Goal: Task Accomplishment & Management: Use online tool/utility

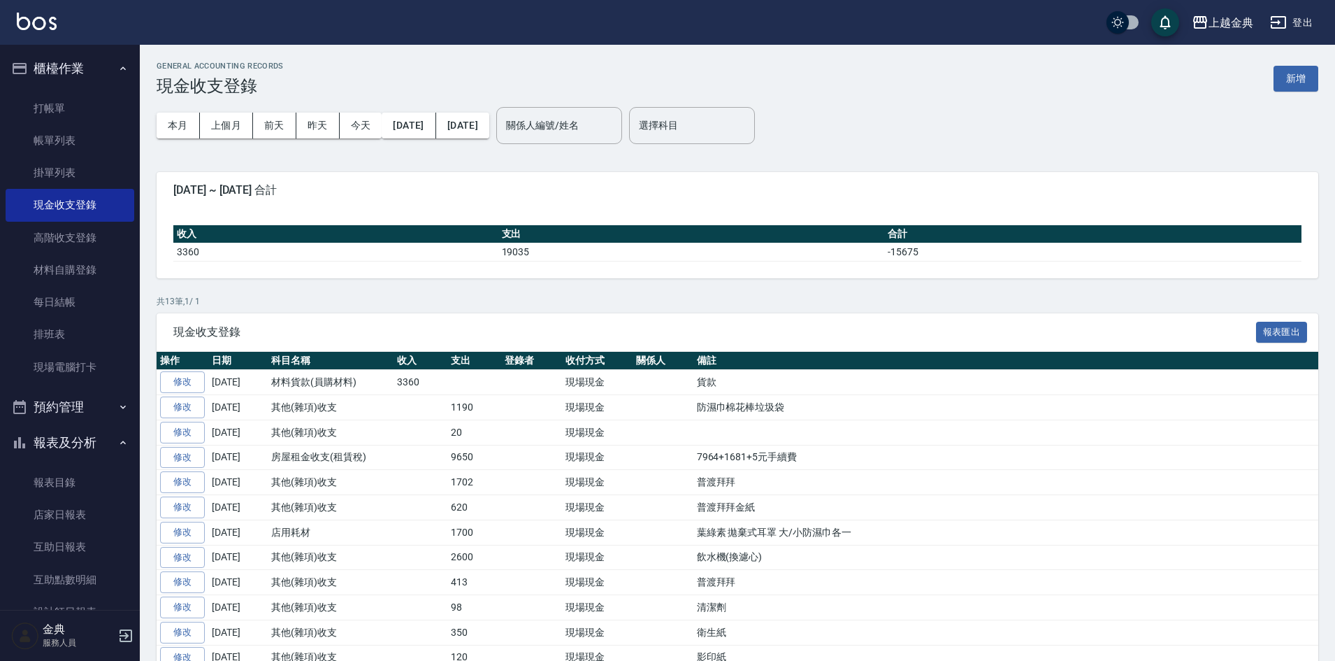
click at [34, 85] on button "櫃檯作業" at bounding box center [70, 68] width 129 height 36
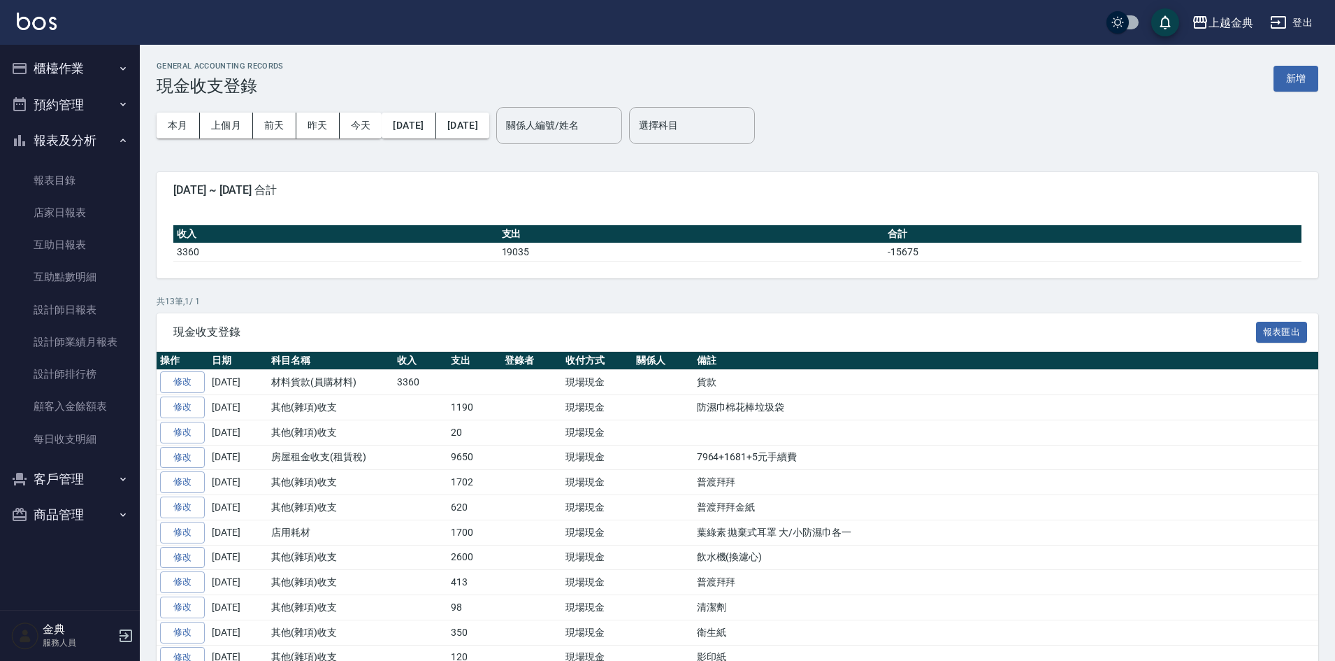
click at [38, 107] on ul "櫃檯作業 打帳單 帳單列表 掛單列表 現金收支登錄 高階收支登錄 材料自購登錄 每日結帳 排班表 現場電腦打卡 預約管理 預約管理 單日預約紀錄 單週預約紀錄…" at bounding box center [70, 292] width 129 height 494
click at [46, 71] on button "櫃檯作業" at bounding box center [70, 68] width 129 height 36
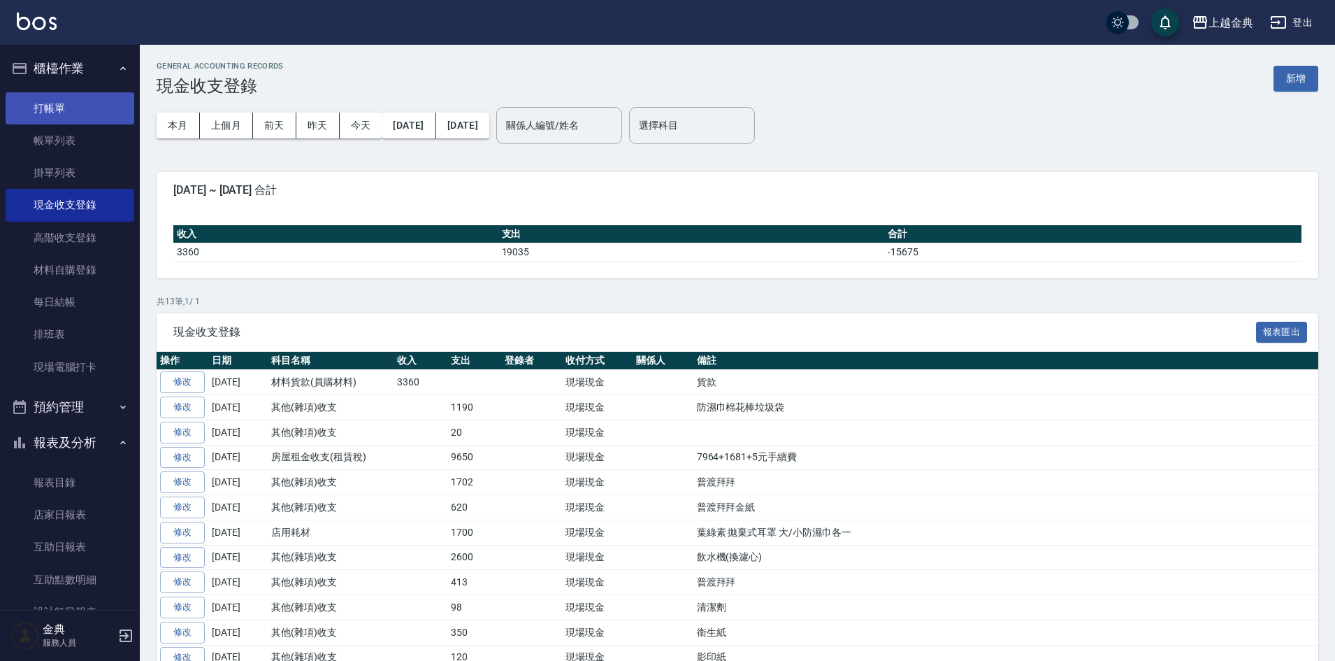
click at [42, 110] on link "打帳單" at bounding box center [70, 108] width 129 height 32
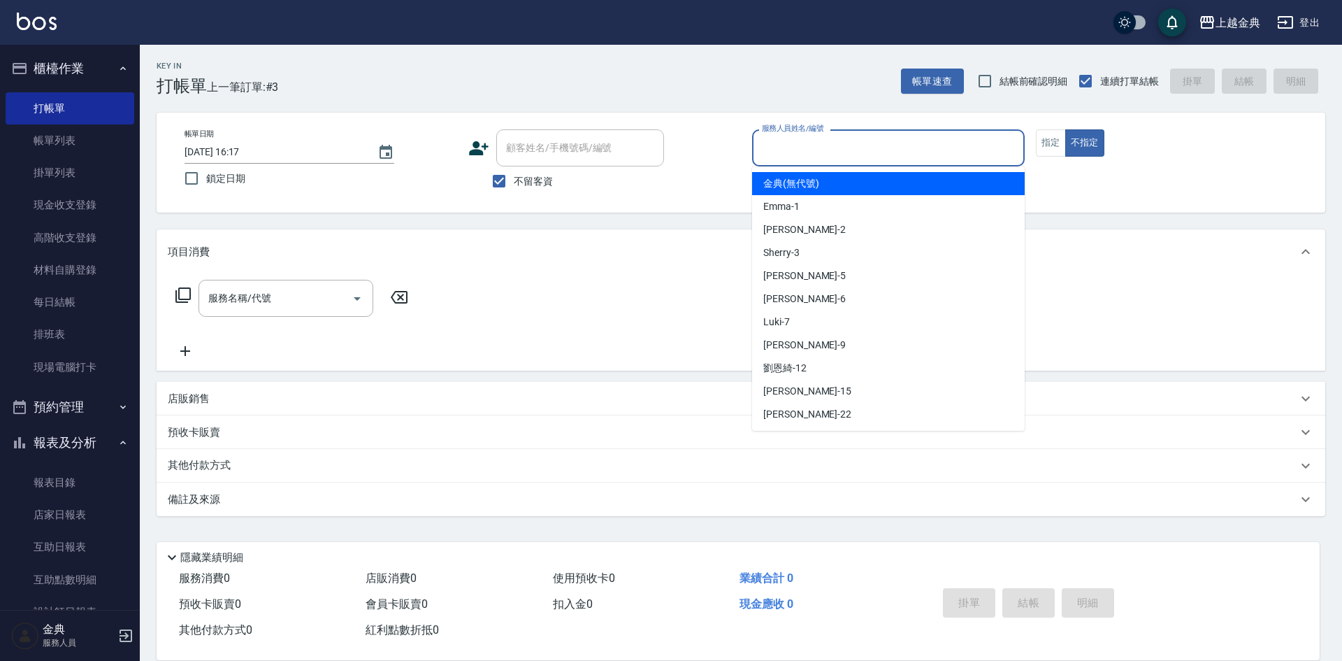
click at [989, 150] on input "服務人員姓名/編號" at bounding box center [889, 148] width 260 height 24
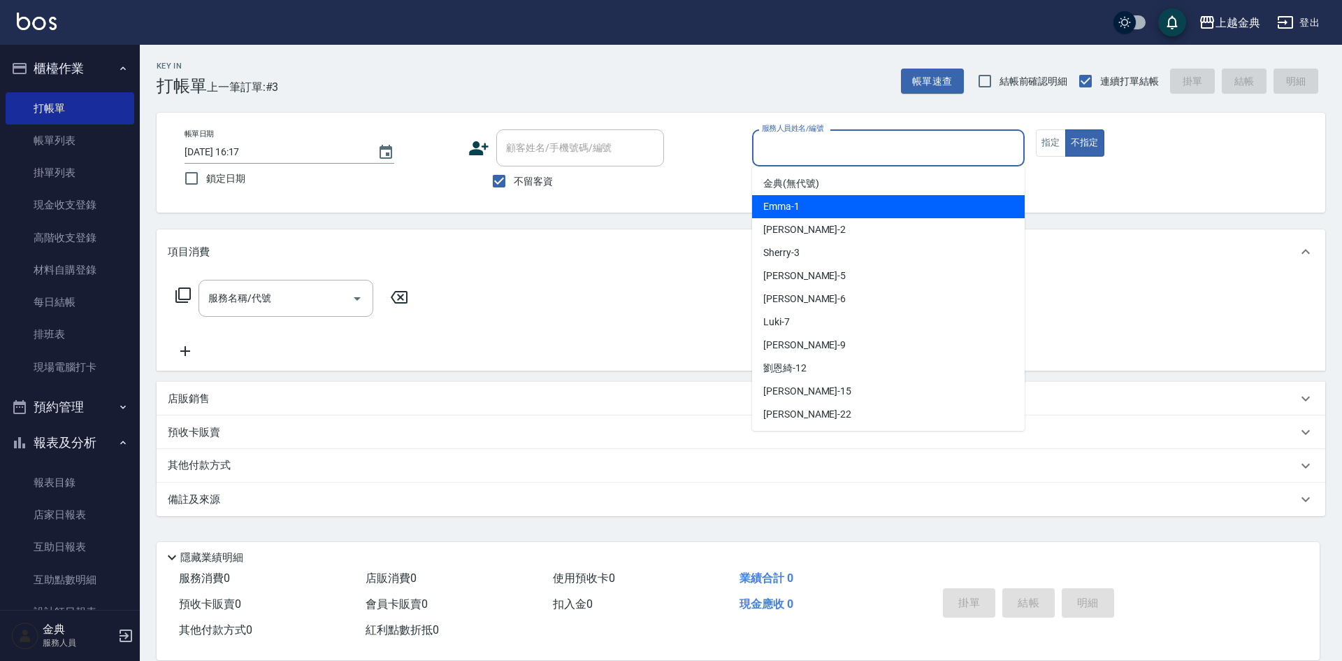
click at [883, 213] on div "Emma -1" at bounding box center [888, 206] width 273 height 23
click at [864, 145] on input "Emma-1" at bounding box center [878, 148] width 239 height 24
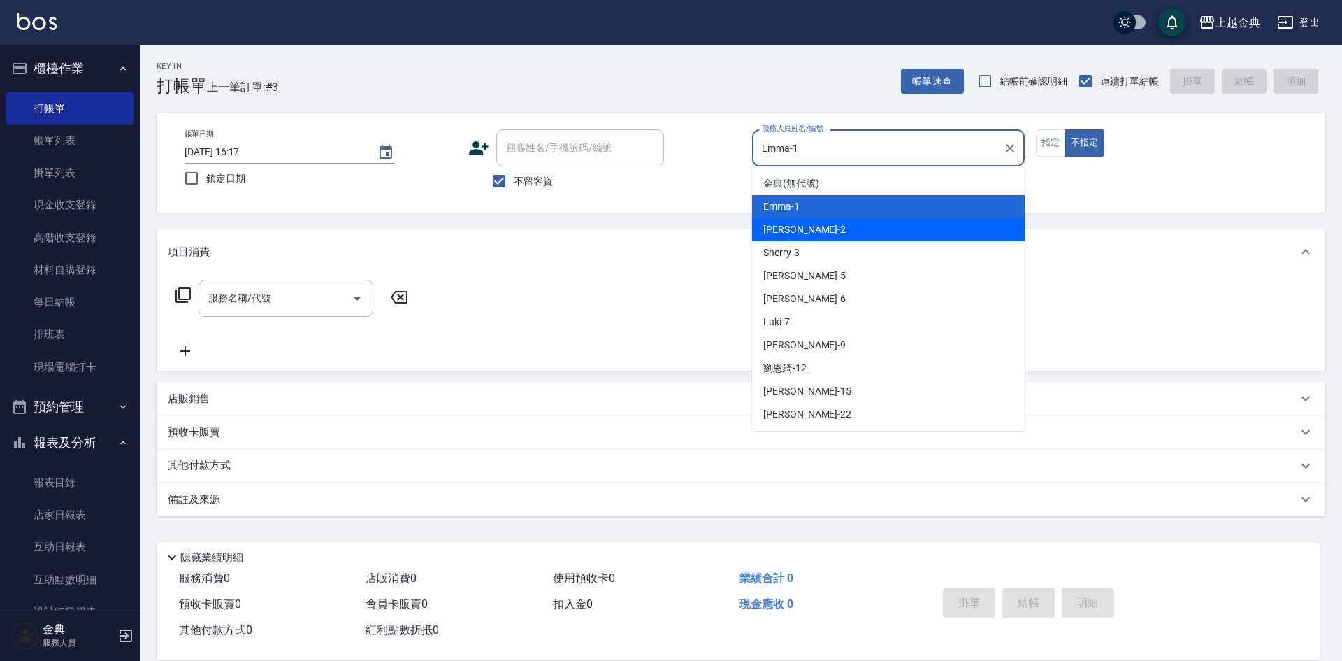
drag, startPoint x: 820, startPoint y: 231, endPoint x: 812, endPoint y: 231, distance: 8.4
click at [819, 231] on div "Cindy -2" at bounding box center [888, 229] width 273 height 23
type input "Cindy-2"
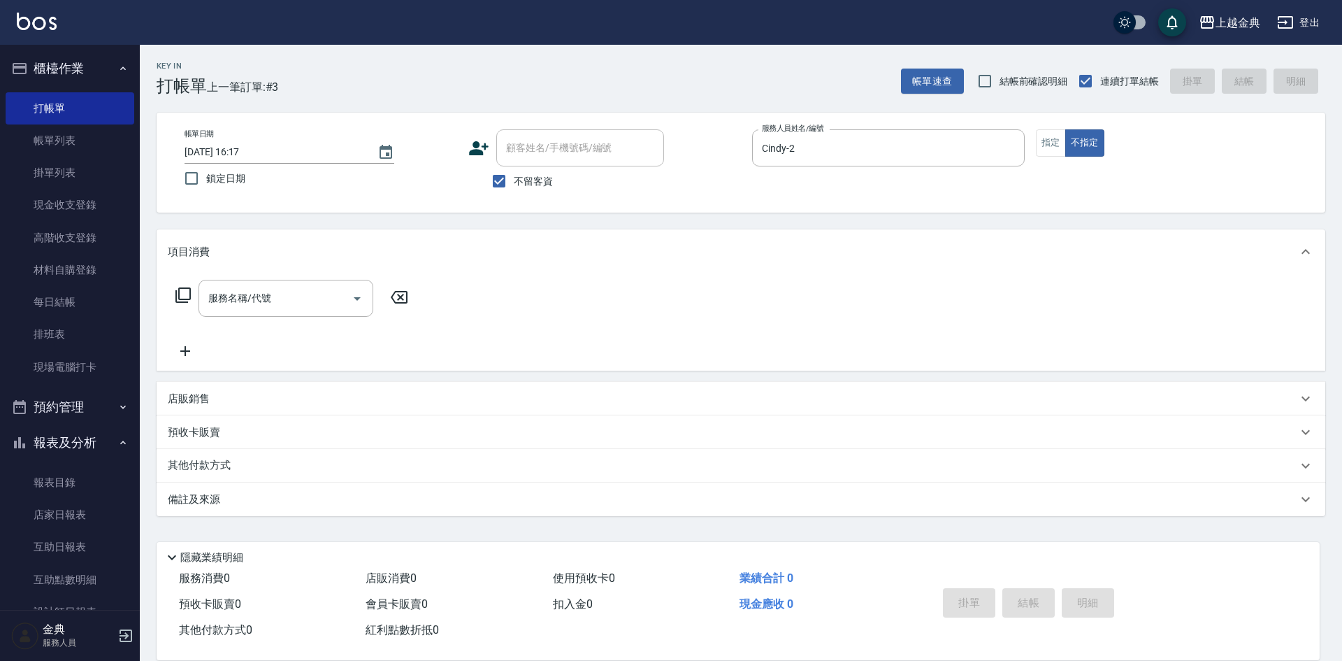
click at [190, 301] on icon at bounding box center [183, 295] width 17 height 17
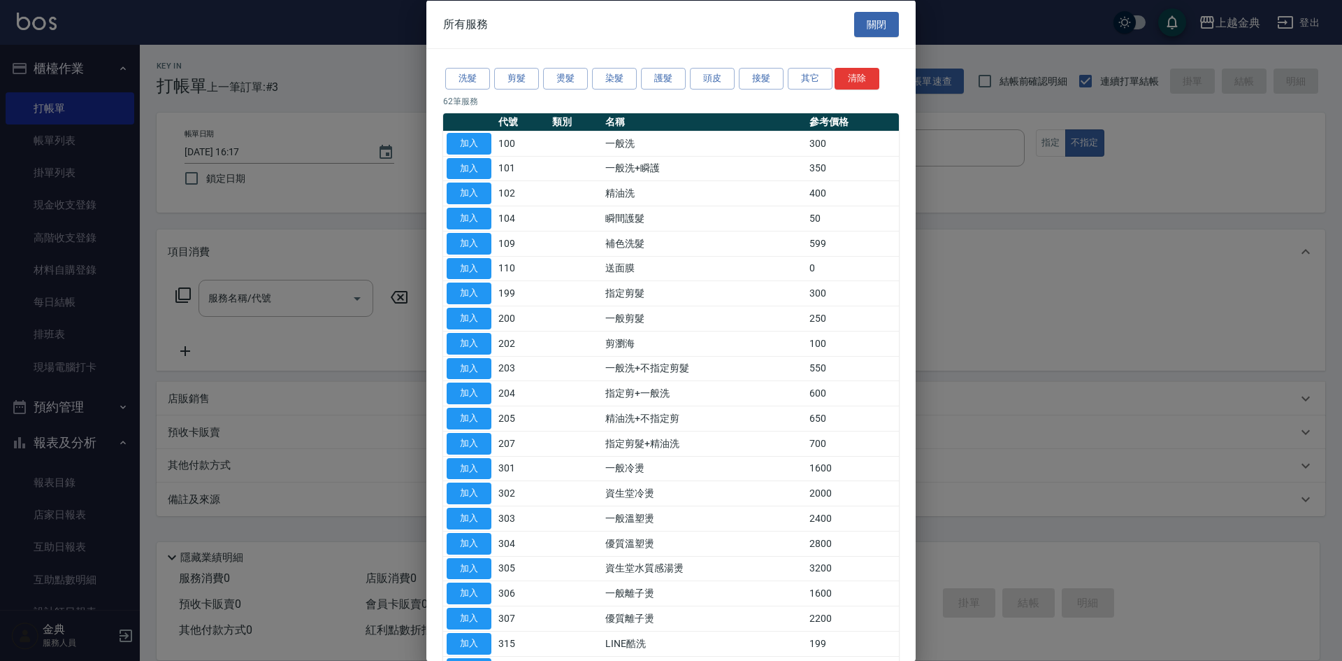
drag, startPoint x: 480, startPoint y: 195, endPoint x: 217, endPoint y: 241, distance: 266.1
click at [480, 194] on button "加入" at bounding box center [469, 193] width 45 height 22
type input "精油洗(102)"
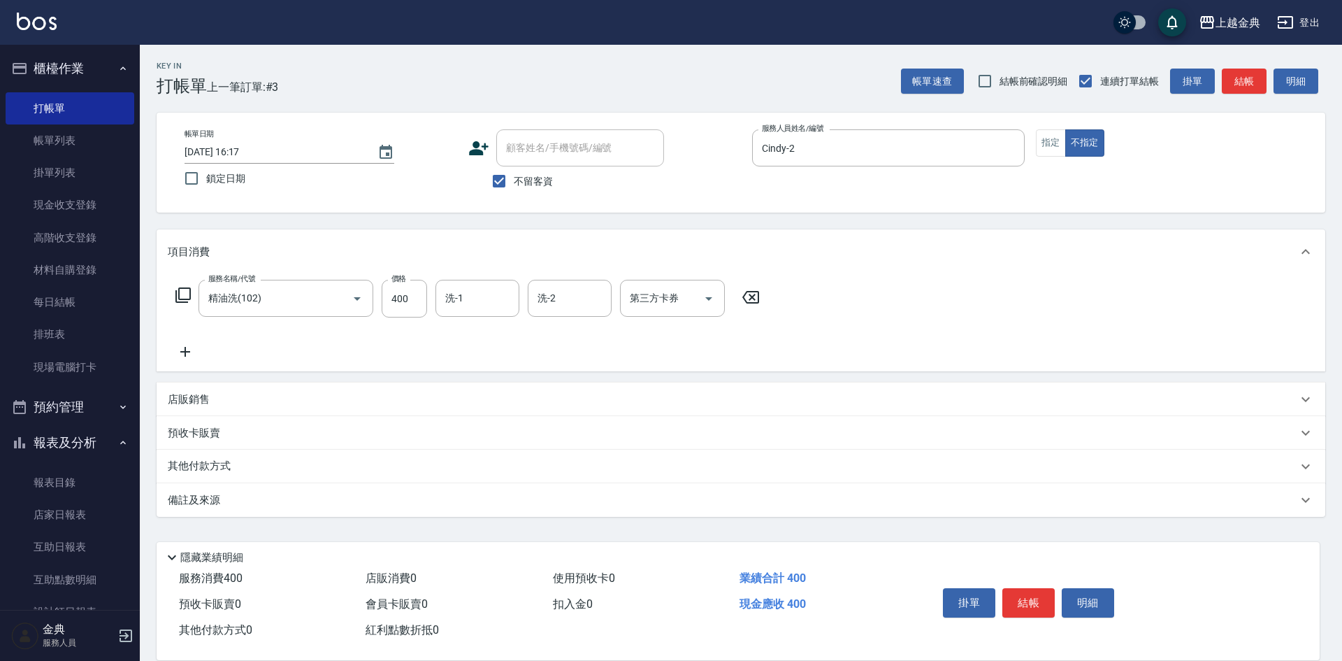
drag, startPoint x: 192, startPoint y: 284, endPoint x: 185, endPoint y: 291, distance: 9.4
click at [187, 287] on div "服務名稱/代號 精油洗(102) 服務名稱/代號 價格 400 價格 洗-1 洗-1 洗-2 洗-2 第三方卡券 第三方卡券" at bounding box center [468, 299] width 601 height 38
click at [185, 291] on icon at bounding box center [183, 295] width 17 height 17
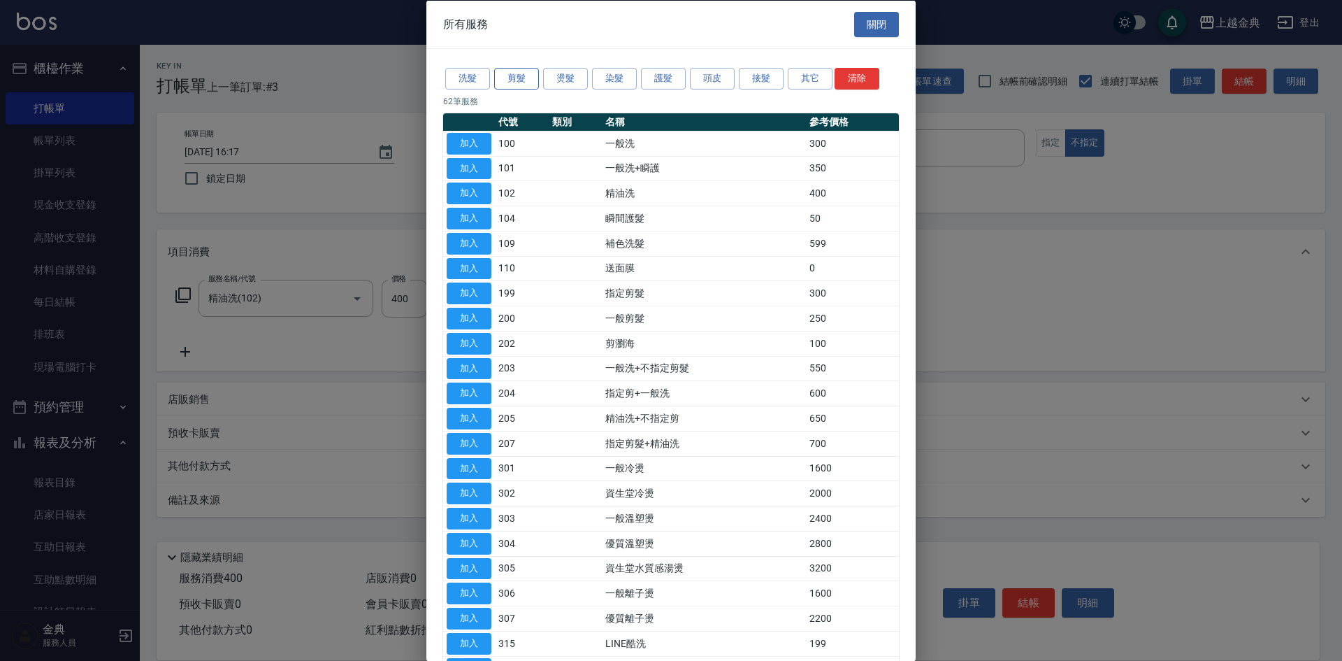
click at [532, 73] on button "剪髮" at bounding box center [516, 79] width 45 height 22
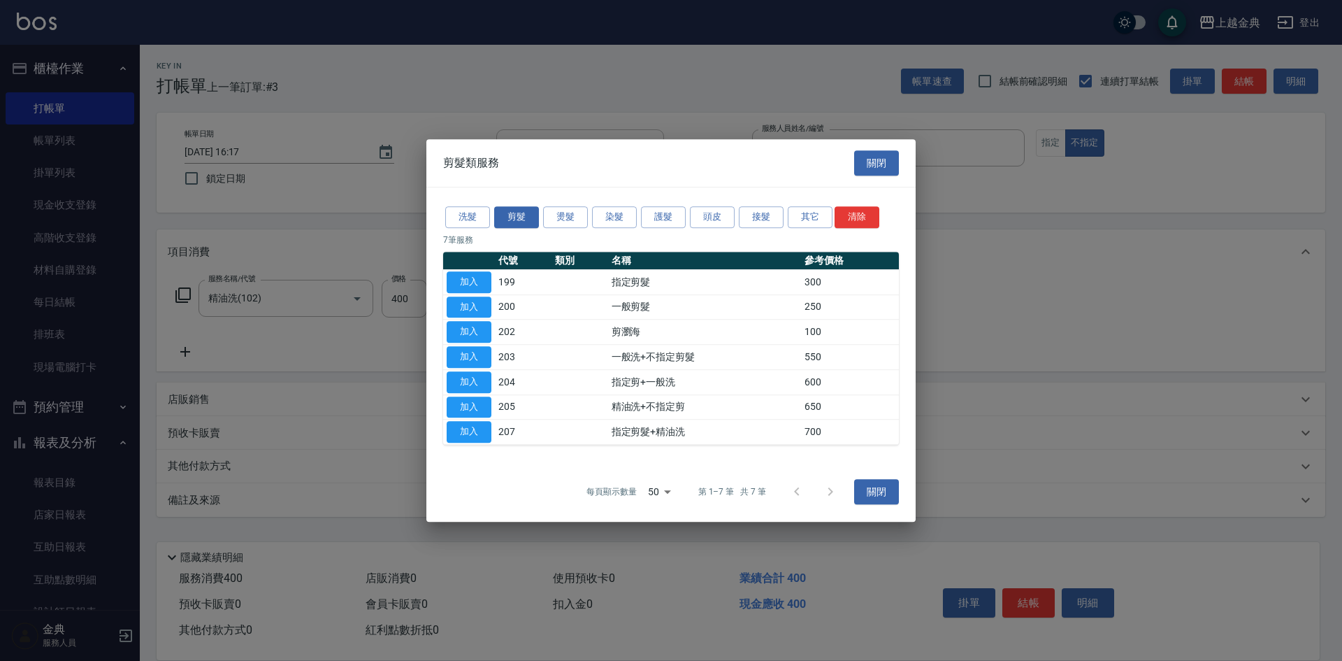
click at [487, 330] on button "加入" at bounding box center [469, 332] width 45 height 22
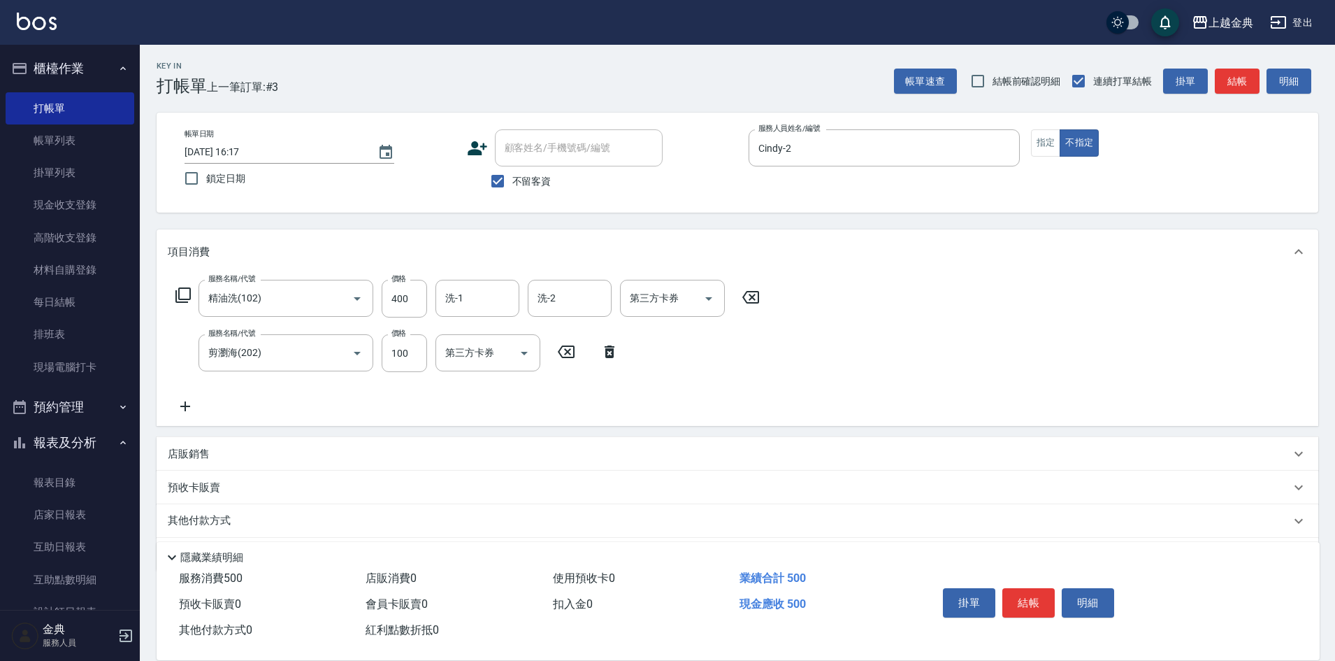
click at [191, 521] on p "其他付款方式" at bounding box center [203, 520] width 70 height 15
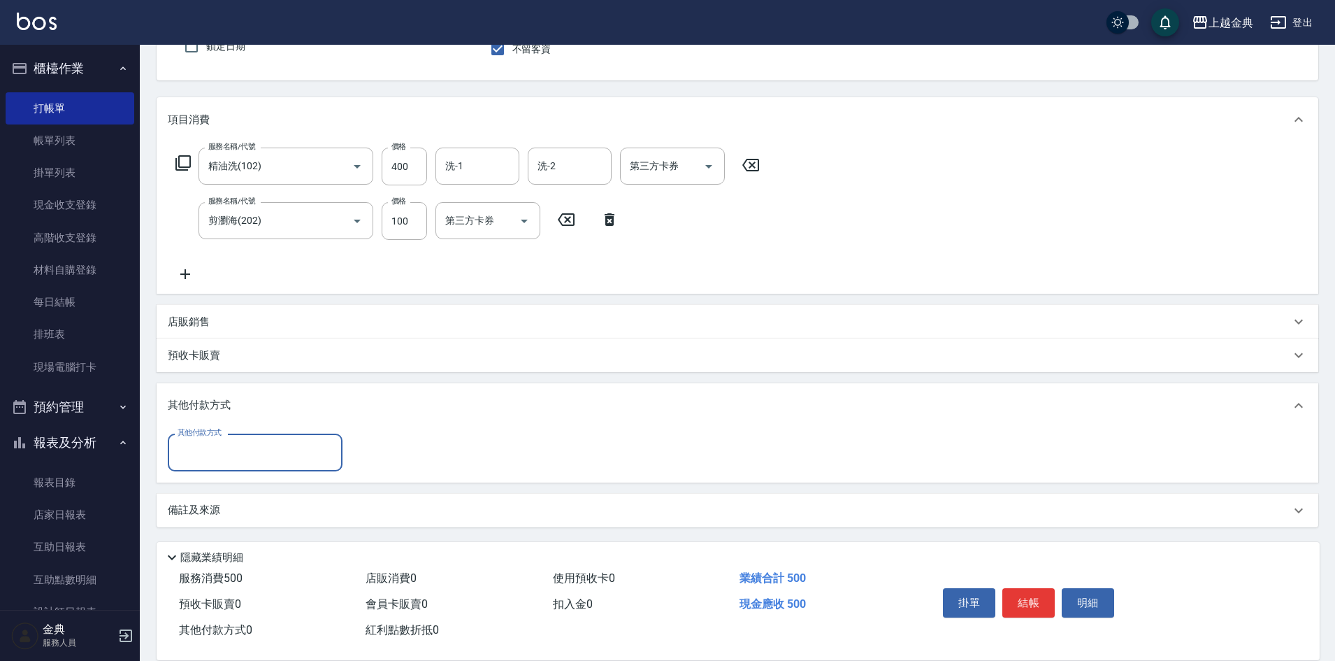
scroll to position [133, 0]
click at [206, 446] on input "其他付款方式" at bounding box center [255, 451] width 162 height 24
click at [213, 558] on span "轉帳" at bounding box center [255, 556] width 175 height 23
type input "轉帳"
click at [368, 453] on input "0" at bounding box center [403, 452] width 105 height 38
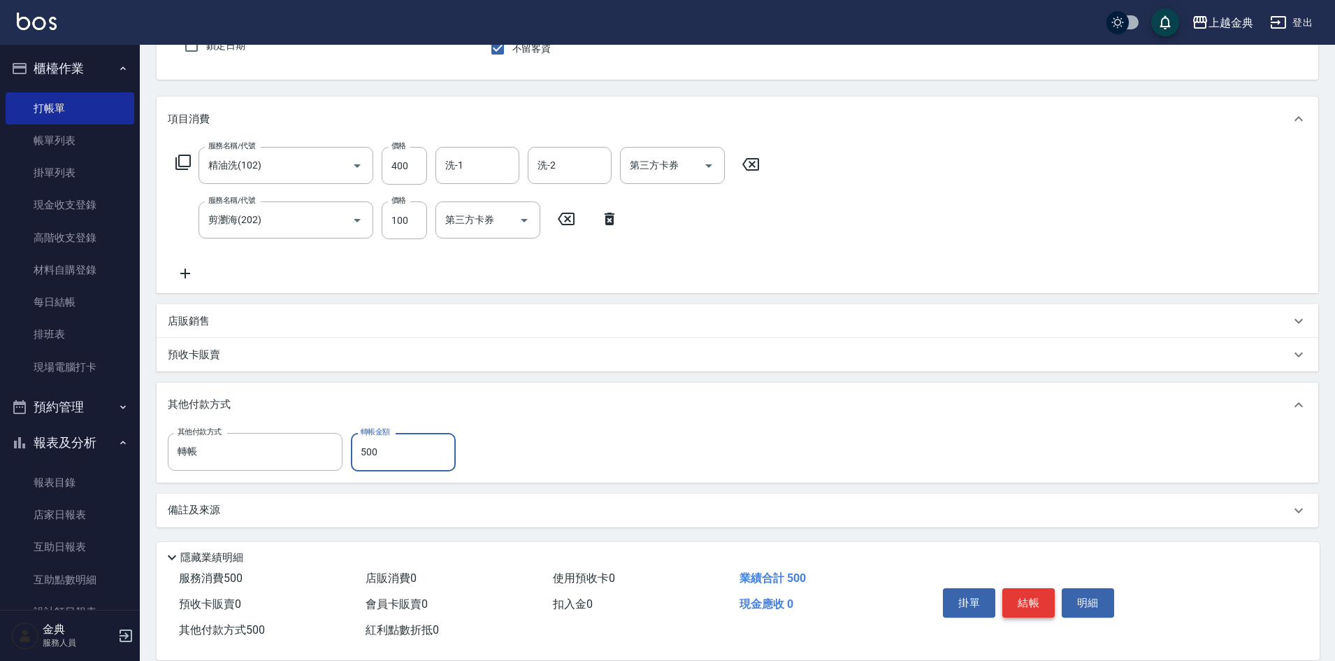
type input "500"
click at [1027, 588] on button "結帳" at bounding box center [1029, 602] width 52 height 29
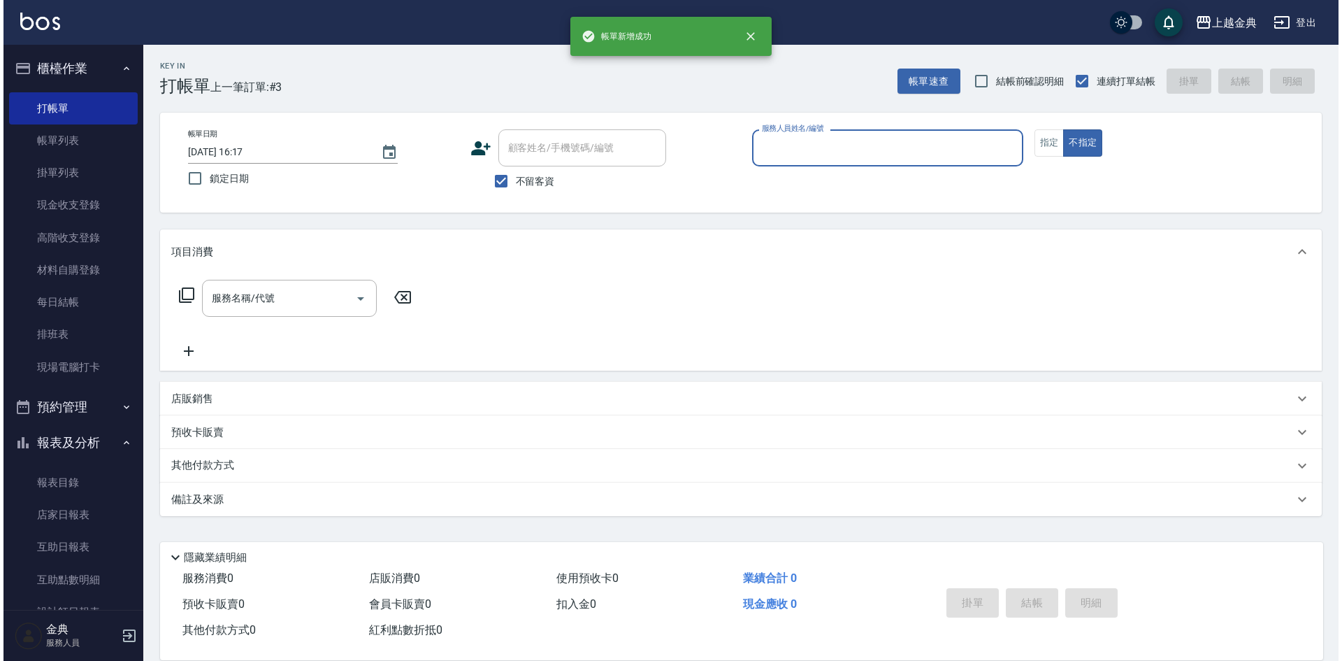
scroll to position [0, 0]
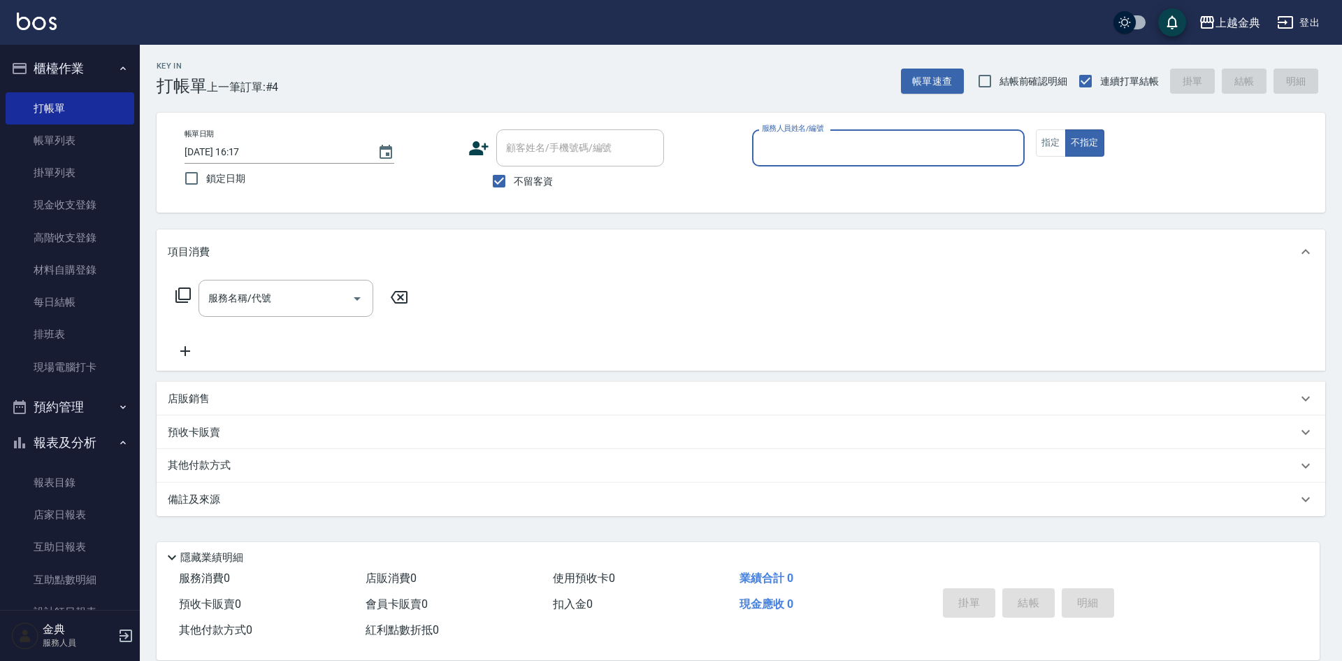
click at [799, 148] on input "服務人員姓名/編號" at bounding box center [889, 148] width 260 height 24
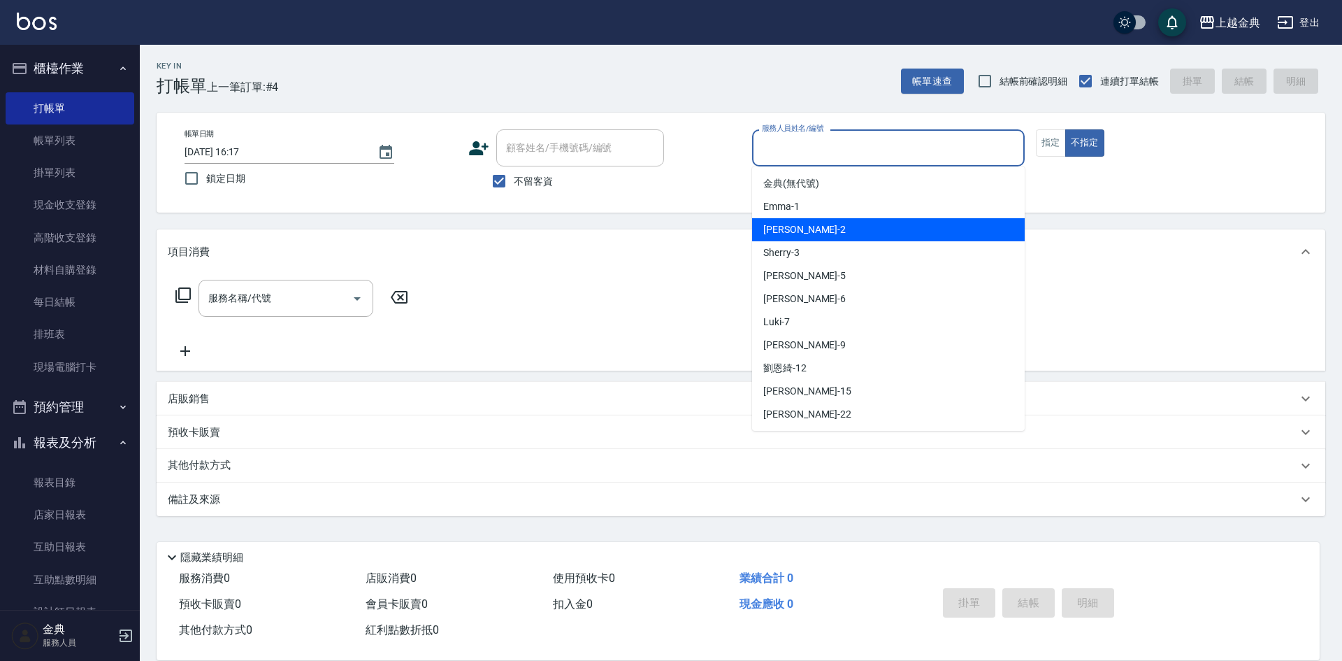
drag, startPoint x: 808, startPoint y: 221, endPoint x: 795, endPoint y: 227, distance: 14.4
click at [807, 222] on div "Cindy -2" at bounding box center [888, 229] width 273 height 23
type input "Cindy-2"
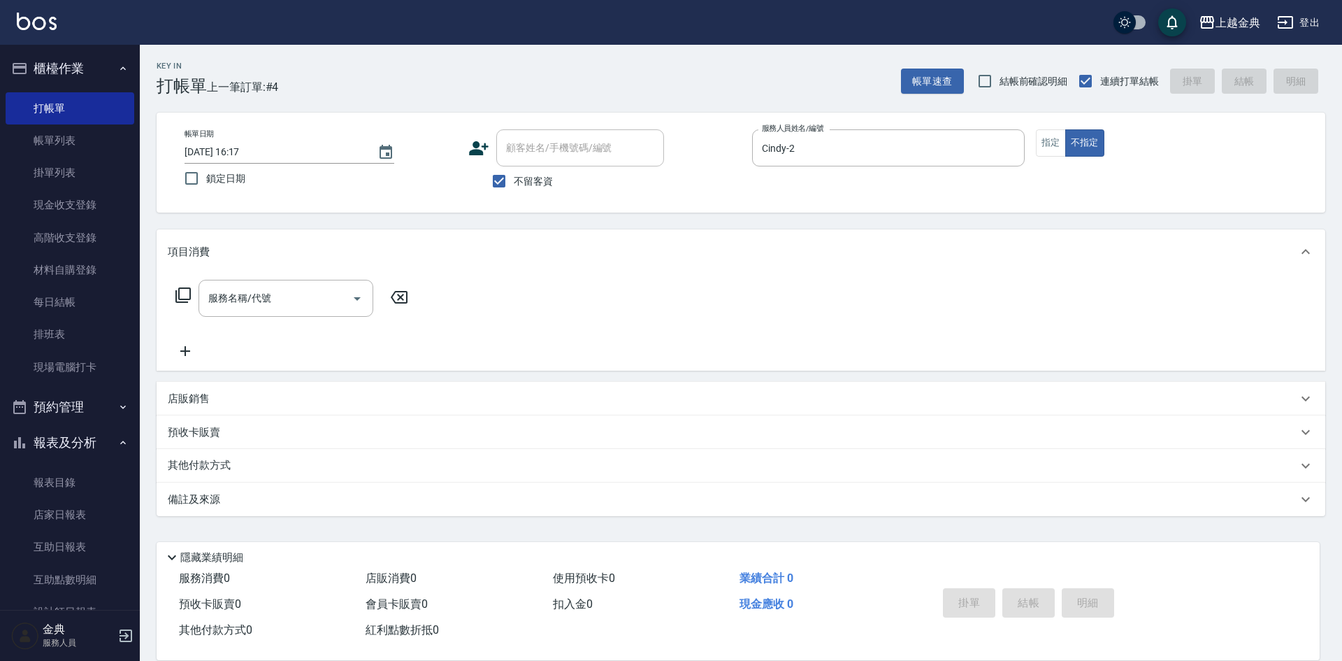
click at [179, 292] on icon at bounding box center [182, 294] width 15 height 15
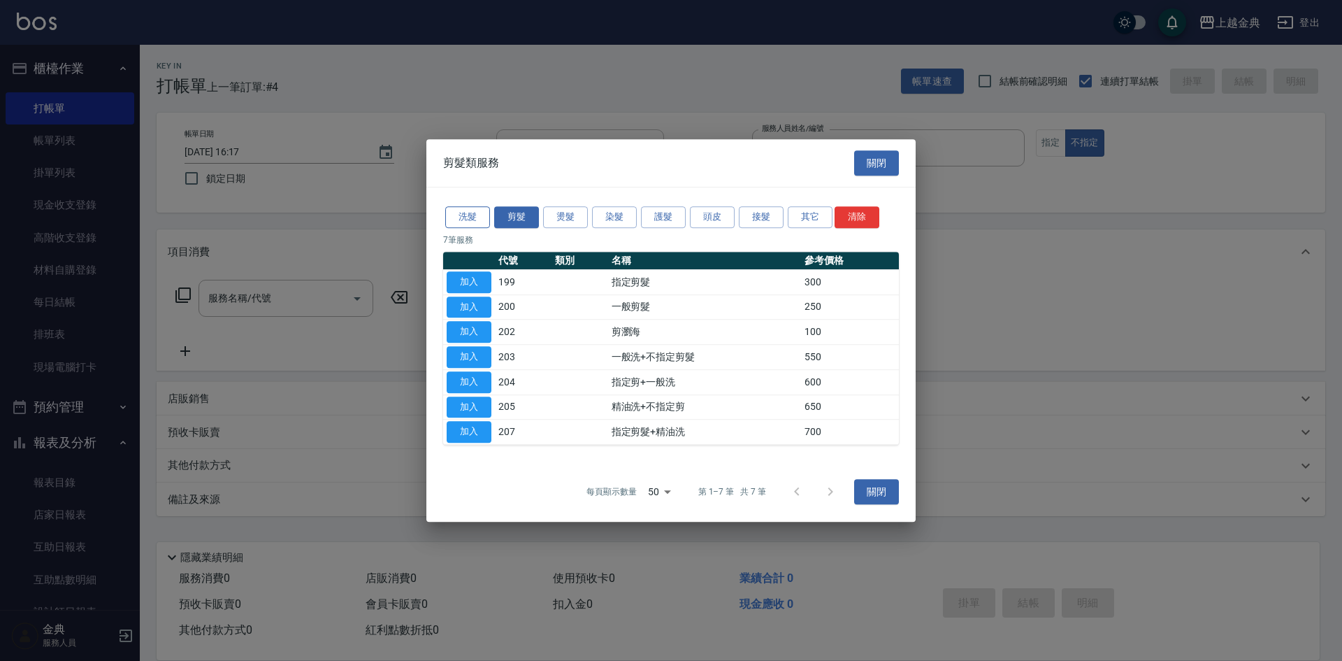
click at [470, 214] on button "洗髮" at bounding box center [467, 217] width 45 height 22
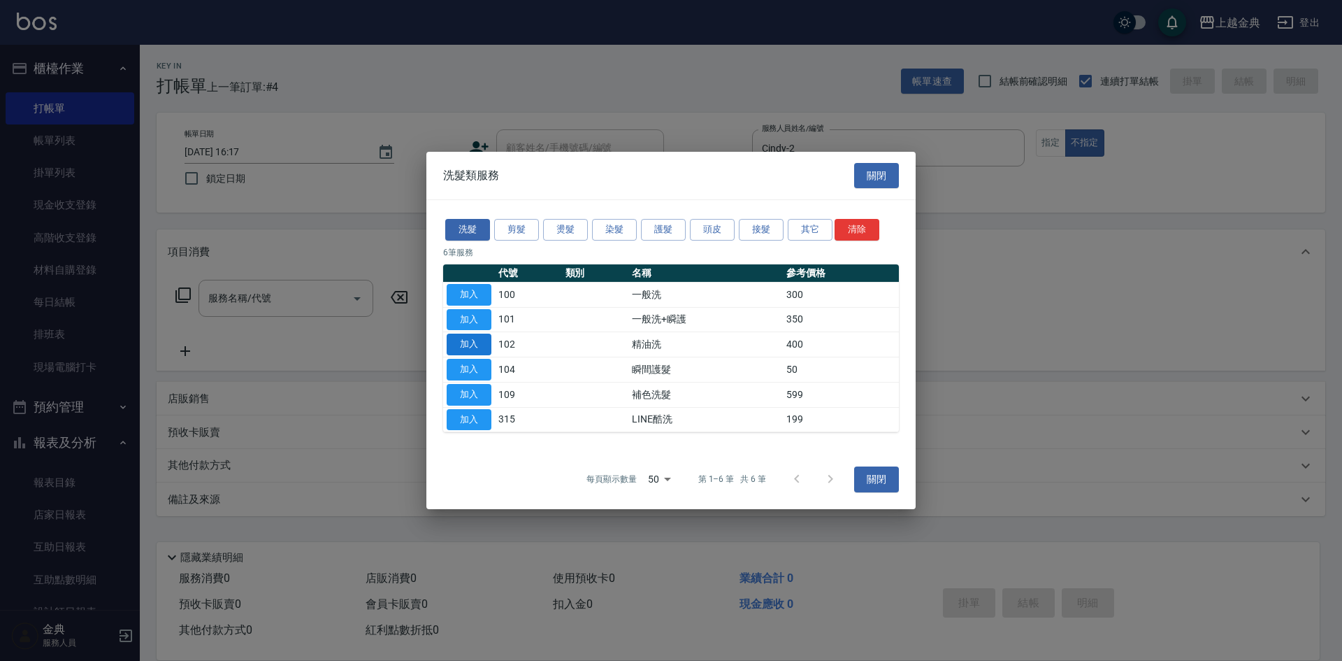
click at [466, 341] on button "加入" at bounding box center [469, 344] width 45 height 22
type input "精油洗(102)"
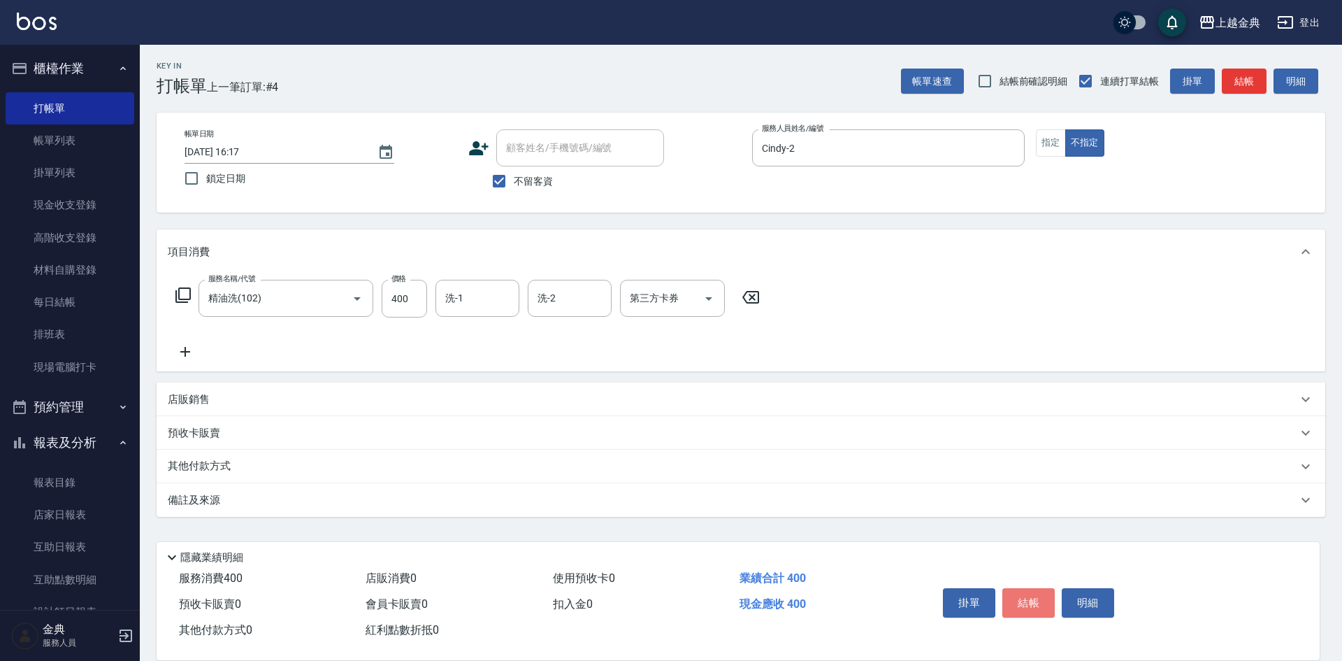
drag, startPoint x: 1034, startPoint y: 601, endPoint x: 1024, endPoint y: 586, distance: 18.2
click at [1034, 599] on button "結帳" at bounding box center [1029, 602] width 52 height 29
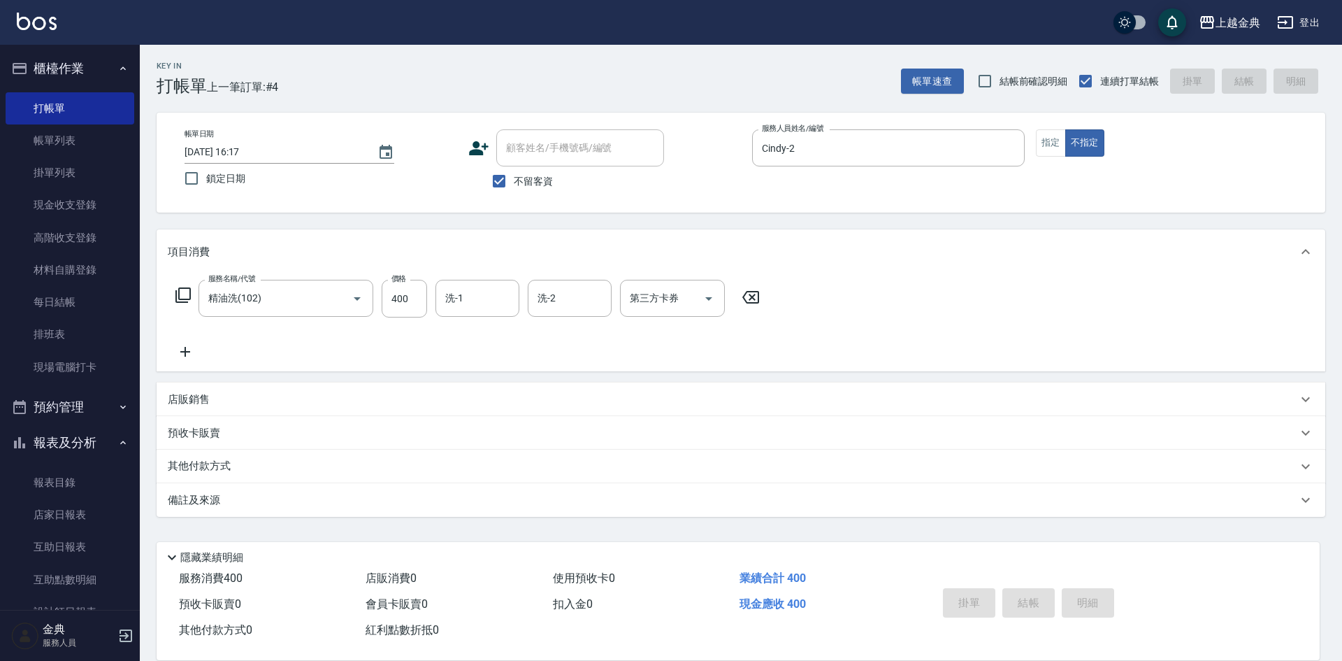
type input "[DATE] 16:18"
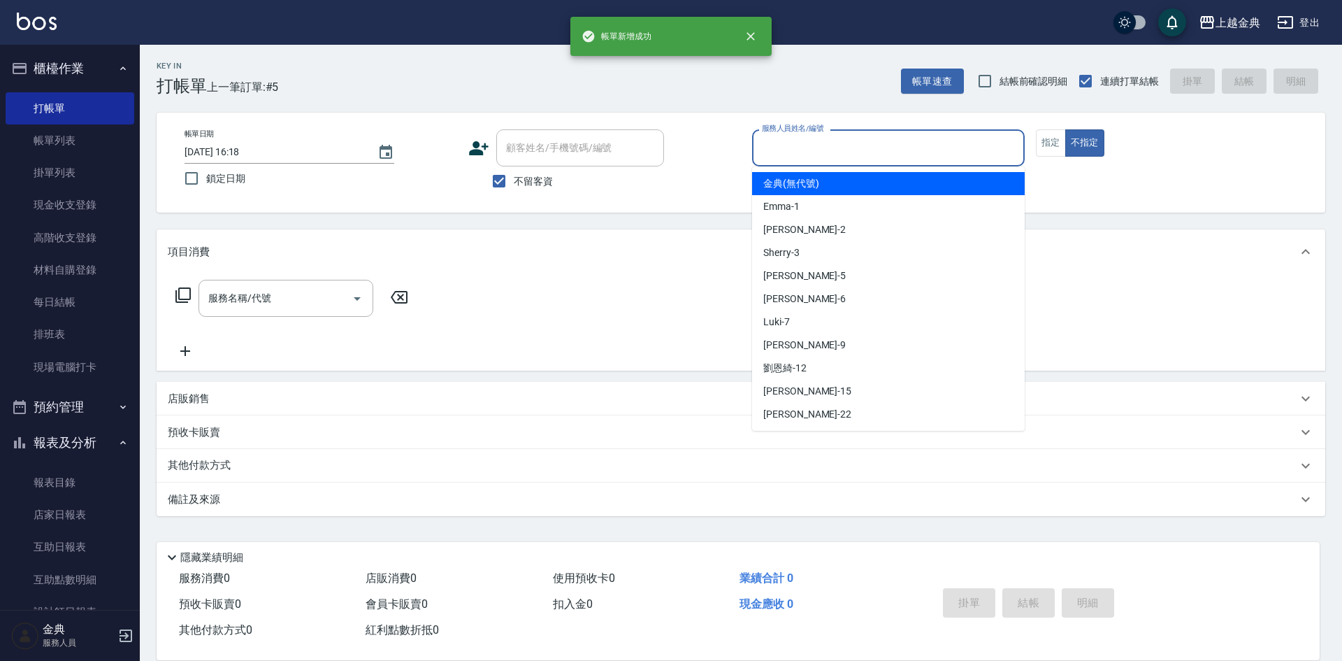
click at [831, 152] on input "服務人員姓名/編號" at bounding box center [889, 148] width 260 height 24
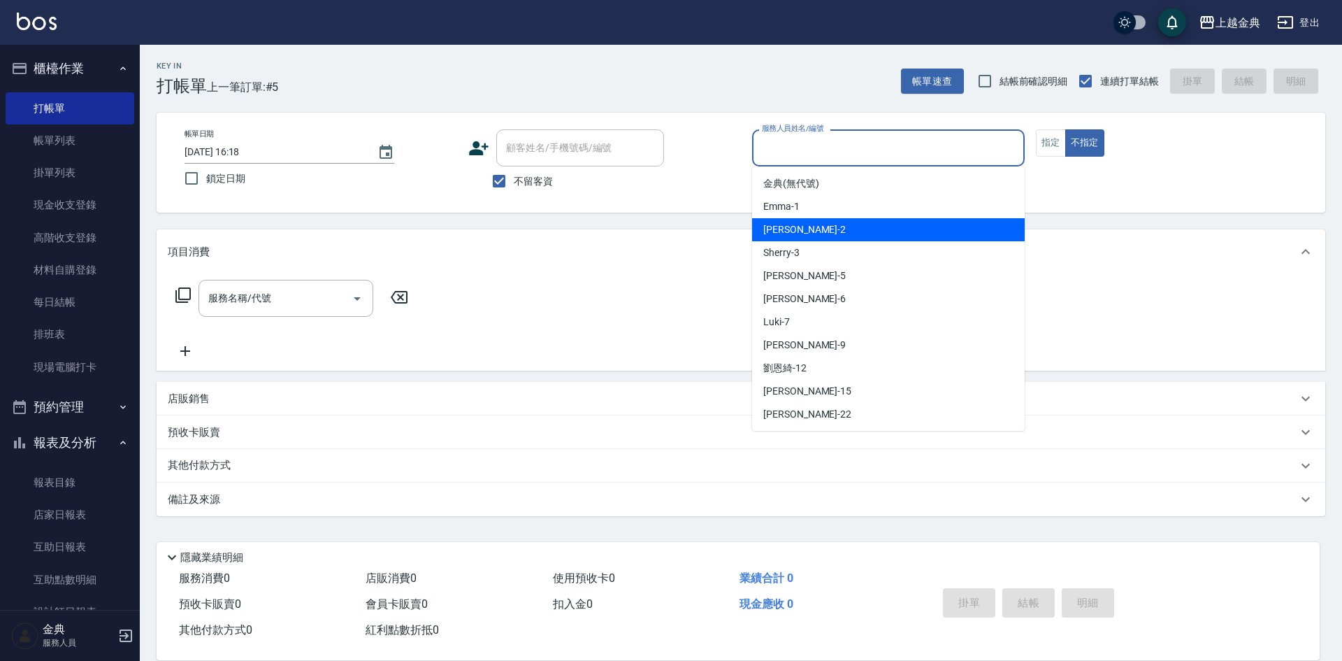
click at [844, 239] on div "Cindy -2" at bounding box center [888, 229] width 273 height 23
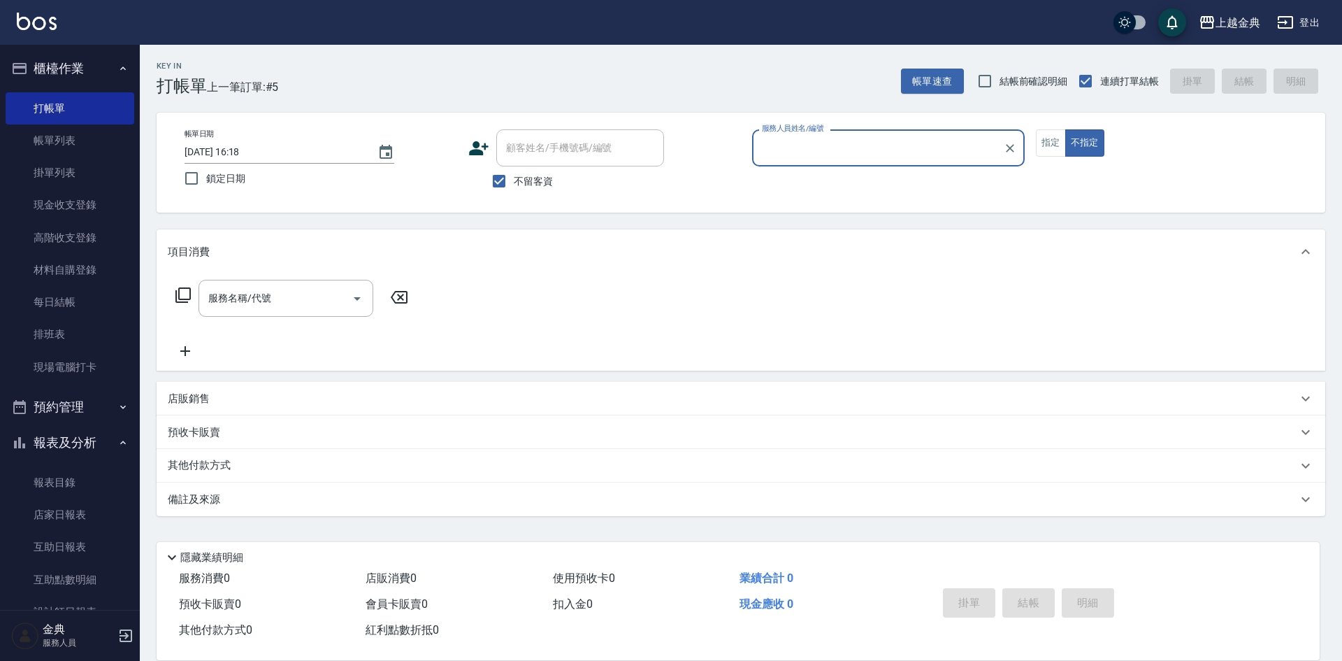
type input "Cindy-2"
click at [185, 296] on icon at bounding box center [183, 295] width 17 height 17
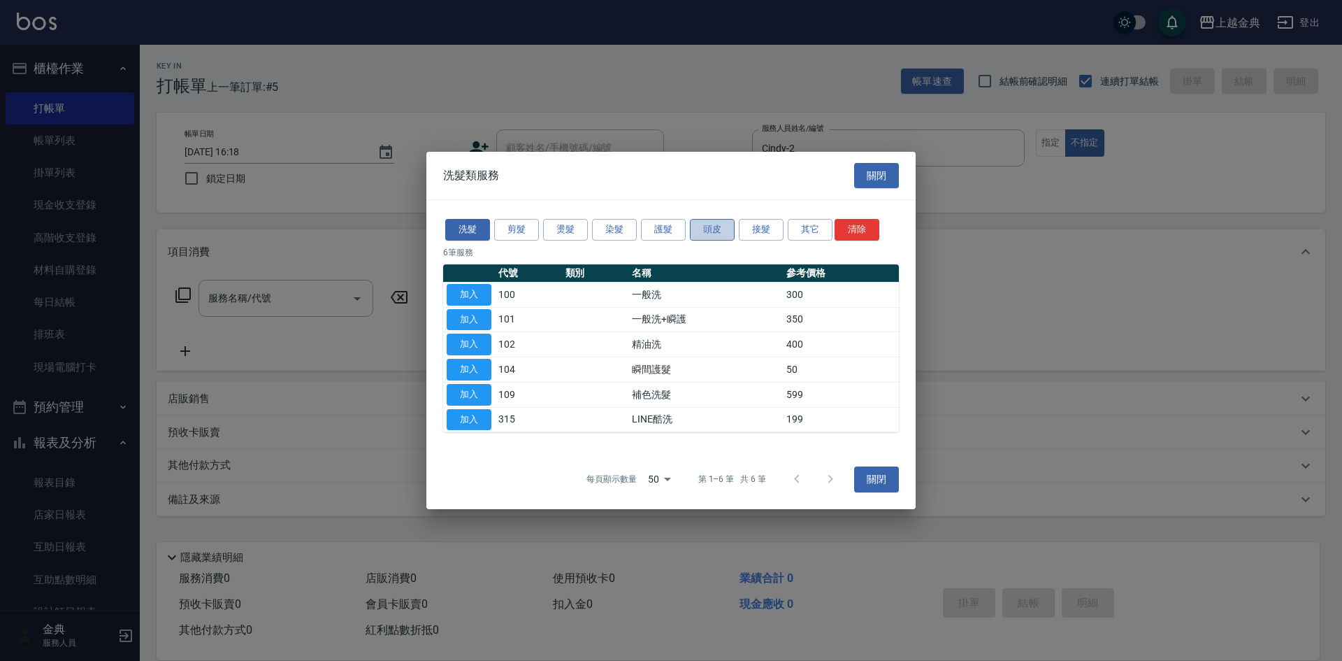
click at [704, 237] on button "頭皮" at bounding box center [712, 230] width 45 height 22
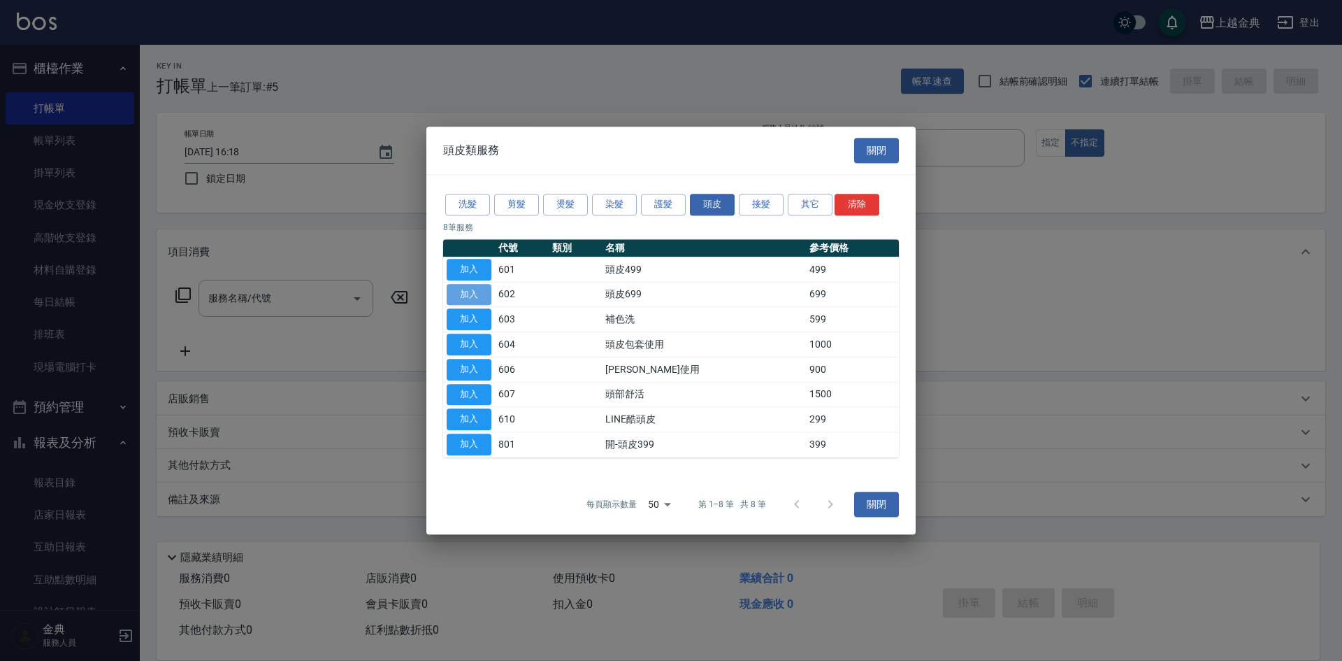
click at [476, 298] on button "加入" at bounding box center [469, 295] width 45 height 22
type input "頭皮699(602)"
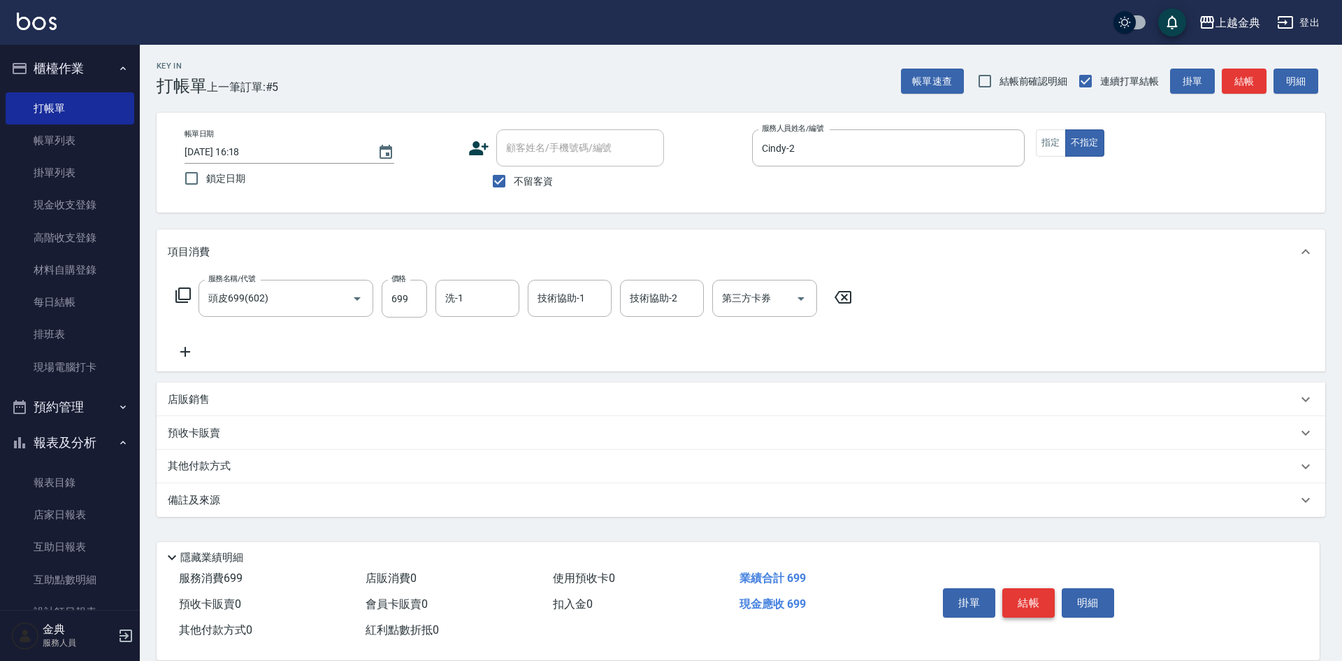
click at [1043, 593] on button "結帳" at bounding box center [1029, 602] width 52 height 29
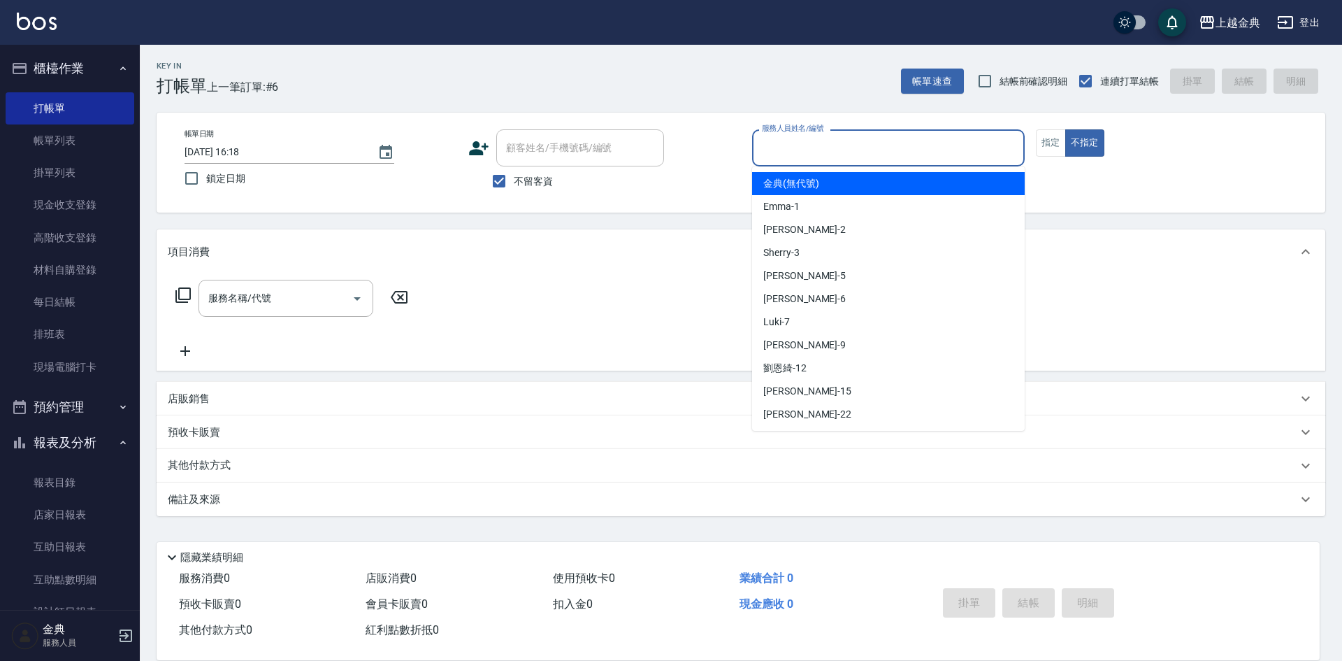
click at [779, 148] on input "服務人員姓名/編號" at bounding box center [889, 148] width 260 height 24
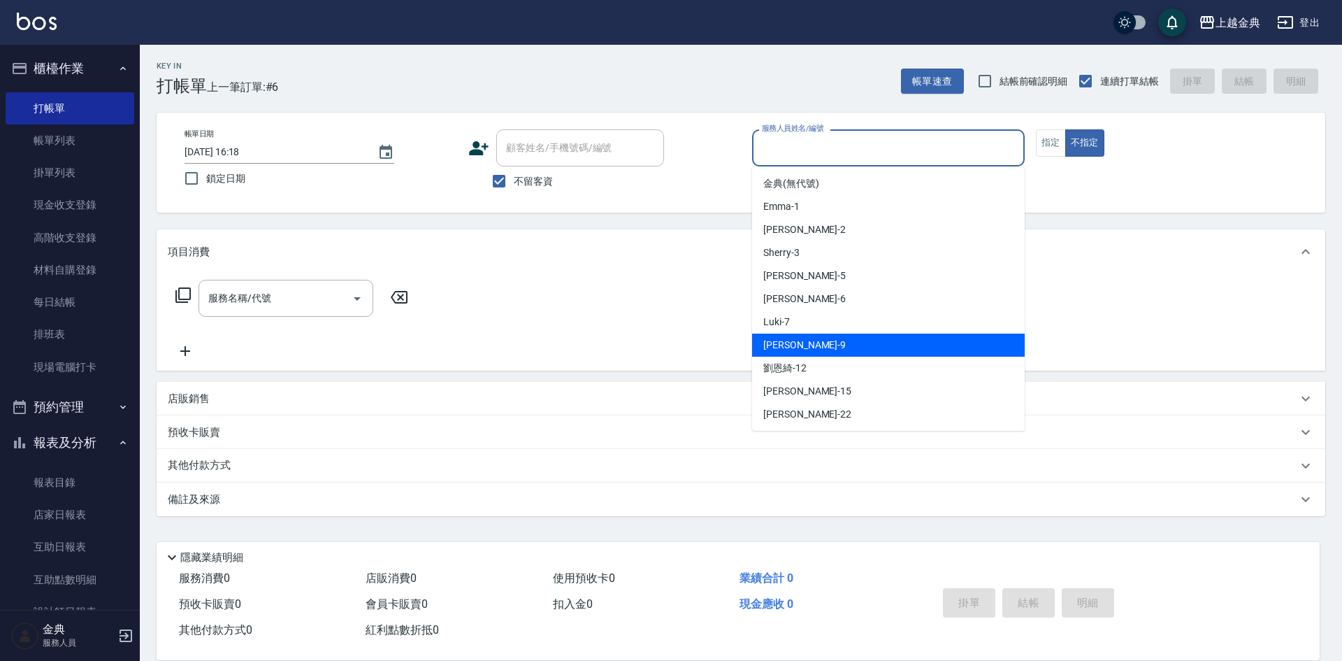
drag, startPoint x: 842, startPoint y: 346, endPoint x: 410, endPoint y: 380, distance: 433.4
click at [842, 345] on div "[PERSON_NAME] -9" at bounding box center [888, 344] width 273 height 23
type input "[PERSON_NAME]-9"
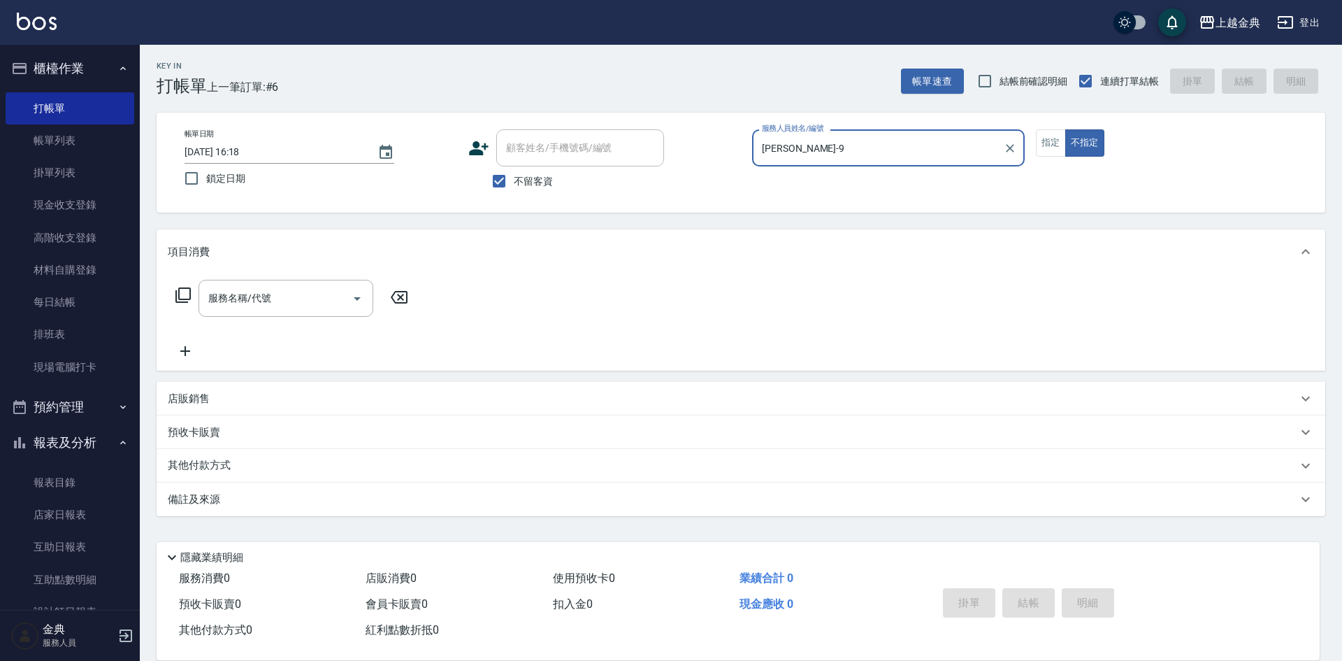
click at [187, 293] on icon at bounding box center [183, 295] width 17 height 17
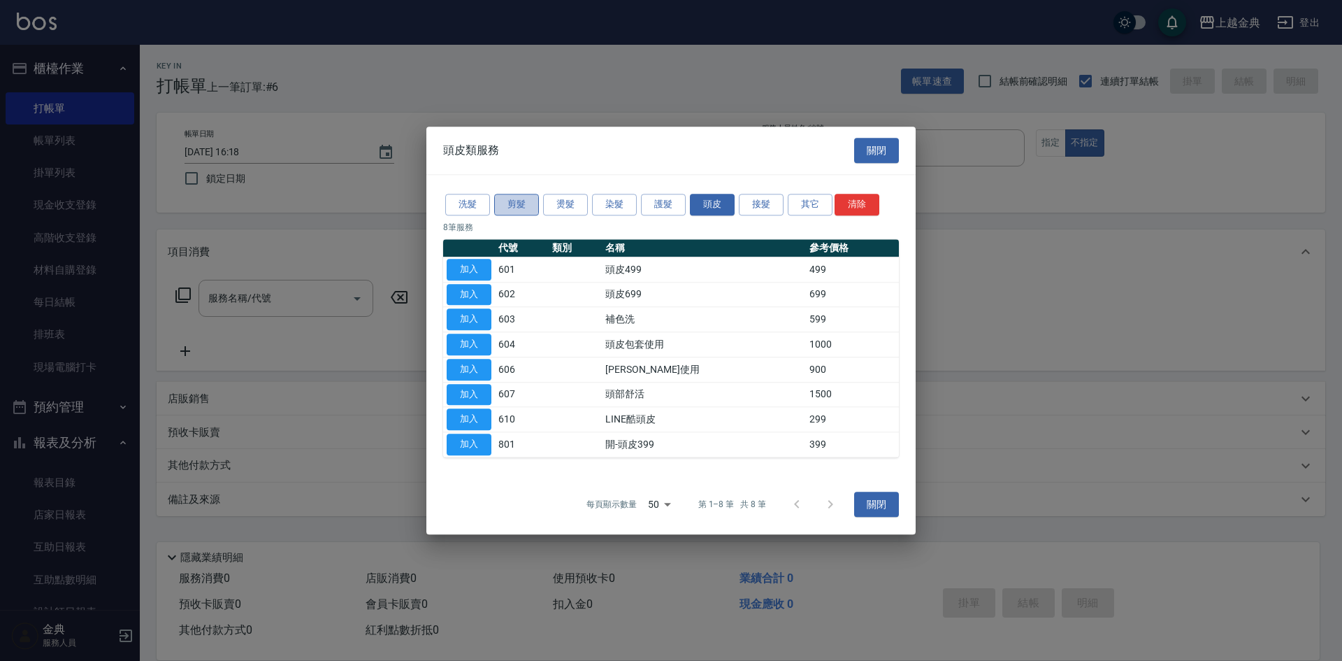
click at [512, 204] on button "剪髮" at bounding box center [516, 205] width 45 height 22
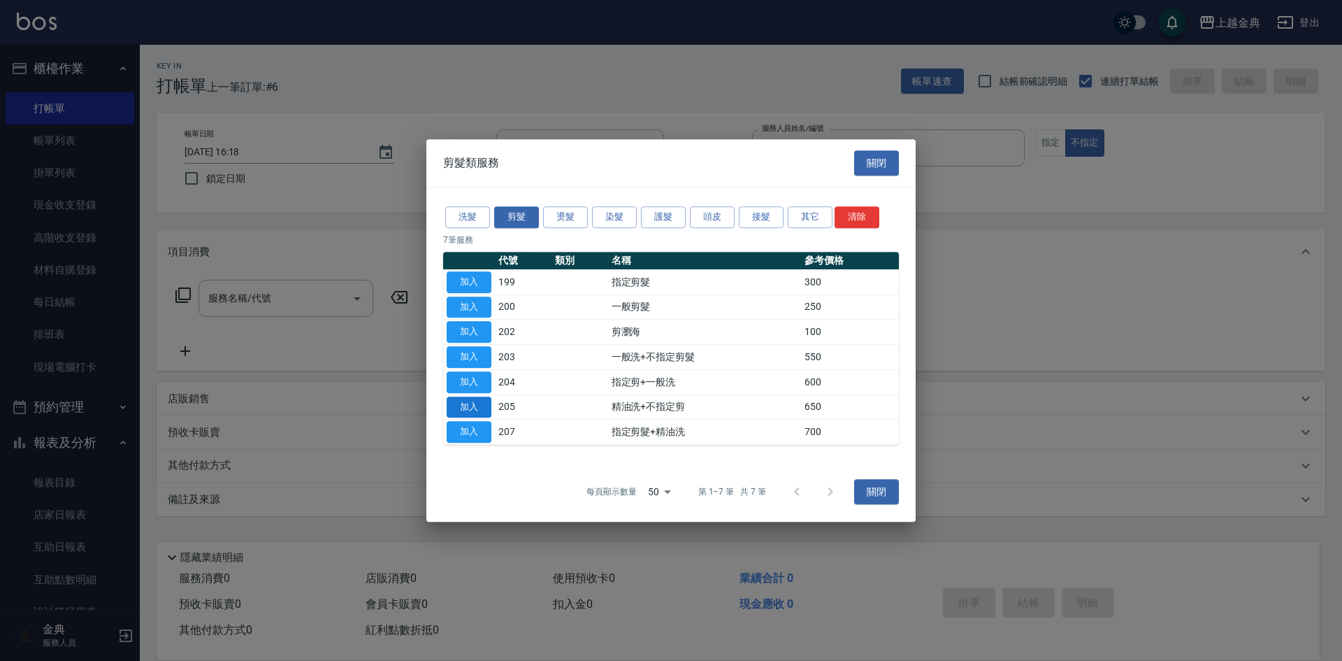
click at [480, 404] on button "加入" at bounding box center [469, 407] width 45 height 22
type input "精油洗+不指定剪(205)"
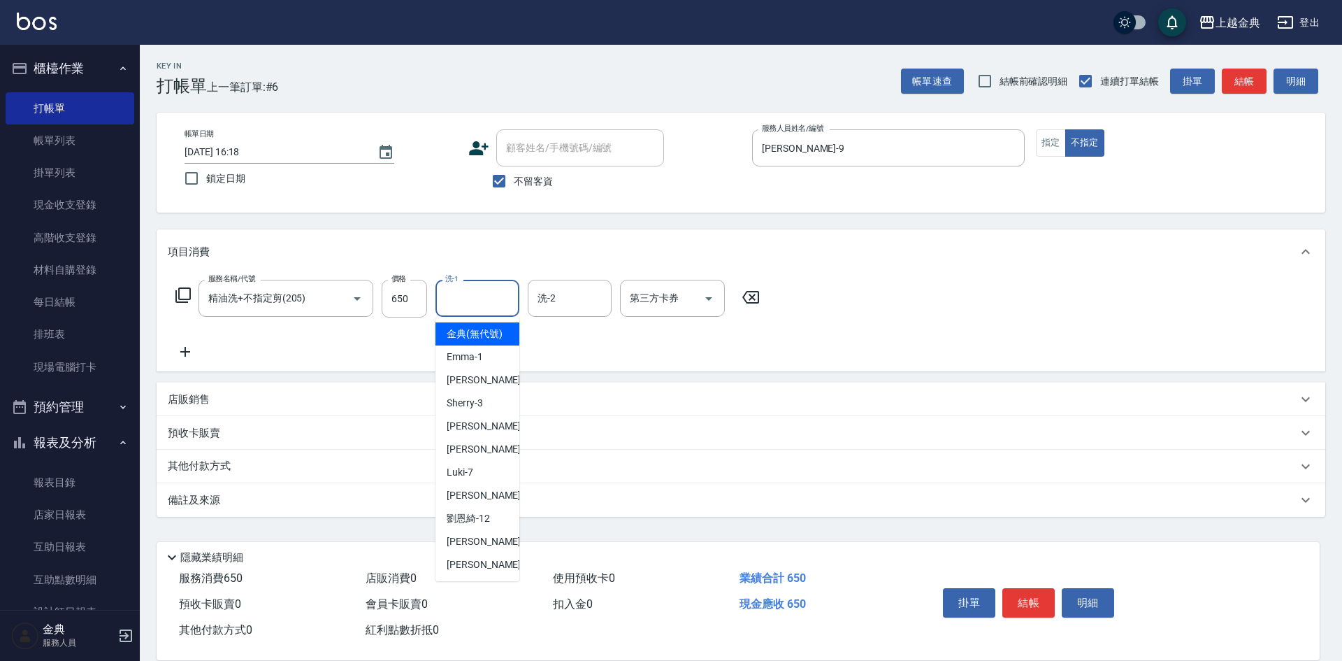
drag, startPoint x: 459, startPoint y: 298, endPoint x: 471, endPoint y: 358, distance: 61.3
click at [460, 298] on input "洗-1" at bounding box center [477, 298] width 71 height 24
click at [475, 570] on div "[PERSON_NAME] -22" at bounding box center [478, 564] width 84 height 23
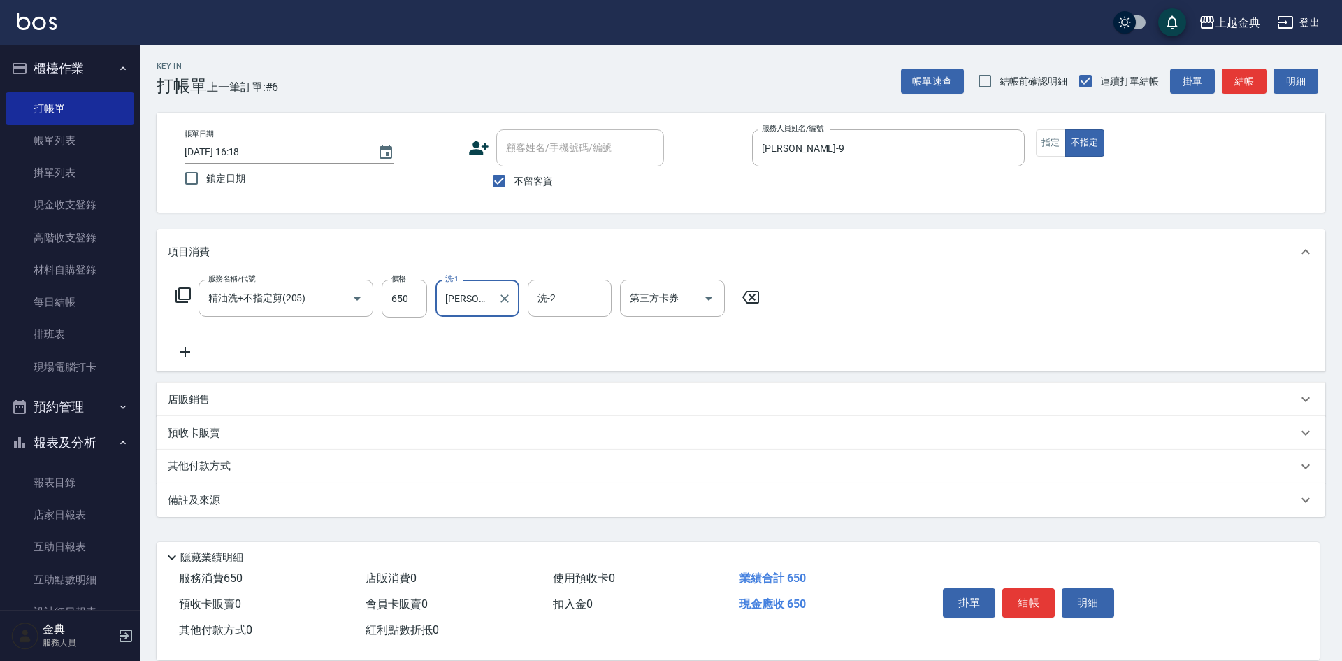
type input "[PERSON_NAME]-22"
click at [1024, 590] on button "結帳" at bounding box center [1029, 602] width 52 height 29
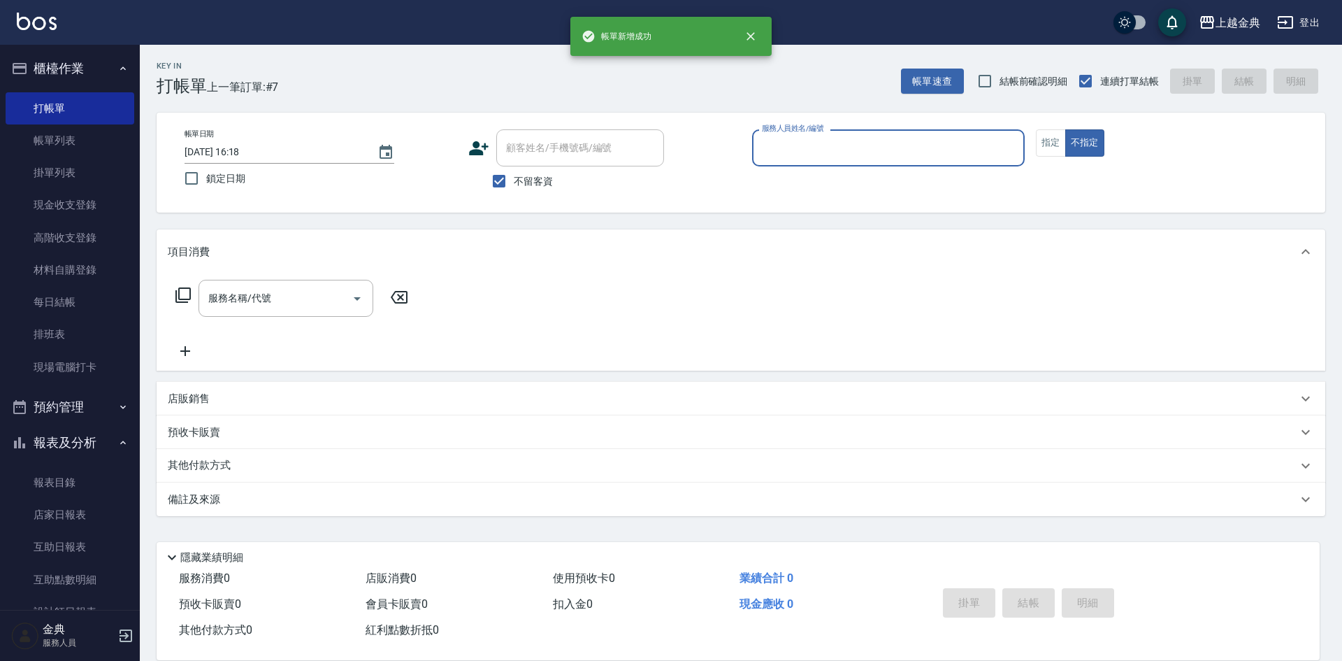
click at [805, 148] on input "服務人員姓名/編號" at bounding box center [889, 148] width 260 height 24
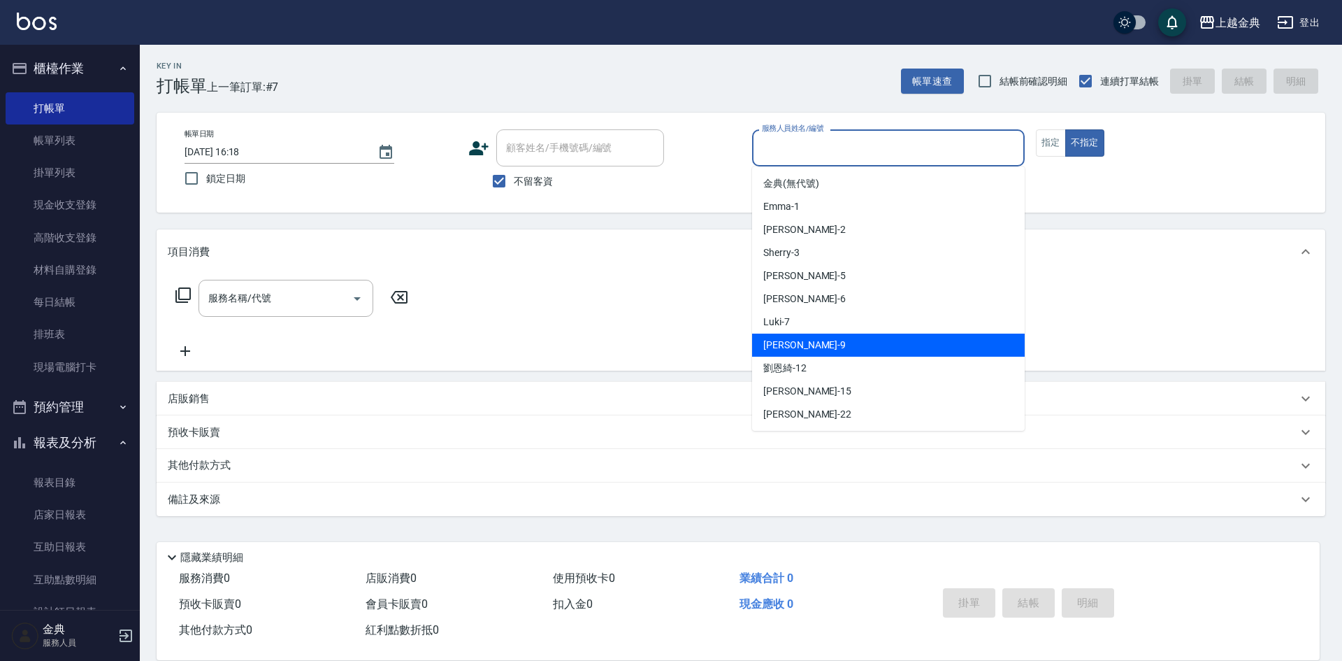
click at [814, 343] on div "[PERSON_NAME] -9" at bounding box center [888, 344] width 273 height 23
type input "[PERSON_NAME]-9"
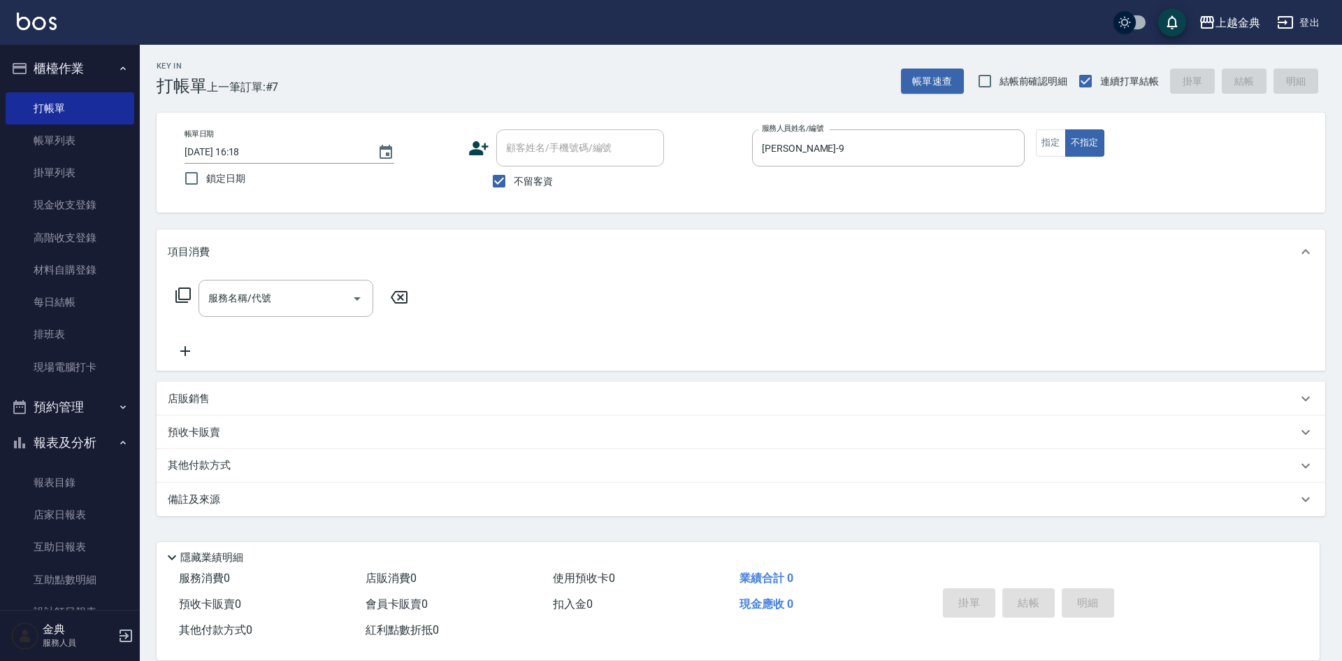
click at [189, 284] on div "服務名稱/代號 服務名稱/代號" at bounding box center [292, 298] width 249 height 37
click at [183, 292] on icon at bounding box center [183, 295] width 17 height 17
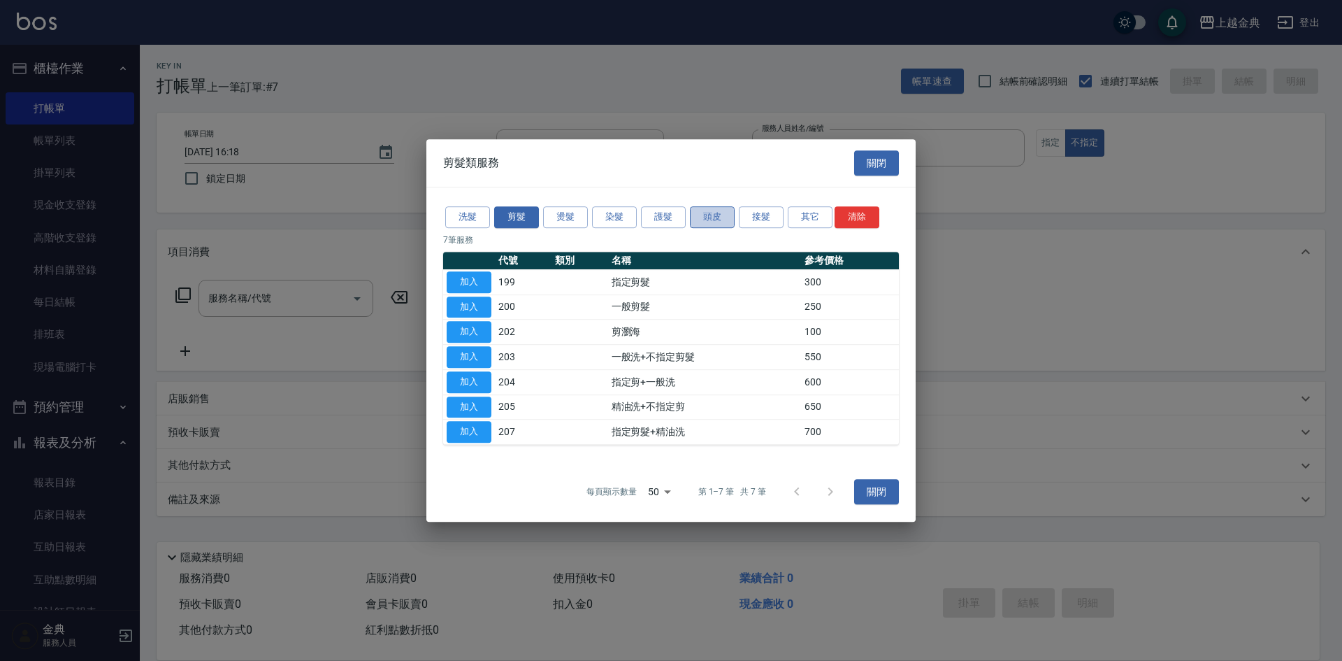
click at [720, 220] on button "頭皮" at bounding box center [712, 217] width 45 height 22
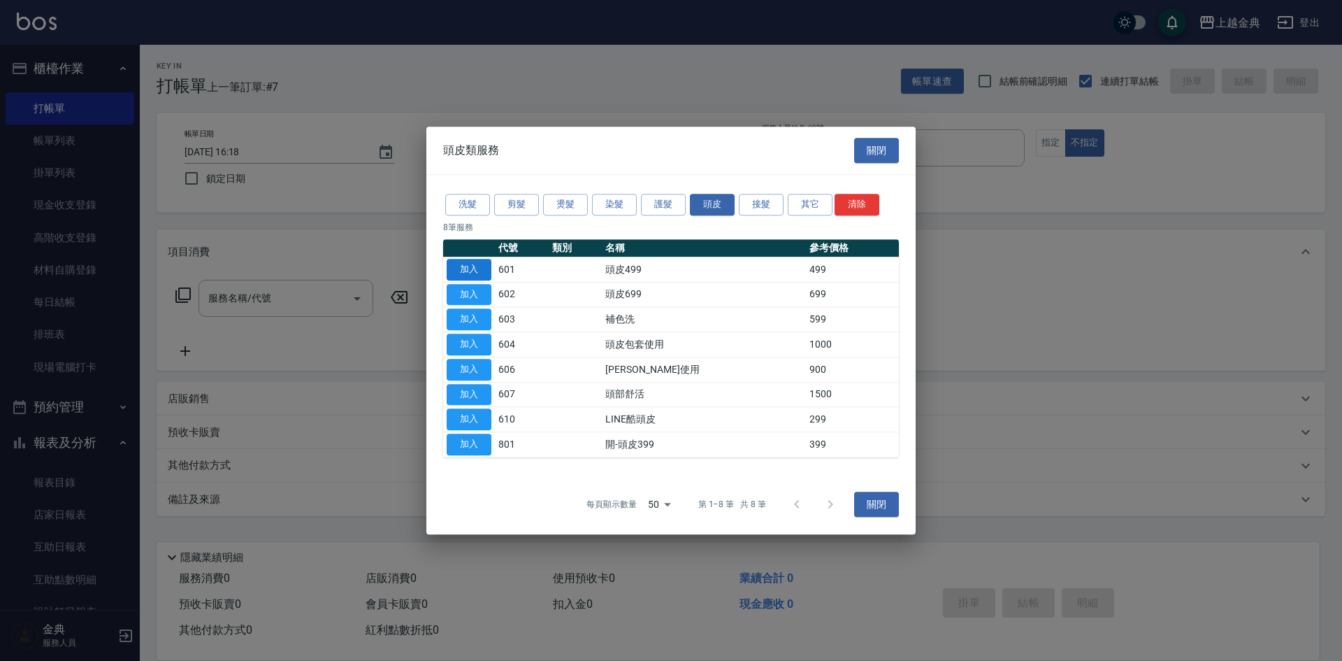
click at [471, 271] on button "加入" at bounding box center [469, 270] width 45 height 22
type input "頭皮499(601)"
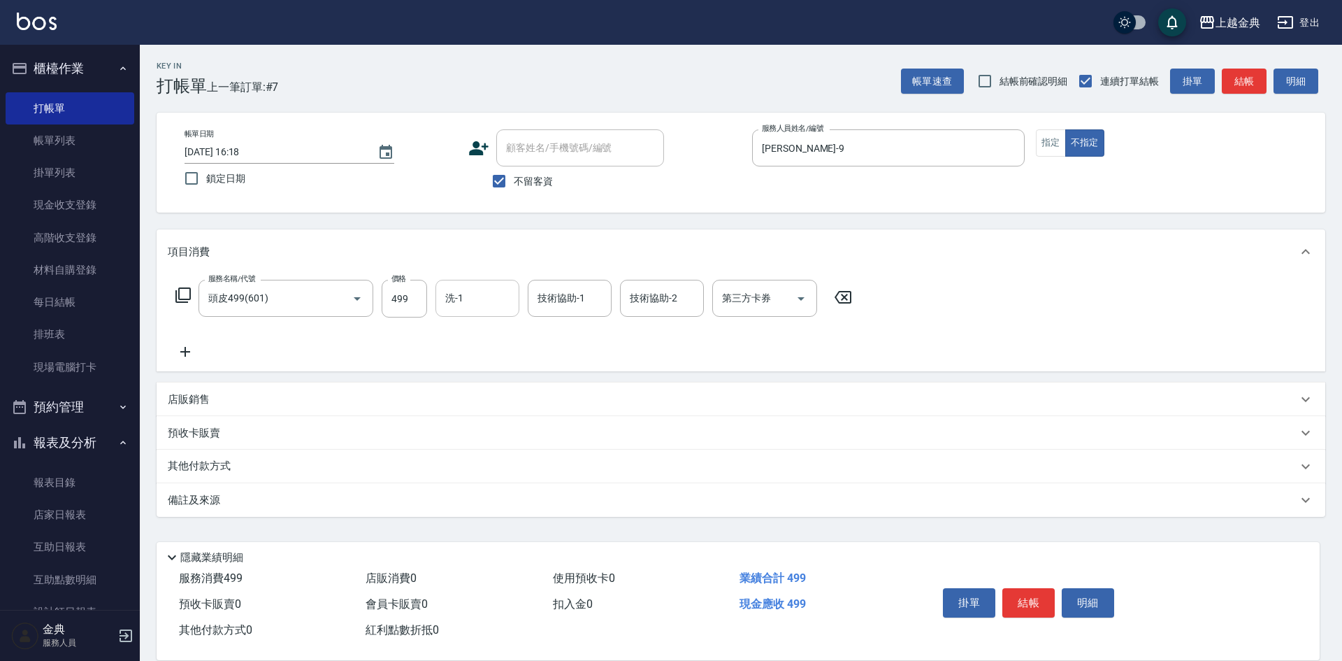
click at [494, 301] on input "洗-1" at bounding box center [477, 298] width 71 height 24
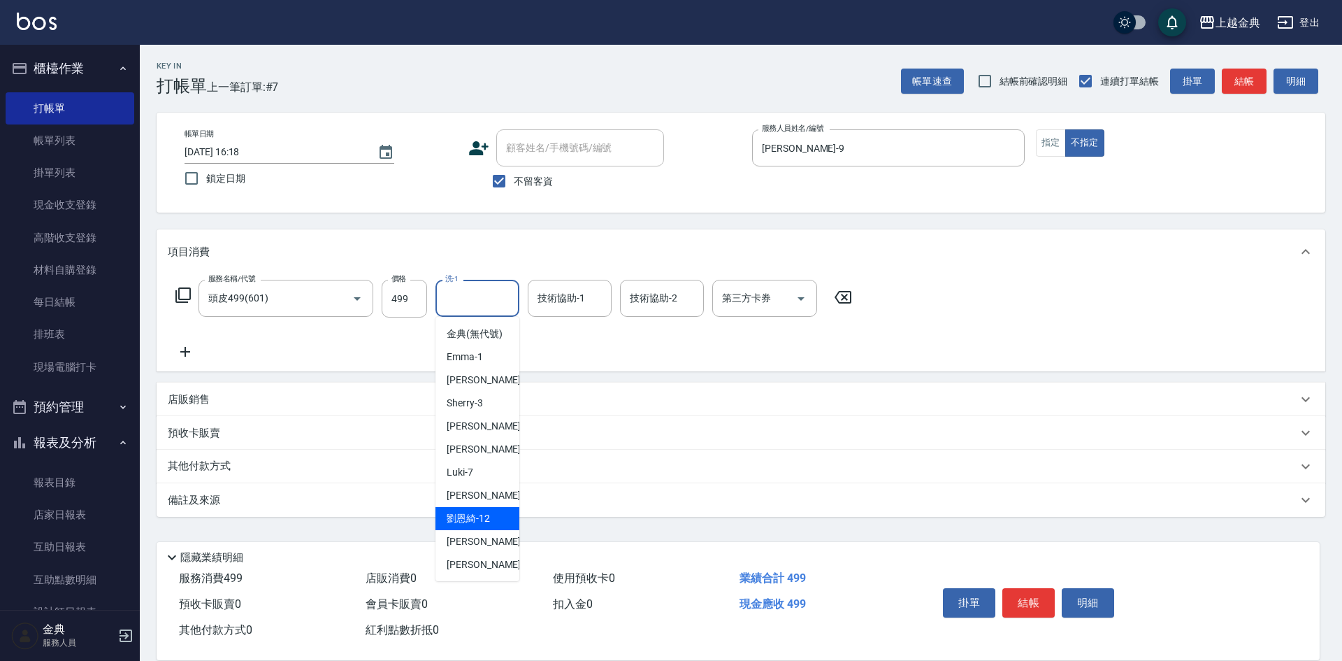
click at [467, 526] on span "[PERSON_NAME]12" at bounding box center [468, 518] width 43 height 15
type input "[PERSON_NAME]-12"
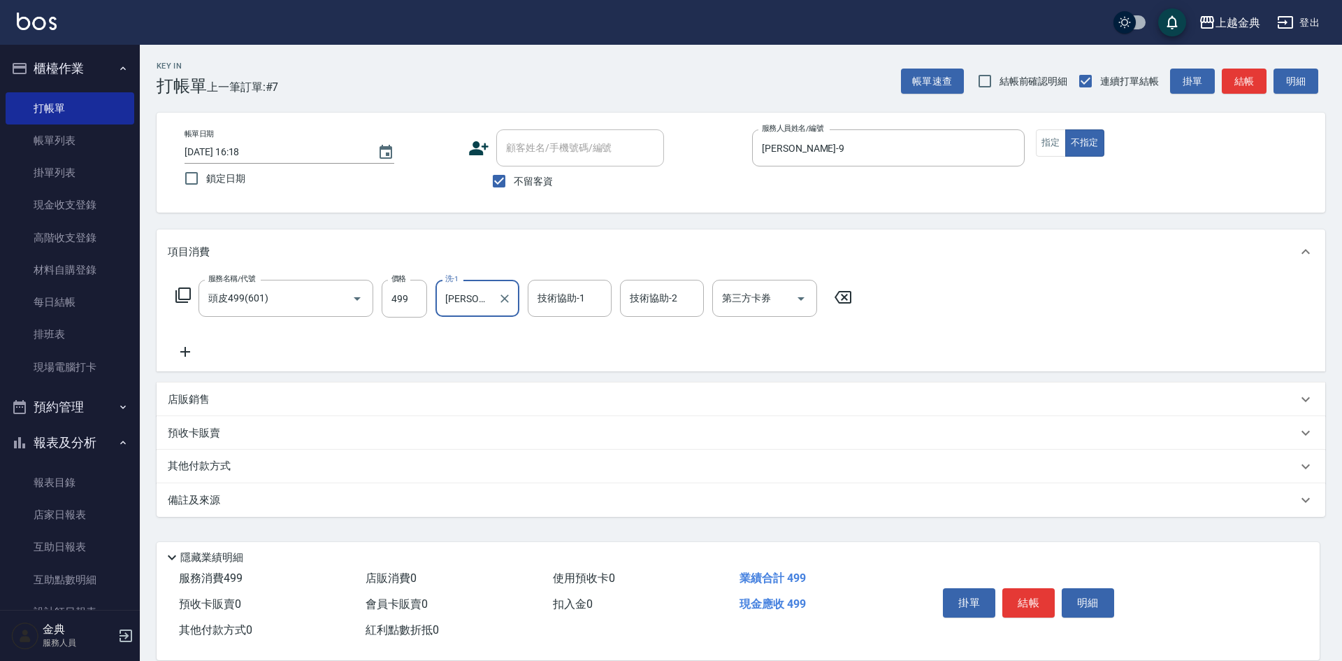
click at [652, 268] on div "項目消費" at bounding box center [741, 251] width 1169 height 45
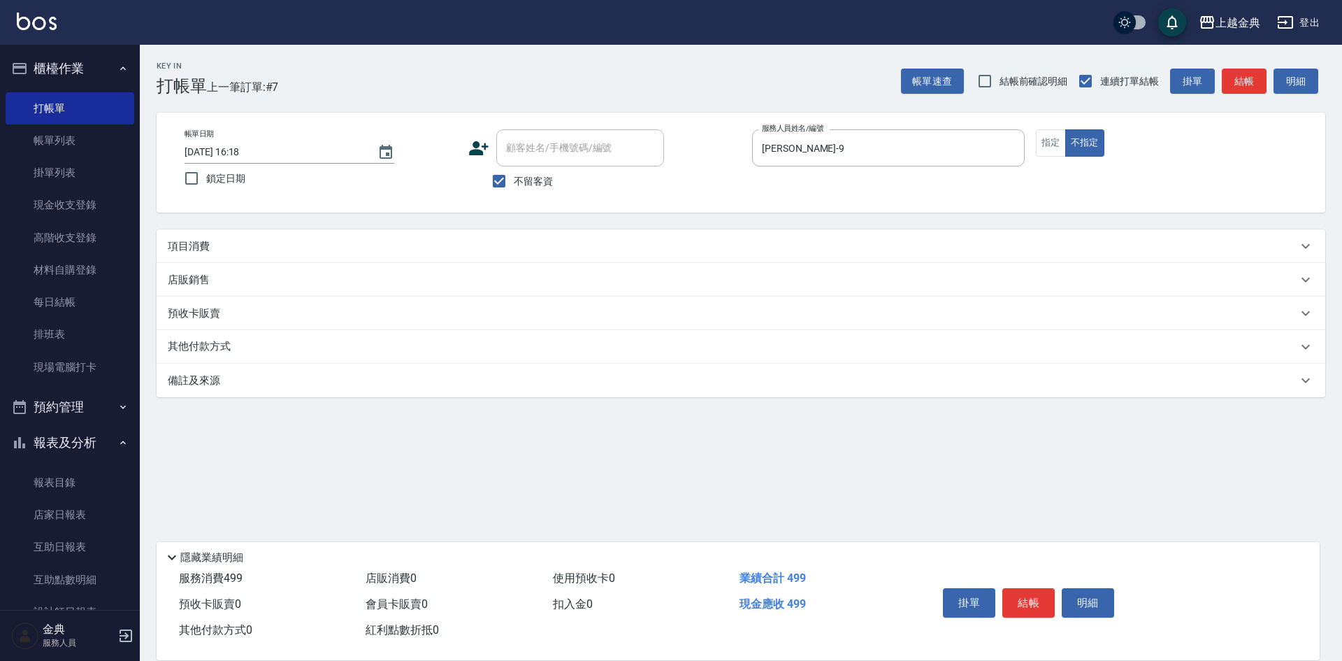
click at [653, 285] on div "店販銷售" at bounding box center [733, 280] width 1130 height 15
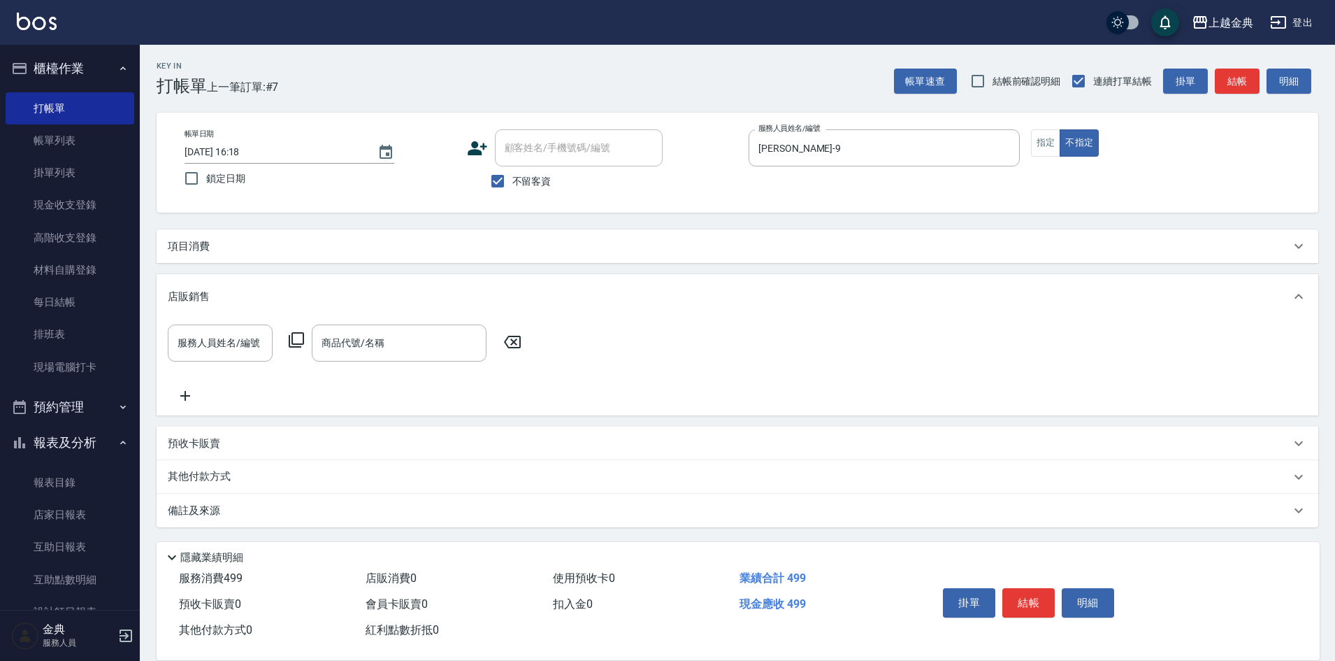
click at [655, 259] on div "項目消費" at bounding box center [738, 246] width 1162 height 34
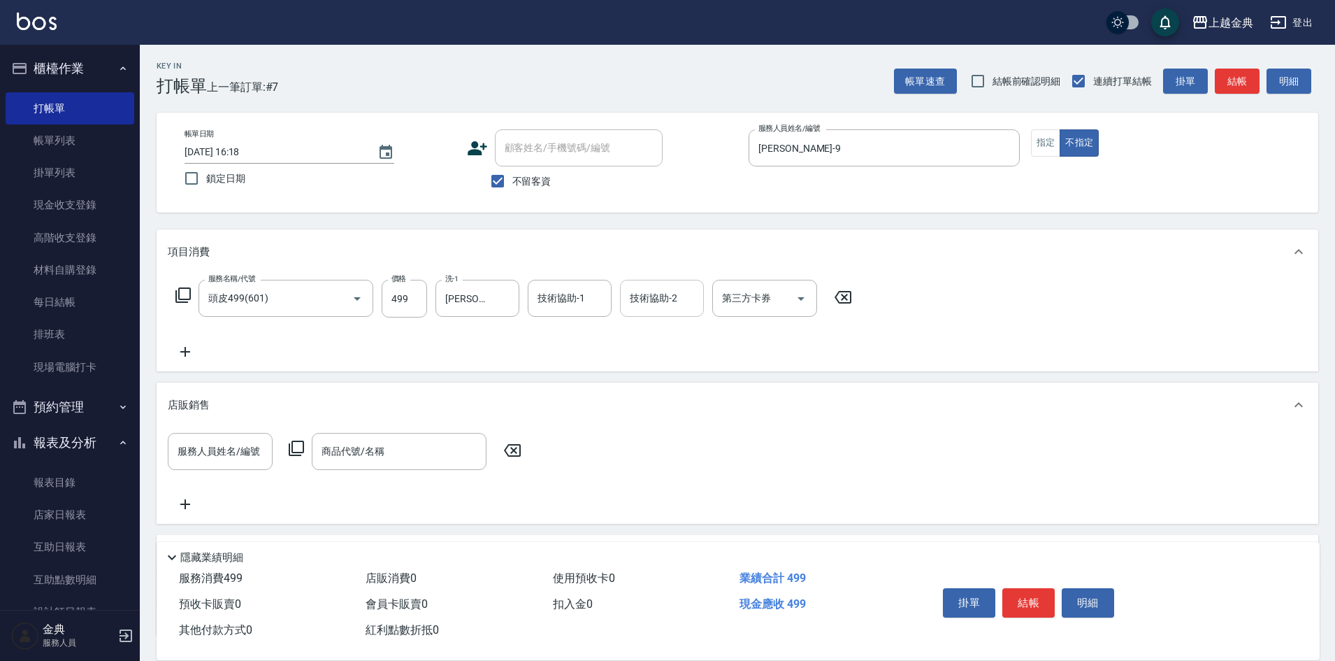
click at [659, 289] on div "技術協助-2 技術協助-2" at bounding box center [662, 298] width 84 height 37
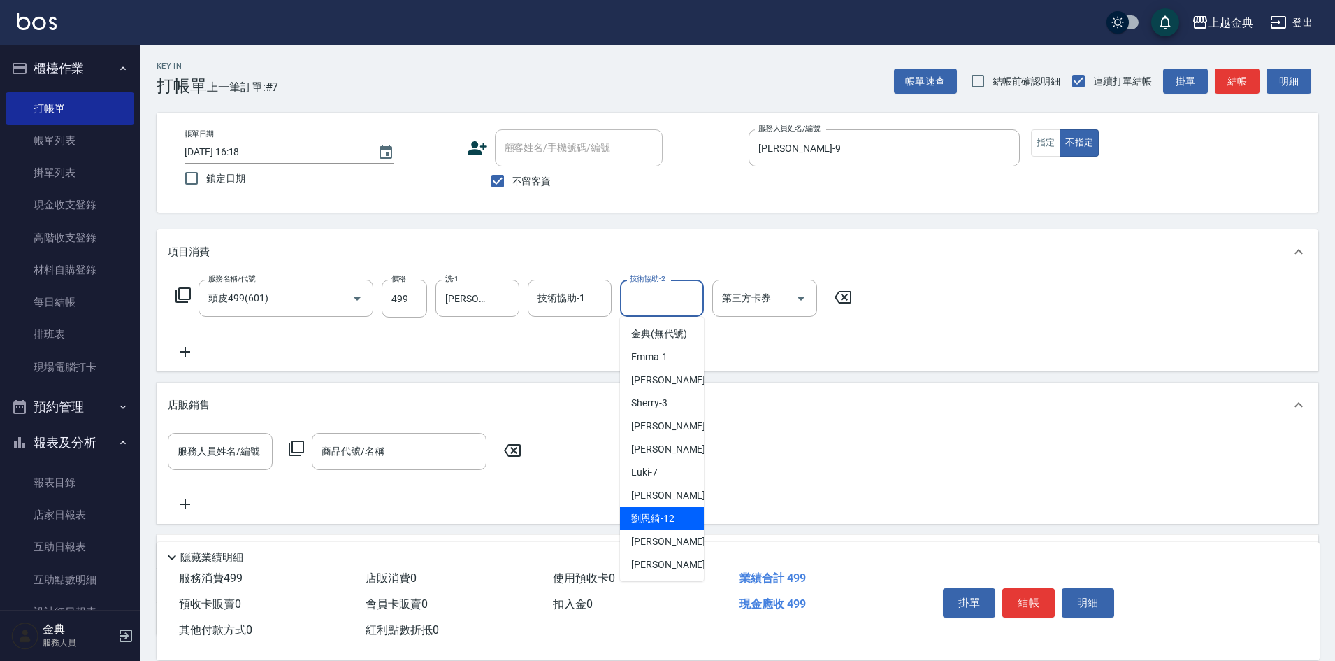
click at [668, 526] on span "[PERSON_NAME]12" at bounding box center [652, 518] width 43 height 15
type input "[PERSON_NAME]-12"
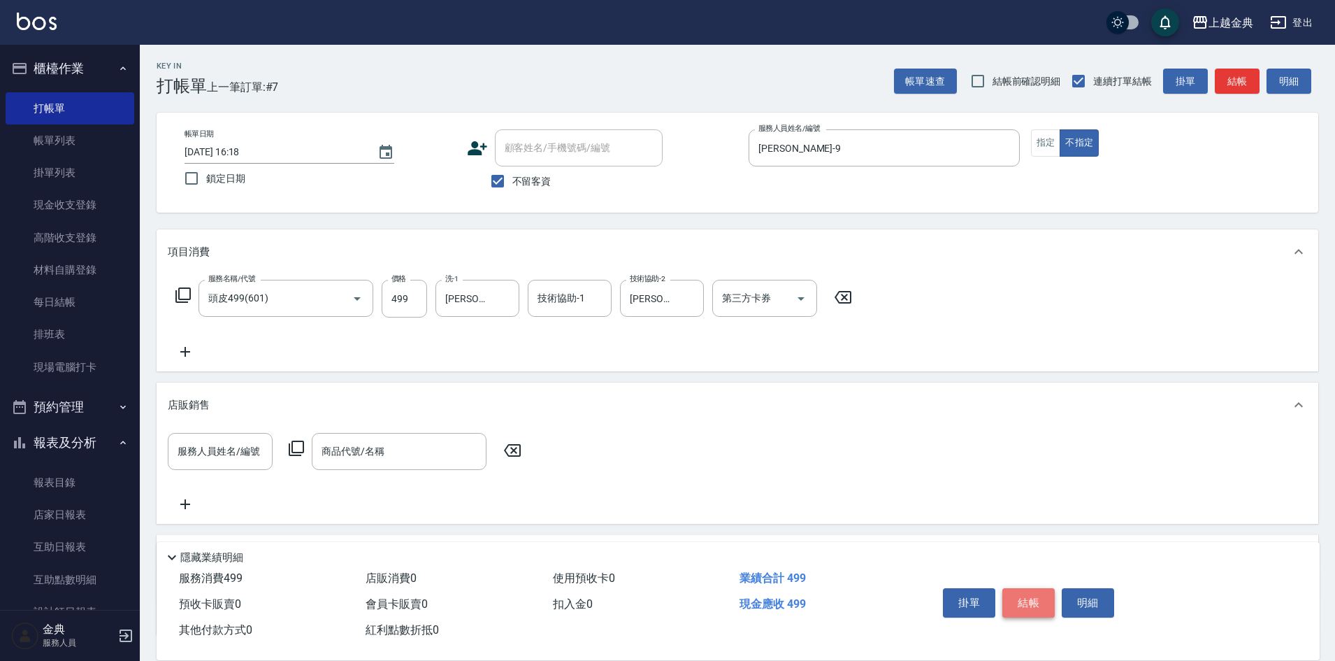
click at [1033, 590] on button "結帳" at bounding box center [1029, 602] width 52 height 29
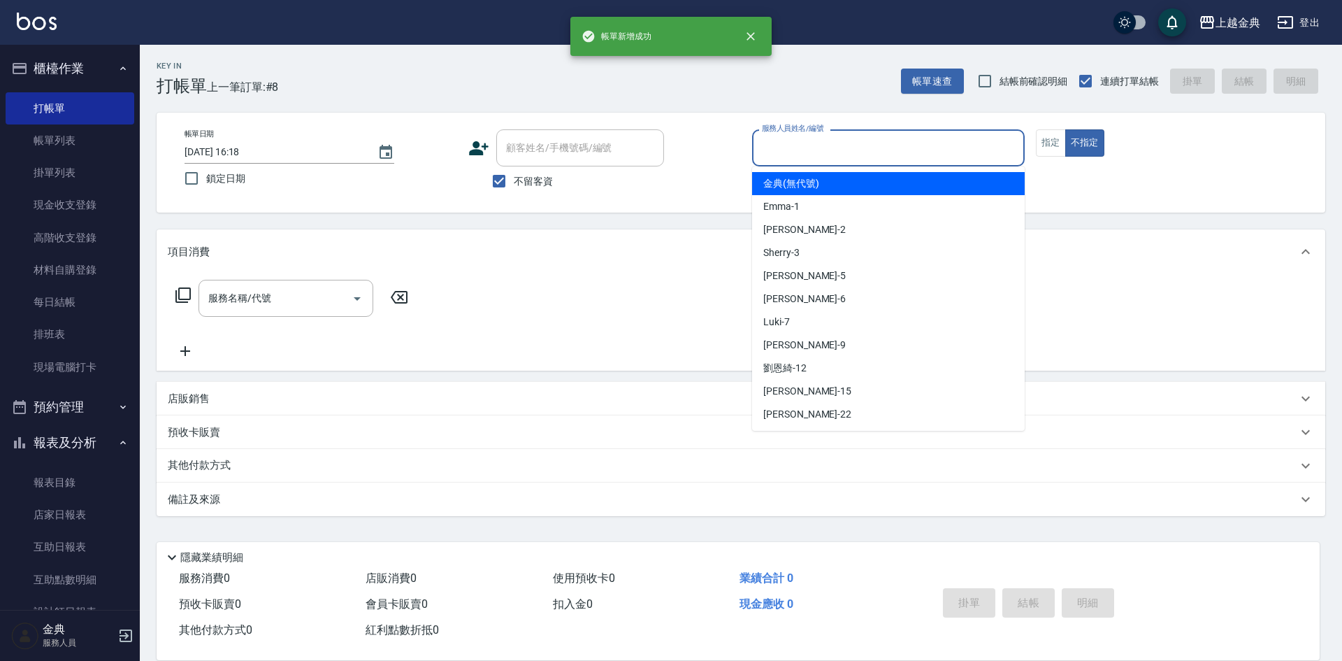
click at [860, 150] on input "服務人員姓名/編號" at bounding box center [889, 148] width 260 height 24
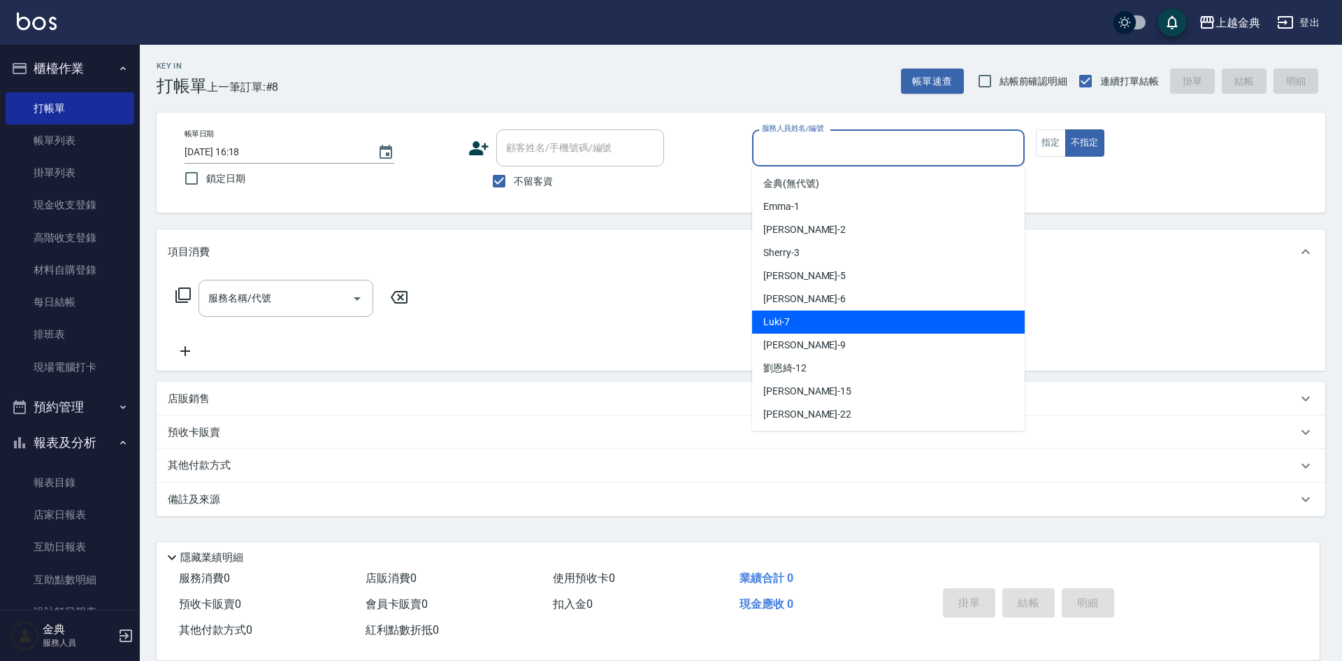
click at [810, 318] on div "Luki -7" at bounding box center [888, 321] width 273 height 23
type input "Luki-7"
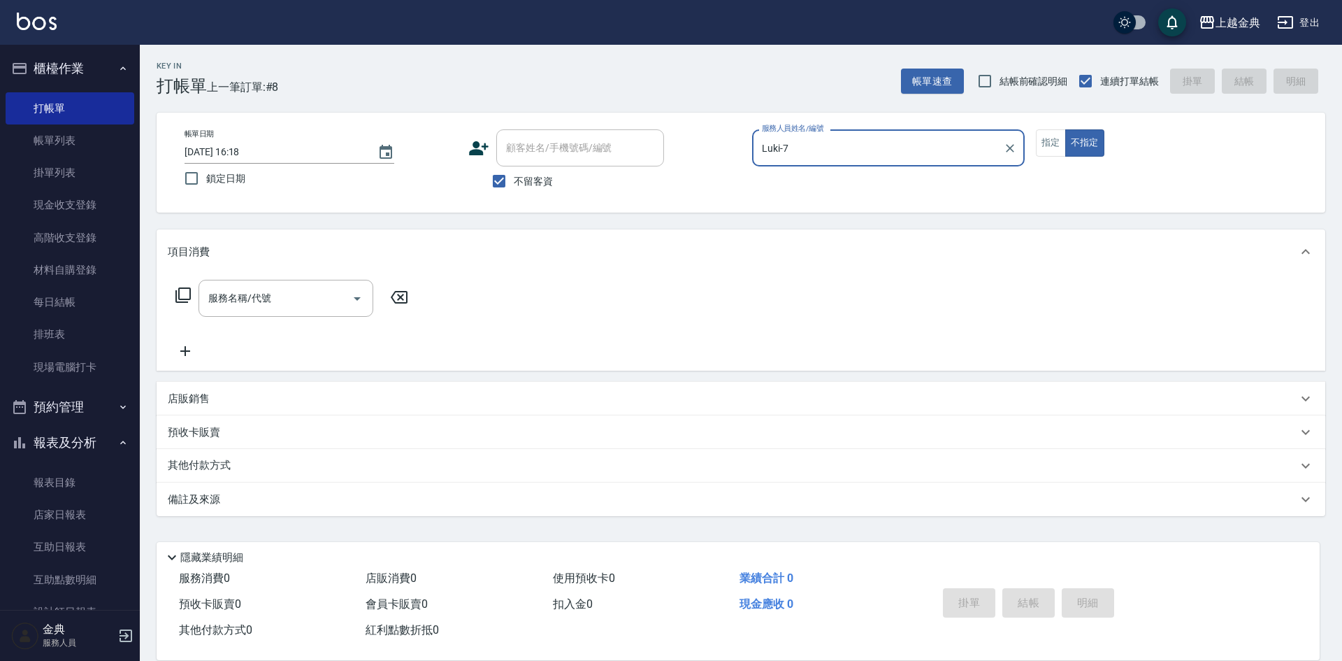
click at [182, 297] on icon at bounding box center [183, 295] width 17 height 17
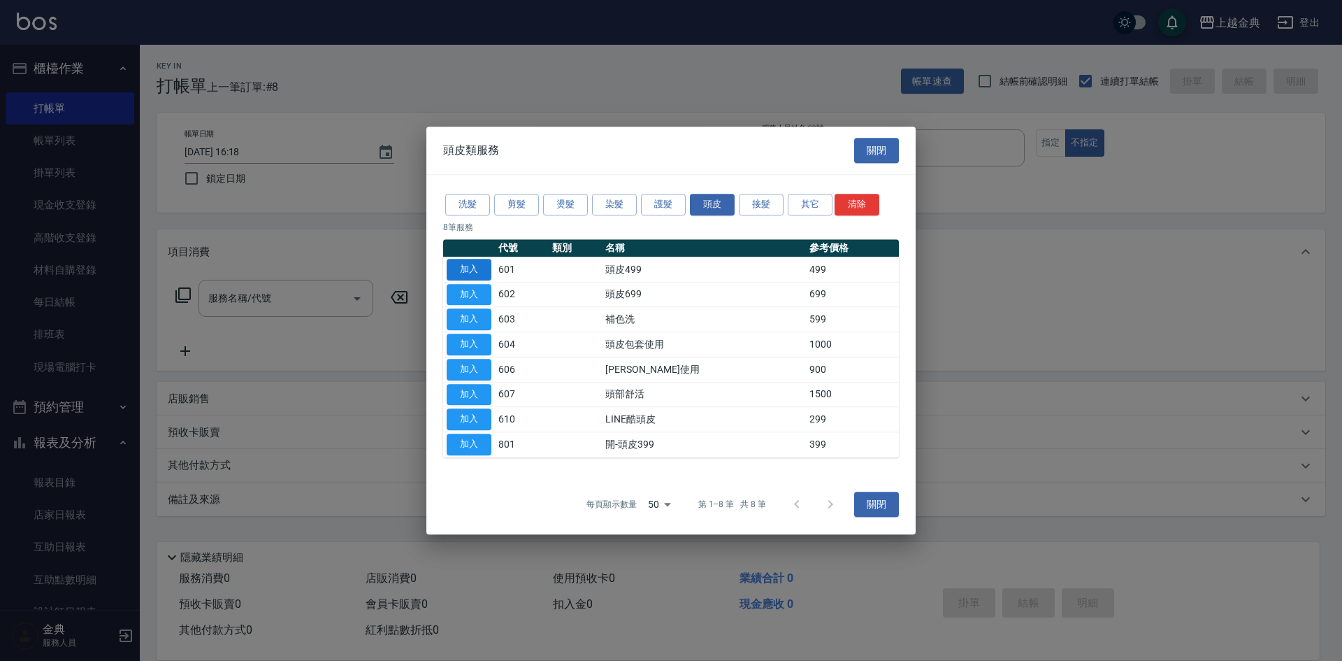
click at [476, 263] on button "加入" at bounding box center [469, 270] width 45 height 22
type input "頭皮499(601)"
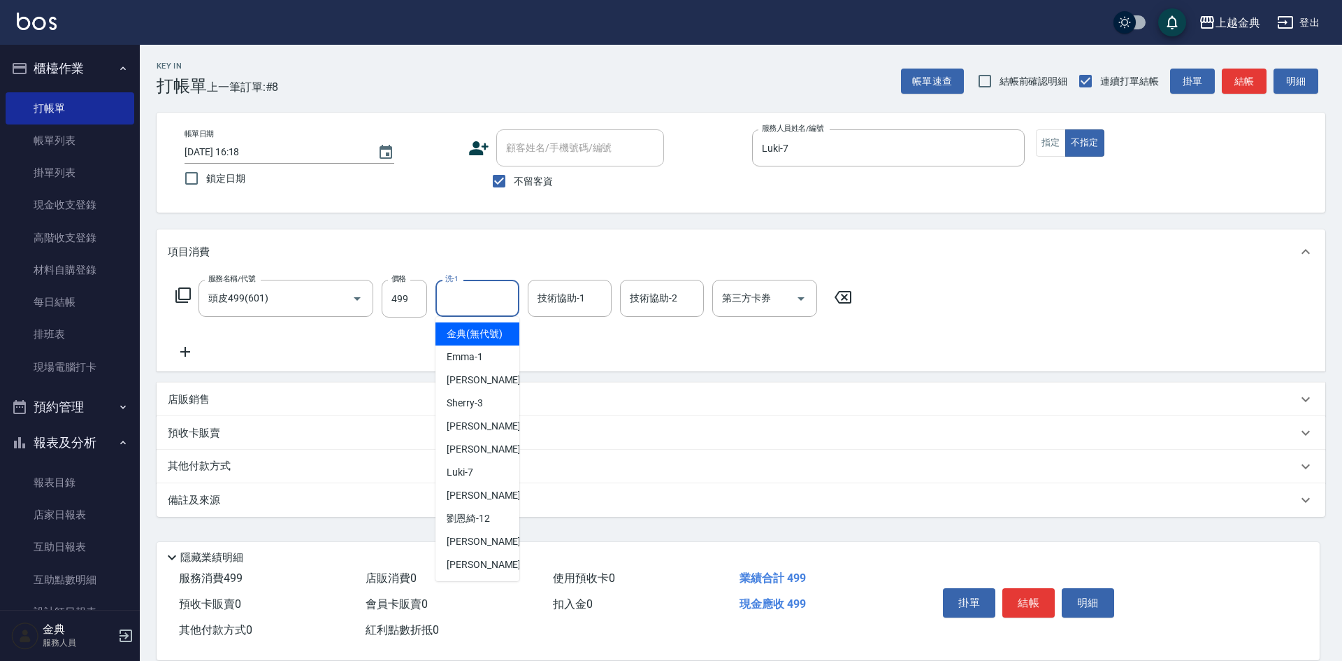
click at [469, 304] on input "洗-1" at bounding box center [477, 298] width 71 height 24
click at [482, 482] on div "Luki -7" at bounding box center [478, 472] width 84 height 23
type input "Luki-7"
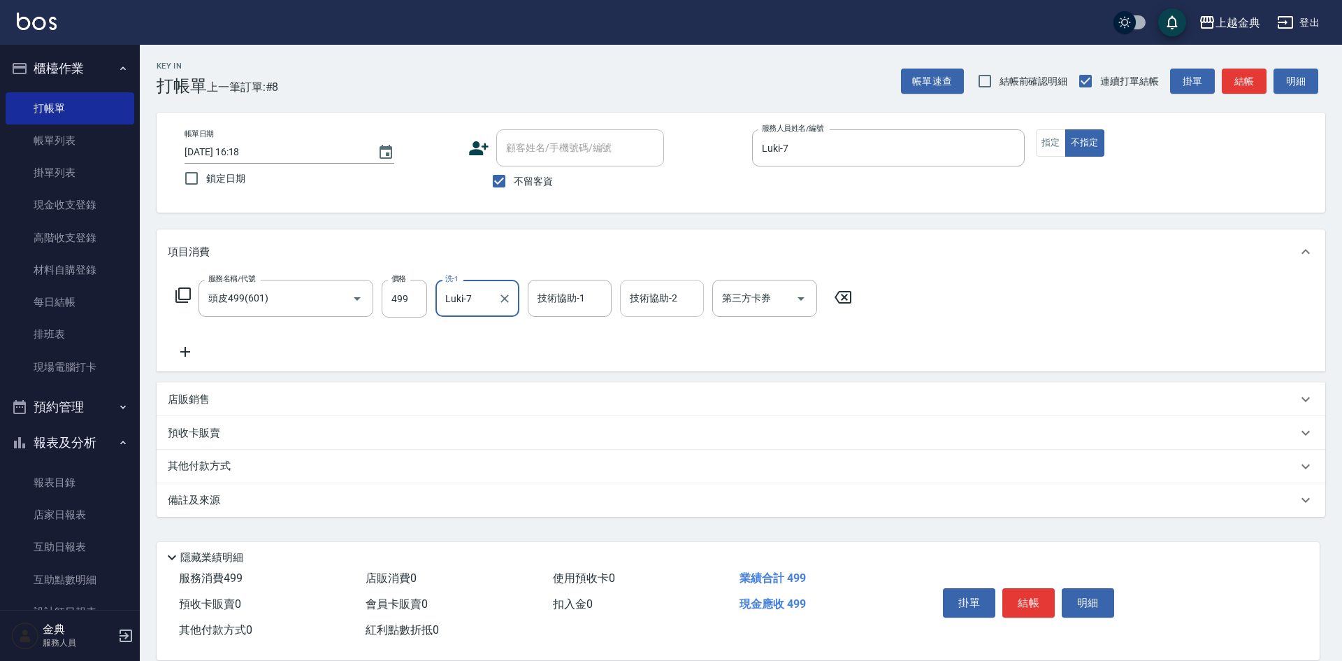
click at [649, 305] on input "技術協助-2" at bounding box center [661, 298] width 71 height 24
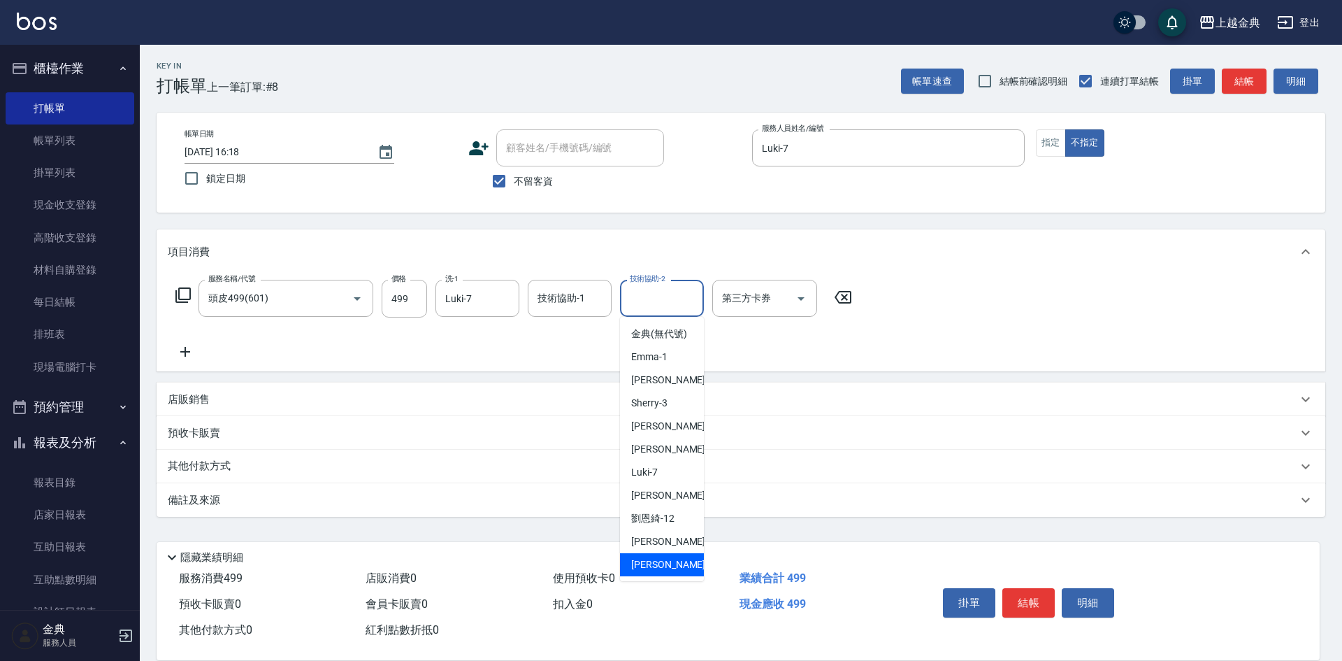
click at [654, 572] on span "[PERSON_NAME] -22" at bounding box center [675, 564] width 88 height 15
type input "[PERSON_NAME]-22"
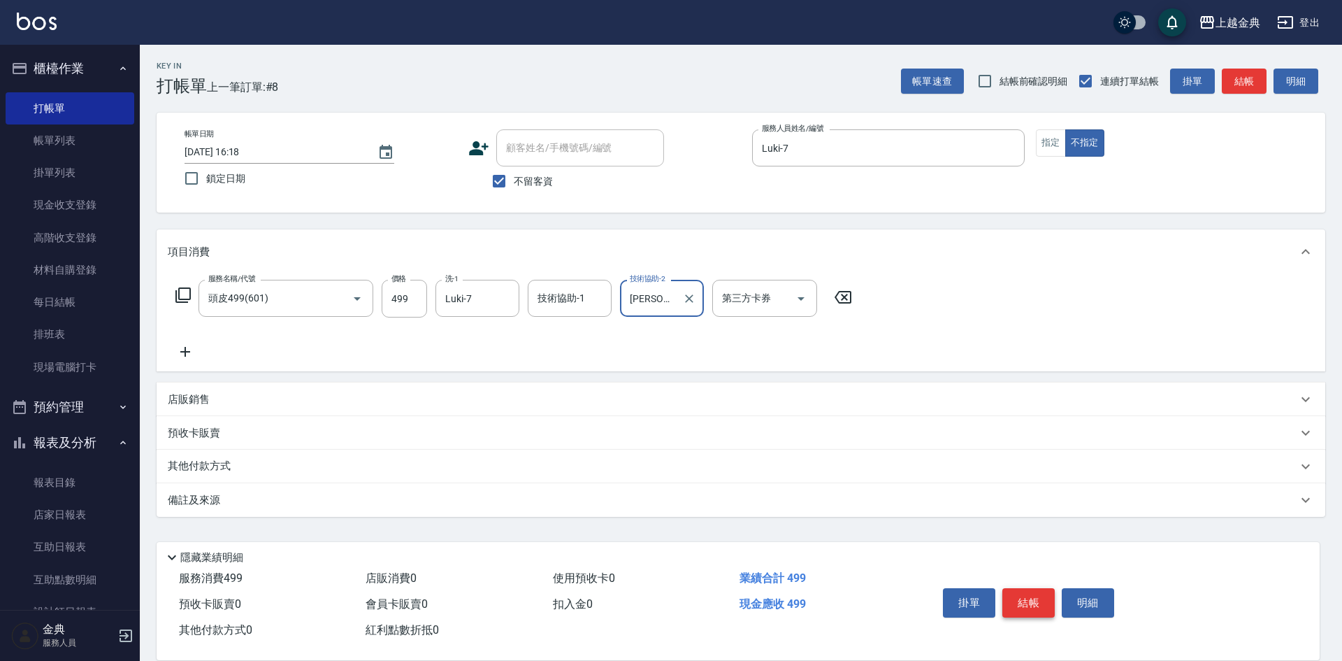
click at [1021, 594] on button "結帳" at bounding box center [1029, 602] width 52 height 29
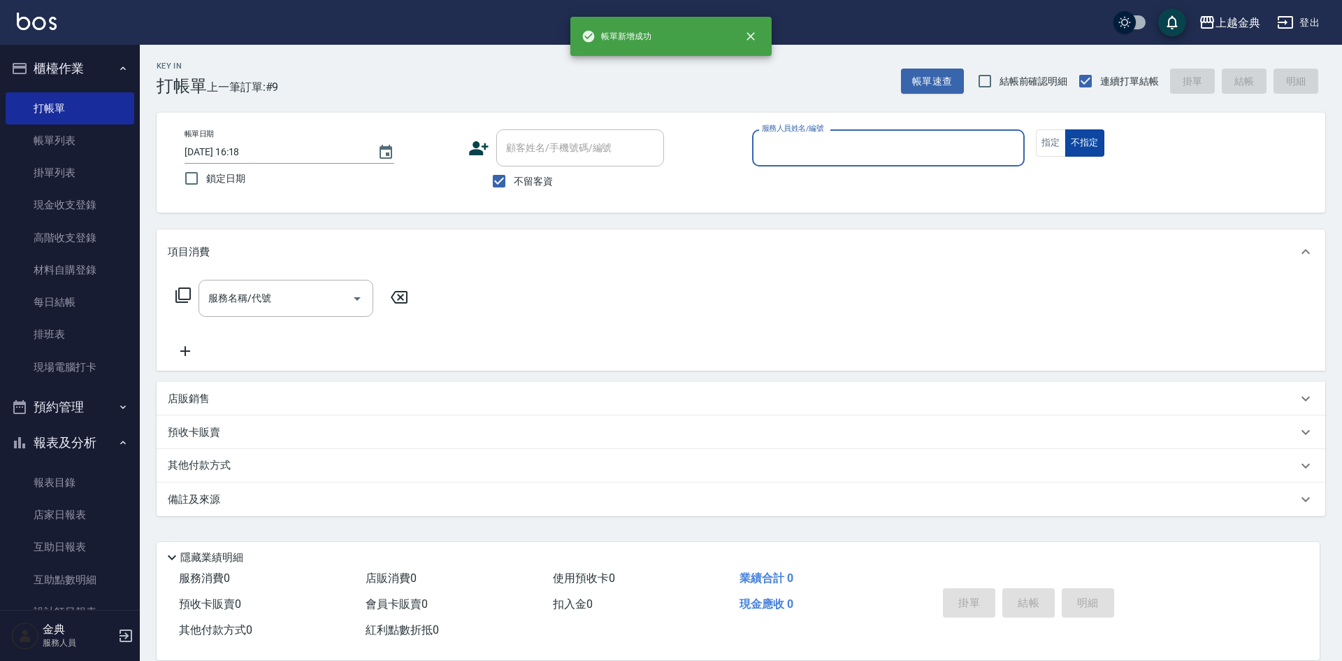
click at [1068, 137] on button "不指定" at bounding box center [1084, 142] width 39 height 27
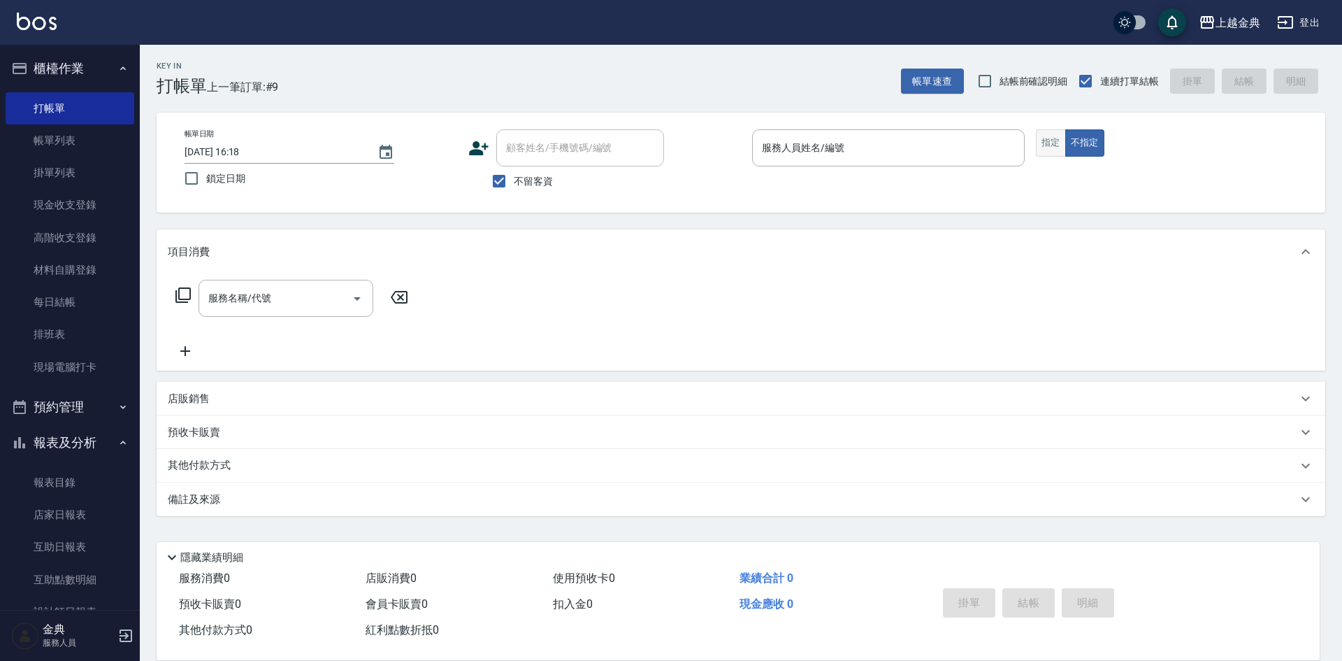
drag, startPoint x: 1028, startPoint y: 138, endPoint x: 1036, endPoint y: 143, distance: 9.5
click at [1033, 141] on div "帳單日期 [DATE] 16:18 鎖定日期 顧客姓名/手機號碼/編號 顧客姓名/手機號碼/編號 不留客資 服務人員姓名/編號 服務人員姓名/編號 指定 不指定" at bounding box center [740, 162] width 1135 height 66
click at [1043, 143] on button "指定" at bounding box center [1051, 142] width 30 height 27
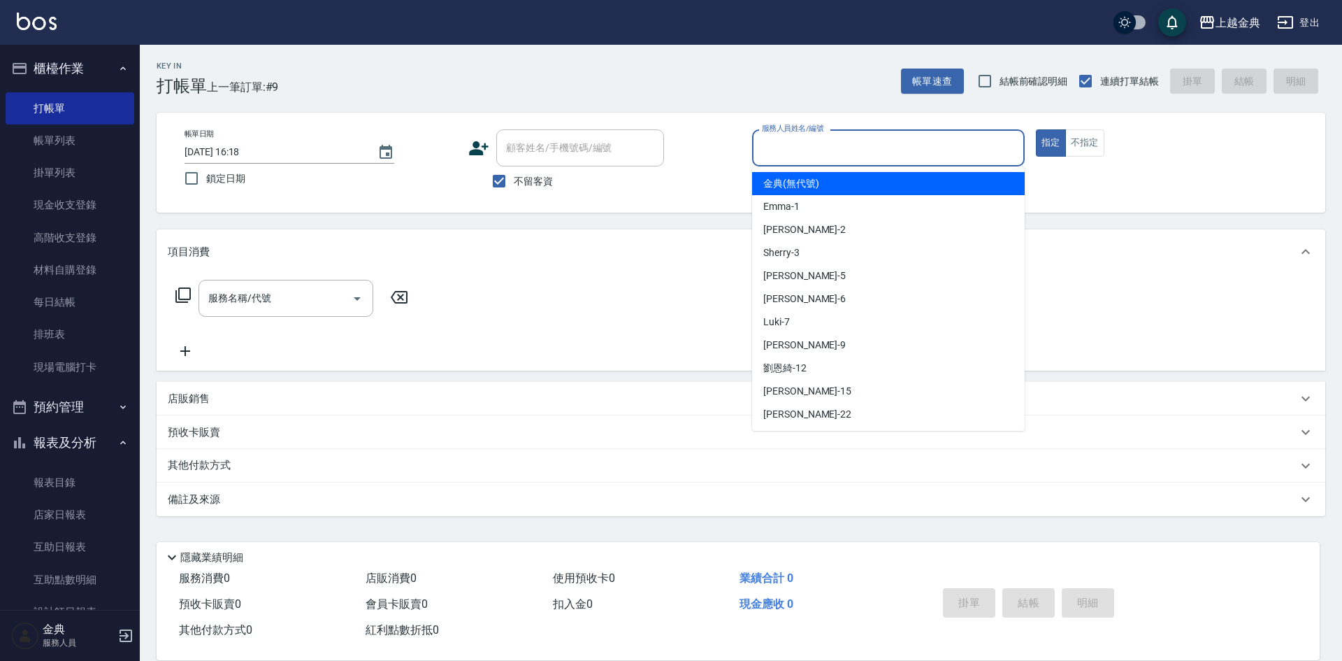
click at [975, 139] on input "服務人員姓名/編號" at bounding box center [889, 148] width 260 height 24
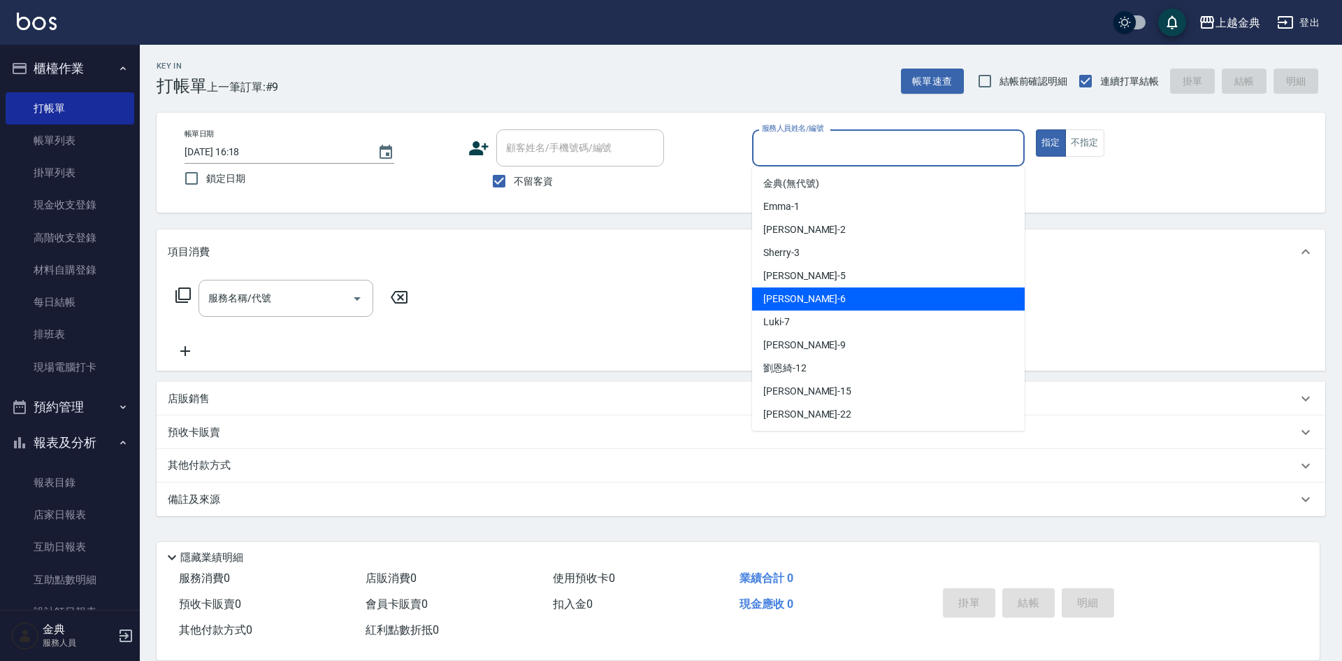
click at [873, 302] on div "[PERSON_NAME] -6" at bounding box center [888, 298] width 273 height 23
type input "[PERSON_NAME]-6"
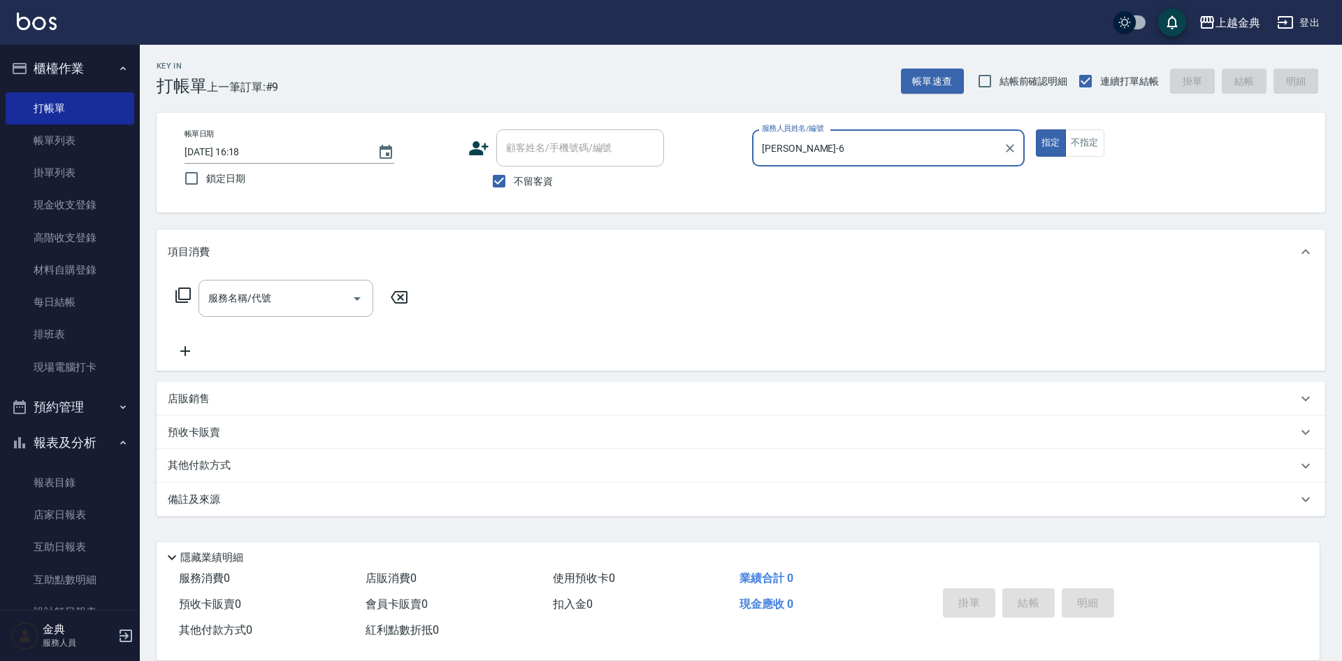
click at [182, 294] on icon at bounding box center [183, 295] width 17 height 17
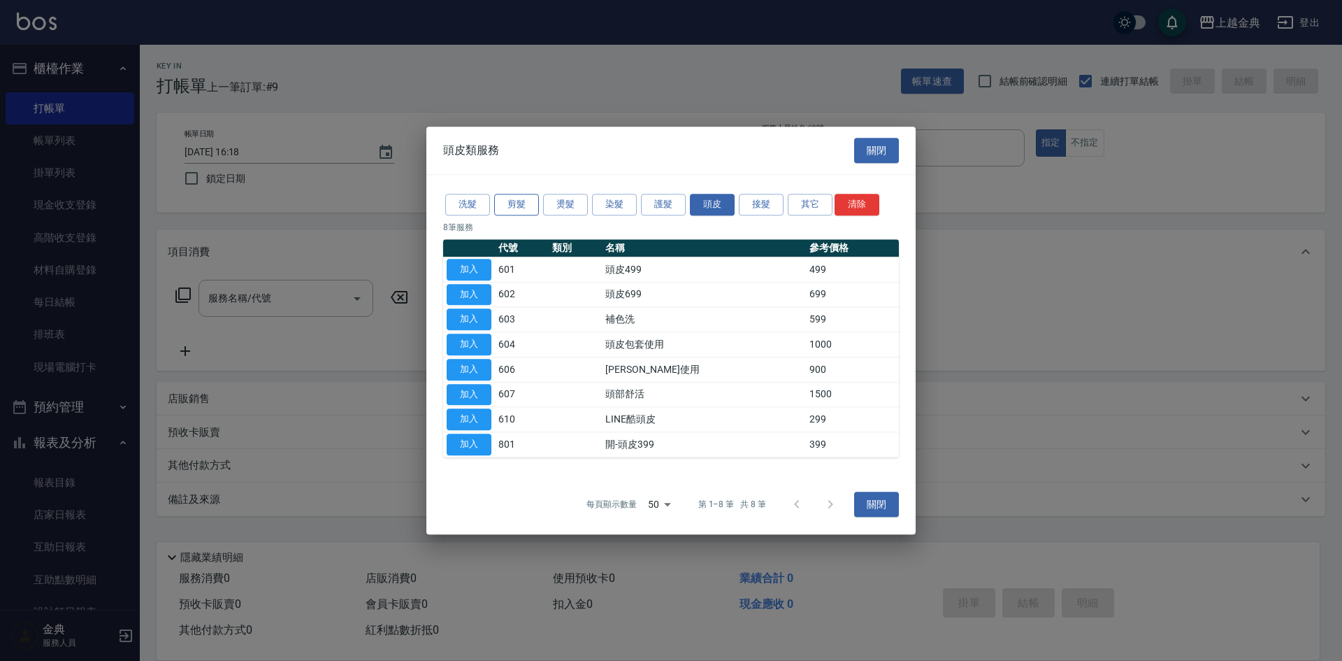
click at [505, 203] on button "剪髮" at bounding box center [516, 205] width 45 height 22
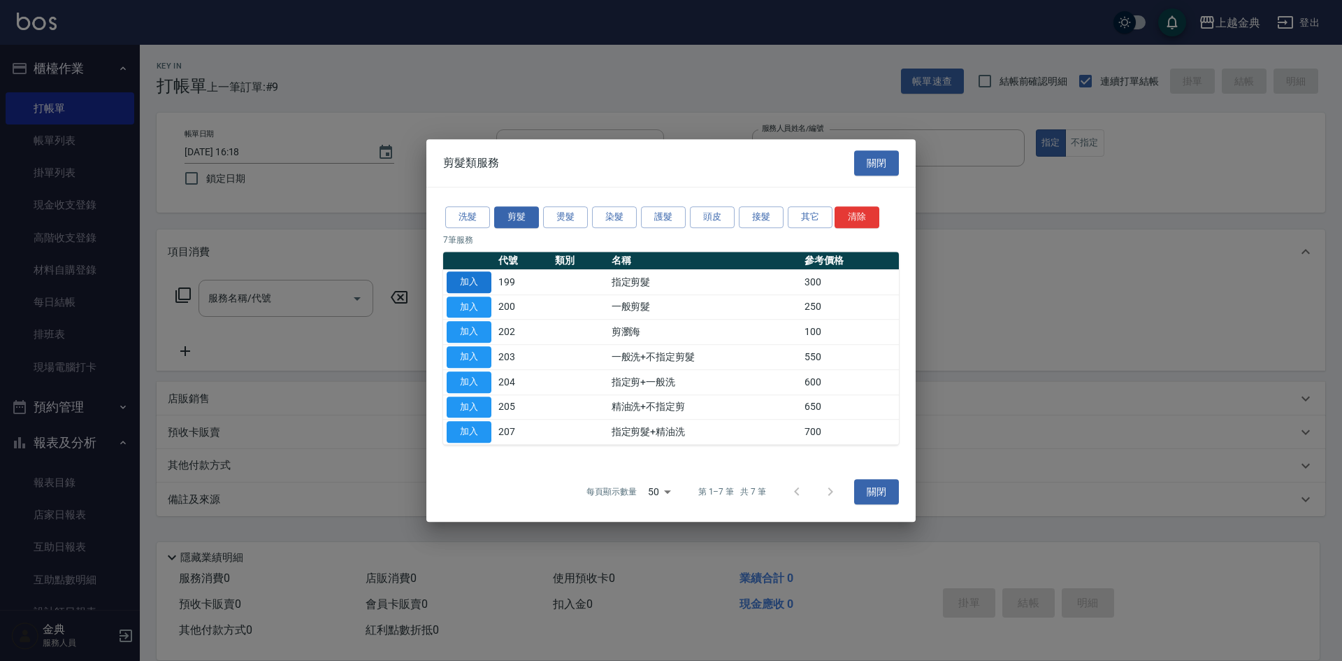
click at [484, 284] on button "加入" at bounding box center [469, 282] width 45 height 22
type input "指定剪髮(199)"
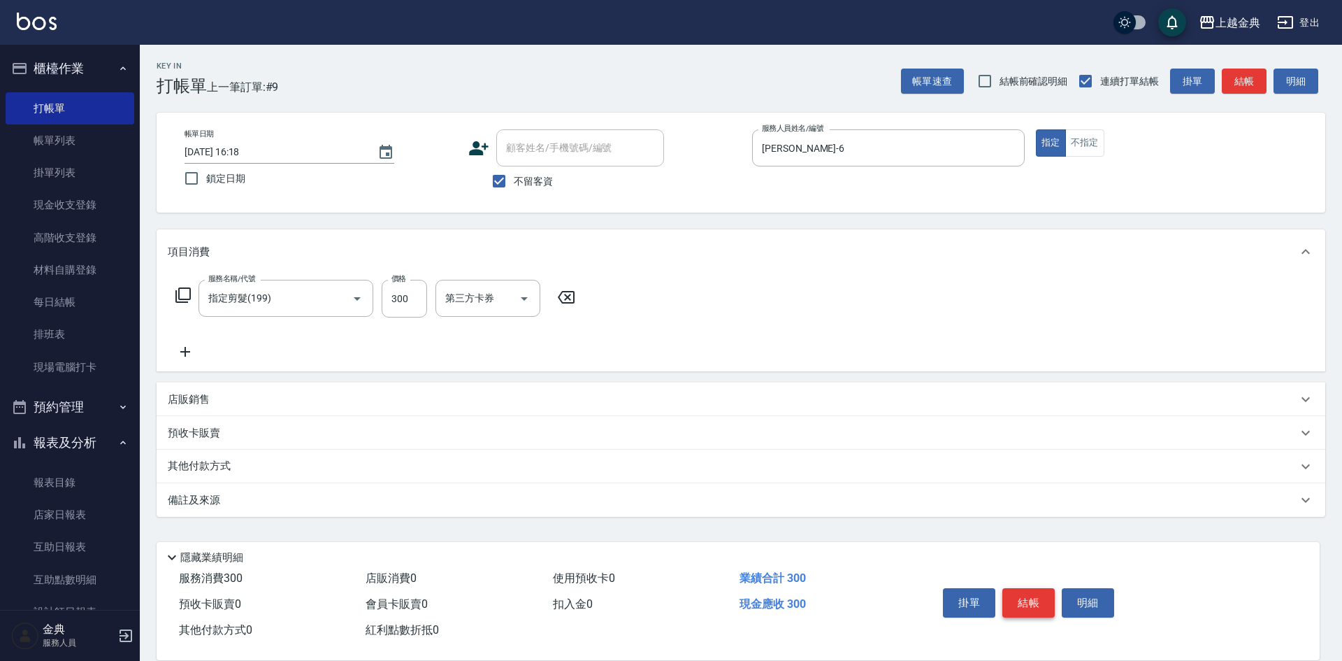
click at [1038, 600] on button "結帳" at bounding box center [1029, 602] width 52 height 29
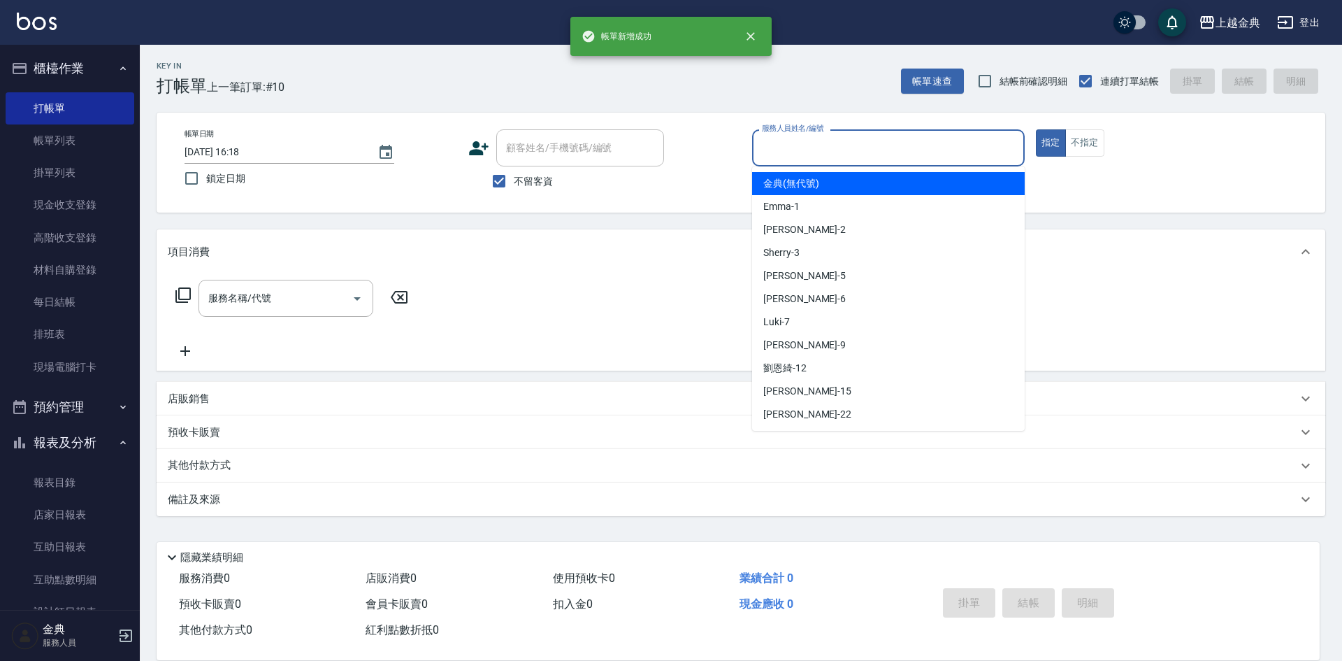
click at [804, 143] on input "服務人員姓名/編號" at bounding box center [889, 148] width 260 height 24
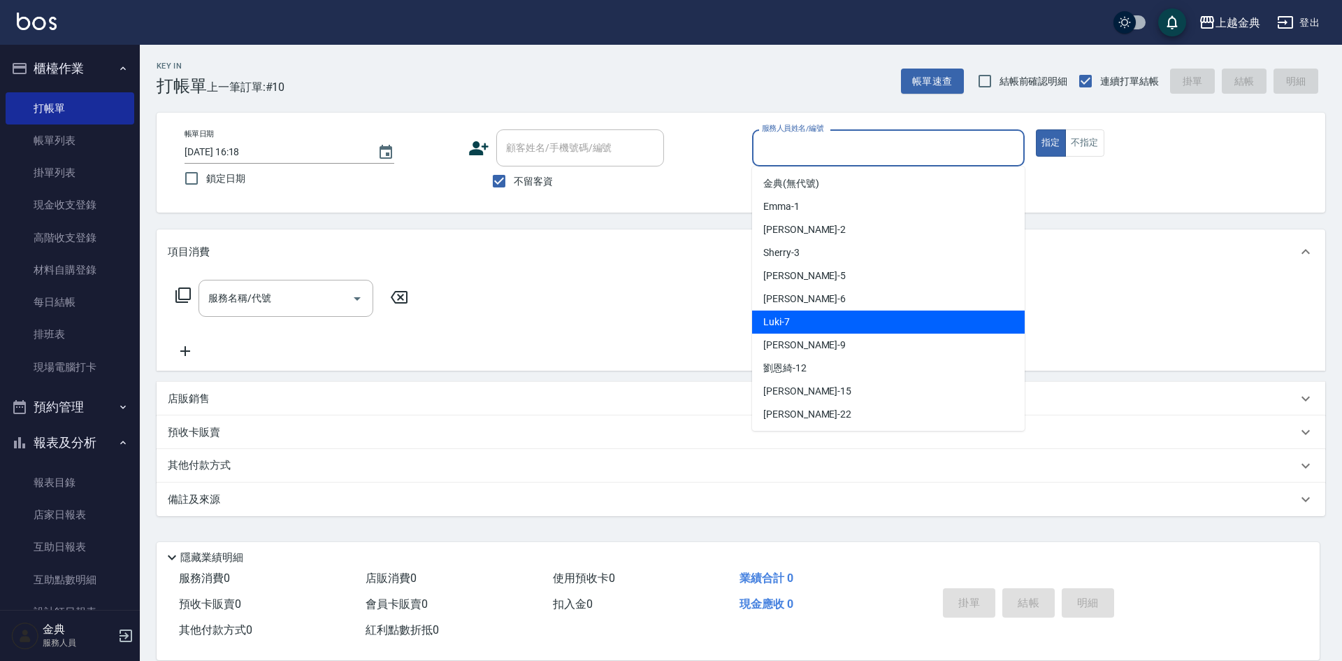
drag, startPoint x: 802, startPoint y: 326, endPoint x: 354, endPoint y: 290, distance: 449.6
click at [799, 326] on div "Luki -7" at bounding box center [888, 321] width 273 height 23
type input "Luki-7"
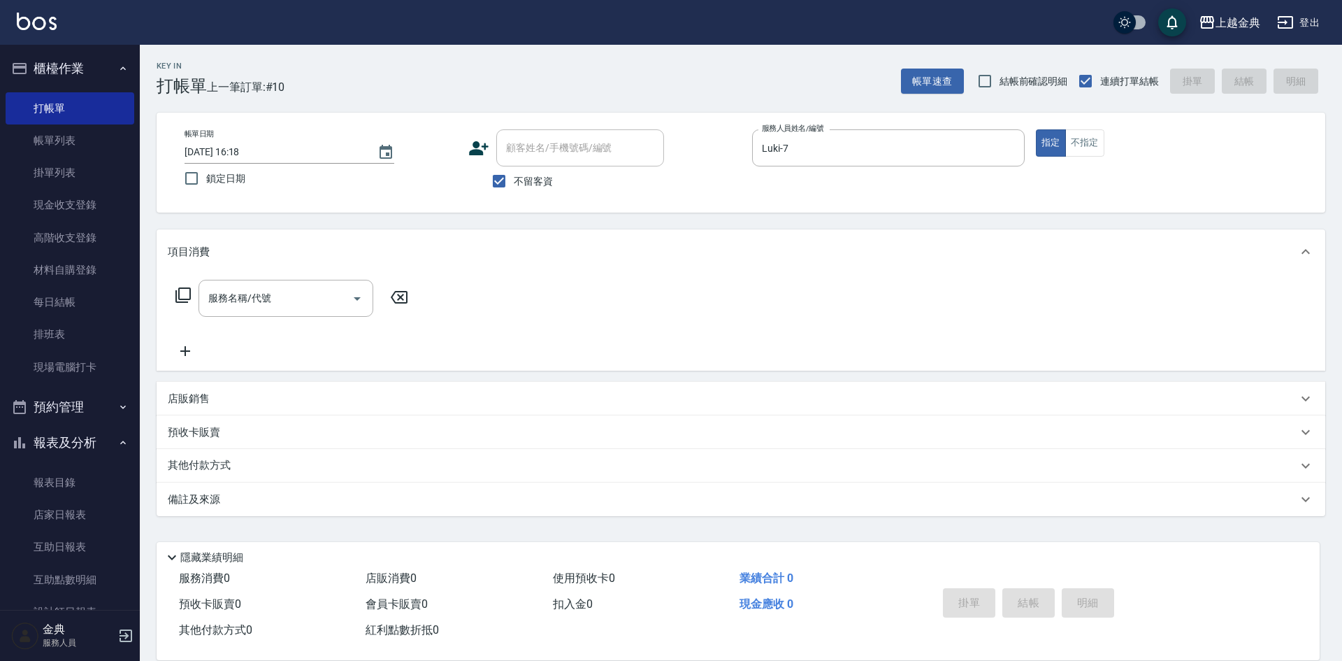
click at [183, 298] on icon at bounding box center [183, 295] width 17 height 17
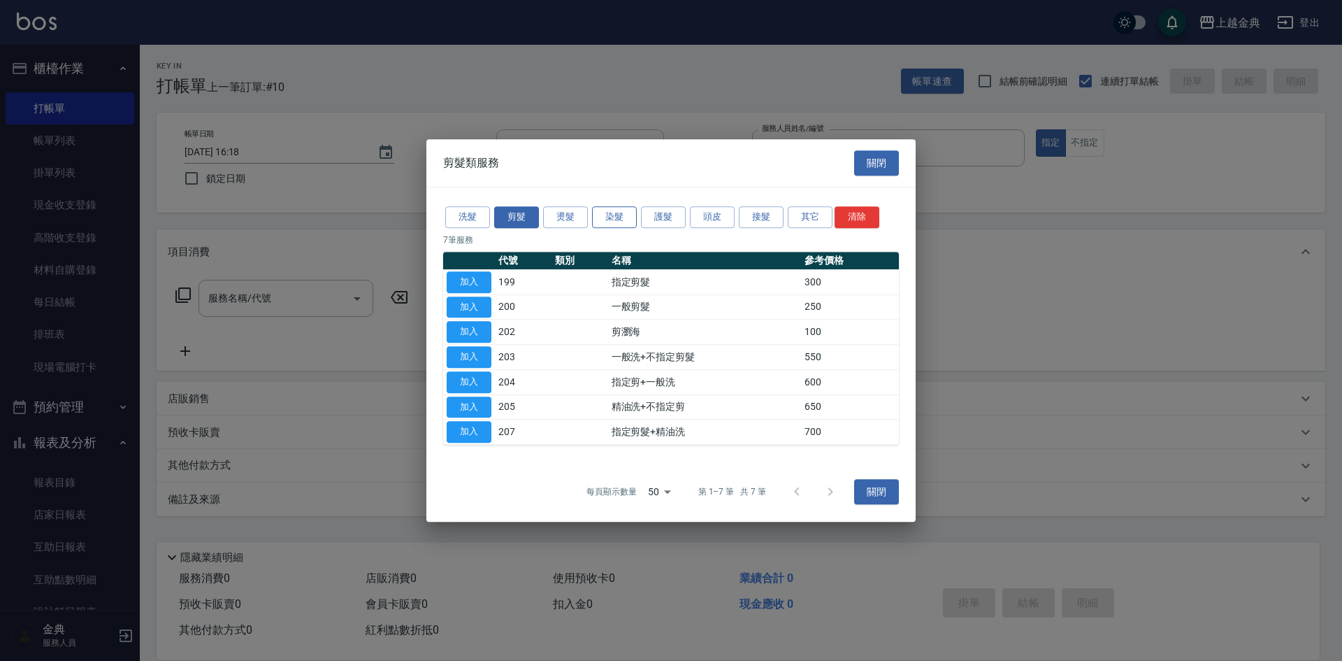
click at [624, 209] on button "染髮" at bounding box center [614, 217] width 45 height 22
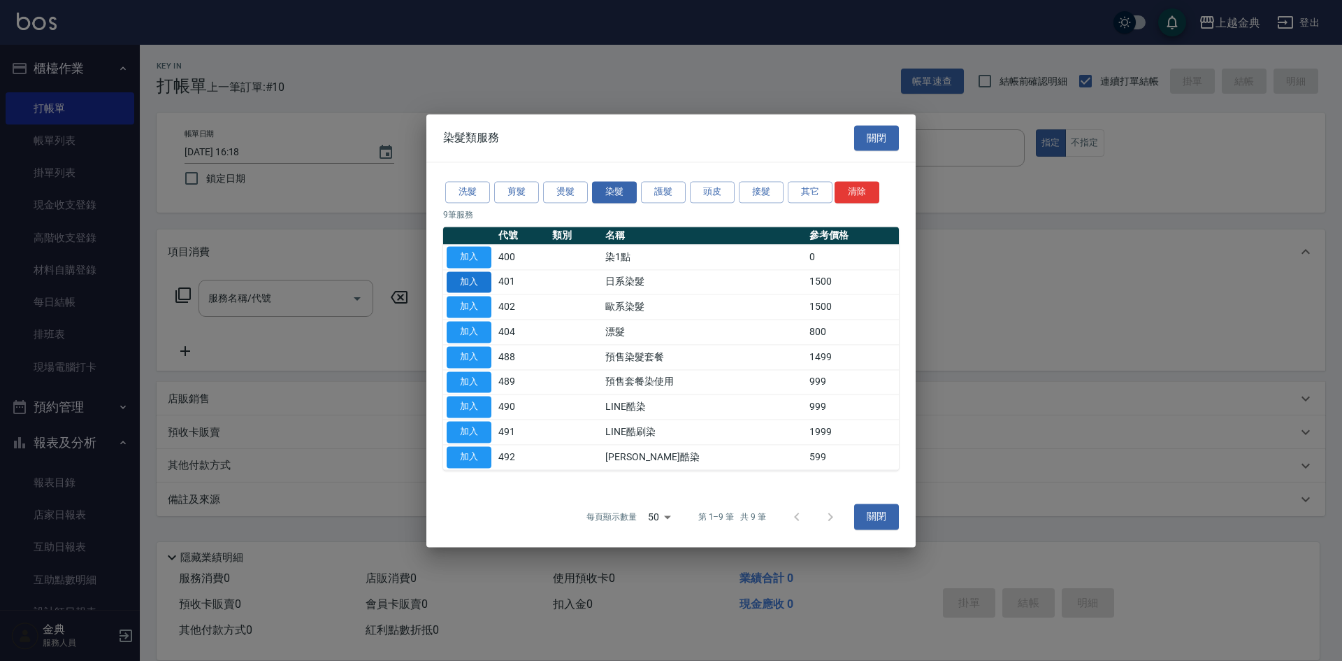
click at [452, 281] on button "加入" at bounding box center [469, 282] width 45 height 22
type input "日系染髮(401)"
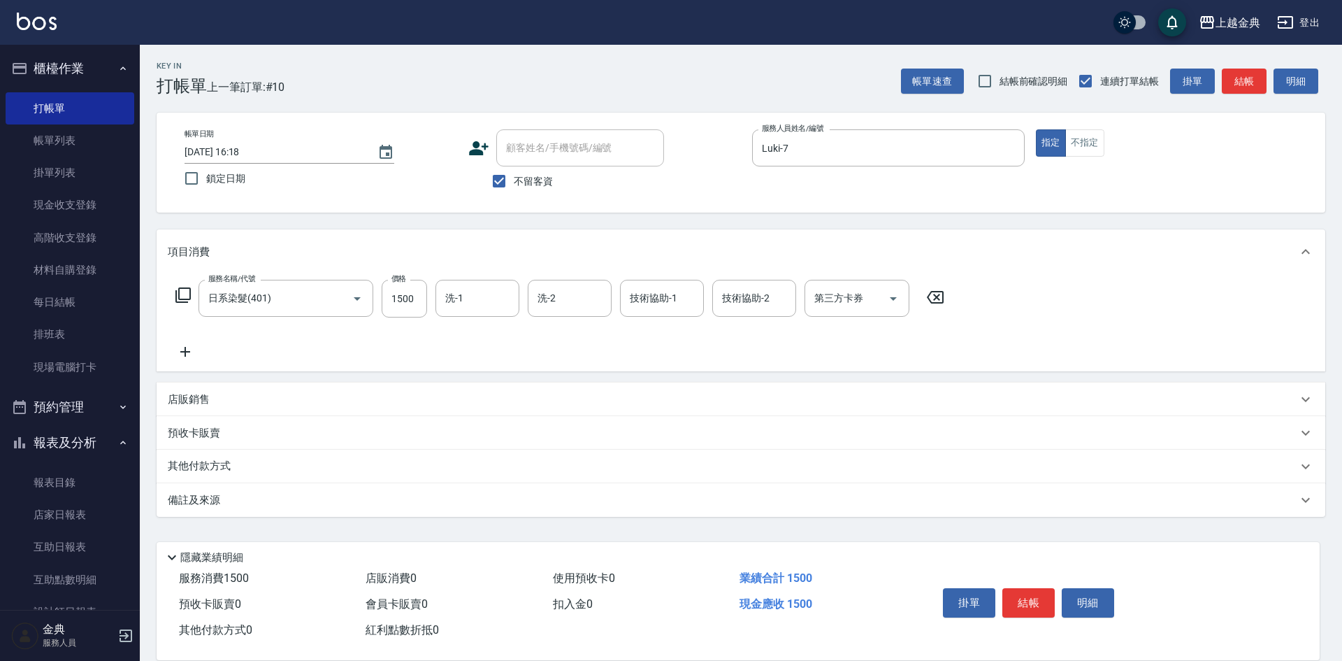
click at [431, 304] on div "服務名稱/代號 日系染髮(401) 服務名稱/代號 價格 1500 價格 洗-1 洗-1 洗-2 洗-2 技術協助-1 技術協助-1 技術協助-2 技術協助-…" at bounding box center [560, 299] width 785 height 38
click at [418, 299] on input "1500" at bounding box center [404, 299] width 45 height 38
type input "2599"
click at [493, 297] on input "洗-1" at bounding box center [477, 298] width 71 height 24
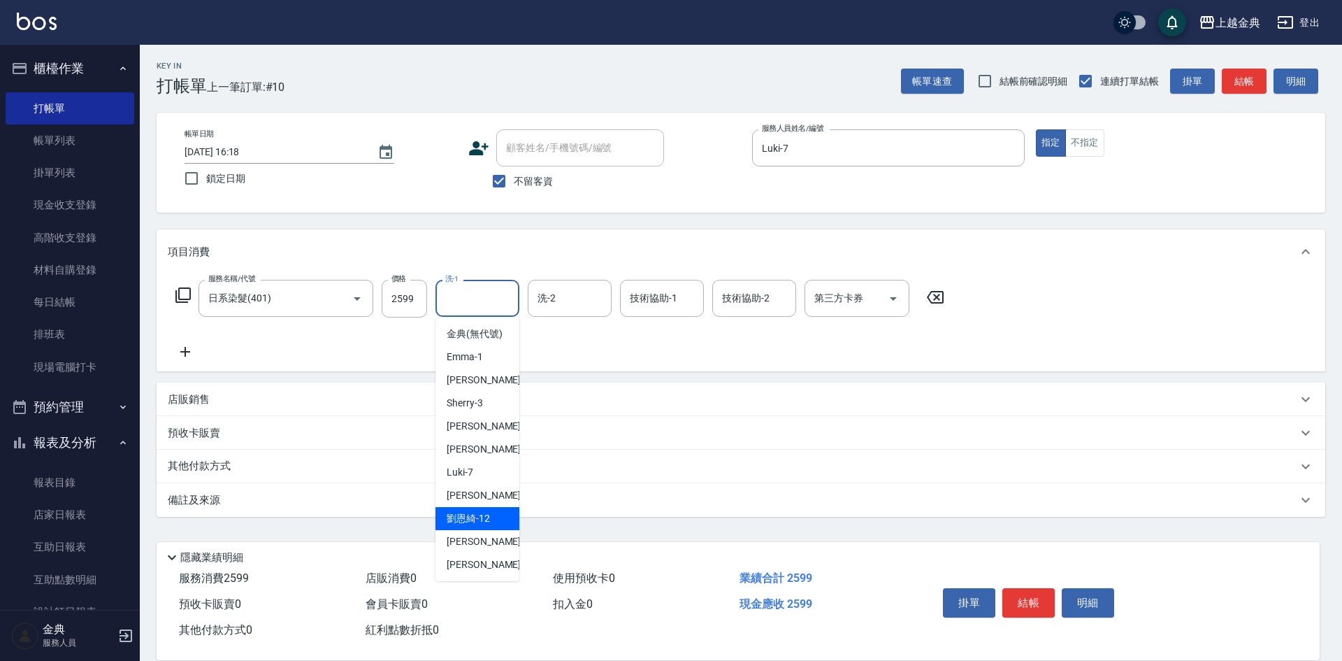
drag, startPoint x: 495, startPoint y: 534, endPoint x: 221, endPoint y: 335, distance: 338.8
click at [495, 530] on div "[PERSON_NAME]12" at bounding box center [478, 518] width 84 height 23
type input "[PERSON_NAME]-12"
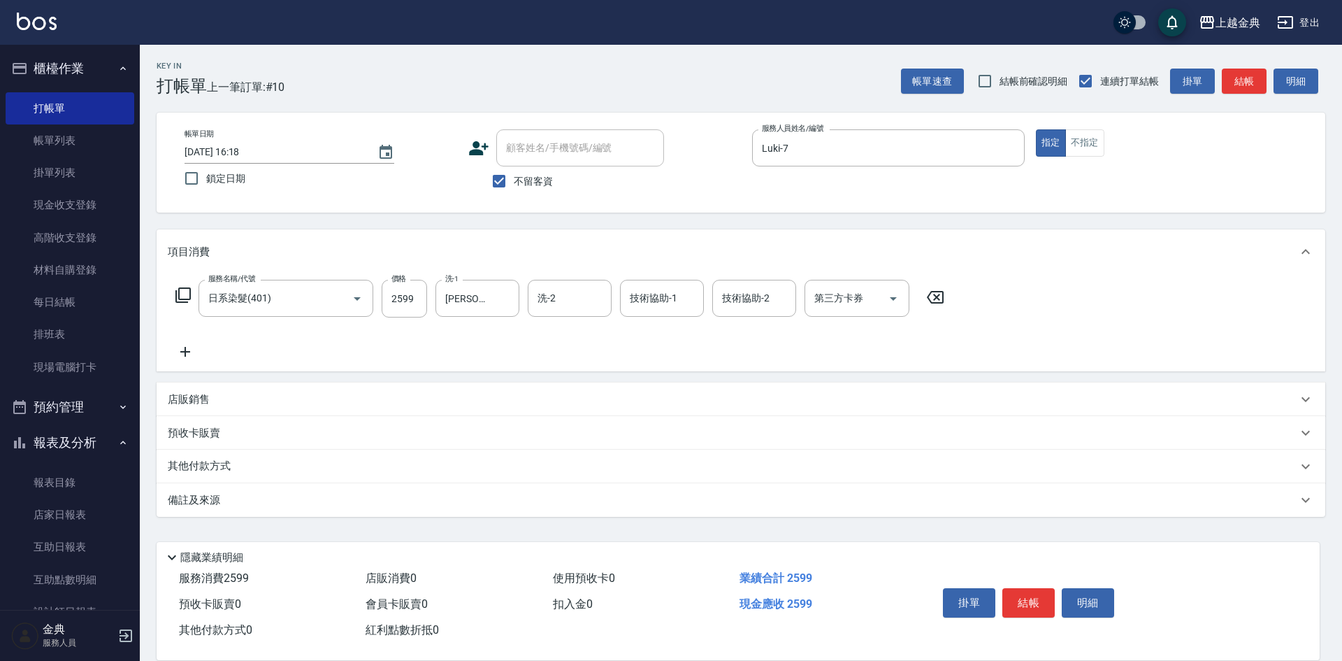
click at [178, 289] on icon at bounding box center [182, 294] width 15 height 15
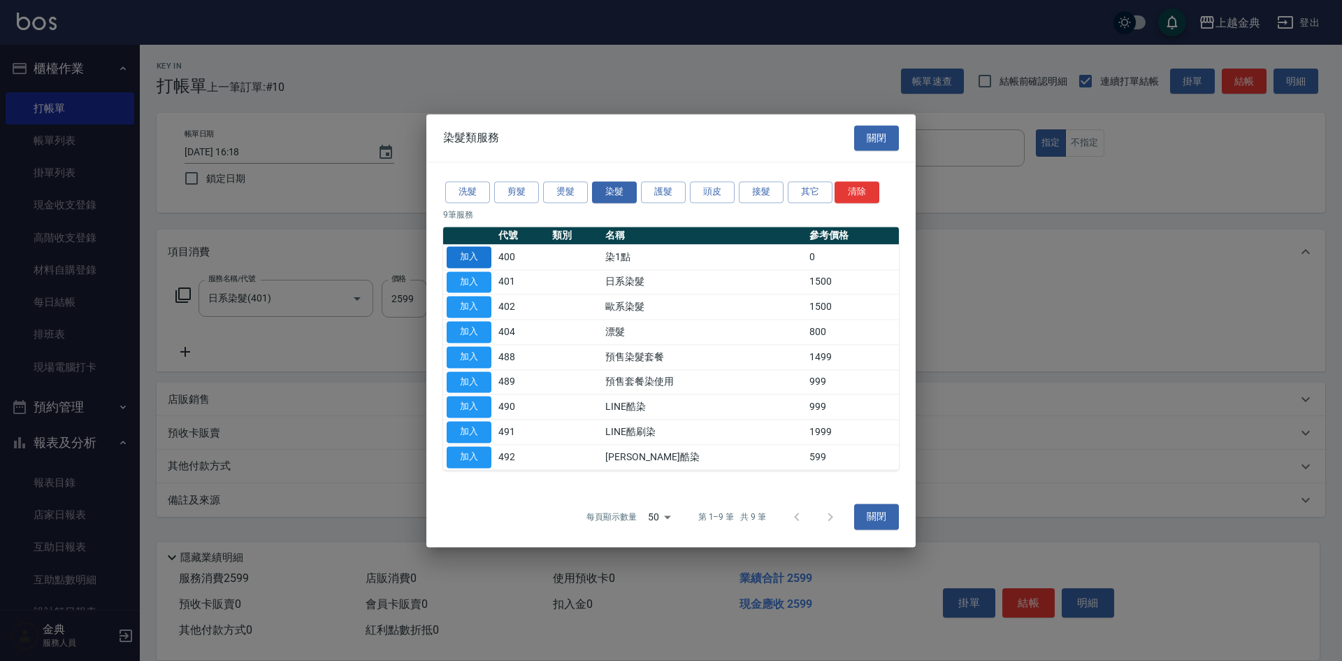
click at [480, 246] on button "加入" at bounding box center [469, 257] width 45 height 22
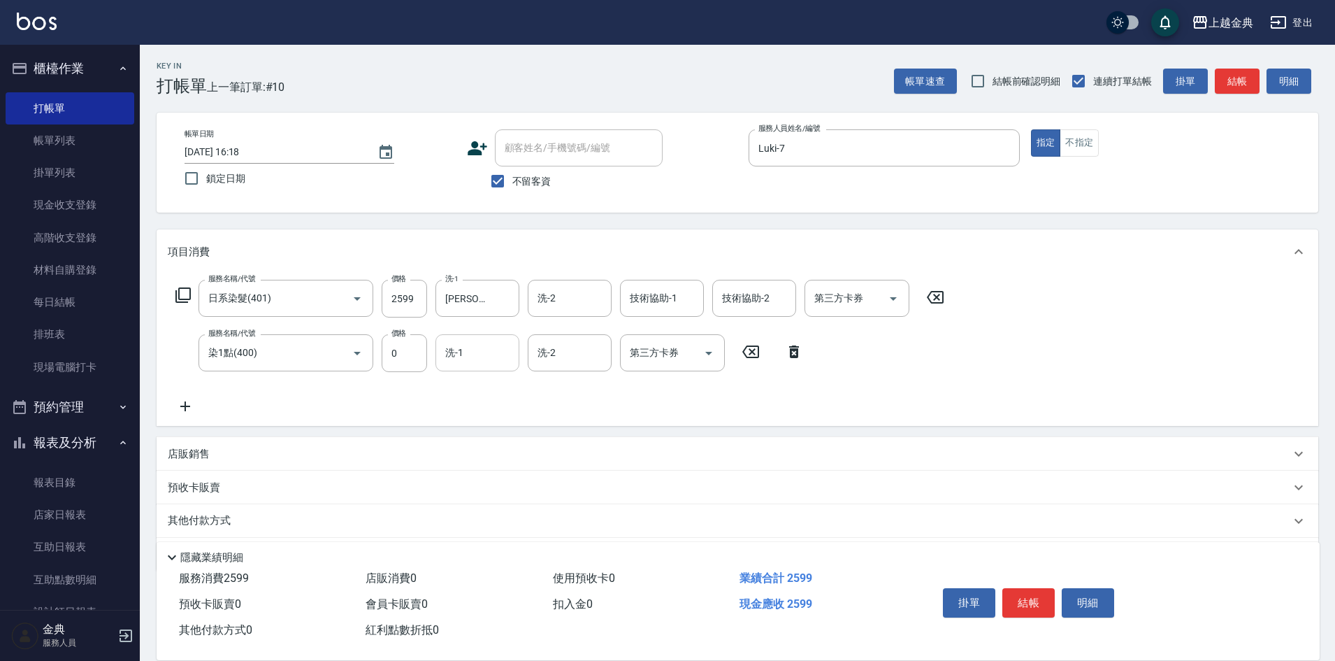
click at [440, 350] on div "洗-1" at bounding box center [478, 352] width 84 height 37
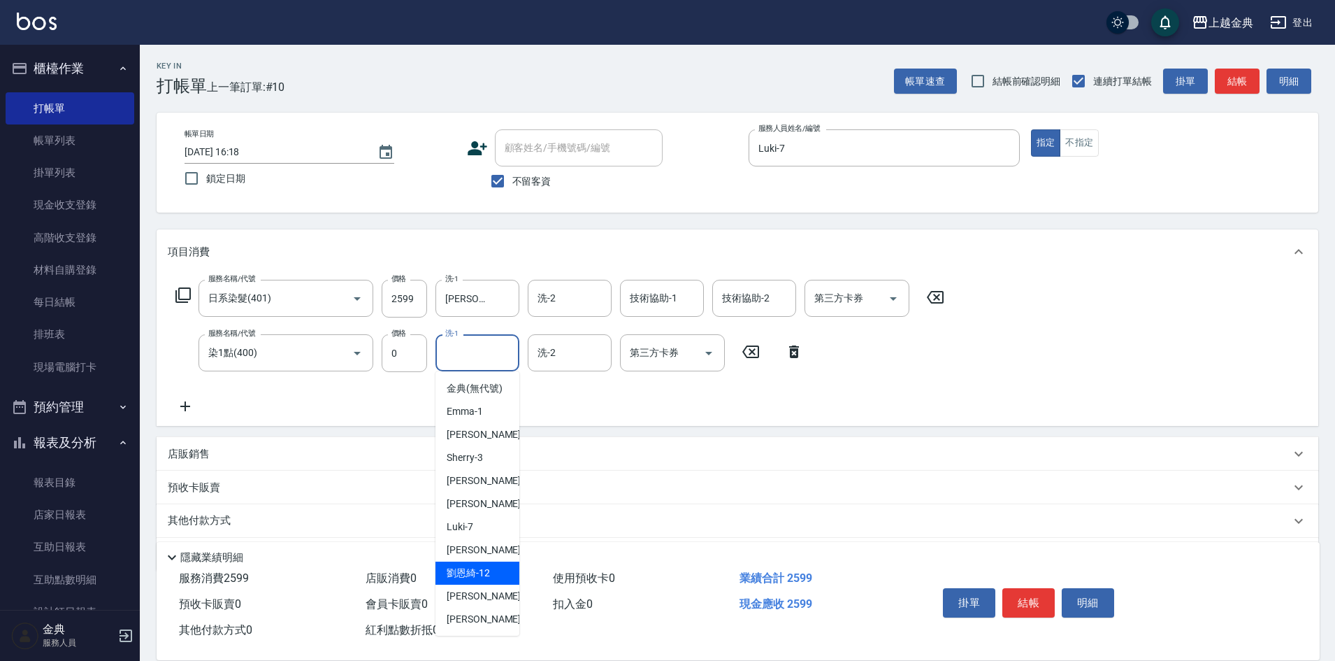
click at [473, 580] on span "[PERSON_NAME]12" at bounding box center [468, 573] width 43 height 15
type input "[PERSON_NAME]-12"
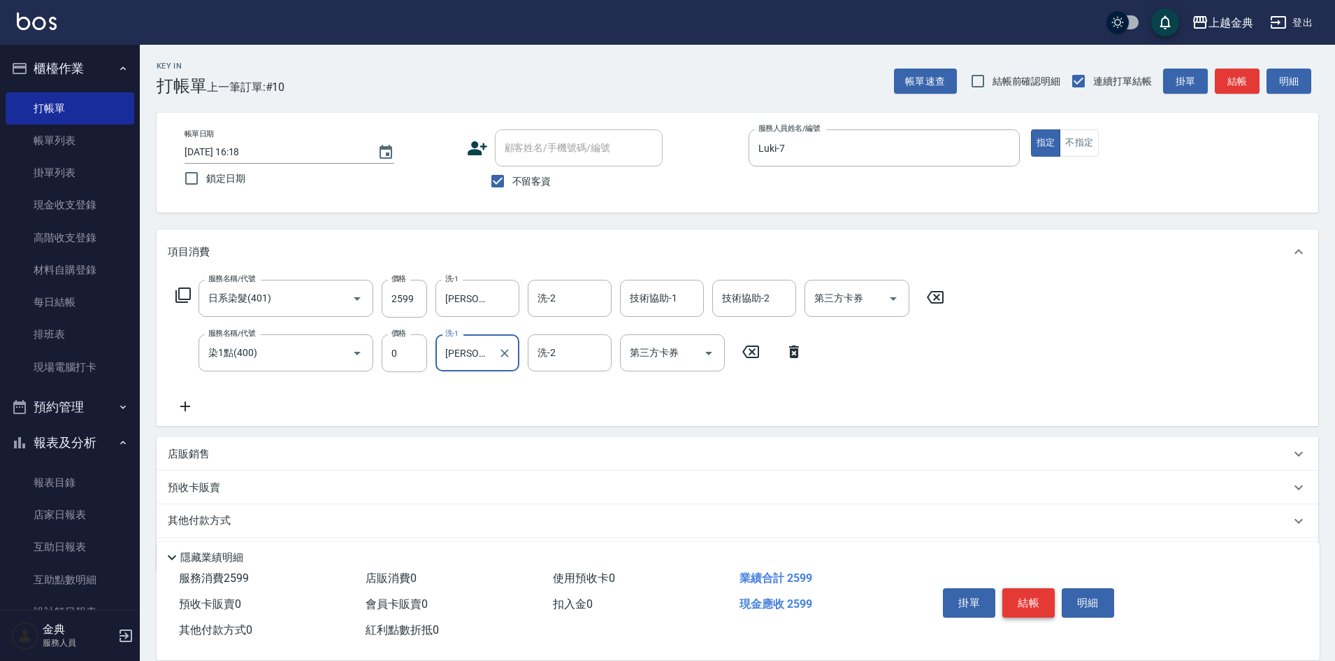
click at [1025, 591] on button "結帳" at bounding box center [1029, 602] width 52 height 29
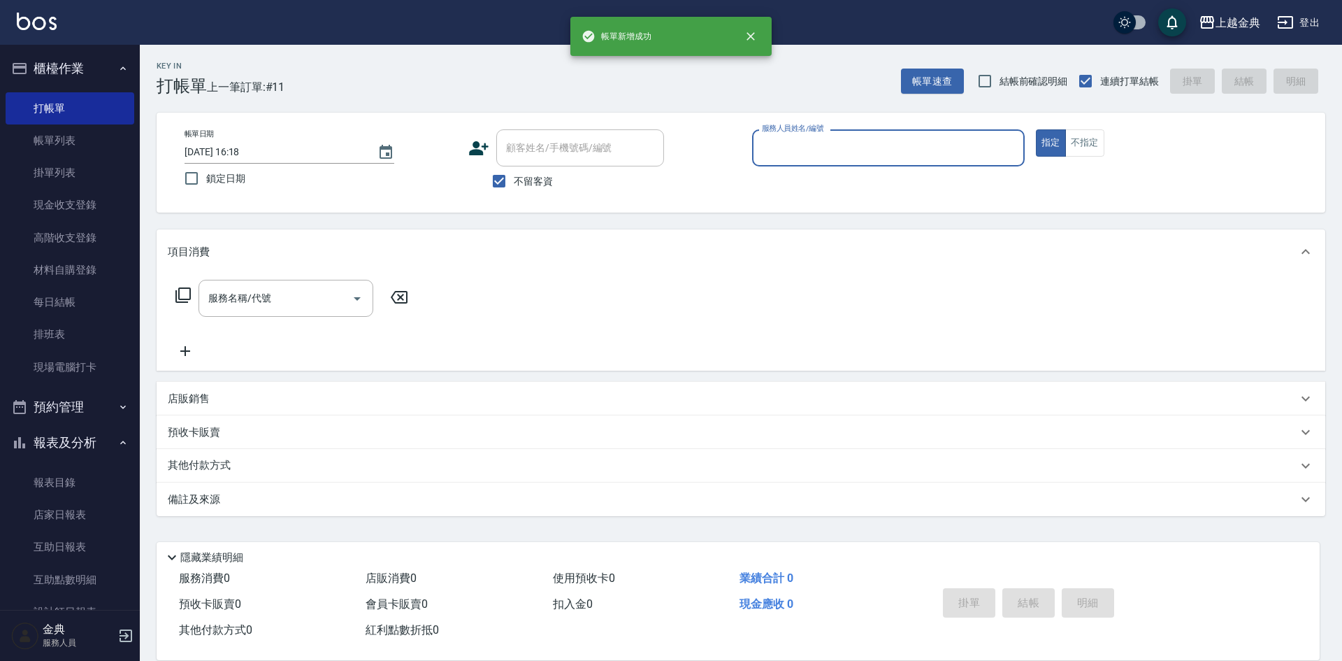
drag, startPoint x: 955, startPoint y: 138, endPoint x: 950, endPoint y: 148, distance: 11.6
click at [954, 141] on input "服務人員姓名/編號" at bounding box center [889, 148] width 260 height 24
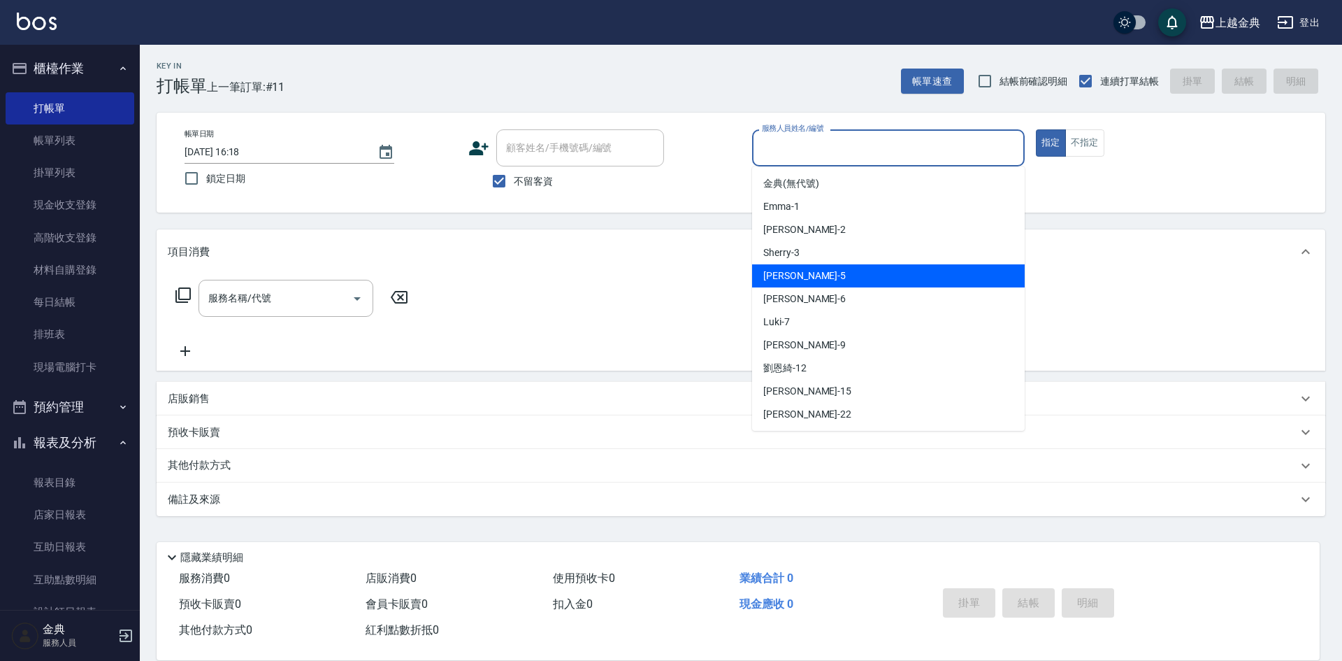
click at [891, 283] on div "[PERSON_NAME] -5" at bounding box center [888, 275] width 273 height 23
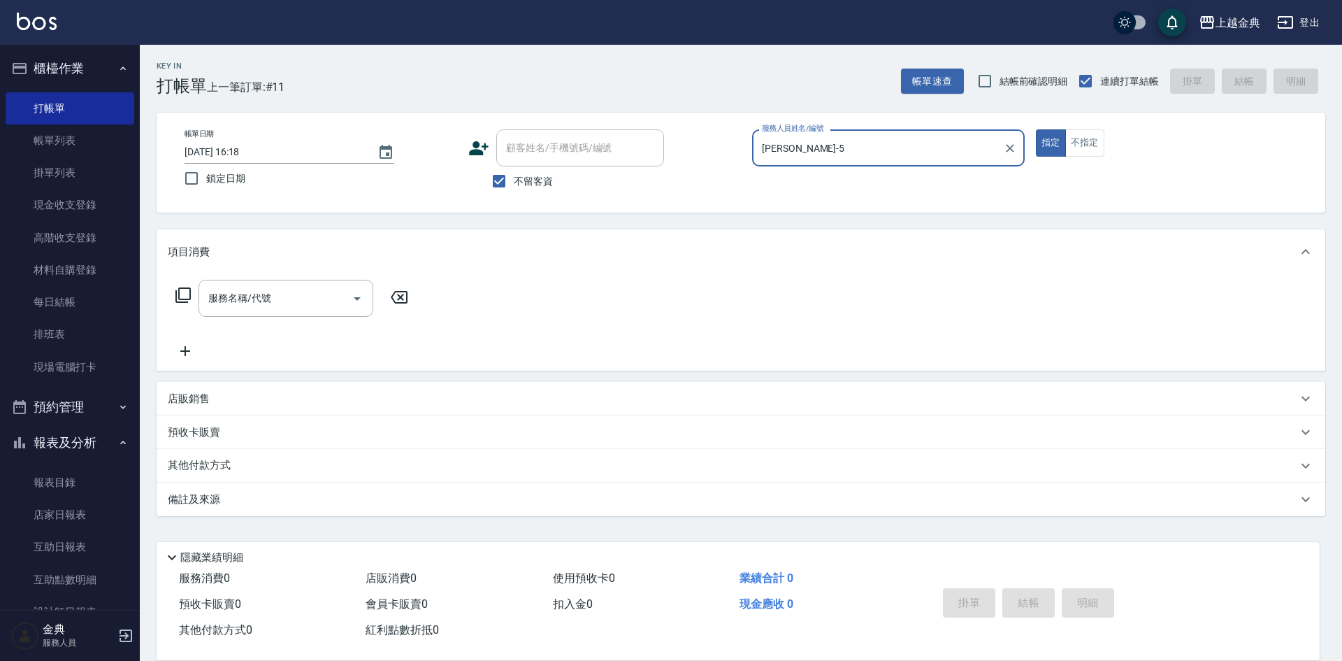
click at [851, 132] on div "[PERSON_NAME]-5 服務人員姓名/編號" at bounding box center [888, 147] width 273 height 37
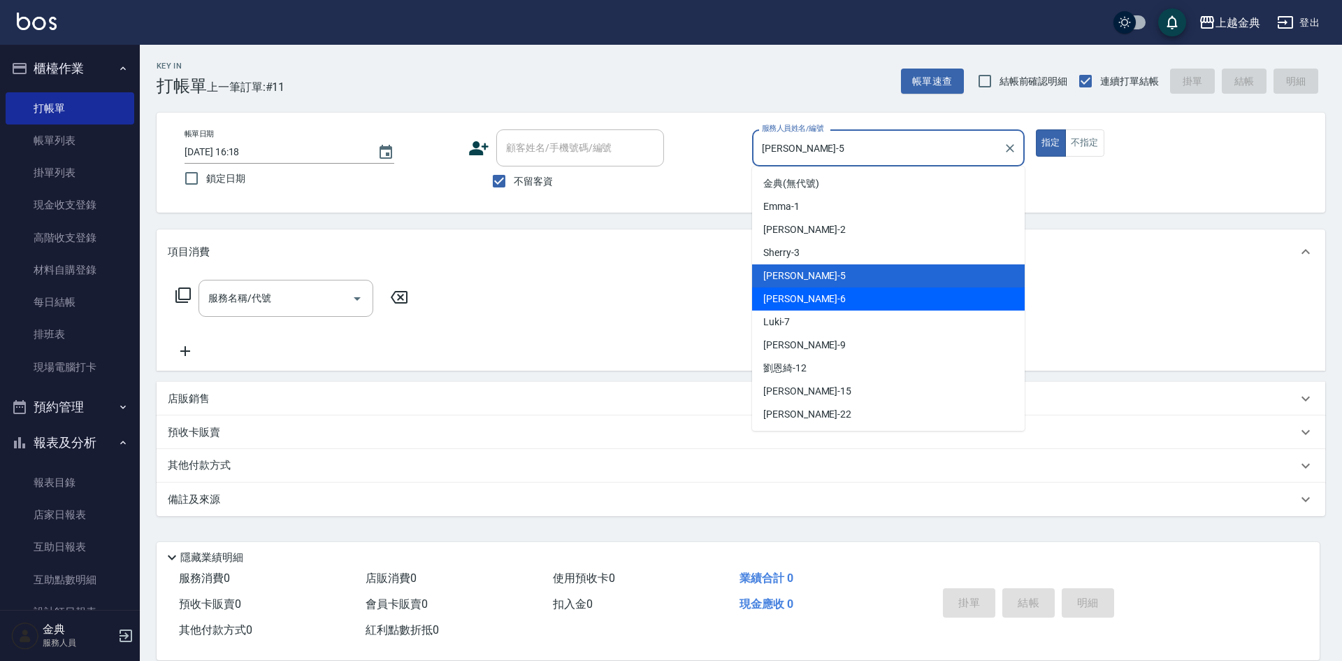
click at [842, 300] on div "[PERSON_NAME] -6" at bounding box center [888, 298] width 273 height 23
type input "[PERSON_NAME]-6"
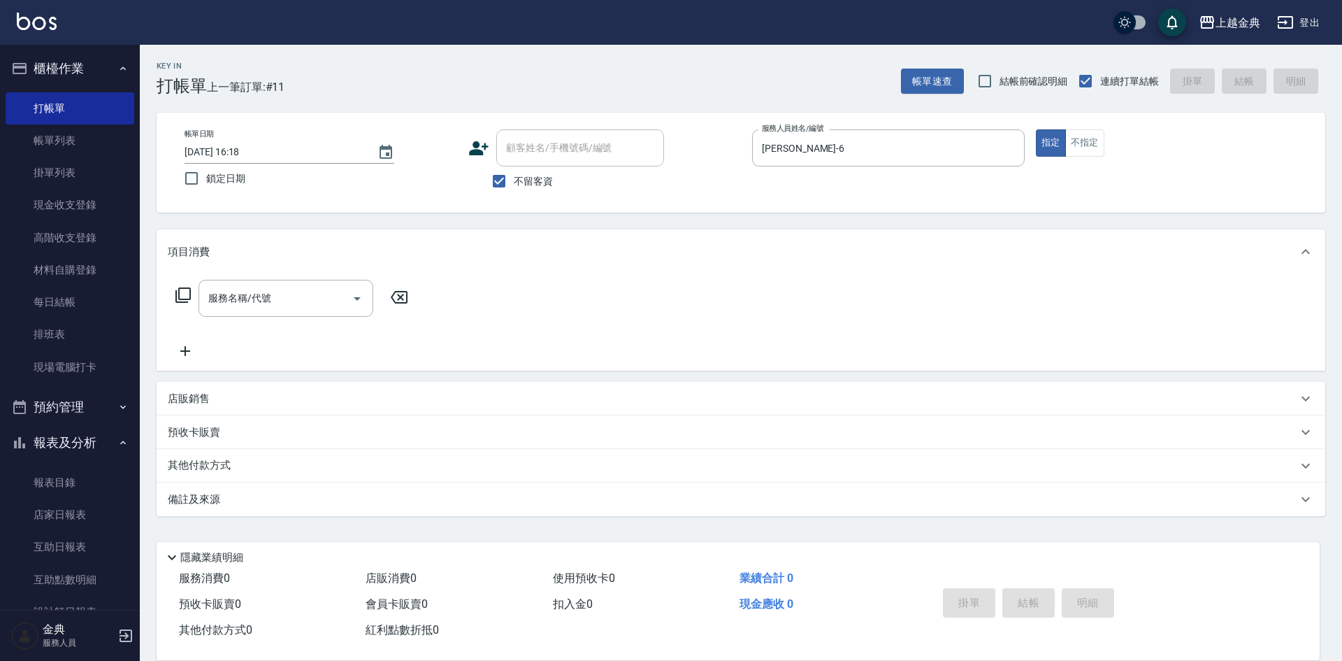
click at [185, 294] on icon at bounding box center [183, 295] width 17 height 17
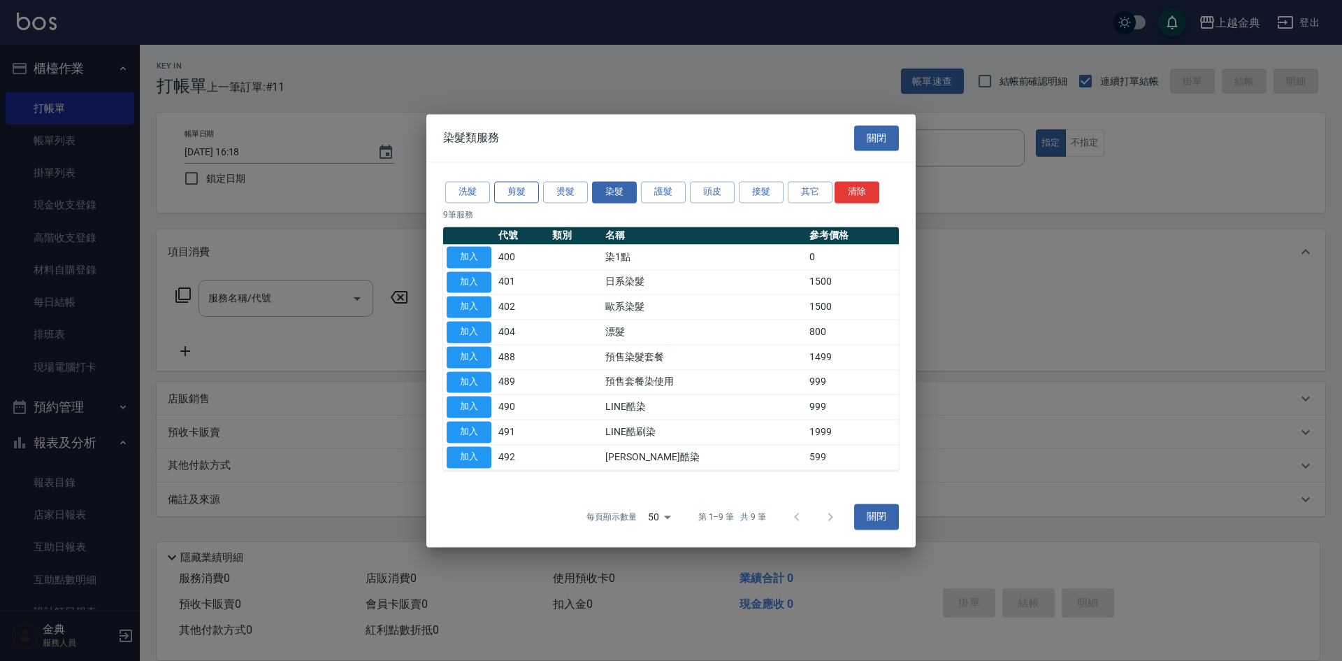
click at [526, 193] on button "剪髮" at bounding box center [516, 192] width 45 height 22
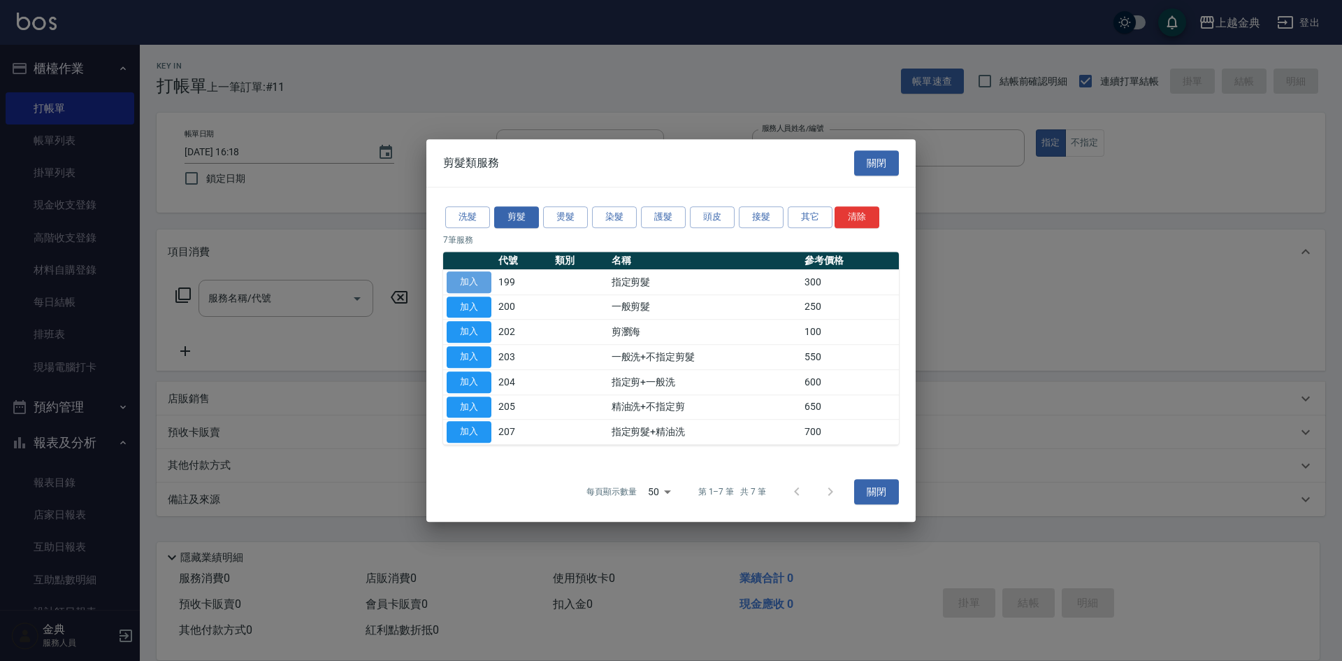
click at [479, 284] on button "加入" at bounding box center [469, 282] width 45 height 22
type input "指定剪髮(199)"
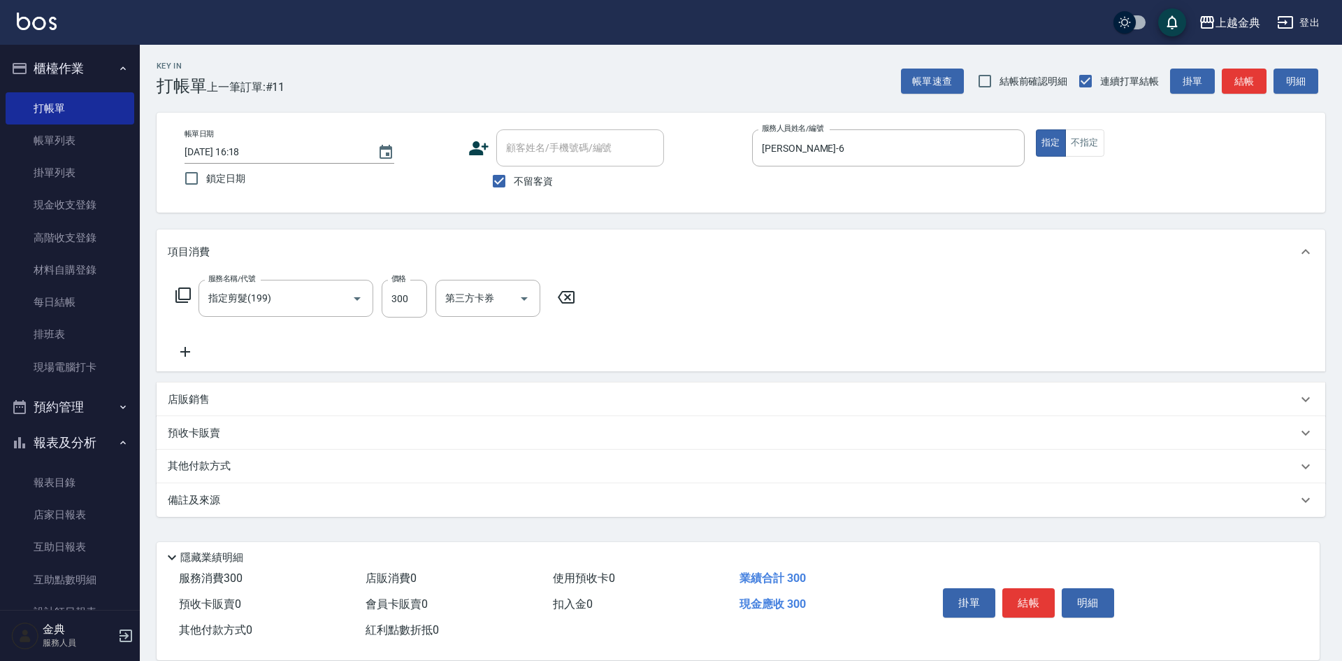
click at [204, 480] on div "其他付款方式" at bounding box center [741, 467] width 1169 height 34
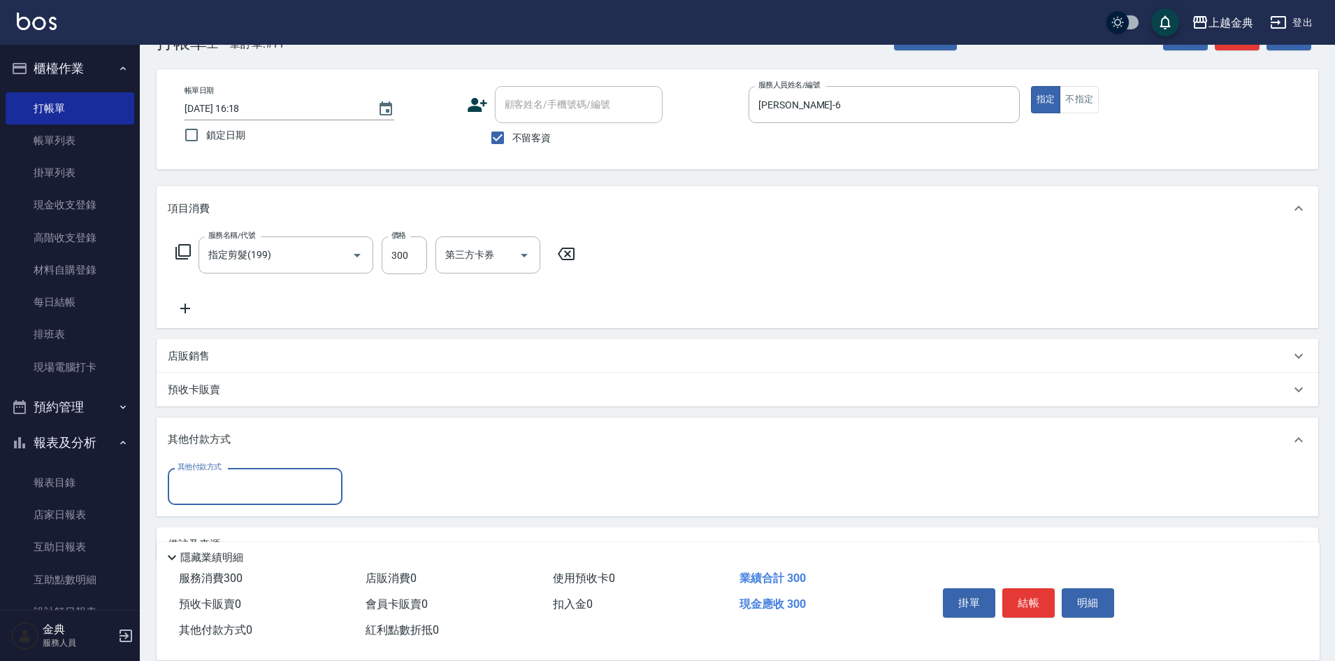
scroll to position [78, 0]
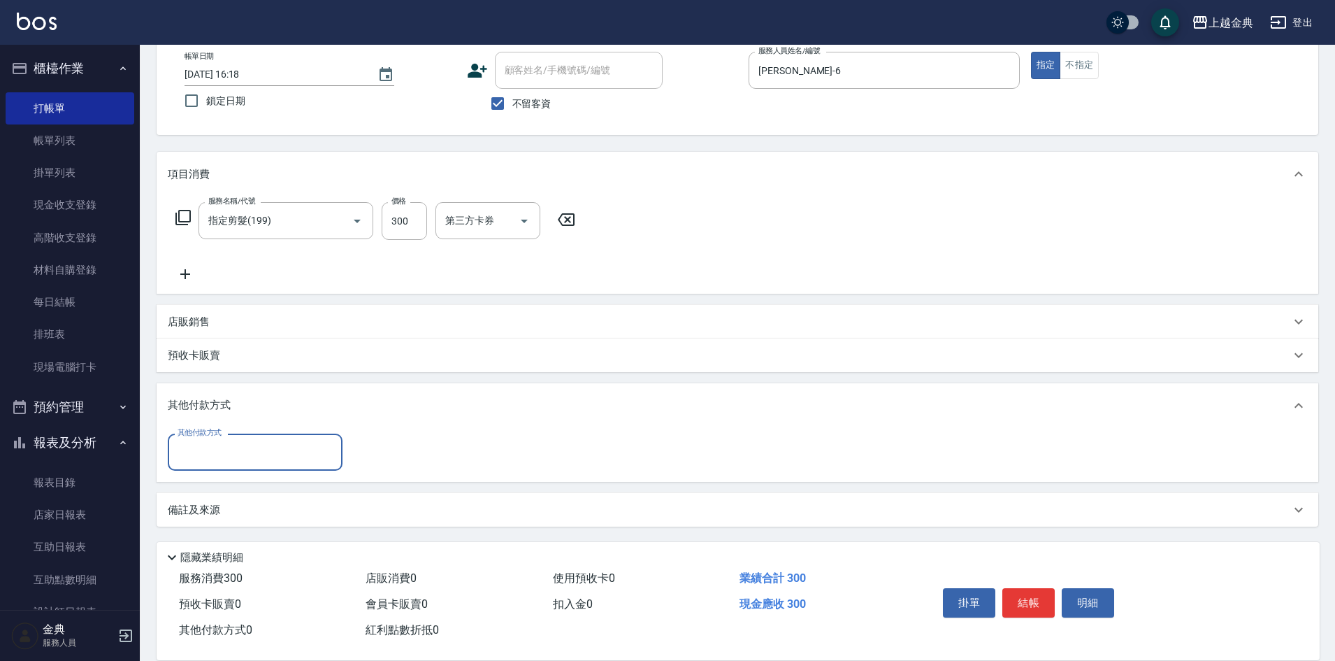
click at [210, 453] on input "其他付款方式" at bounding box center [255, 452] width 162 height 24
click at [208, 551] on span "轉帳" at bounding box center [255, 556] width 175 height 23
click at [210, 447] on input "轉帳" at bounding box center [244, 452] width 141 height 24
click at [202, 503] on span "信用卡" at bounding box center [255, 510] width 175 height 23
type input "信用卡"
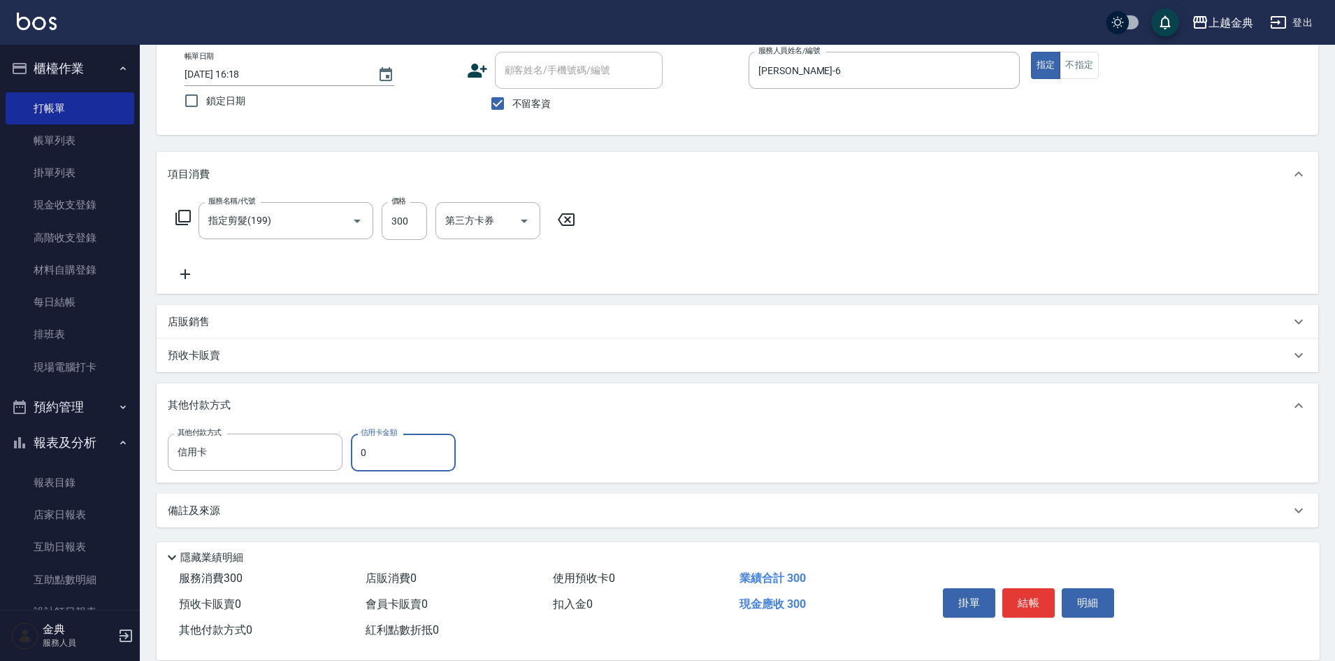
click at [363, 452] on input "0" at bounding box center [403, 452] width 105 height 38
type input "300"
drag, startPoint x: 1033, startPoint y: 594, endPoint x: 1028, endPoint y: 584, distance: 10.6
click at [1032, 592] on button "結帳" at bounding box center [1029, 602] width 52 height 29
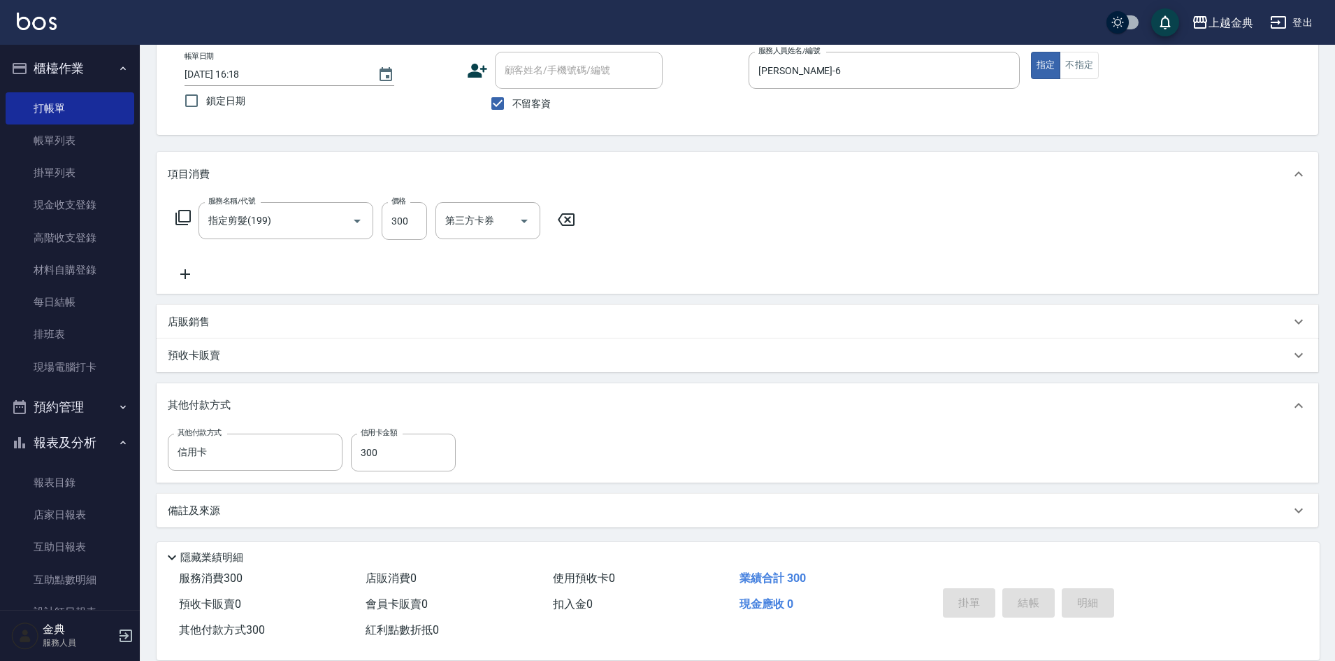
type input "[DATE] 16:19"
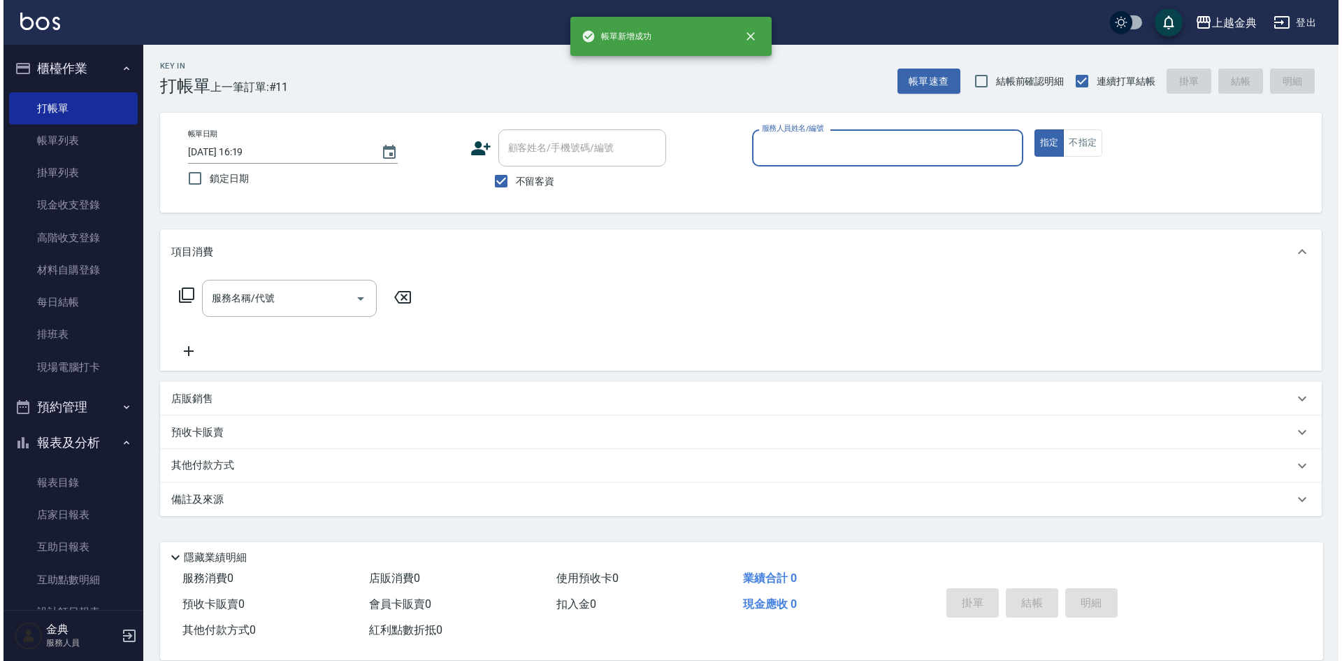
scroll to position [0, 0]
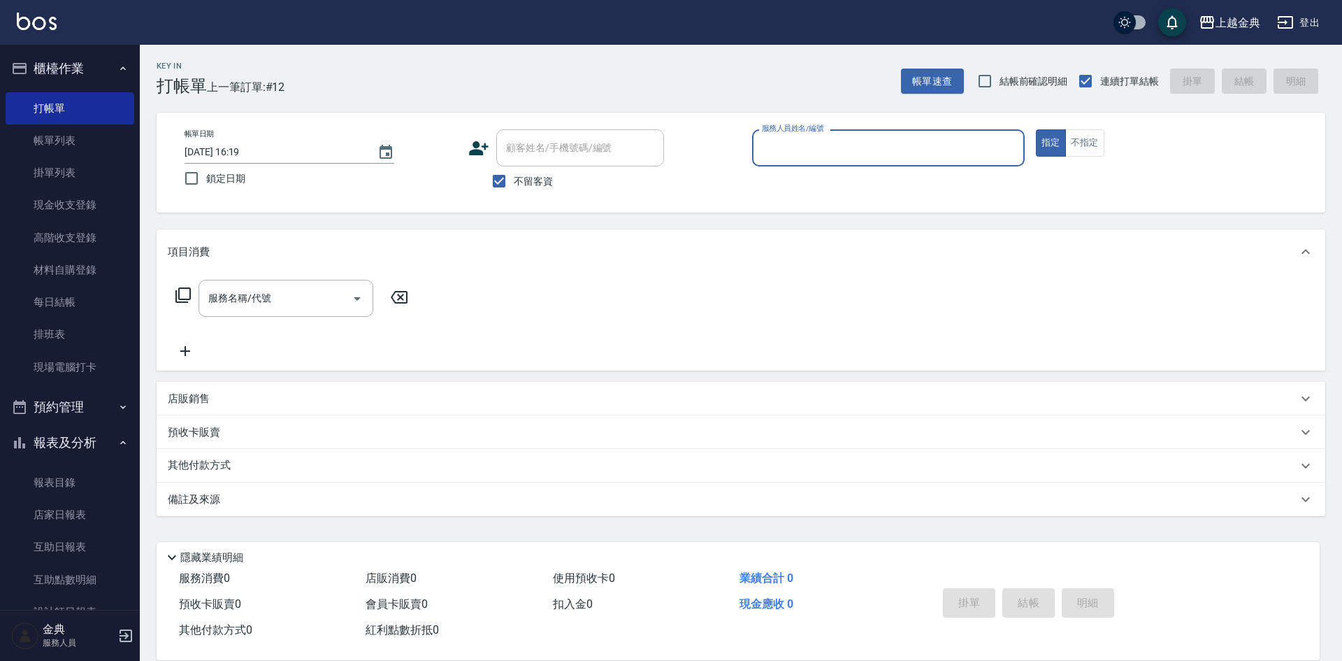
click at [882, 155] on input "服務人員姓名/編號" at bounding box center [889, 148] width 260 height 24
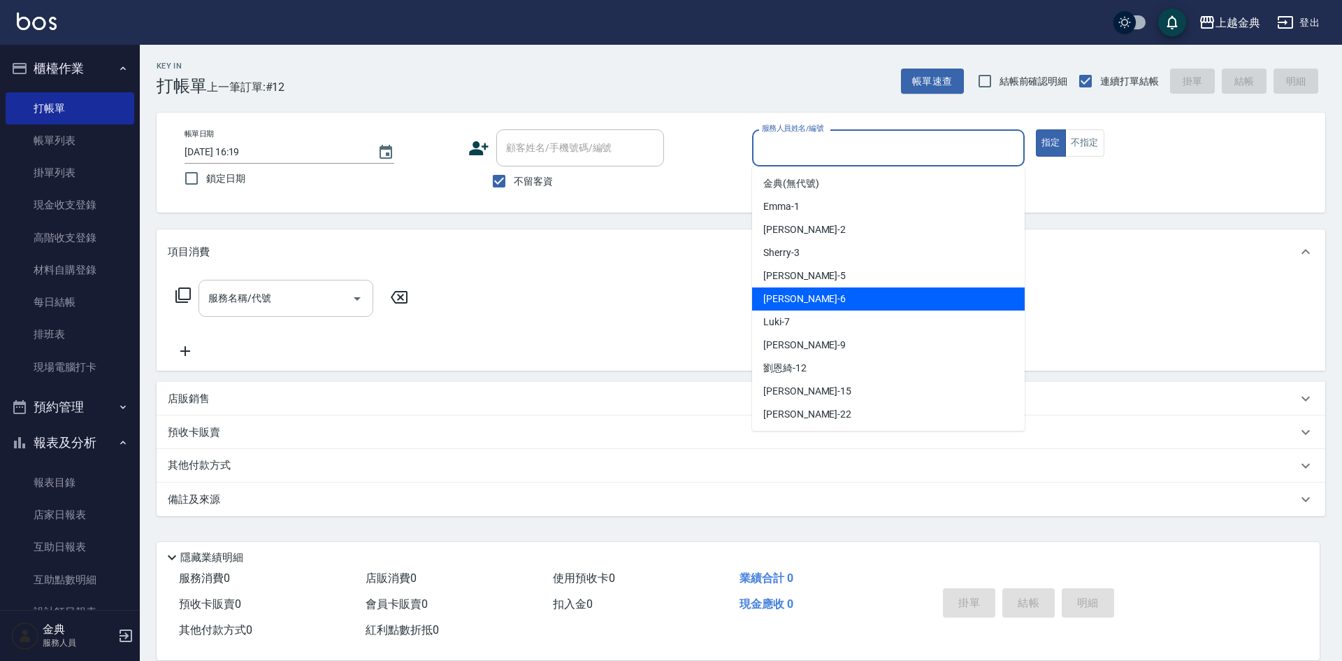
drag, startPoint x: 826, startPoint y: 304, endPoint x: 292, endPoint y: 308, distance: 534.8
click at [826, 304] on div "[PERSON_NAME] -6" at bounding box center [888, 298] width 273 height 23
type input "[PERSON_NAME]-6"
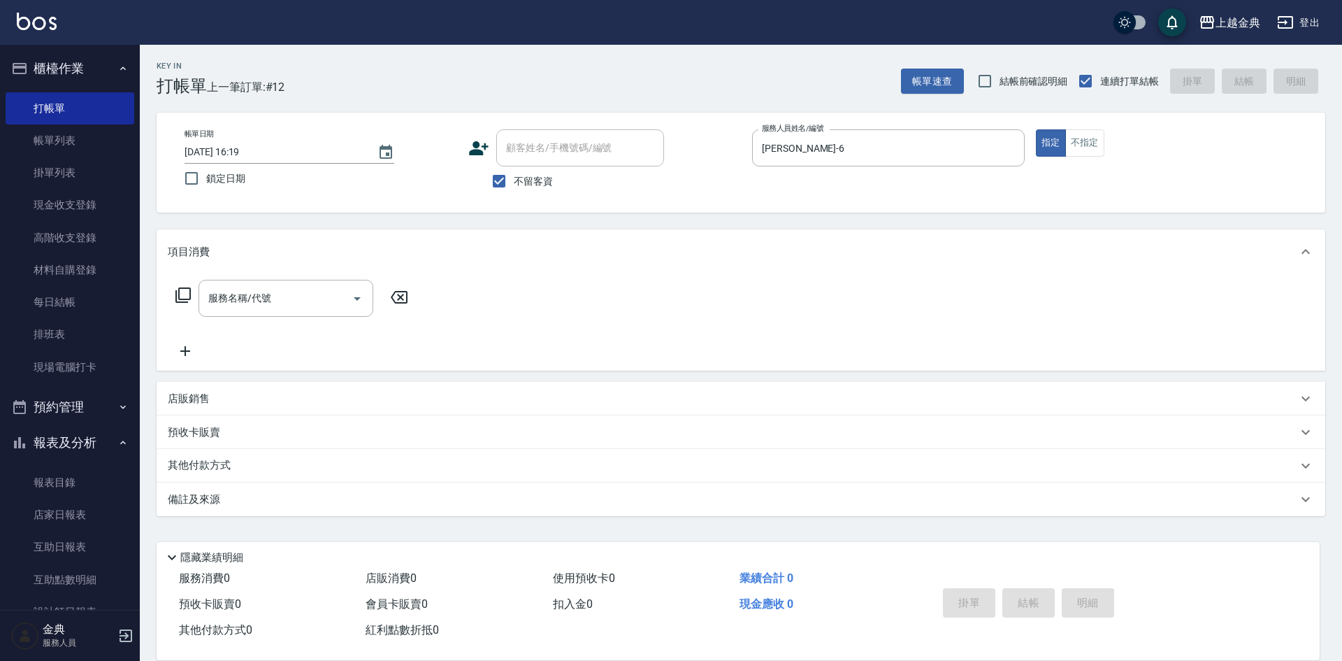
click at [182, 296] on icon at bounding box center [183, 295] width 17 height 17
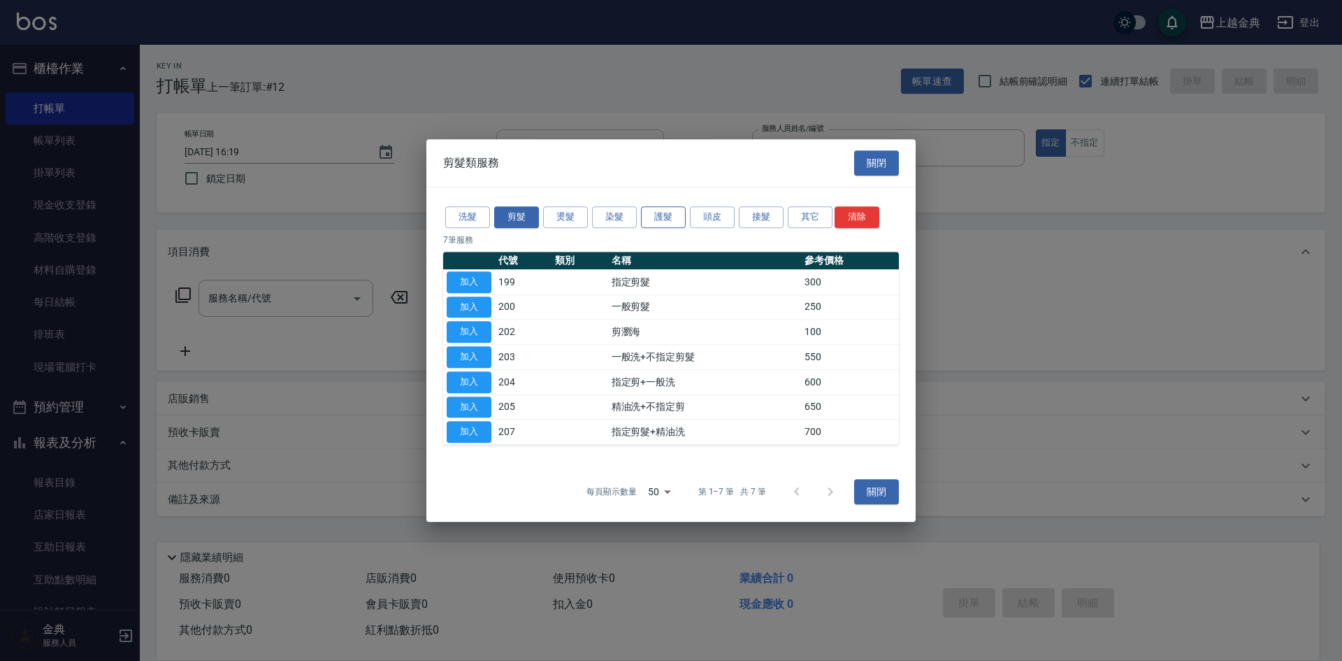
click at [646, 215] on button "護髮" at bounding box center [663, 217] width 45 height 22
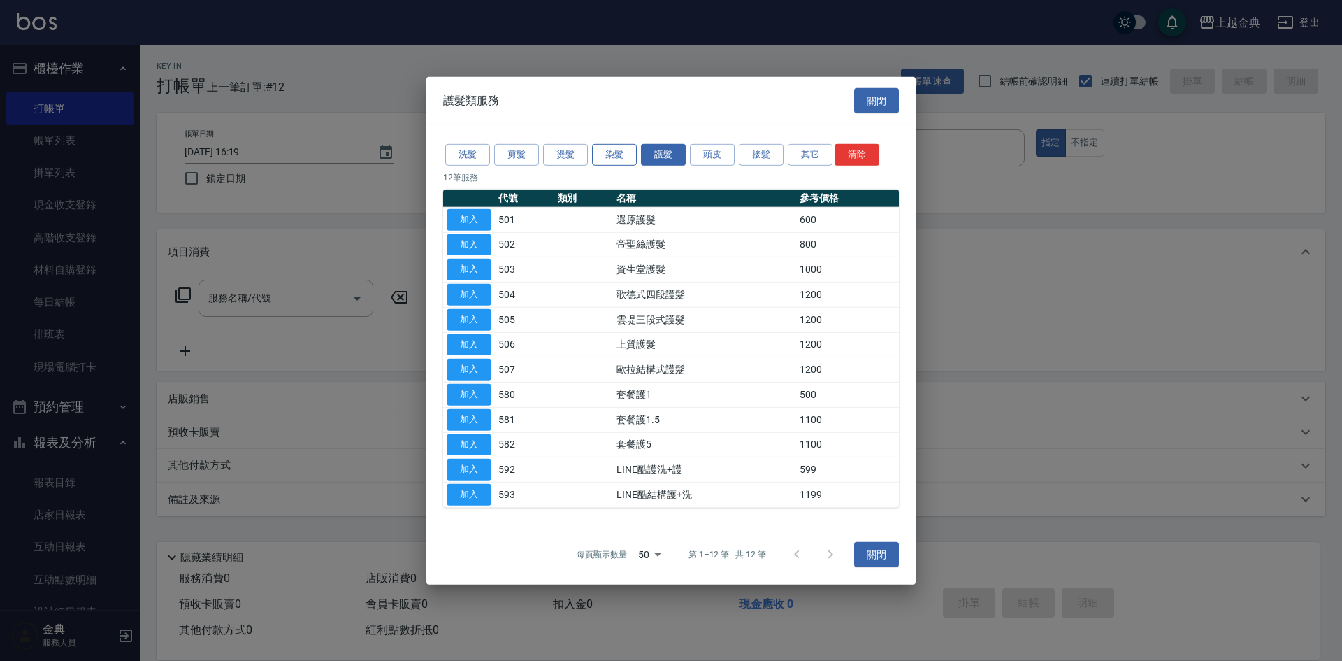
click at [615, 155] on button "染髮" at bounding box center [614, 155] width 45 height 22
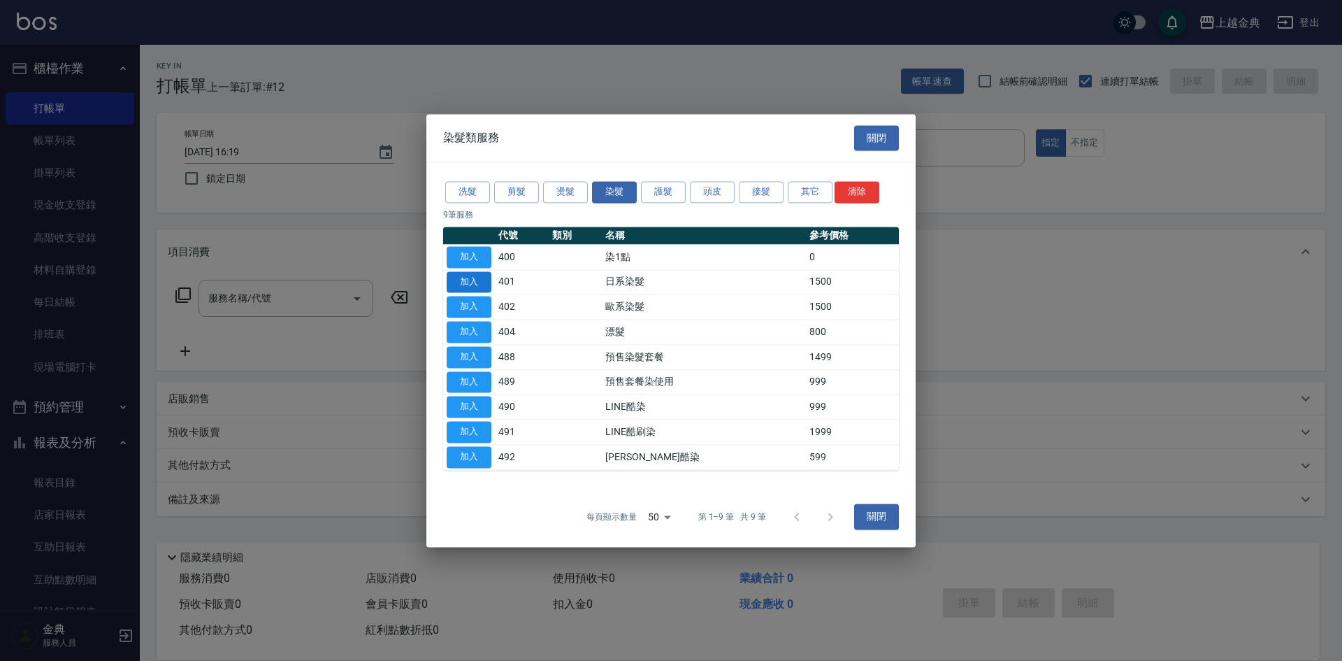
click at [473, 280] on button "加入" at bounding box center [469, 282] width 45 height 22
type input "日系染髮(401)"
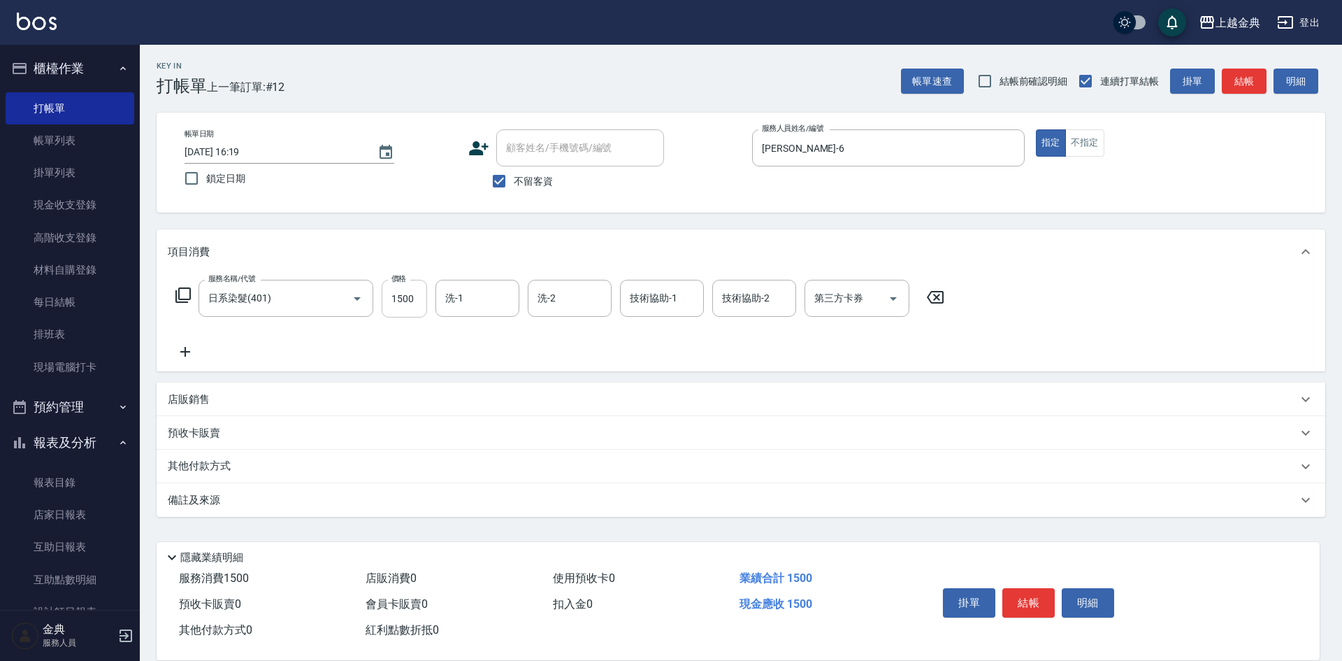
click at [413, 294] on input "1500" at bounding box center [404, 299] width 45 height 38
type input "6199"
click at [244, 465] on div "其他付款方式" at bounding box center [733, 466] width 1130 height 15
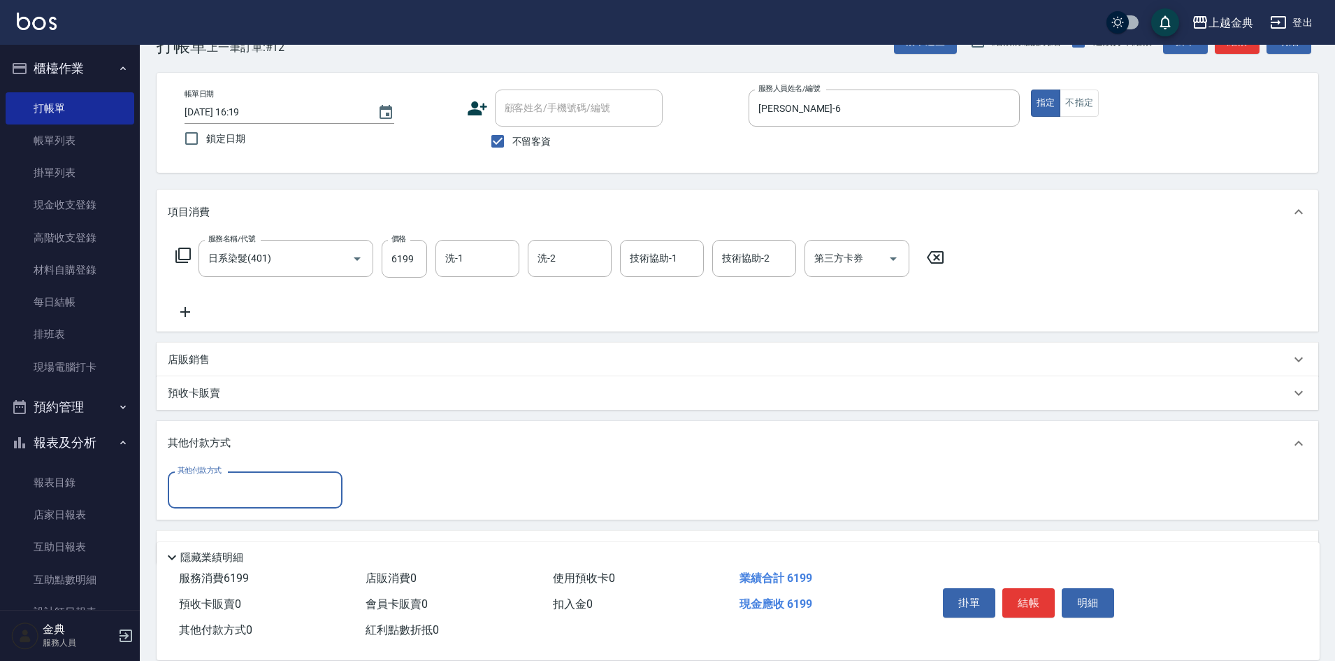
scroll to position [78, 0]
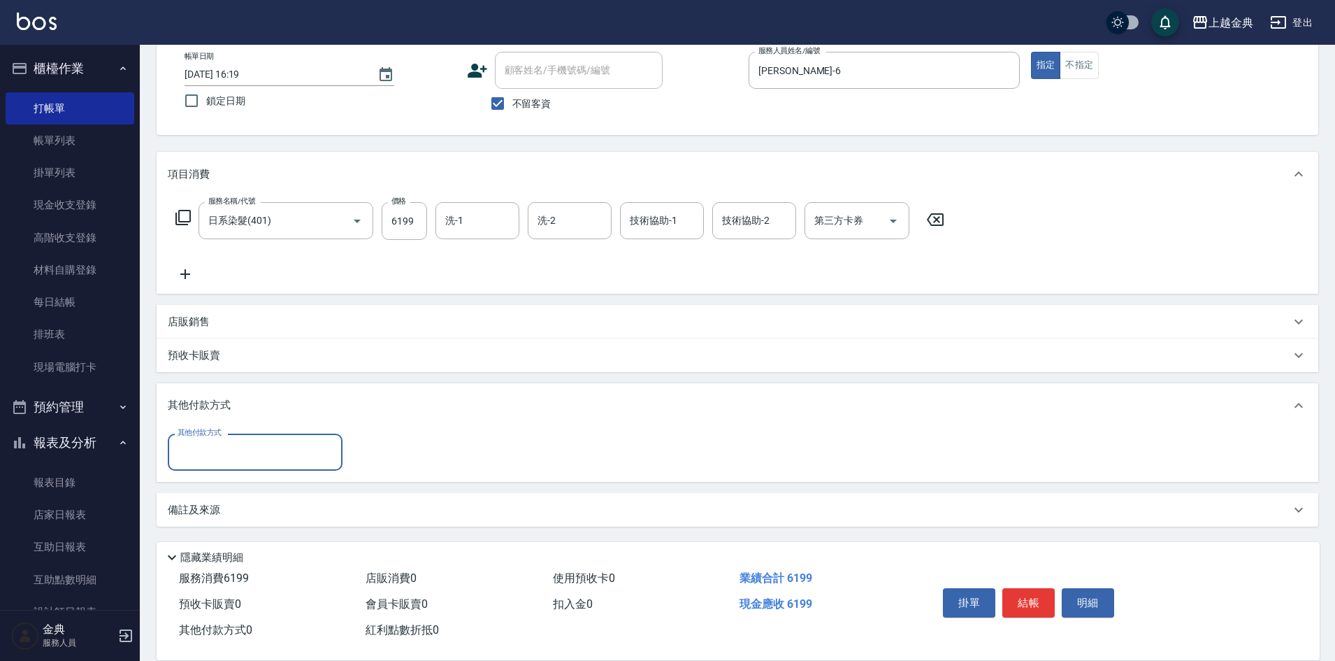
click at [199, 460] on input "其他付款方式" at bounding box center [255, 452] width 162 height 24
click at [223, 511] on span "信用卡" at bounding box center [255, 510] width 175 height 23
type input "信用卡"
type input "6199"
click at [1023, 591] on button "結帳" at bounding box center [1029, 602] width 52 height 29
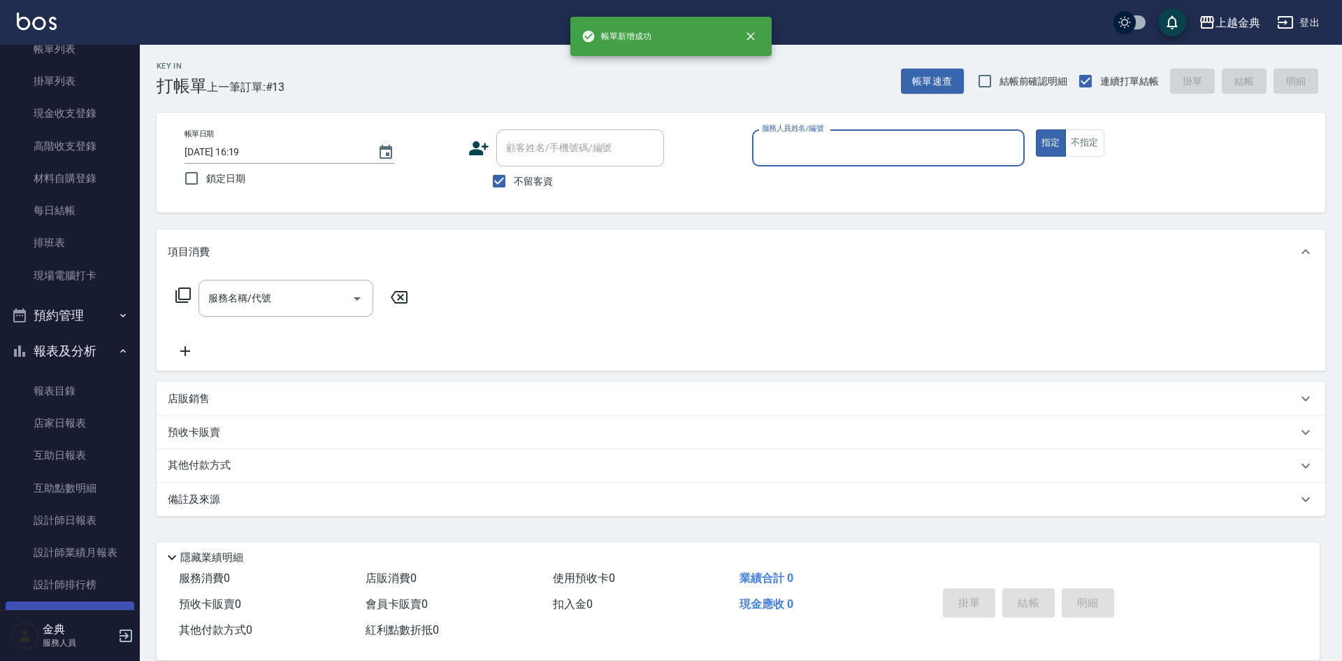
scroll to position [210, 0]
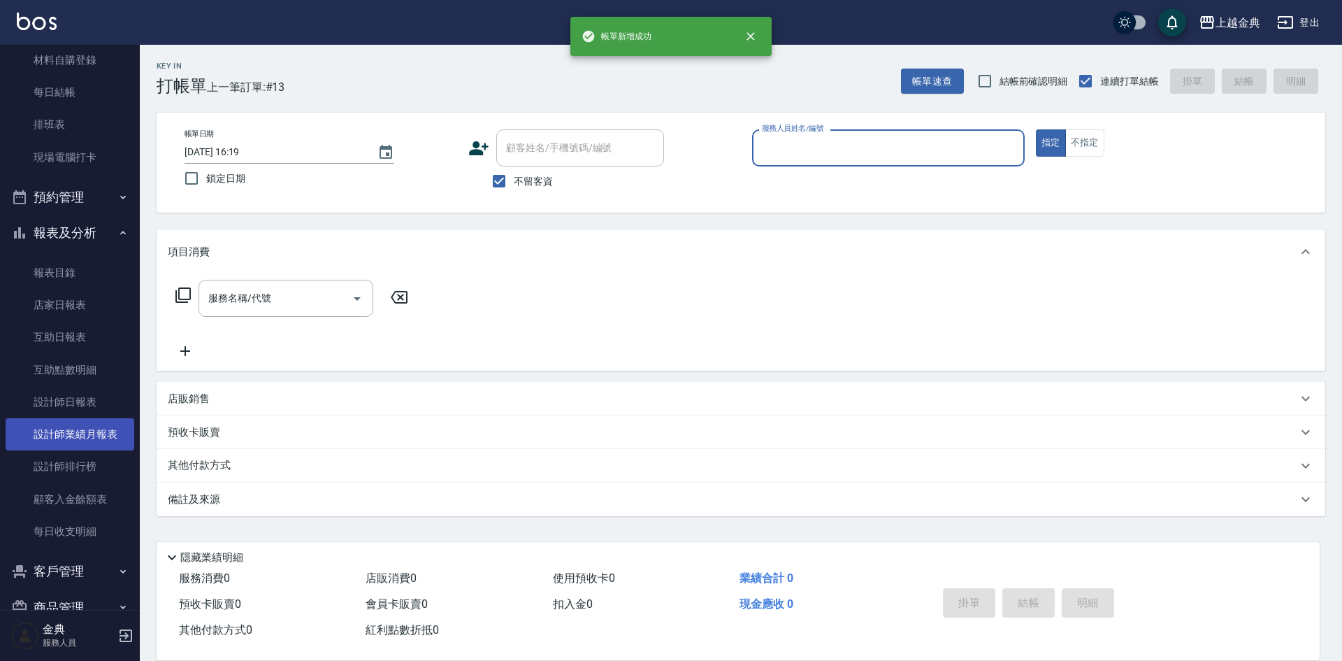
click at [92, 422] on link "設計師業績月報表" at bounding box center [70, 434] width 129 height 32
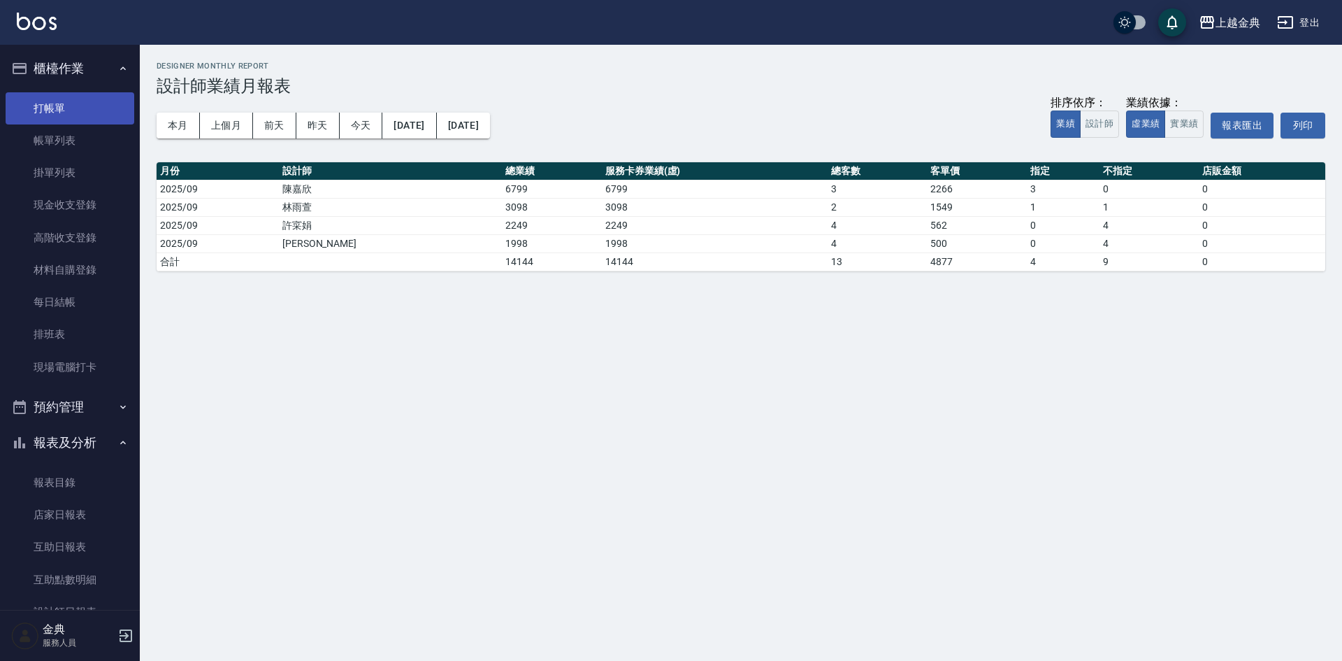
click at [76, 110] on link "打帳單" at bounding box center [70, 108] width 129 height 32
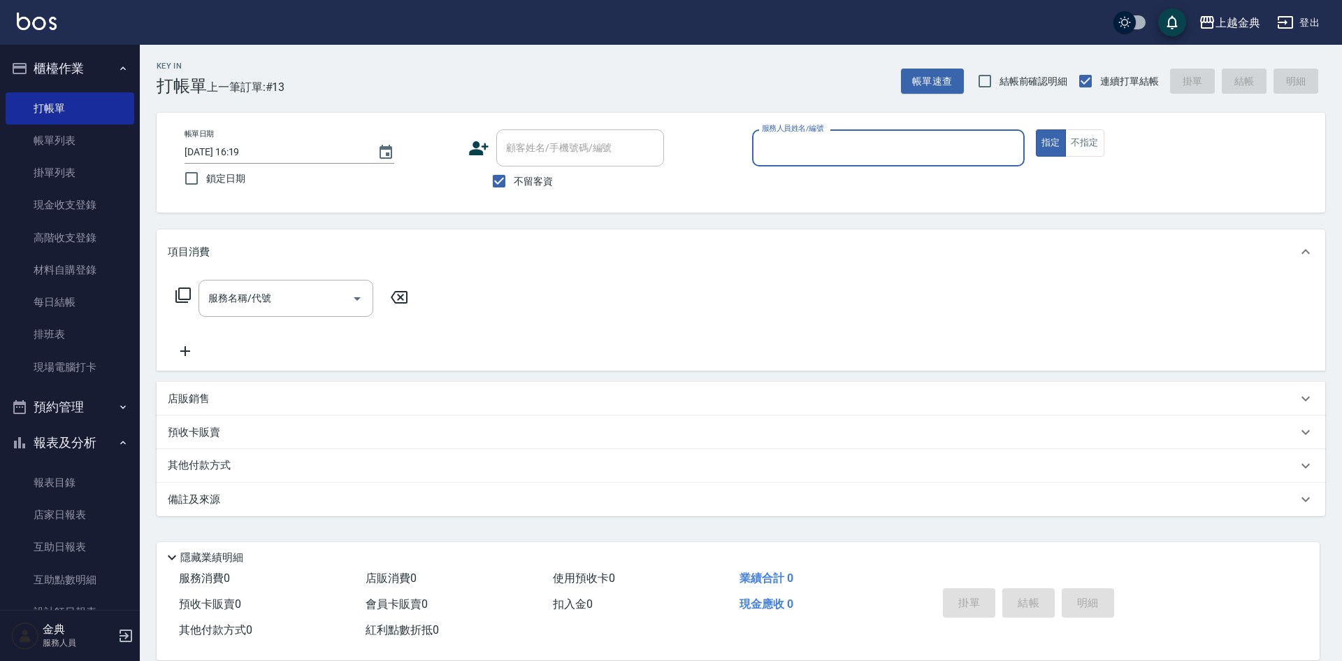
click at [812, 154] on input "服務人員姓名/編號" at bounding box center [889, 148] width 260 height 24
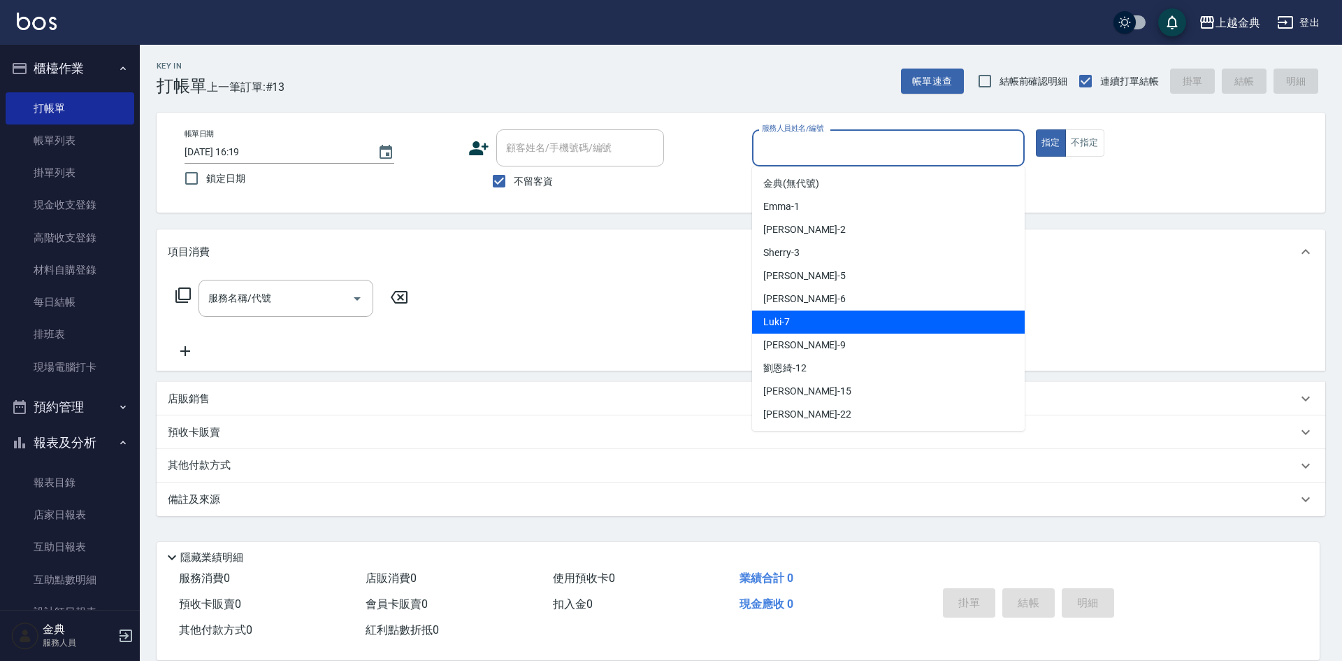
click at [811, 320] on div "Luki -7" at bounding box center [888, 321] width 273 height 23
type input "Luki-7"
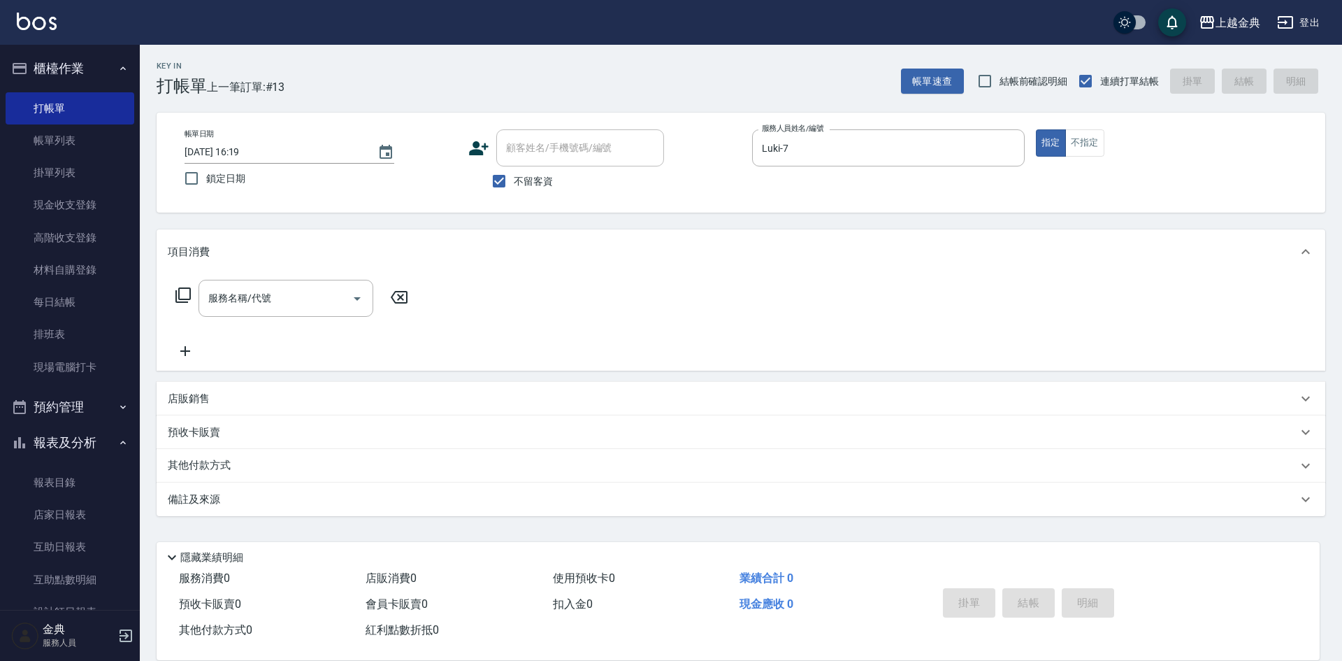
click at [192, 294] on div "服務名稱/代號 服務名稱/代號" at bounding box center [292, 298] width 249 height 37
click at [178, 292] on icon at bounding box center [182, 294] width 15 height 15
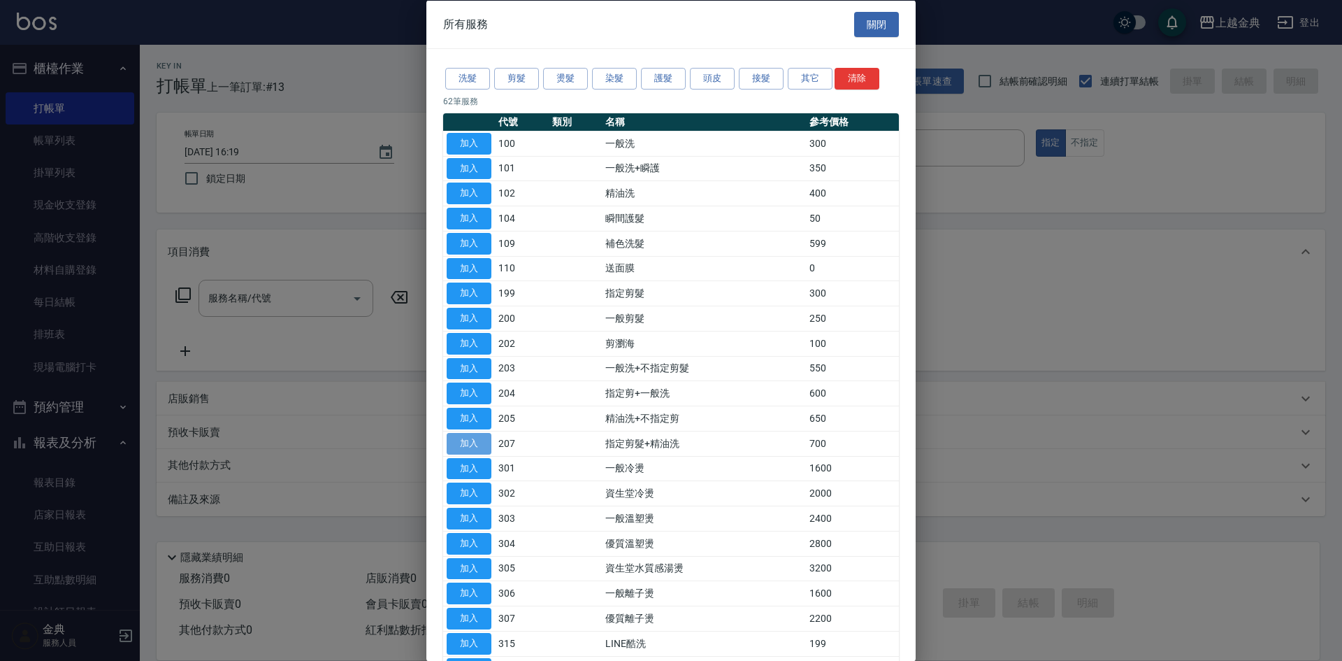
click at [478, 441] on button "加入" at bounding box center [469, 443] width 45 height 22
type input "指定剪髮+精油洗(207)"
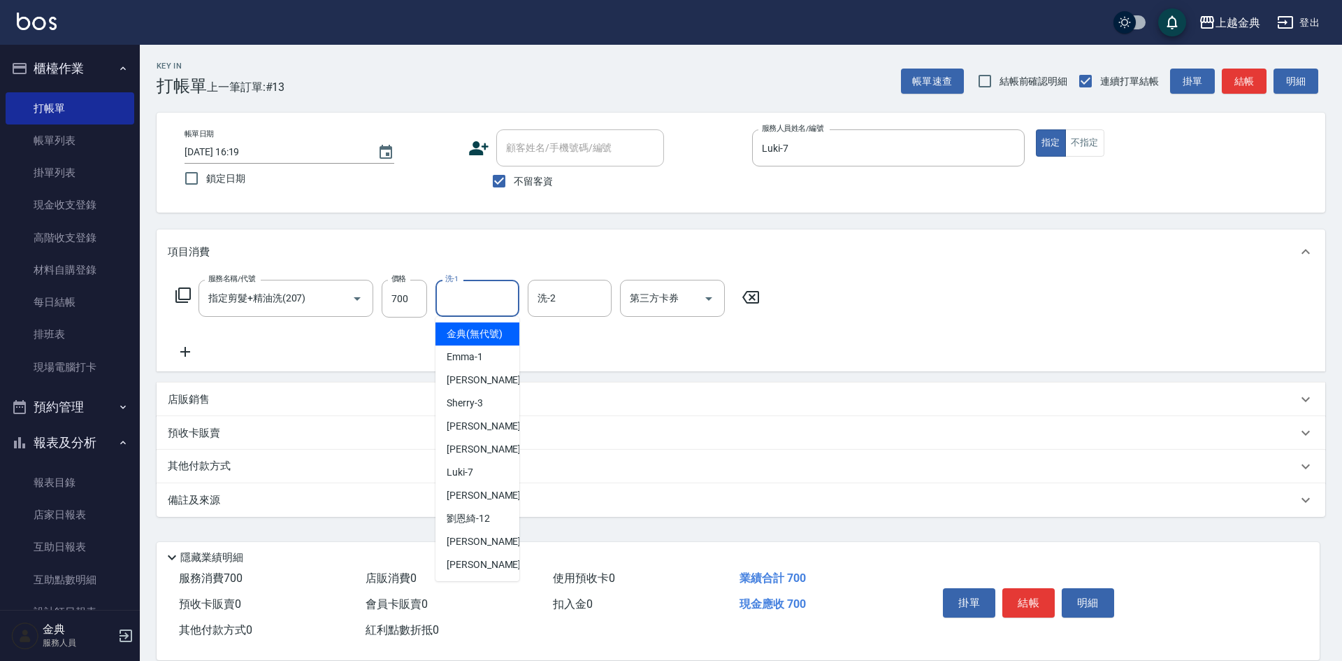
click at [493, 289] on input "洗-1" at bounding box center [477, 298] width 71 height 24
click at [489, 575] on div "[PERSON_NAME] -22" at bounding box center [478, 564] width 84 height 23
type input "[PERSON_NAME]-22"
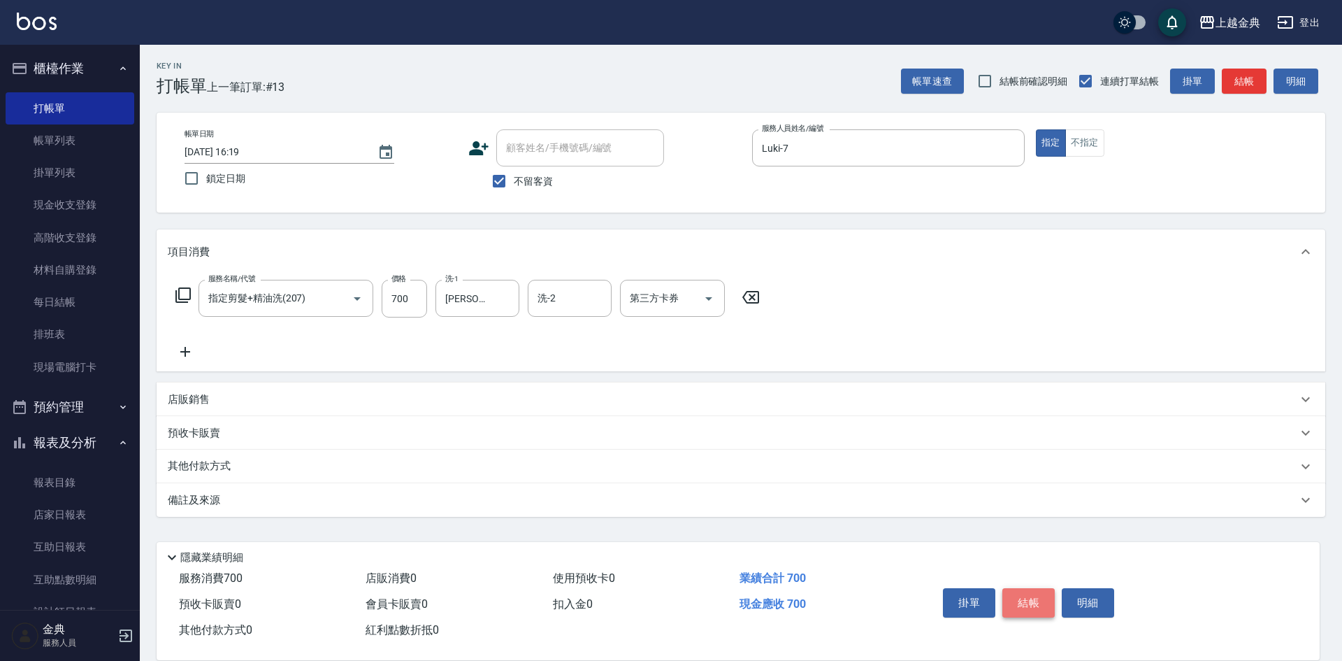
click at [1023, 599] on button "結帳" at bounding box center [1029, 602] width 52 height 29
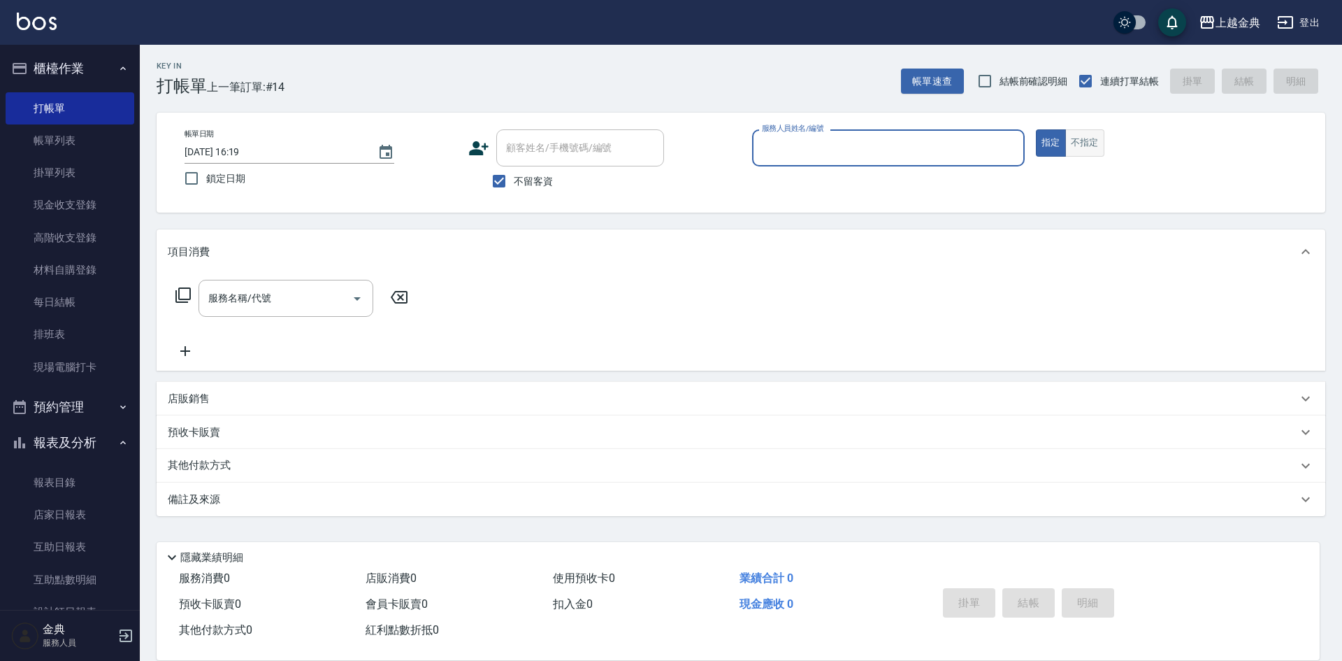
click at [1090, 153] on button "不指定" at bounding box center [1084, 142] width 39 height 27
click at [954, 138] on input "服務人員姓名/編號" at bounding box center [889, 148] width 260 height 24
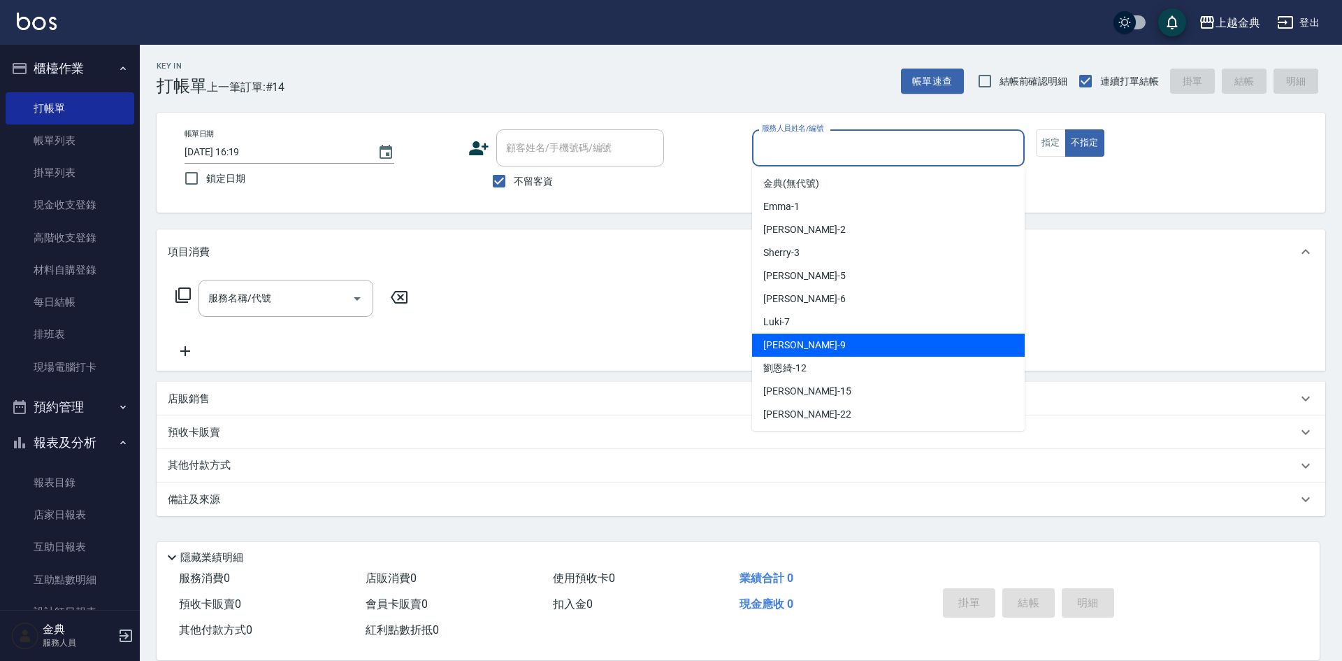
click at [839, 348] on div "[PERSON_NAME] -9" at bounding box center [888, 344] width 273 height 23
type input "[PERSON_NAME]-9"
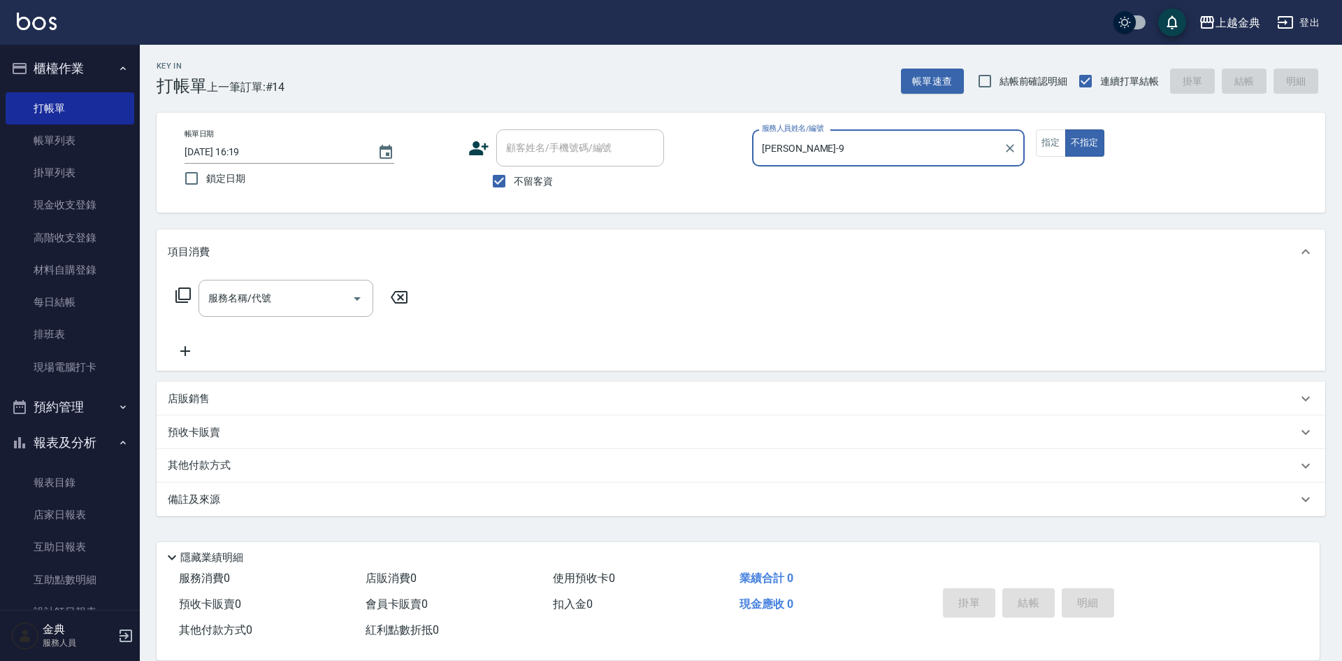
click at [189, 294] on icon at bounding box center [183, 295] width 17 height 17
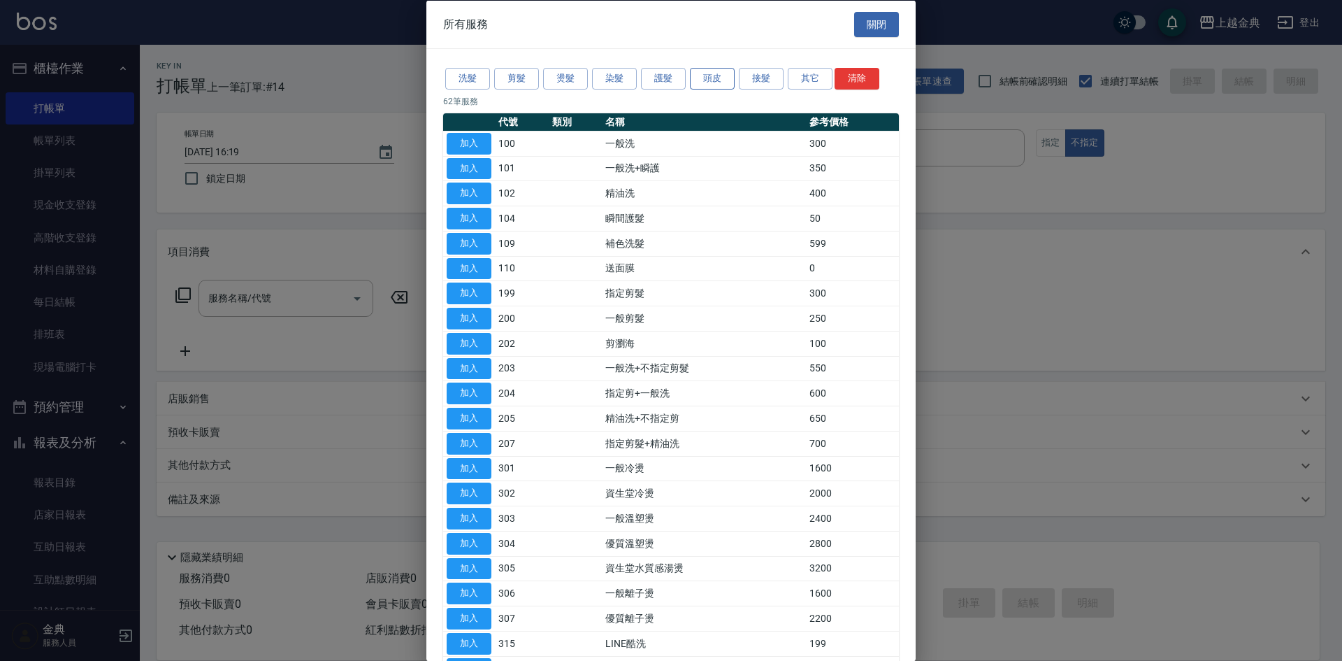
click at [720, 72] on button "頭皮" at bounding box center [712, 79] width 45 height 22
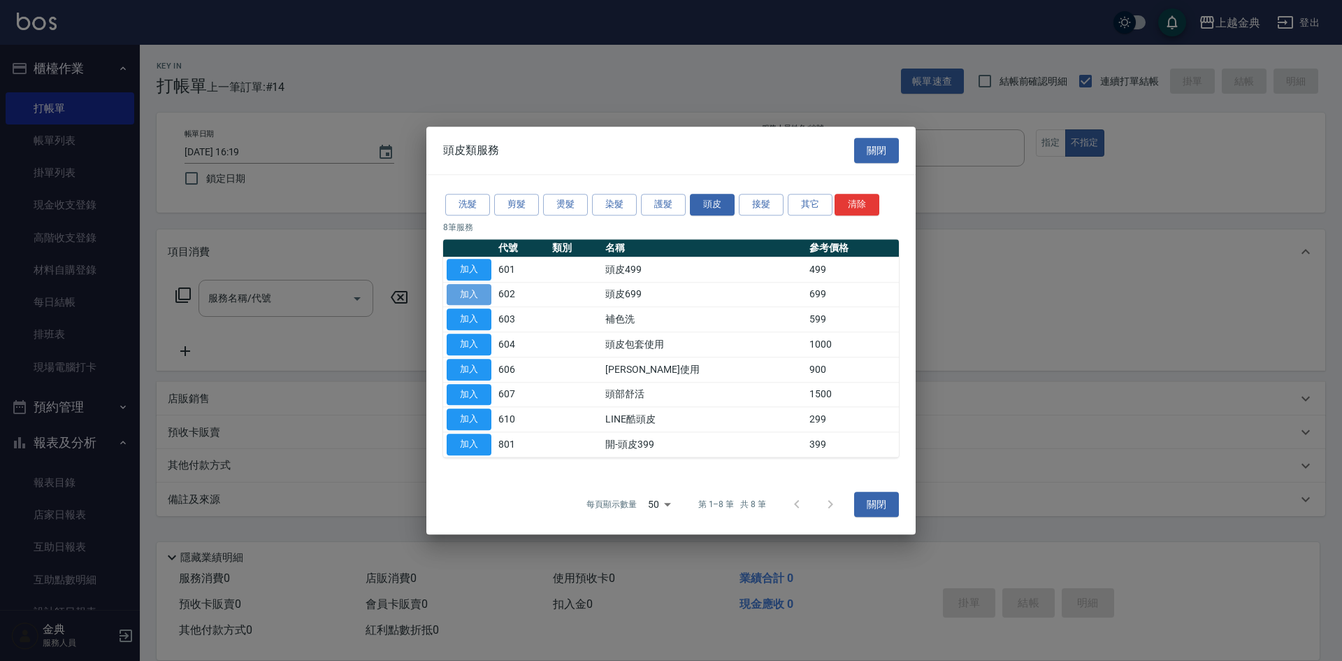
click at [474, 289] on button "加入" at bounding box center [469, 295] width 45 height 22
type input "頭皮699(602)"
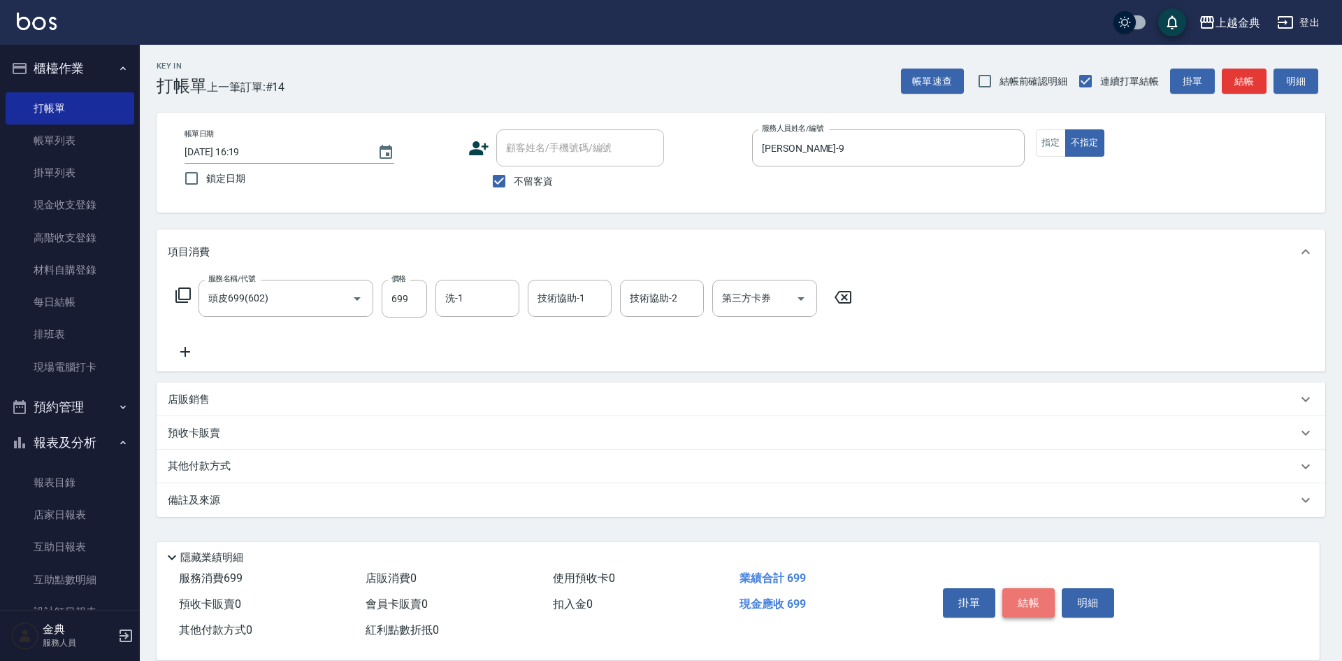
click at [1027, 597] on button "結帳" at bounding box center [1029, 602] width 52 height 29
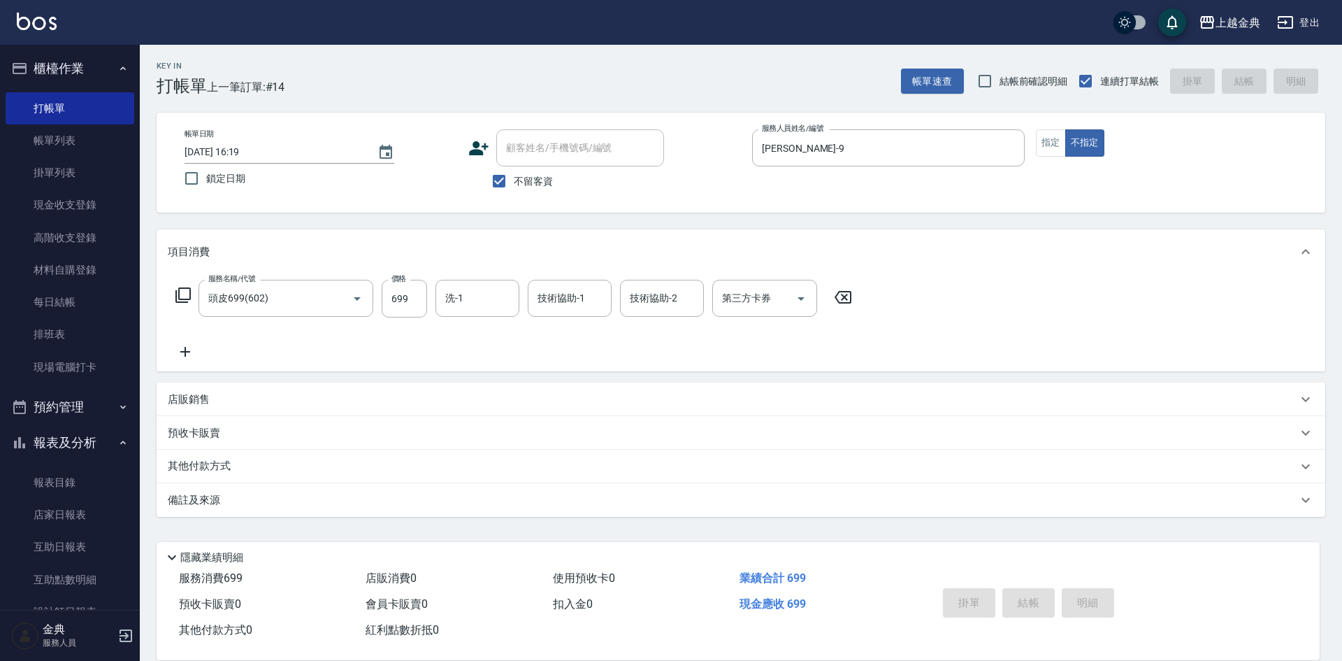
type input "[DATE] 16:20"
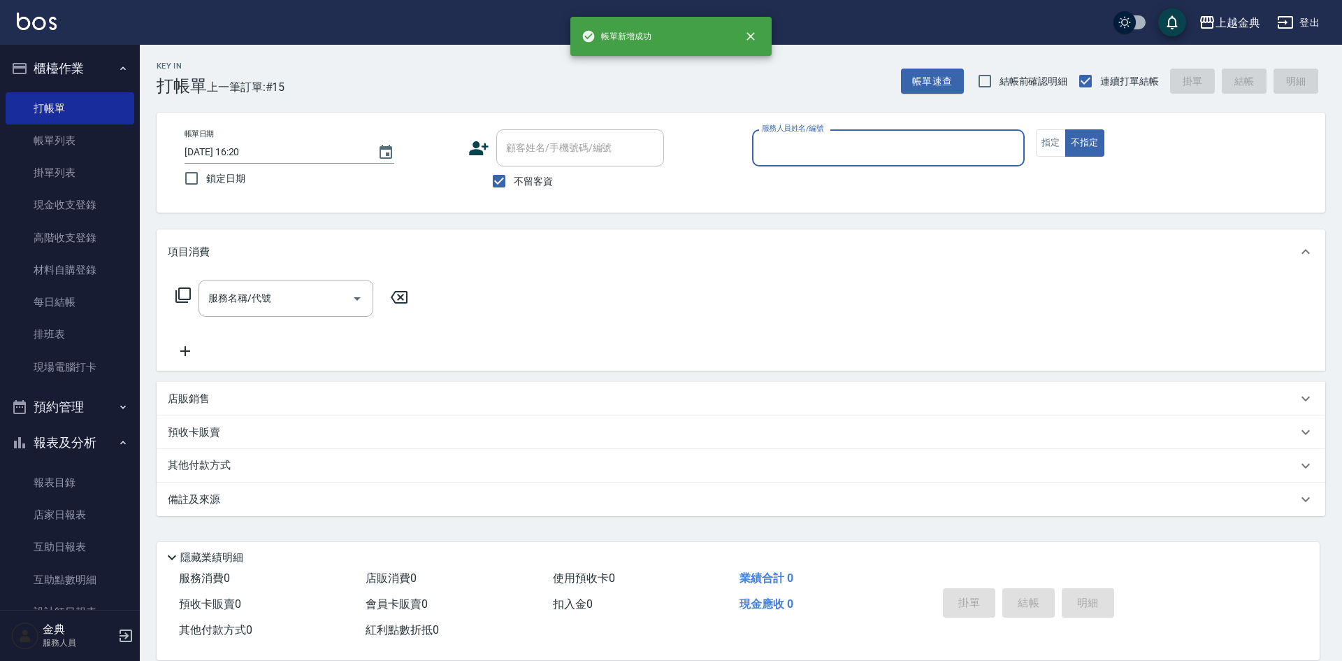
click at [865, 148] on input "服務人員姓名/編號" at bounding box center [889, 148] width 260 height 24
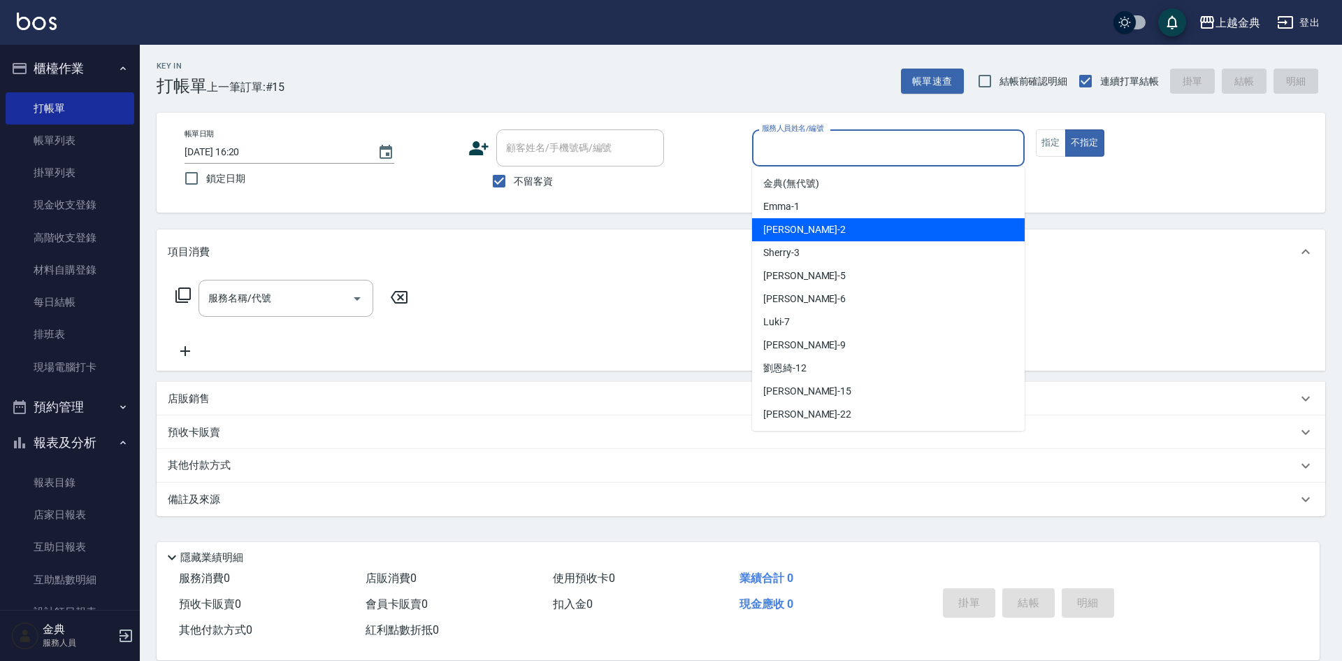
click at [852, 227] on div "Cindy -2" at bounding box center [888, 229] width 273 height 23
type input "Cindy-2"
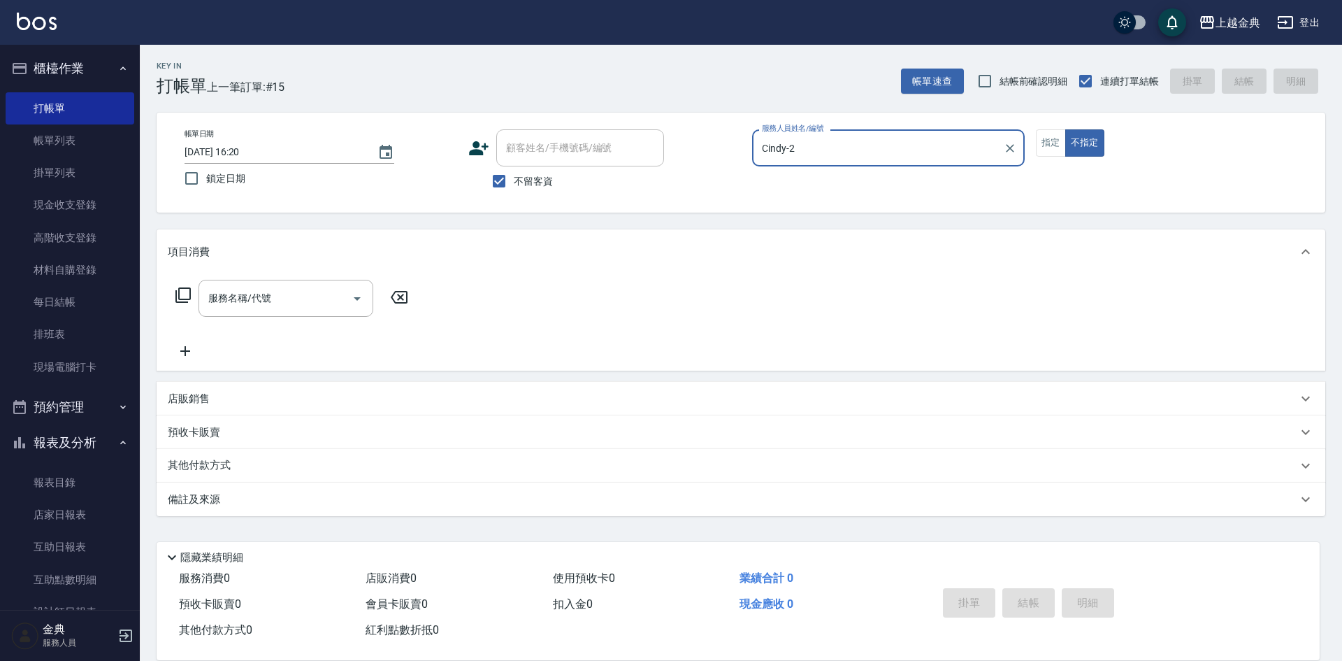
click at [175, 296] on icon at bounding box center [182, 294] width 15 height 15
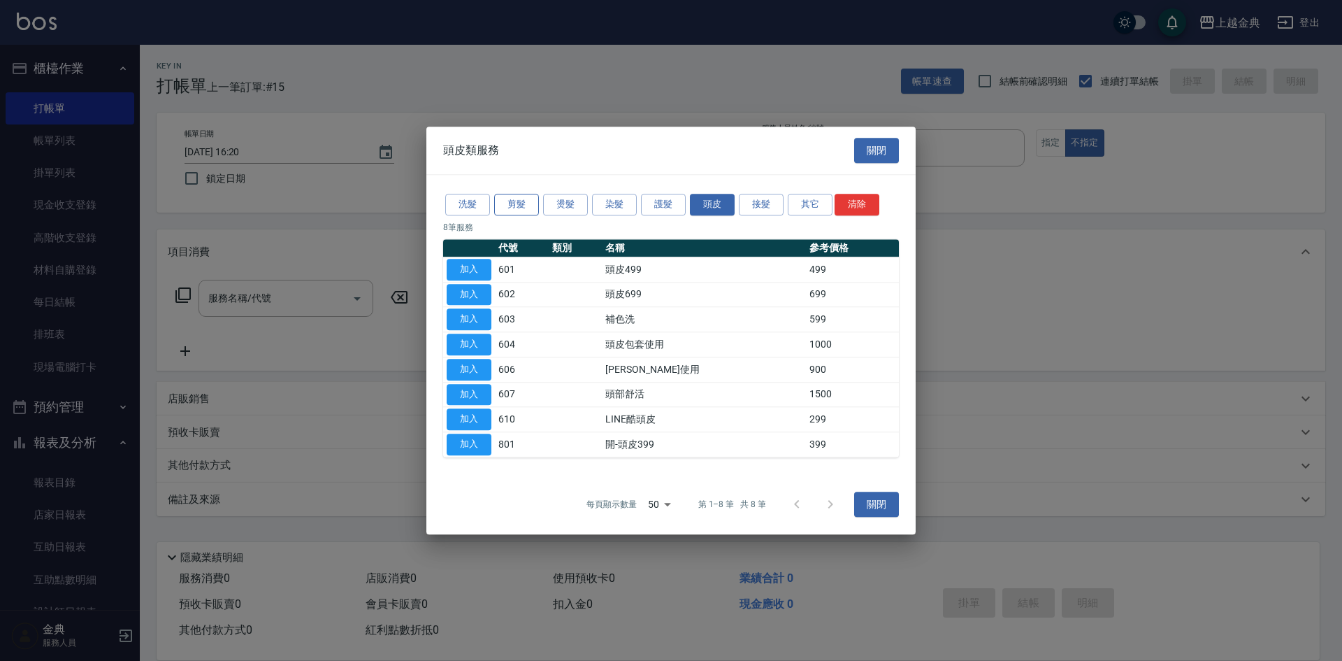
click at [515, 206] on button "剪髮" at bounding box center [516, 205] width 45 height 22
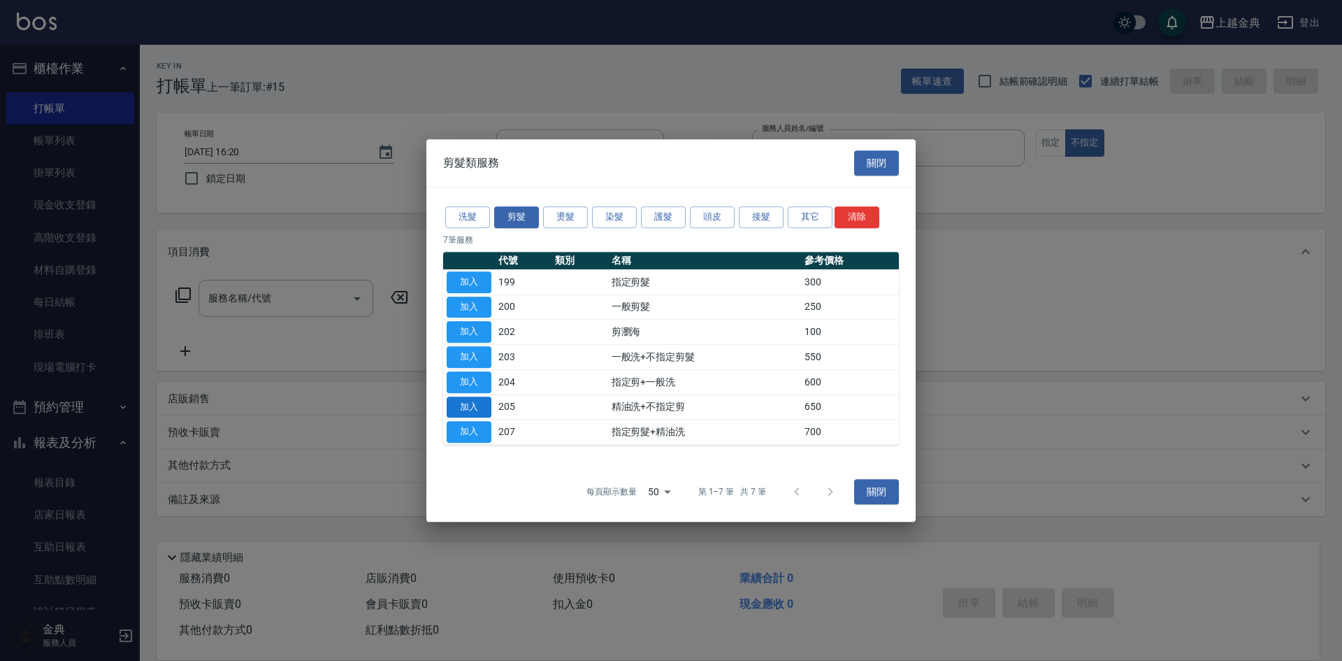
click at [476, 401] on button "加入" at bounding box center [469, 407] width 45 height 22
type input "精油洗+不指定剪(205)"
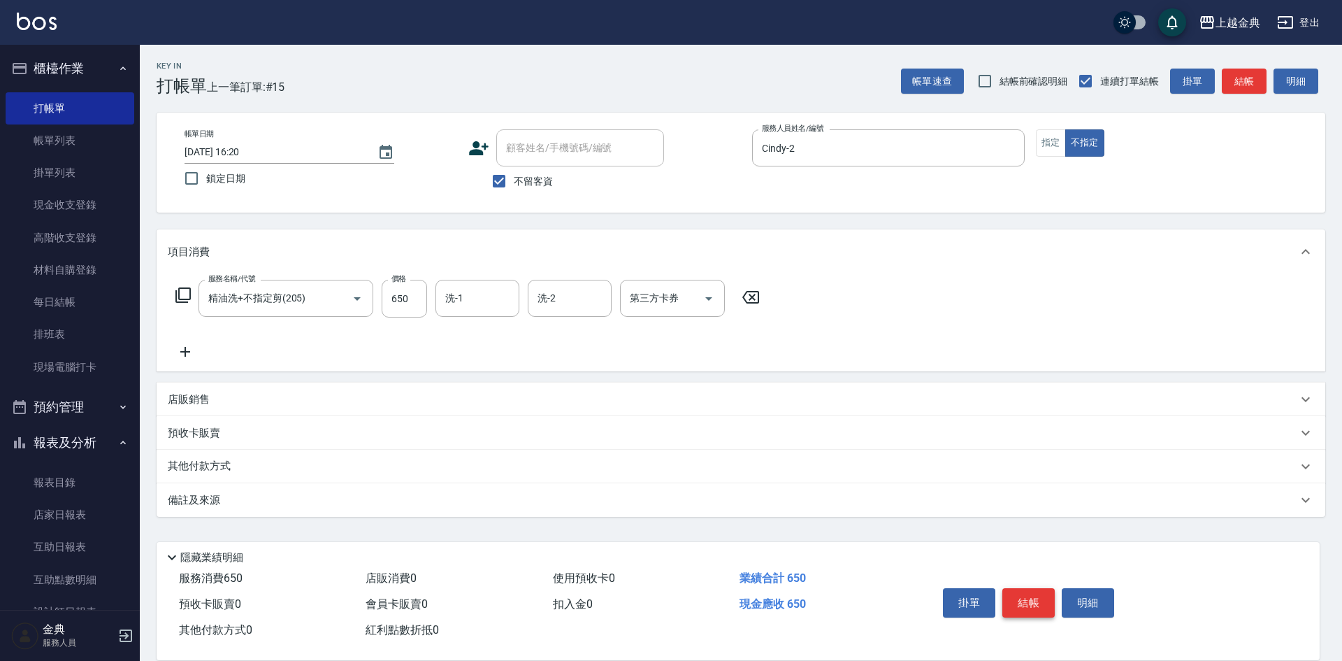
click at [1031, 599] on button "結帳" at bounding box center [1029, 602] width 52 height 29
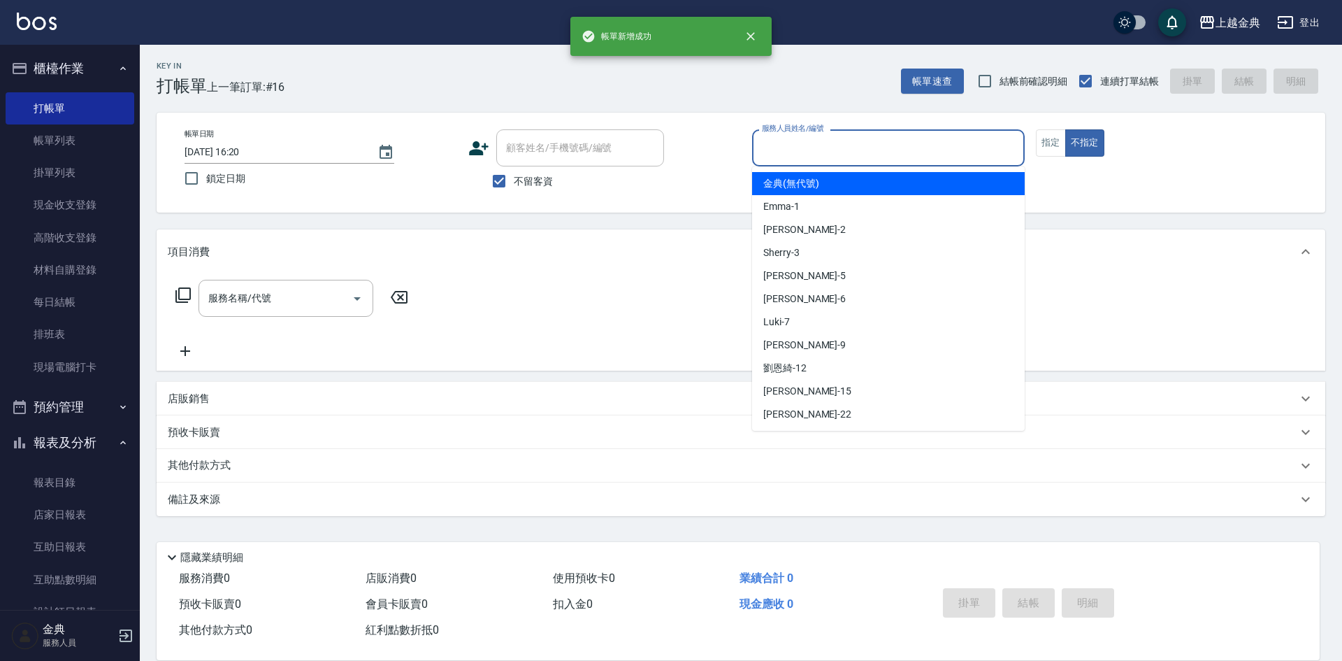
click at [882, 150] on input "服務人員姓名/編號" at bounding box center [889, 148] width 260 height 24
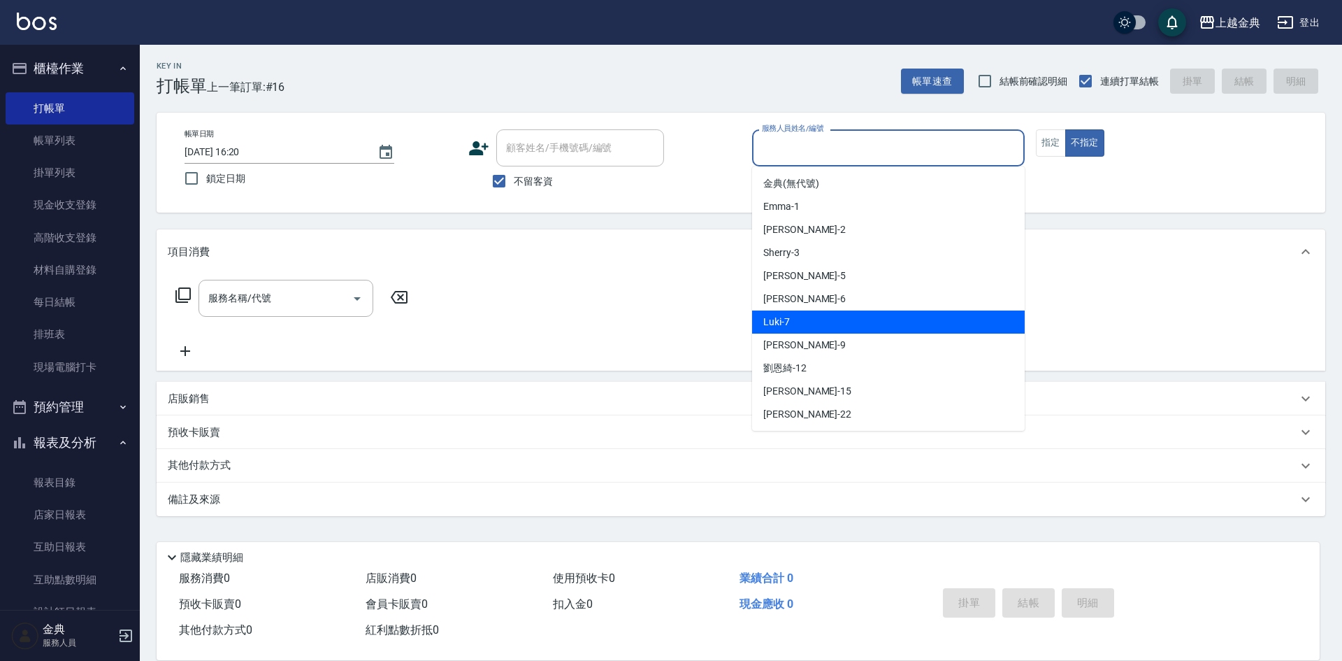
click at [859, 315] on div "Luki -7" at bounding box center [888, 321] width 273 height 23
type input "Luki-7"
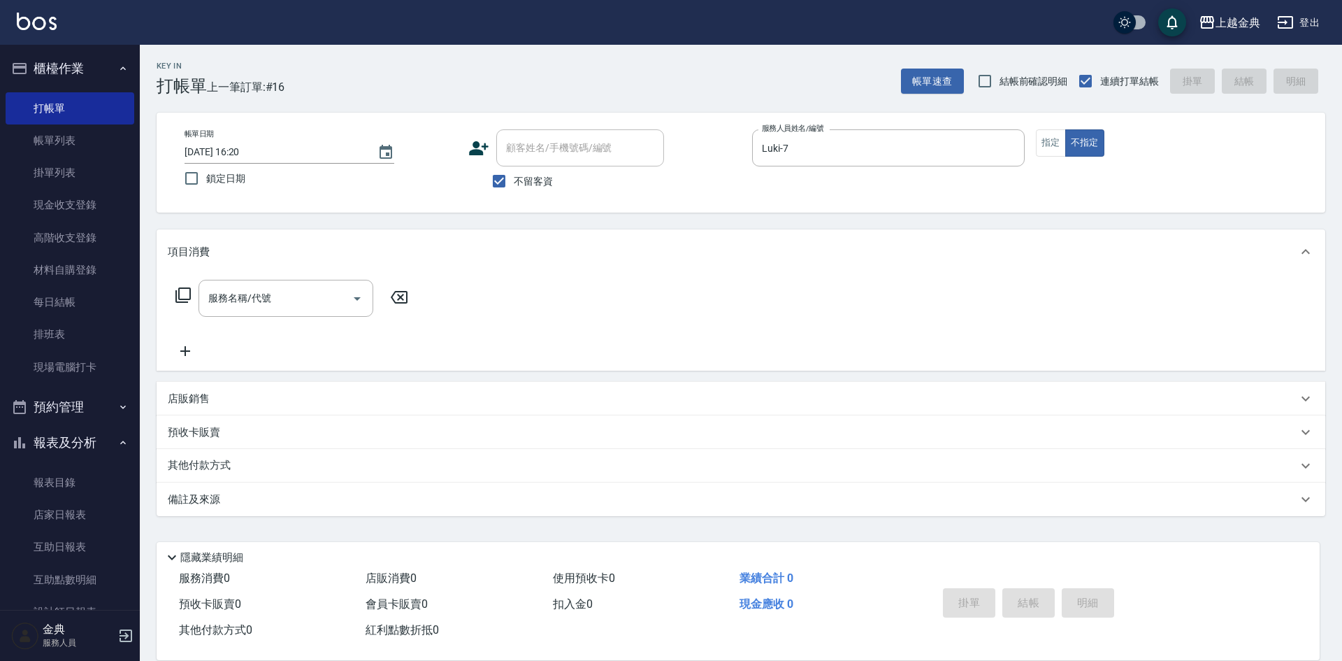
click at [182, 297] on icon at bounding box center [183, 295] width 17 height 17
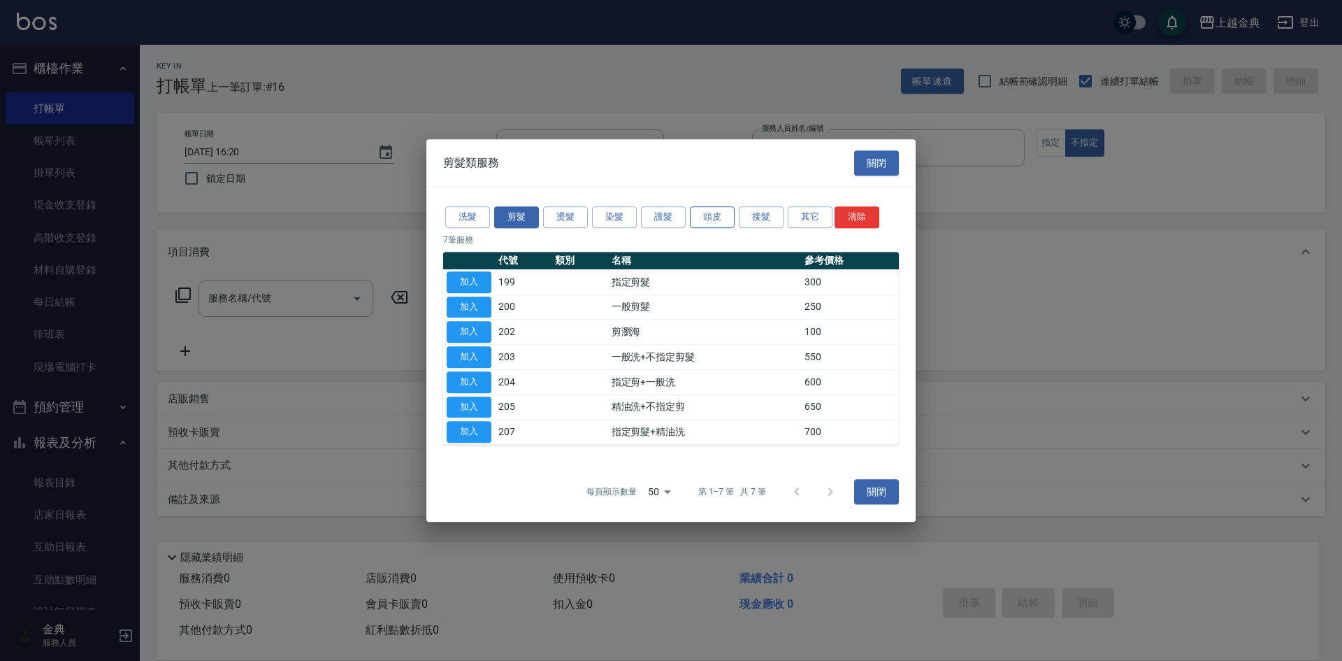
click at [709, 212] on button "頭皮" at bounding box center [712, 217] width 45 height 22
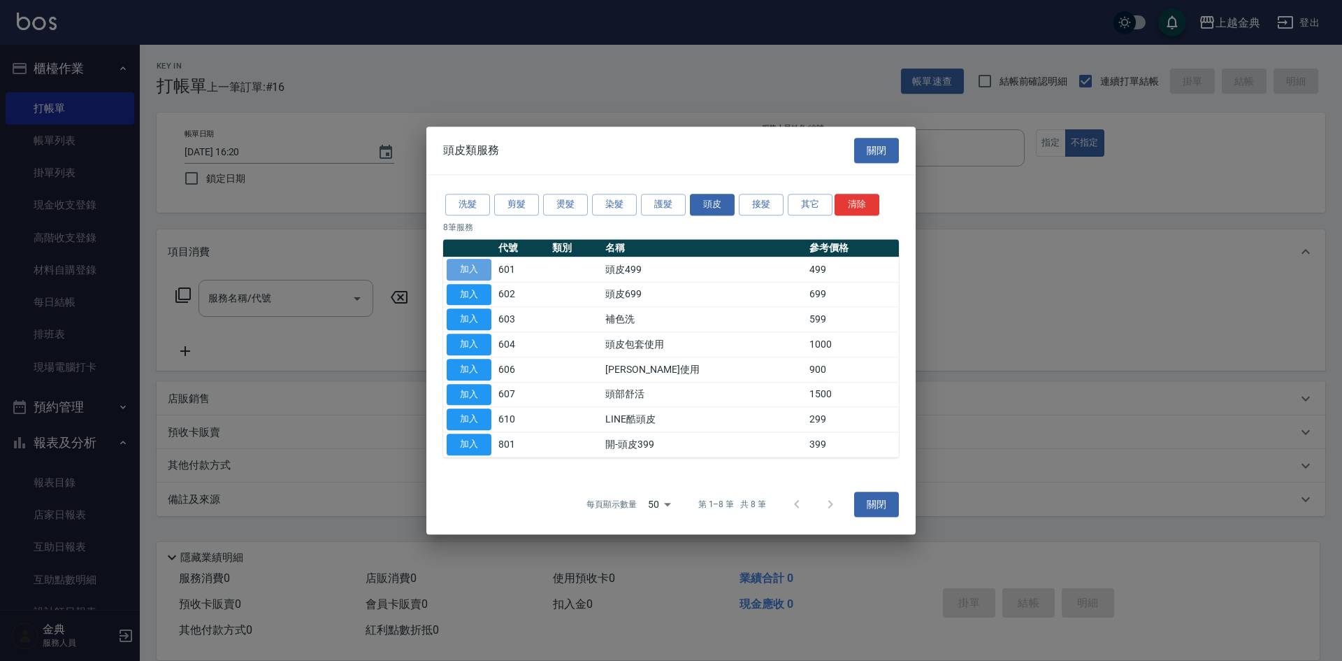
click at [468, 269] on button "加入" at bounding box center [469, 270] width 45 height 22
type input "頭皮499(601)"
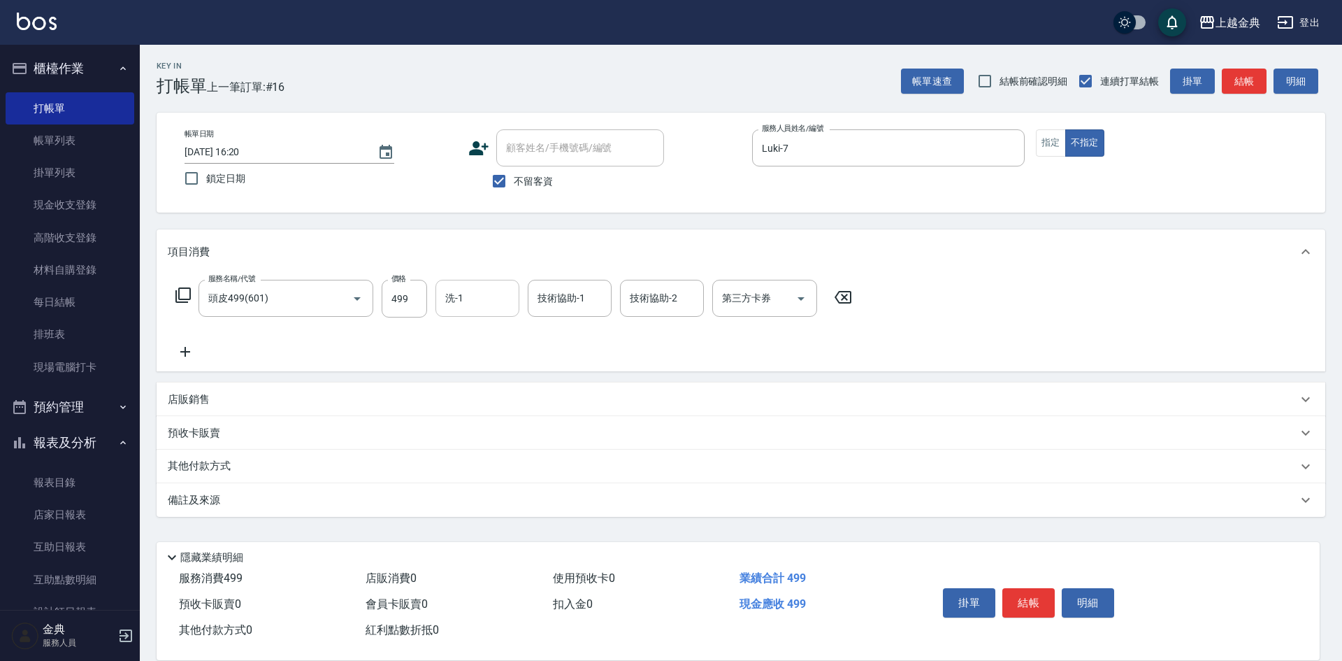
click at [457, 303] on input "洗-1" at bounding box center [477, 298] width 71 height 24
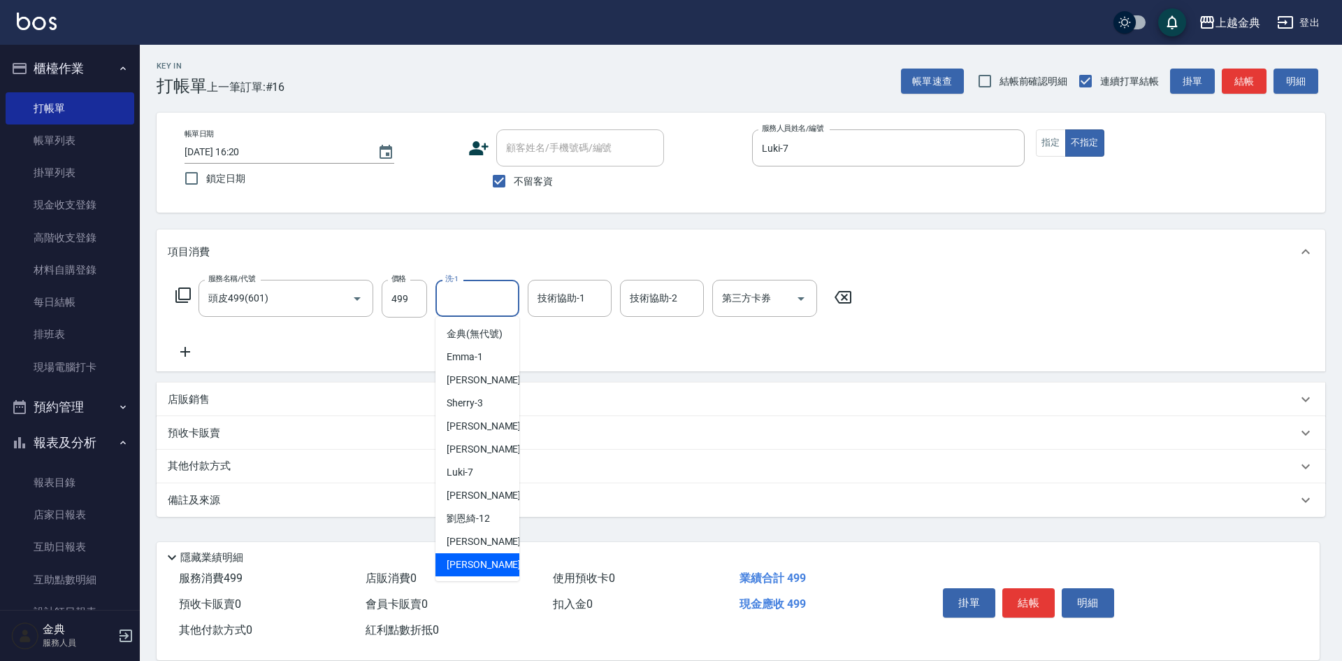
click at [484, 568] on div "[PERSON_NAME] -22" at bounding box center [478, 564] width 84 height 23
type input "[PERSON_NAME]-22"
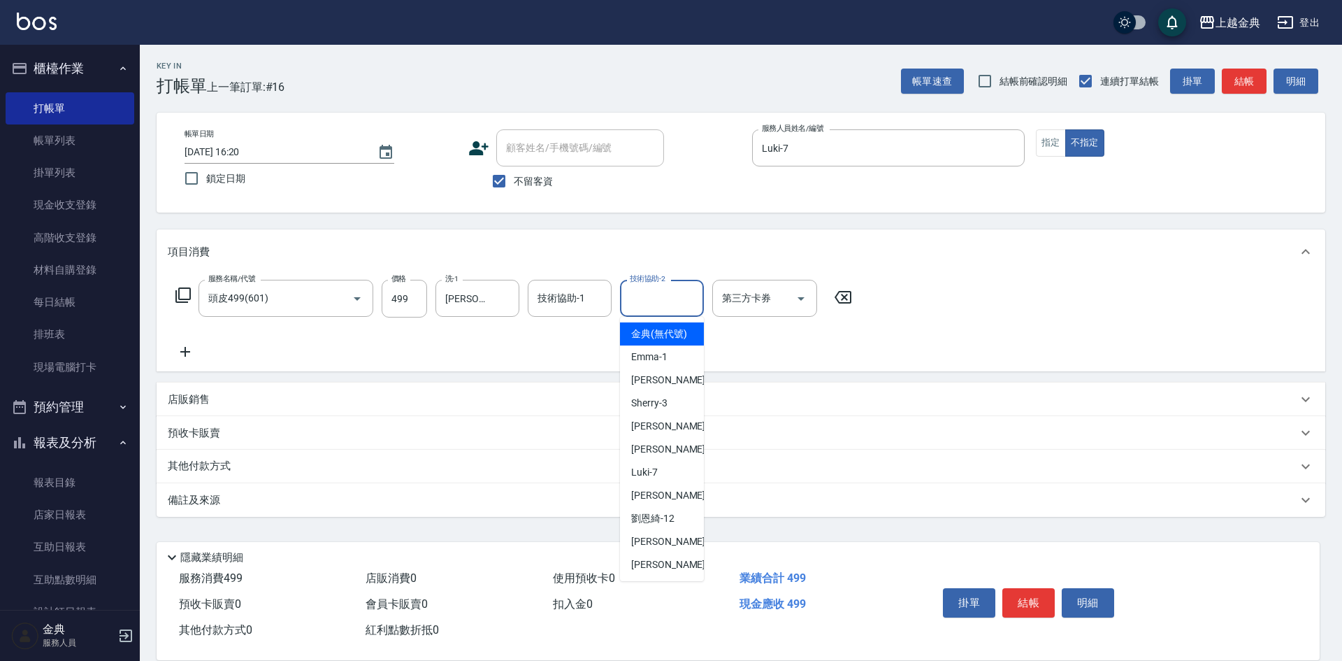
drag, startPoint x: 648, startPoint y: 296, endPoint x: 655, endPoint y: 466, distance: 170.7
click at [649, 296] on input "技術協助-2" at bounding box center [661, 298] width 71 height 24
click at [663, 572] on div "[PERSON_NAME] -22" at bounding box center [662, 564] width 84 height 23
type input "[PERSON_NAME]-22"
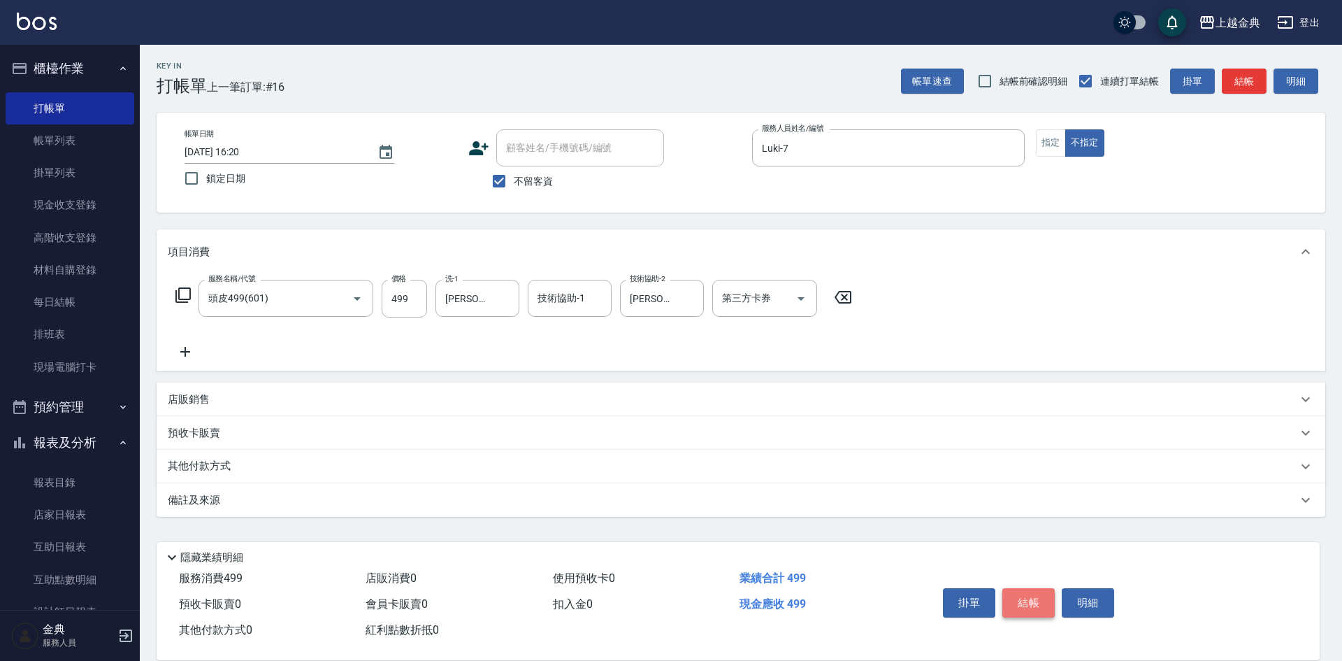
click at [1036, 589] on button "結帳" at bounding box center [1029, 602] width 52 height 29
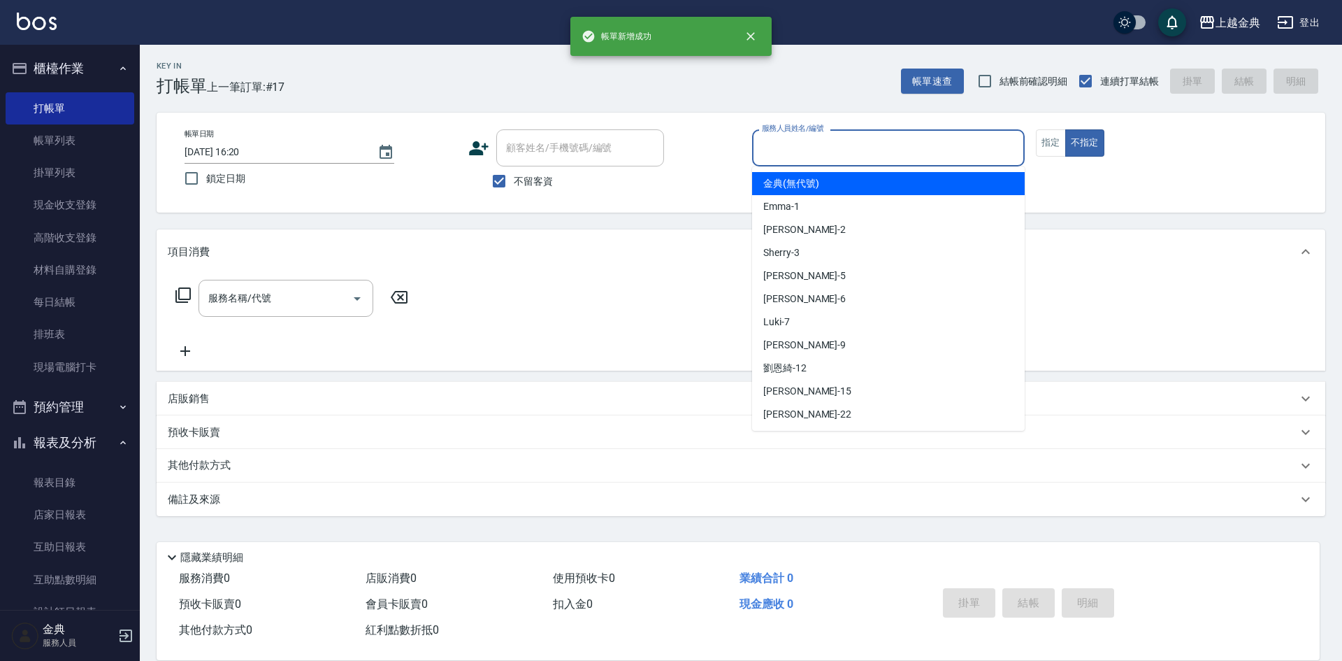
click at [821, 145] on input "服務人員姓名/編號" at bounding box center [889, 148] width 260 height 24
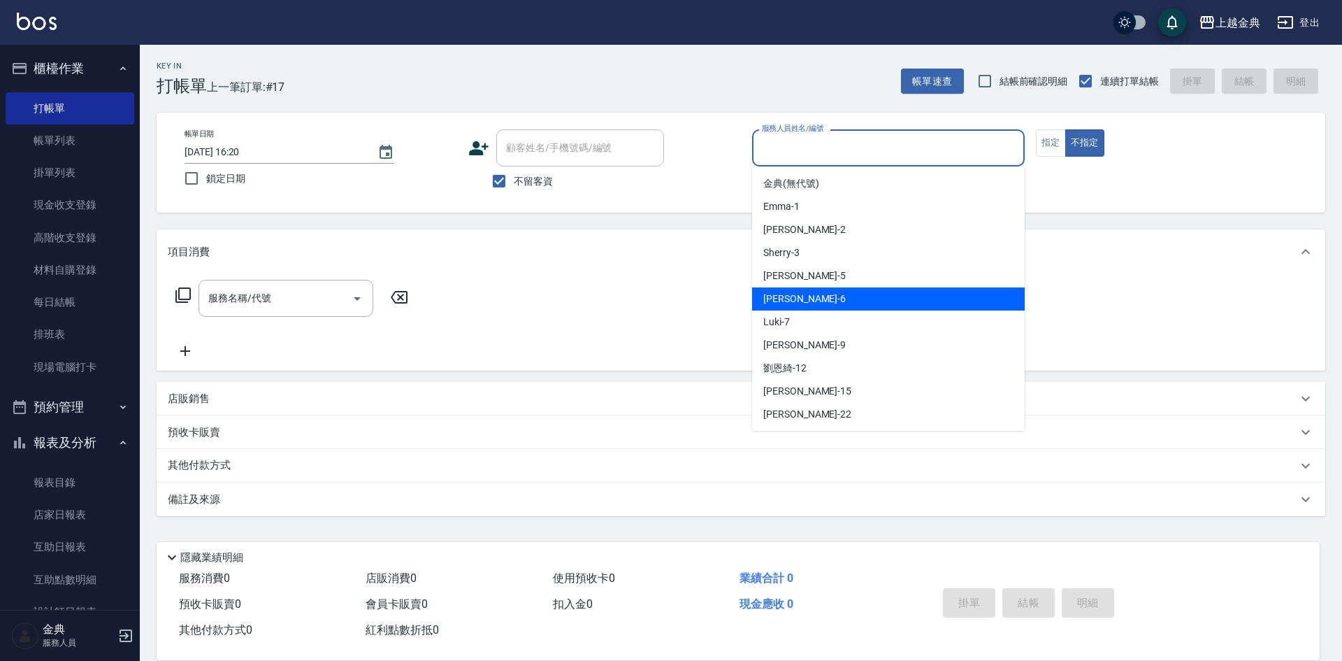
click at [829, 302] on div "[PERSON_NAME] -6" at bounding box center [888, 298] width 273 height 23
type input "[PERSON_NAME]-6"
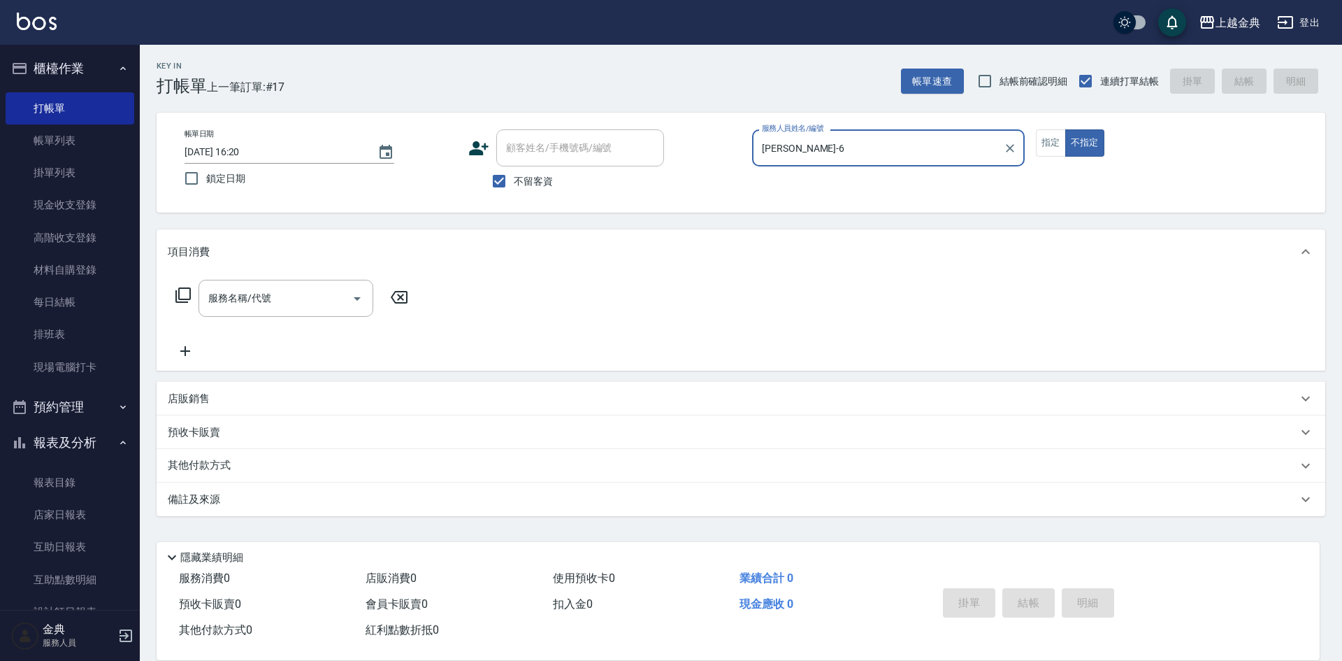
click at [185, 300] on icon at bounding box center [182, 294] width 15 height 15
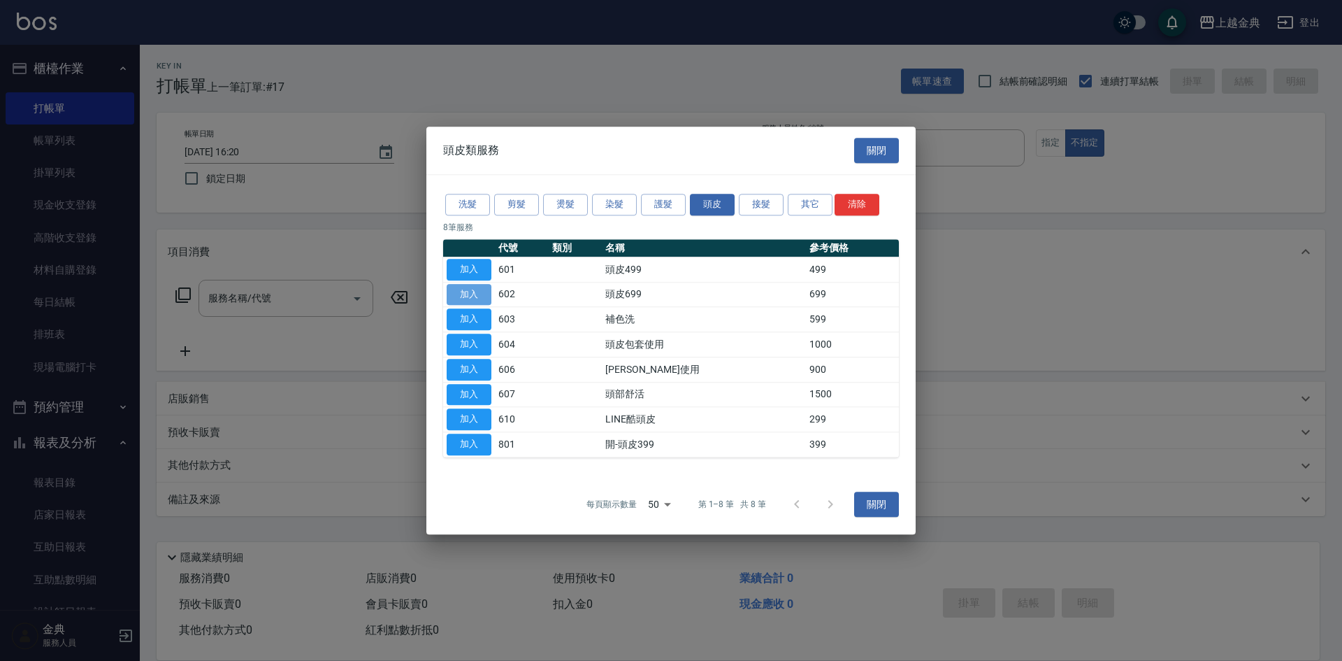
click at [458, 289] on button "加入" at bounding box center [469, 295] width 45 height 22
type input "頭皮699(602)"
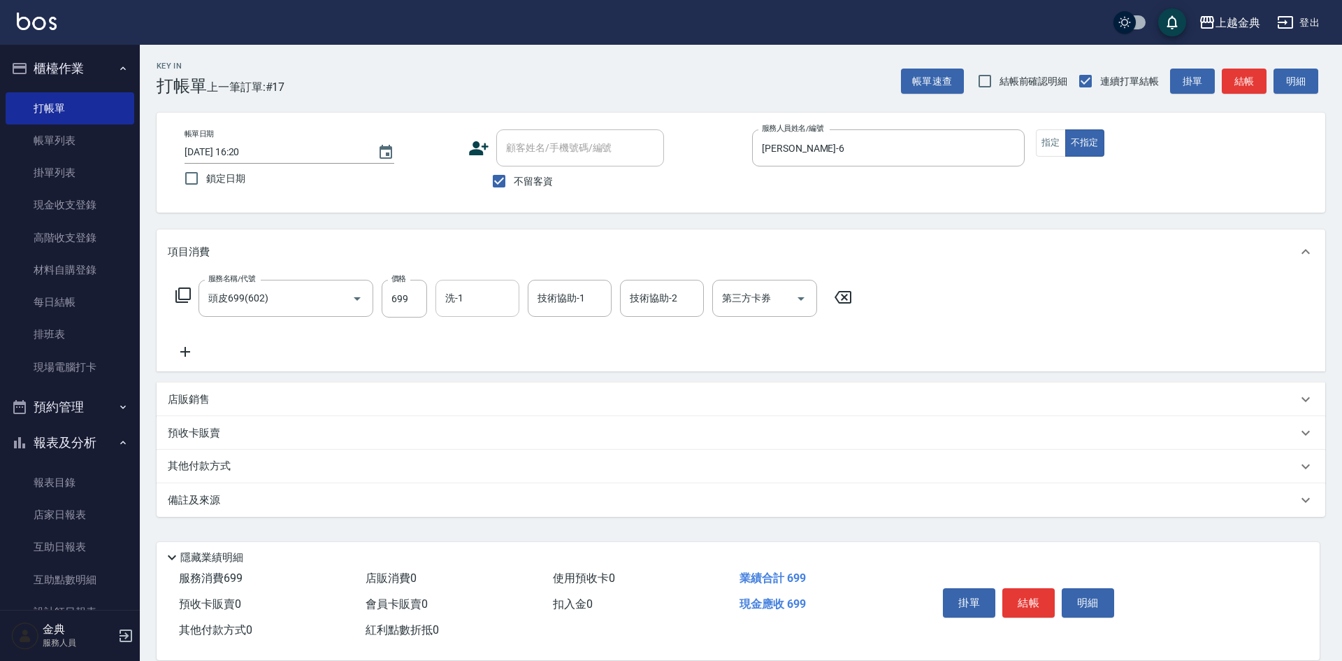
click at [471, 281] on div "洗-1" at bounding box center [478, 298] width 84 height 37
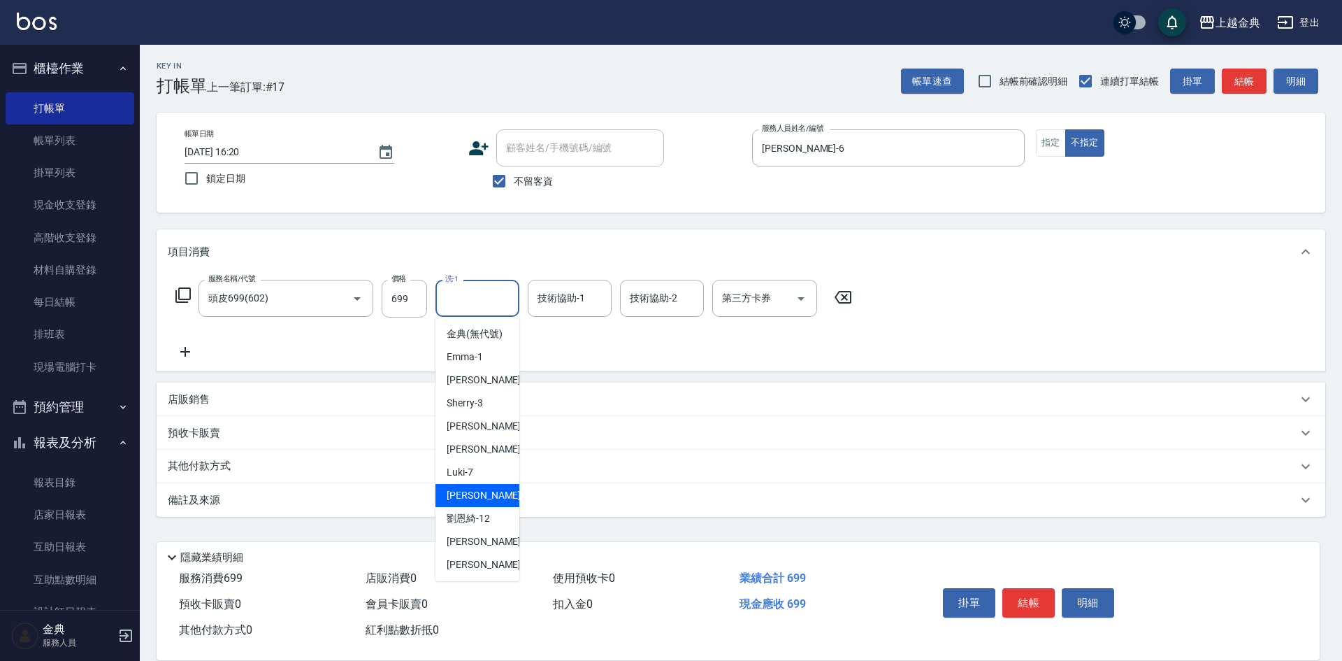
click at [468, 526] on span "[PERSON_NAME]12" at bounding box center [468, 518] width 43 height 15
type input "[PERSON_NAME]-12"
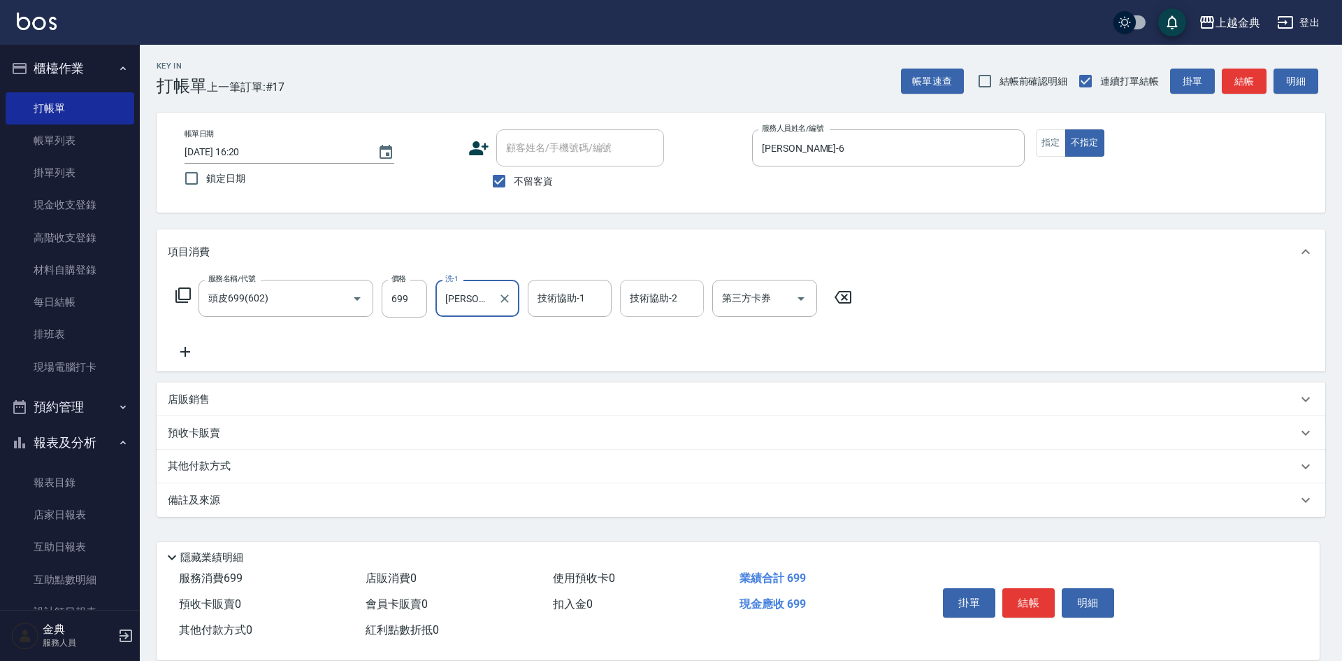
click at [653, 297] on input "技術協助-2" at bounding box center [661, 298] width 71 height 24
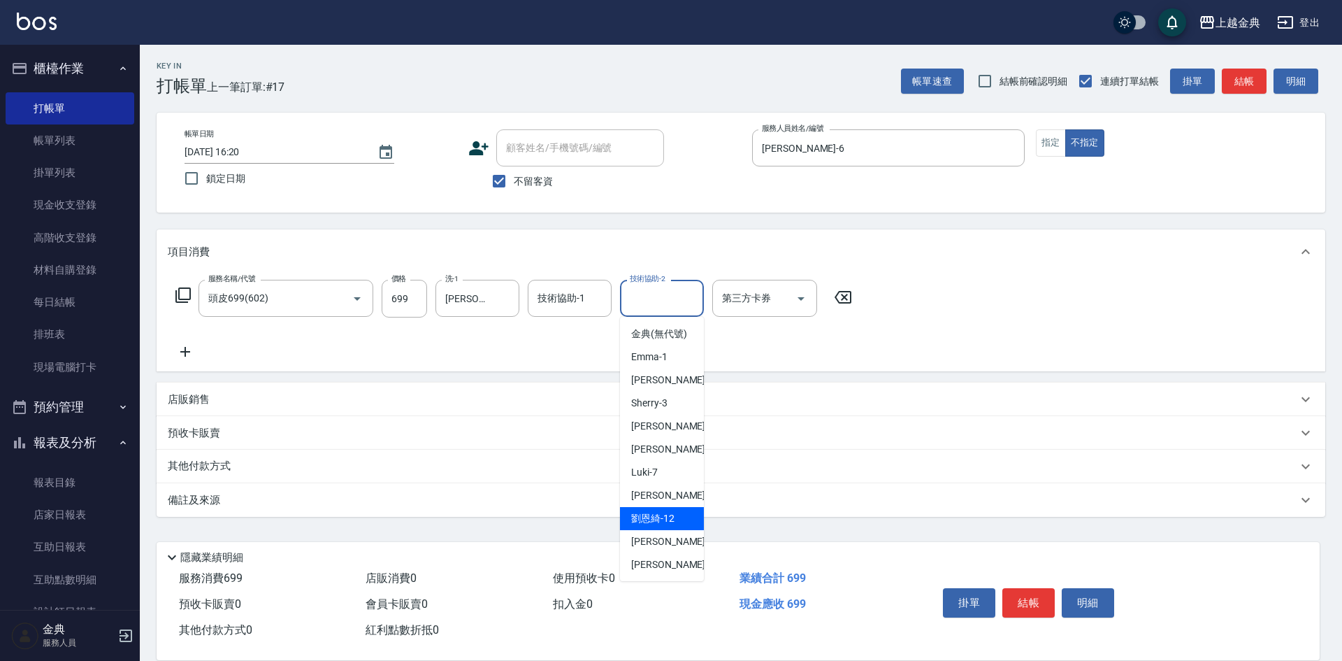
click at [664, 526] on span "[PERSON_NAME]12" at bounding box center [652, 518] width 43 height 15
type input "[PERSON_NAME]-12"
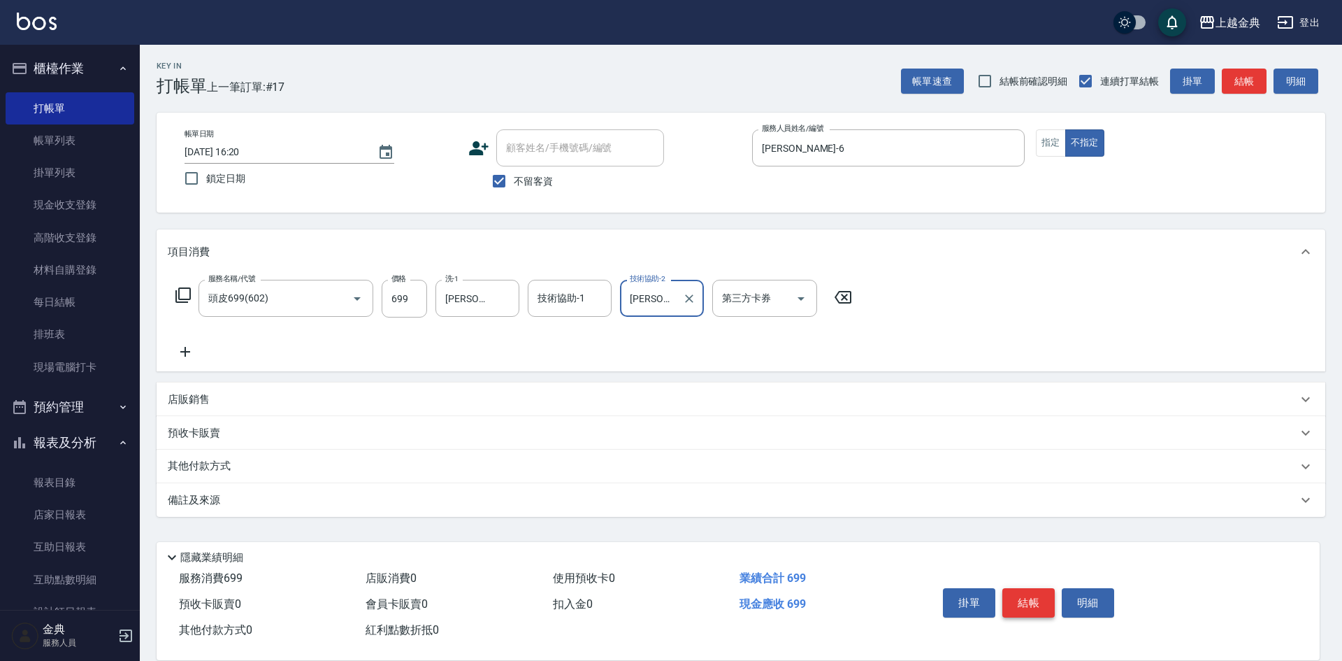
click at [1035, 591] on button "結帳" at bounding box center [1029, 602] width 52 height 29
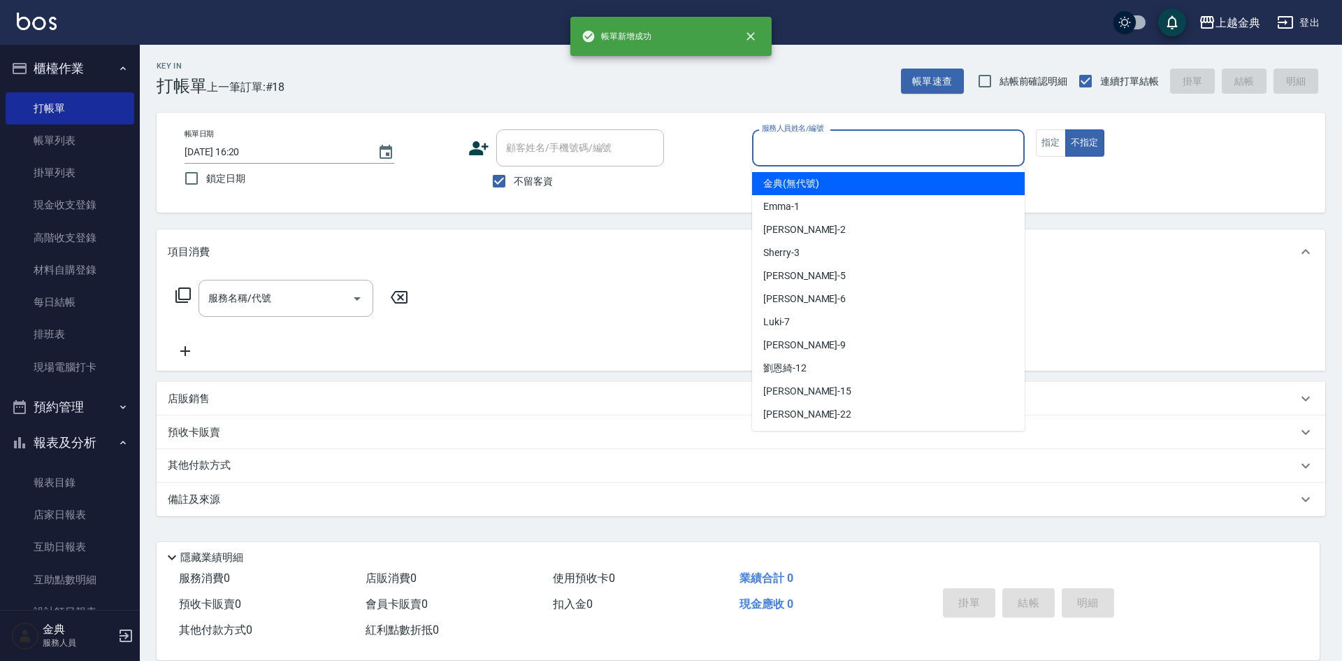
drag, startPoint x: 822, startPoint y: 138, endPoint x: 824, endPoint y: 165, distance: 26.6
click at [821, 138] on input "服務人員姓名/編號" at bounding box center [889, 148] width 260 height 24
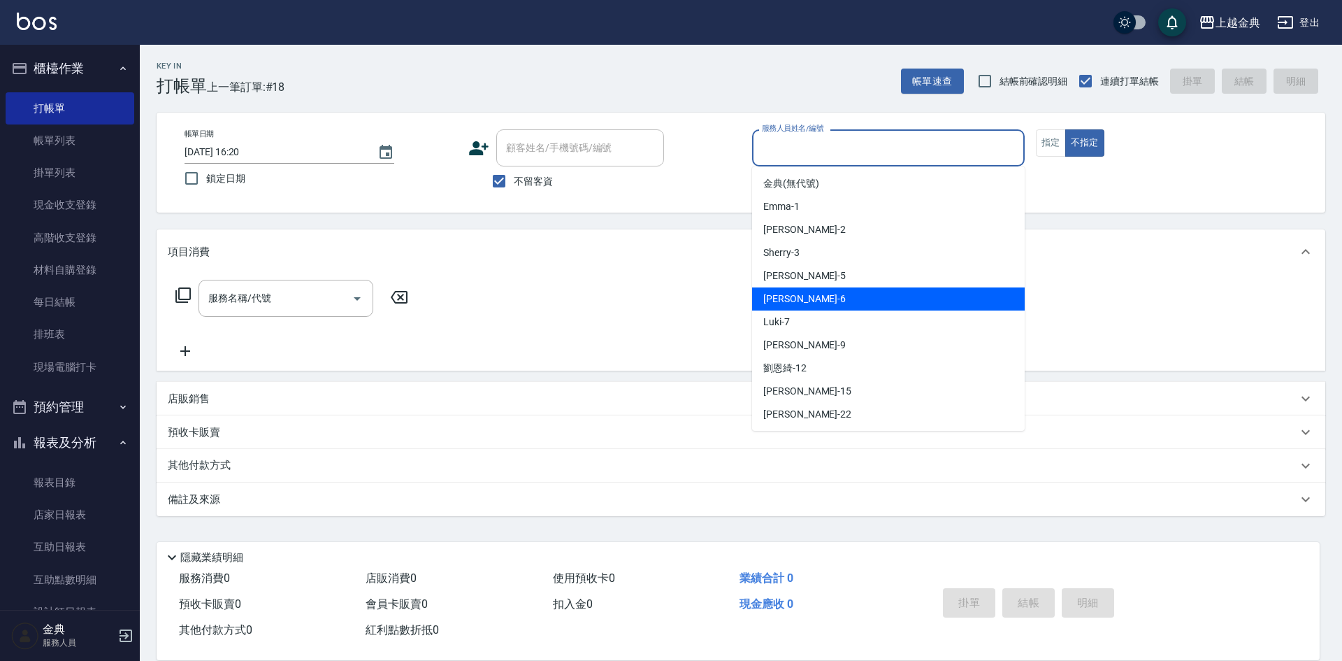
click at [823, 306] on div "[PERSON_NAME] -6" at bounding box center [888, 298] width 273 height 23
type input "[PERSON_NAME]-6"
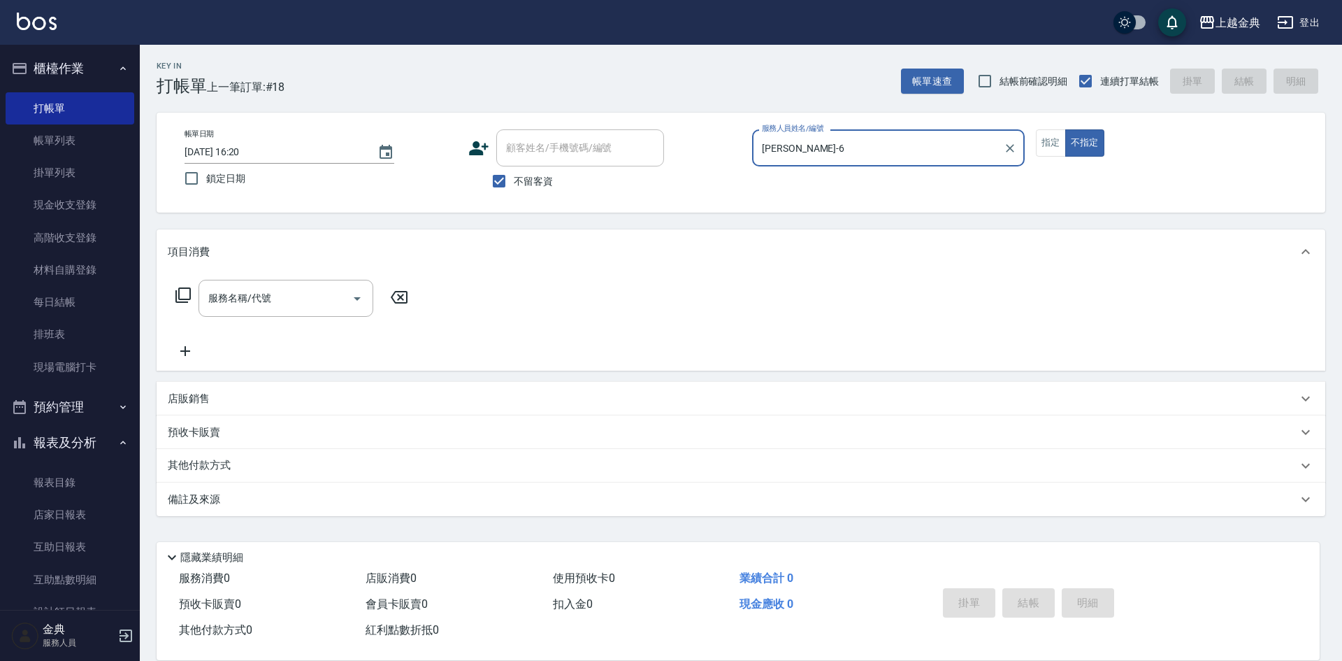
click at [186, 299] on icon at bounding box center [182, 294] width 15 height 15
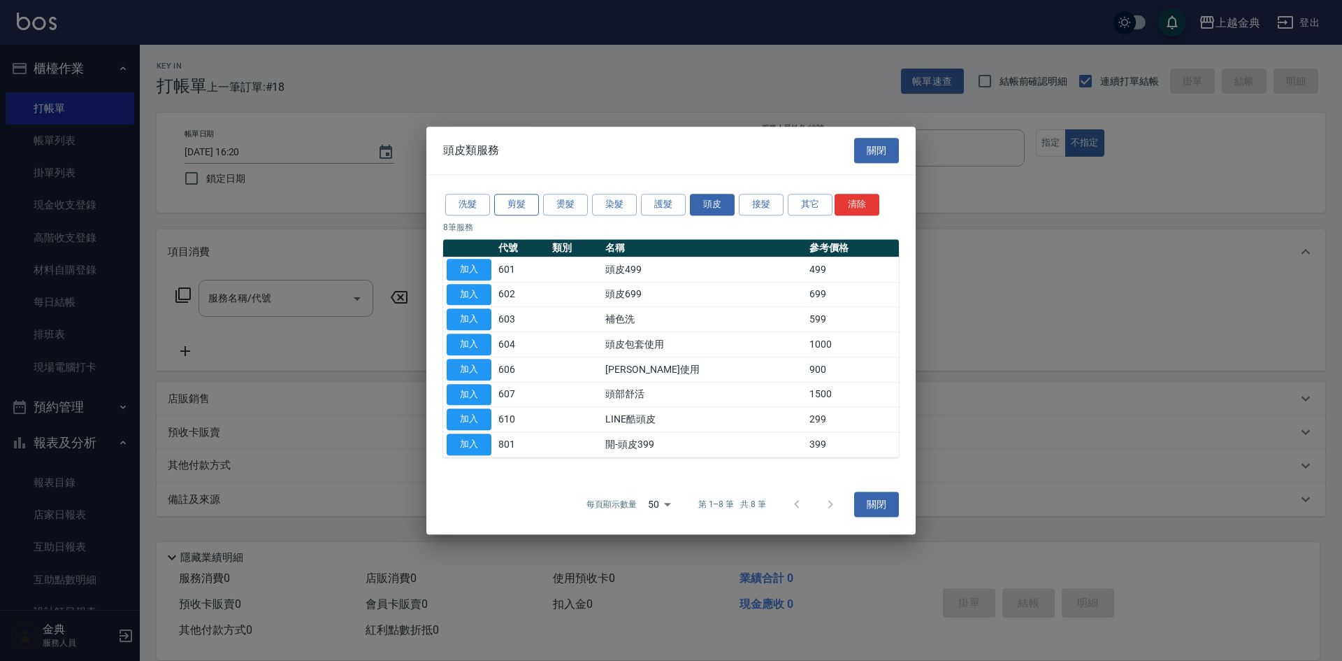
click at [517, 201] on button "剪髮" at bounding box center [516, 205] width 45 height 22
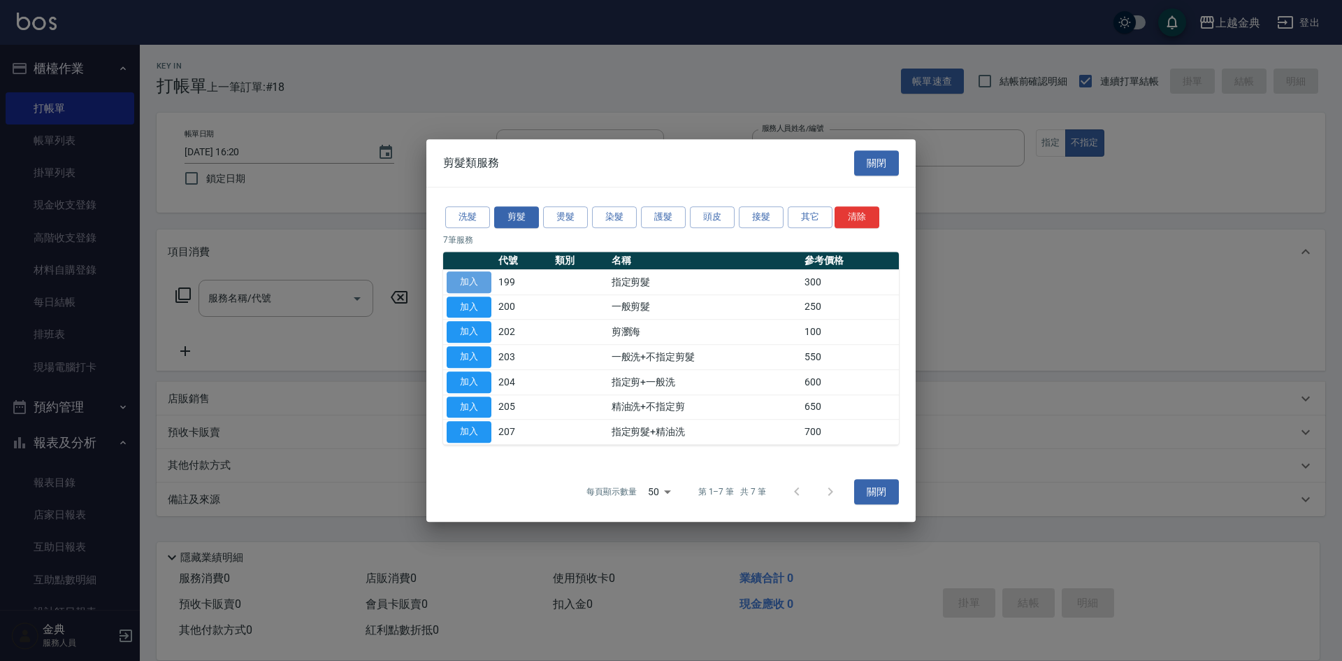
click at [468, 280] on button "加入" at bounding box center [469, 282] width 45 height 22
type input "指定剪髮(199)"
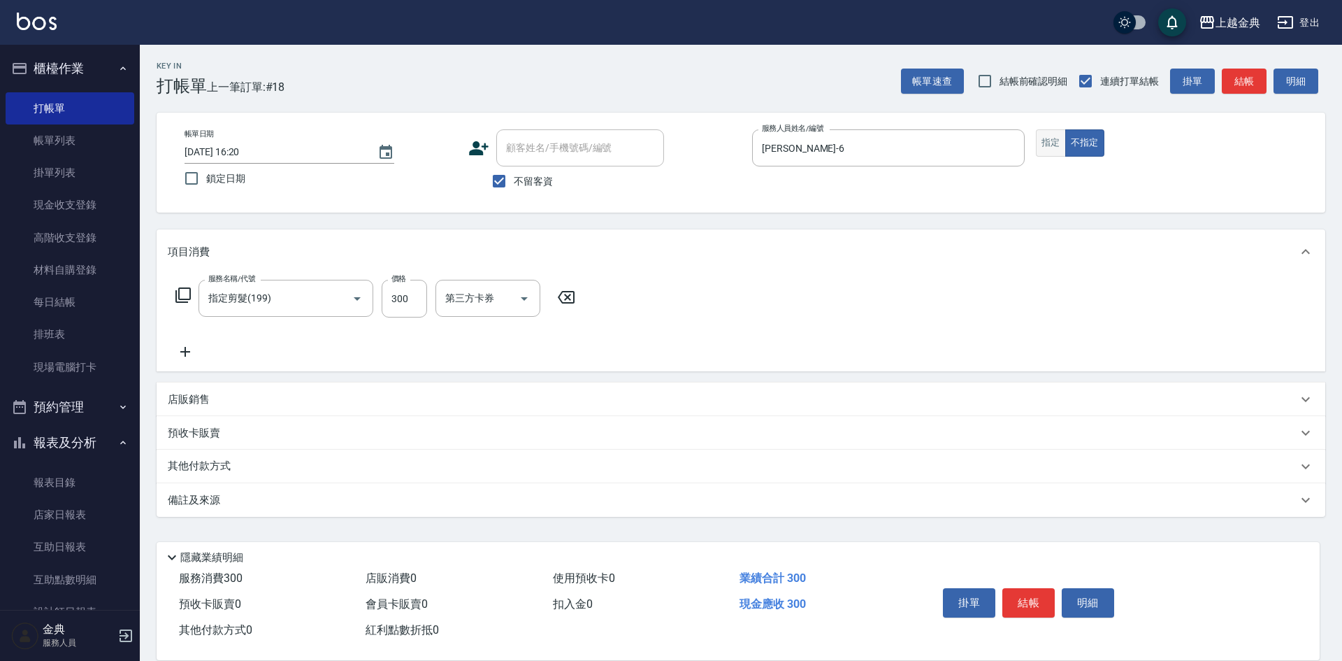
click at [1043, 150] on button "指定" at bounding box center [1051, 142] width 30 height 27
click at [1034, 597] on button "結帳" at bounding box center [1029, 602] width 52 height 29
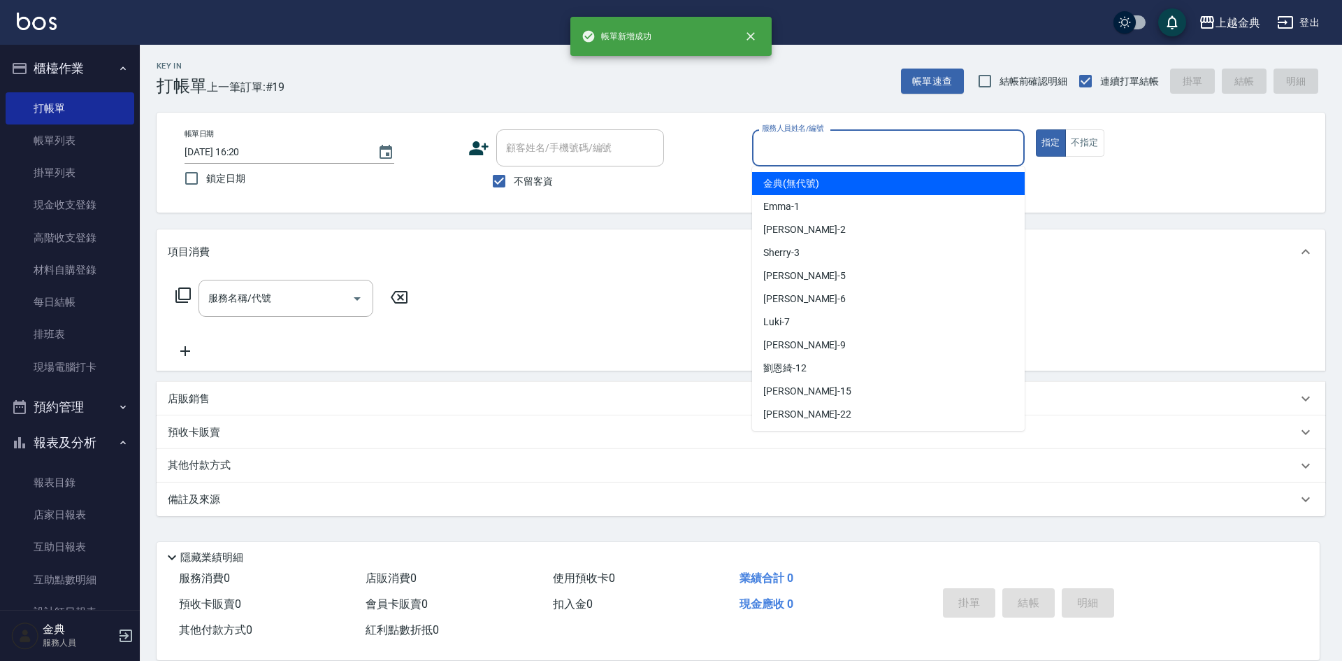
click at [900, 143] on input "服務人員姓名/編號" at bounding box center [889, 148] width 260 height 24
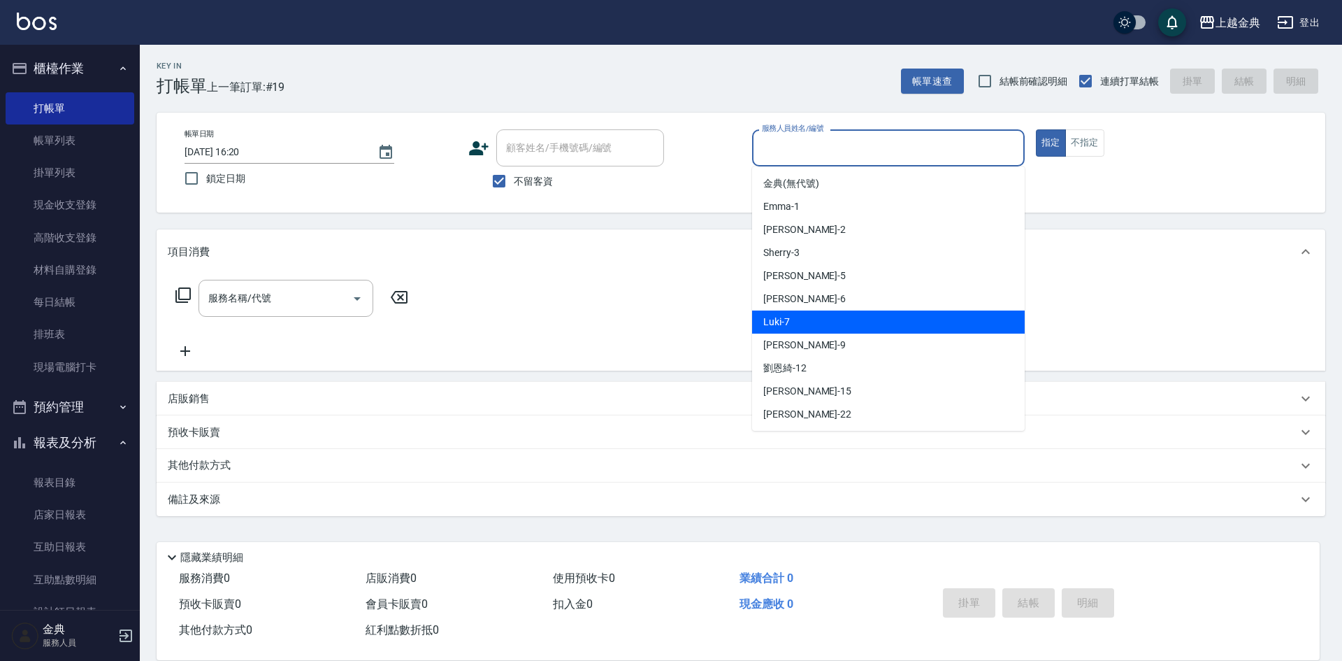
click at [838, 329] on div "Luki -7" at bounding box center [888, 321] width 273 height 23
type input "Luki-7"
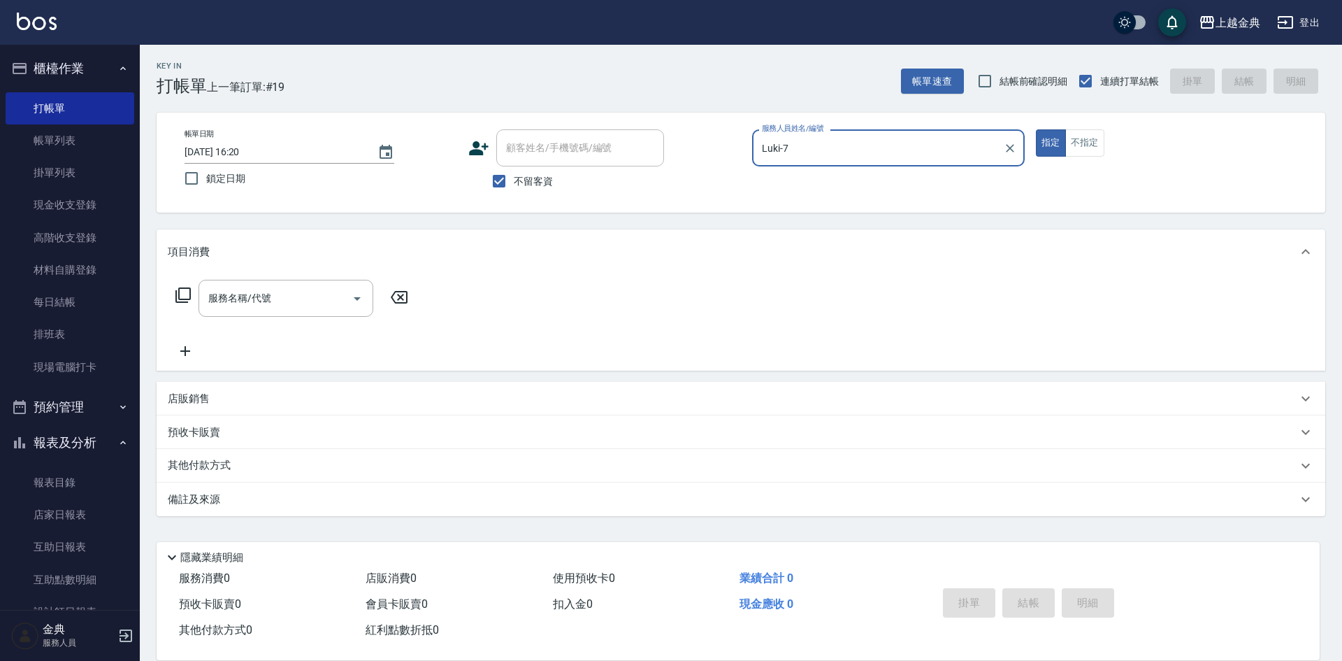
click at [181, 290] on icon at bounding box center [183, 295] width 17 height 17
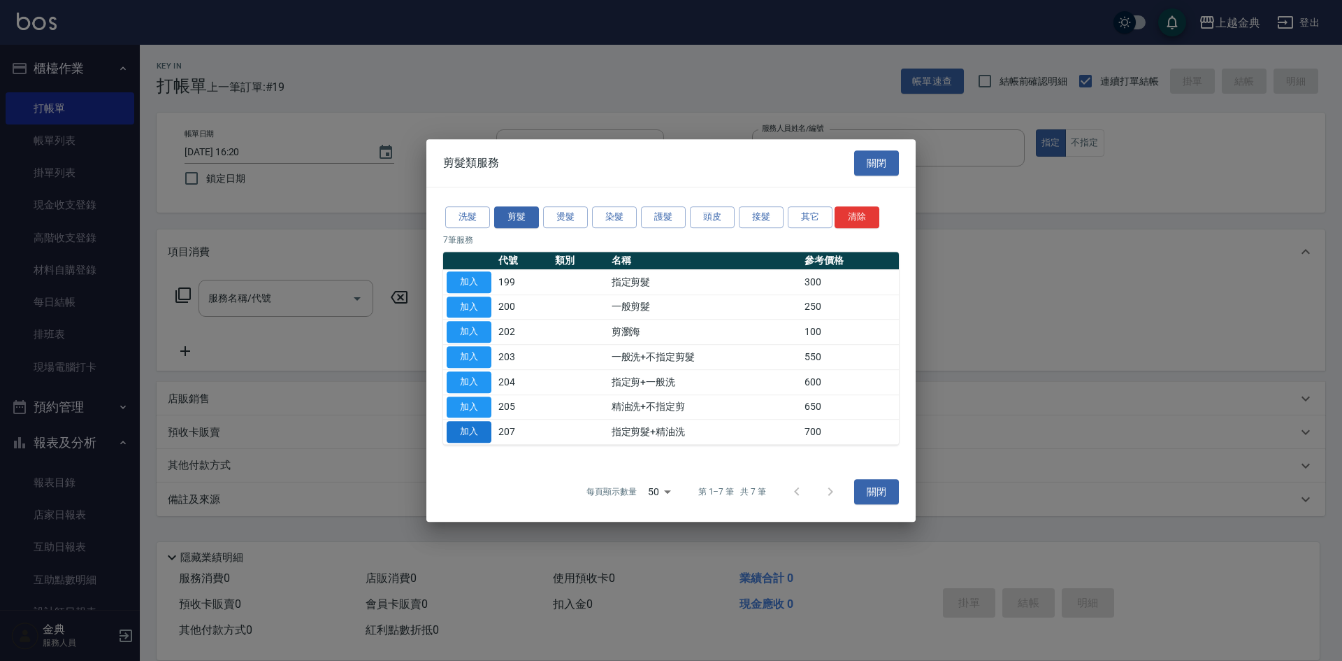
click at [462, 433] on button "加入" at bounding box center [469, 432] width 45 height 22
type input "指定剪髮+精油洗(207)"
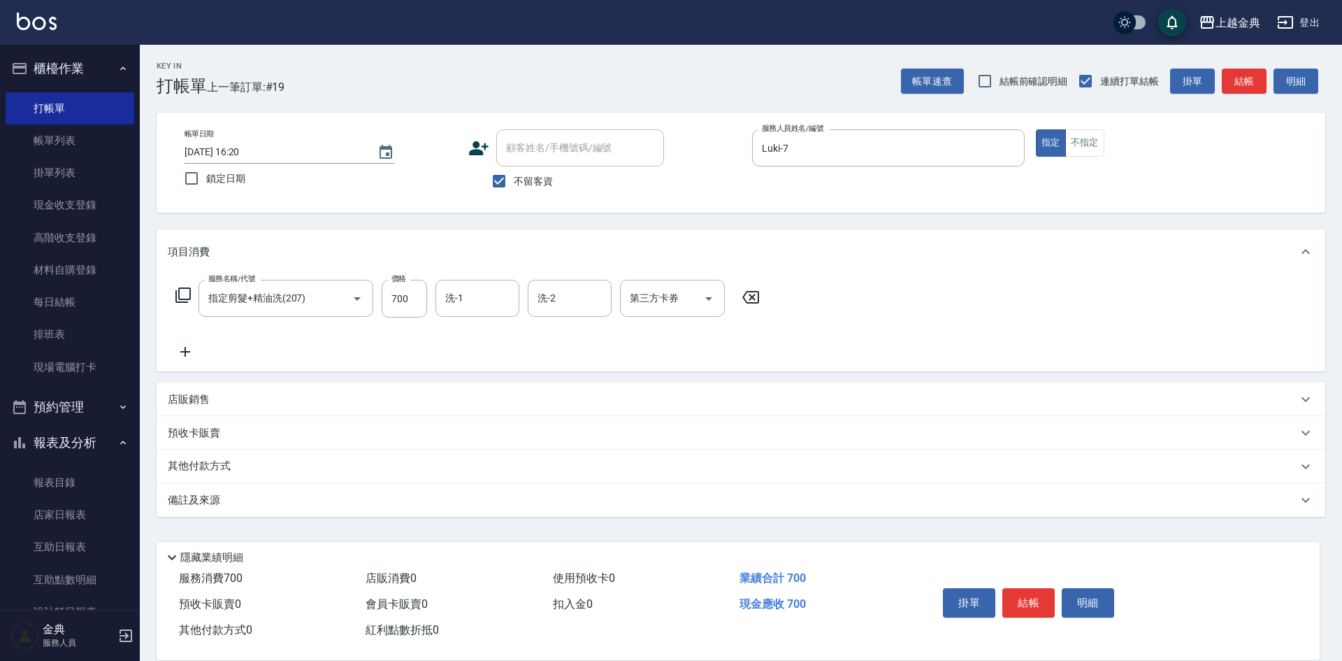
click at [244, 481] on div "其他付款方式" at bounding box center [741, 467] width 1169 height 34
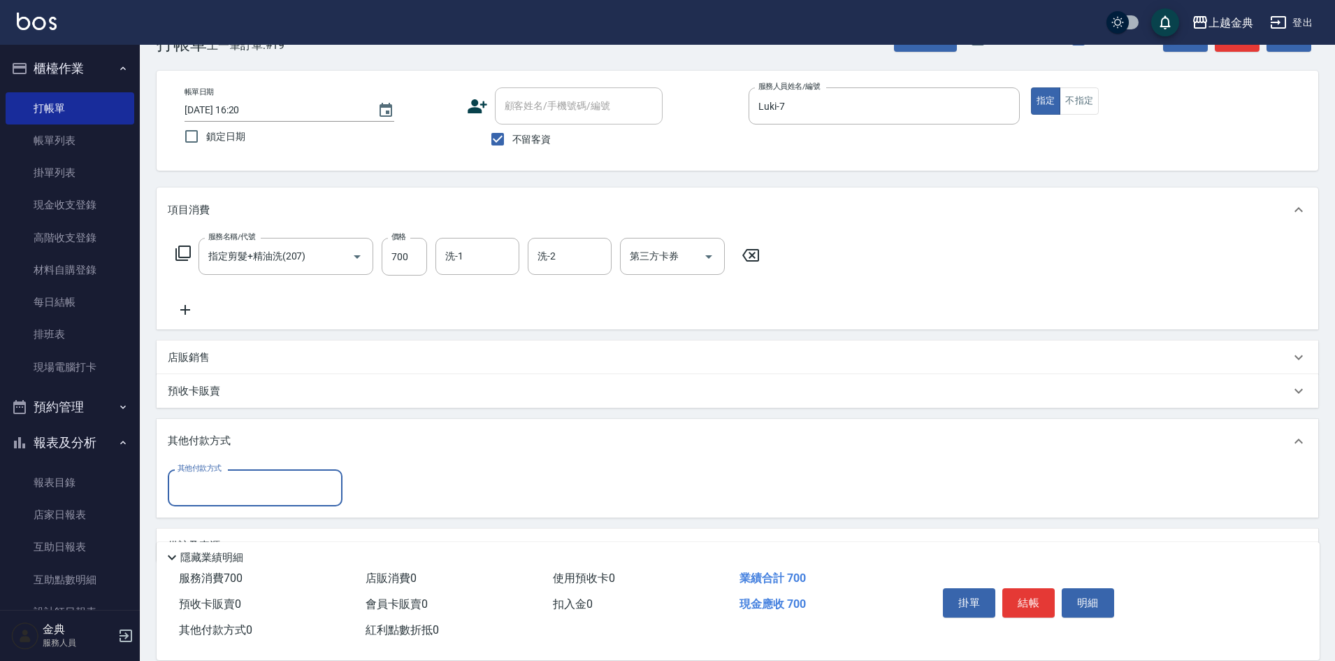
scroll to position [78, 0]
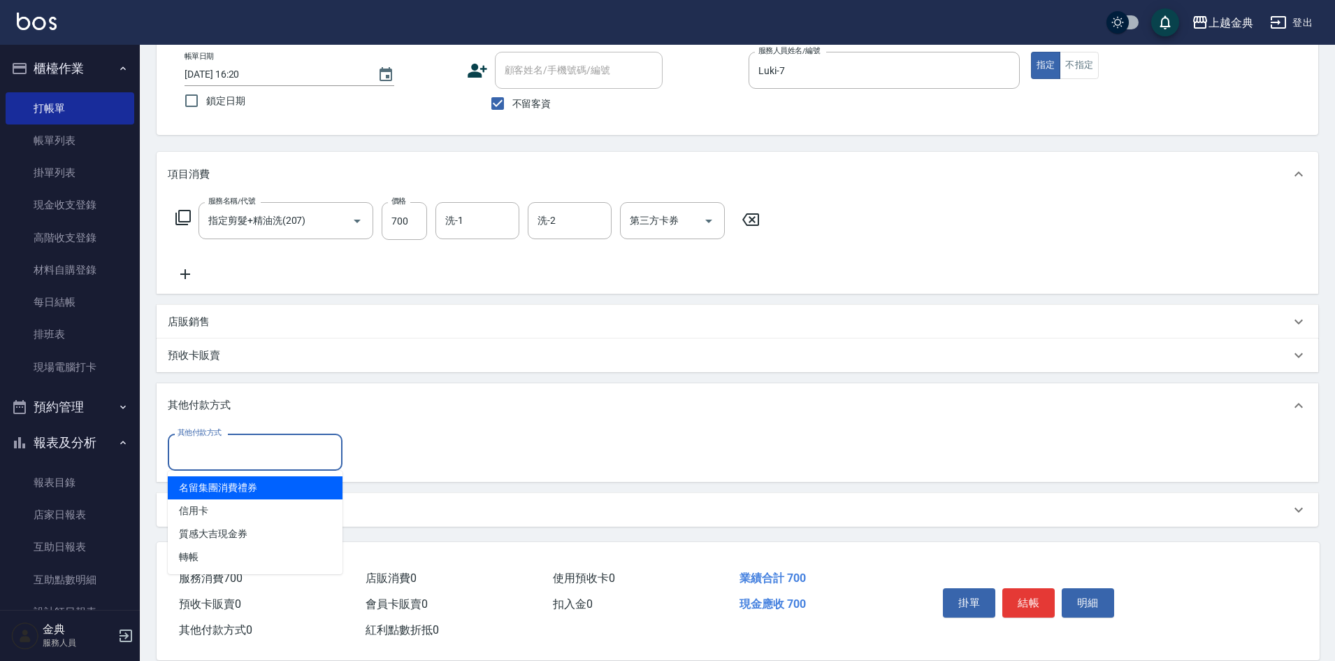
click at [220, 450] on input "其他付款方式" at bounding box center [255, 452] width 162 height 24
click at [238, 506] on span "信用卡" at bounding box center [255, 510] width 175 height 23
type input "信用卡"
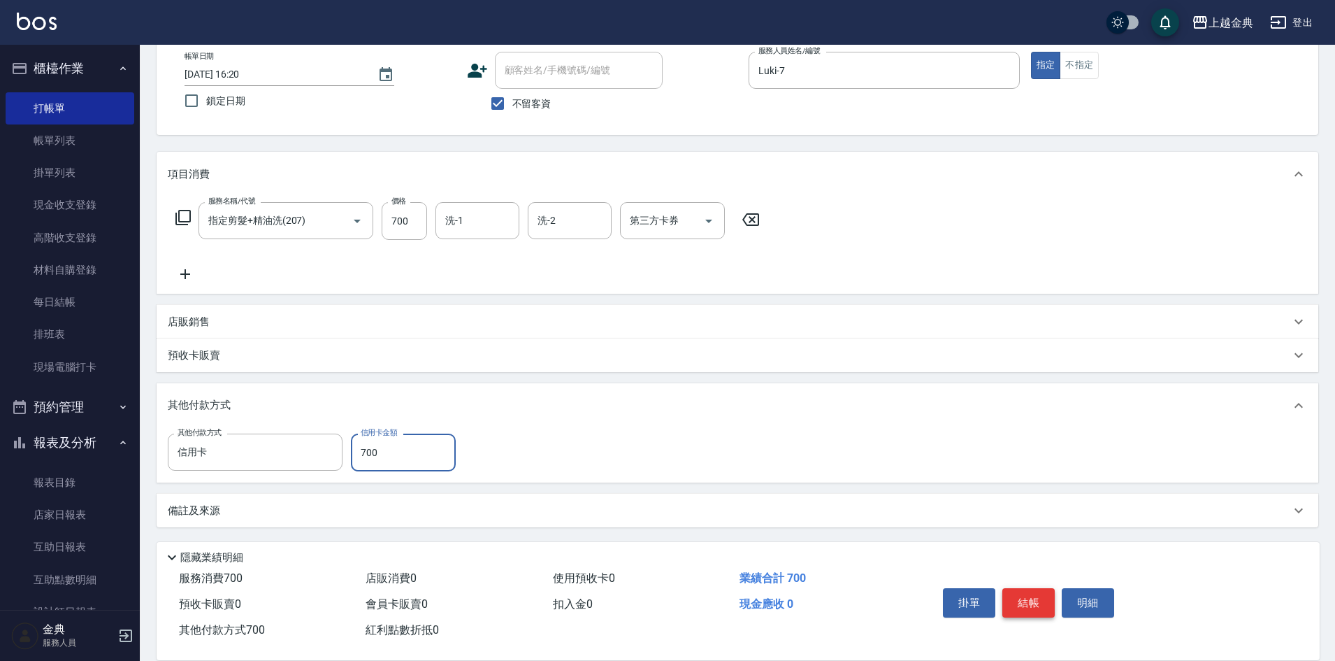
type input "700"
click at [1026, 596] on button "結帳" at bounding box center [1029, 602] width 52 height 29
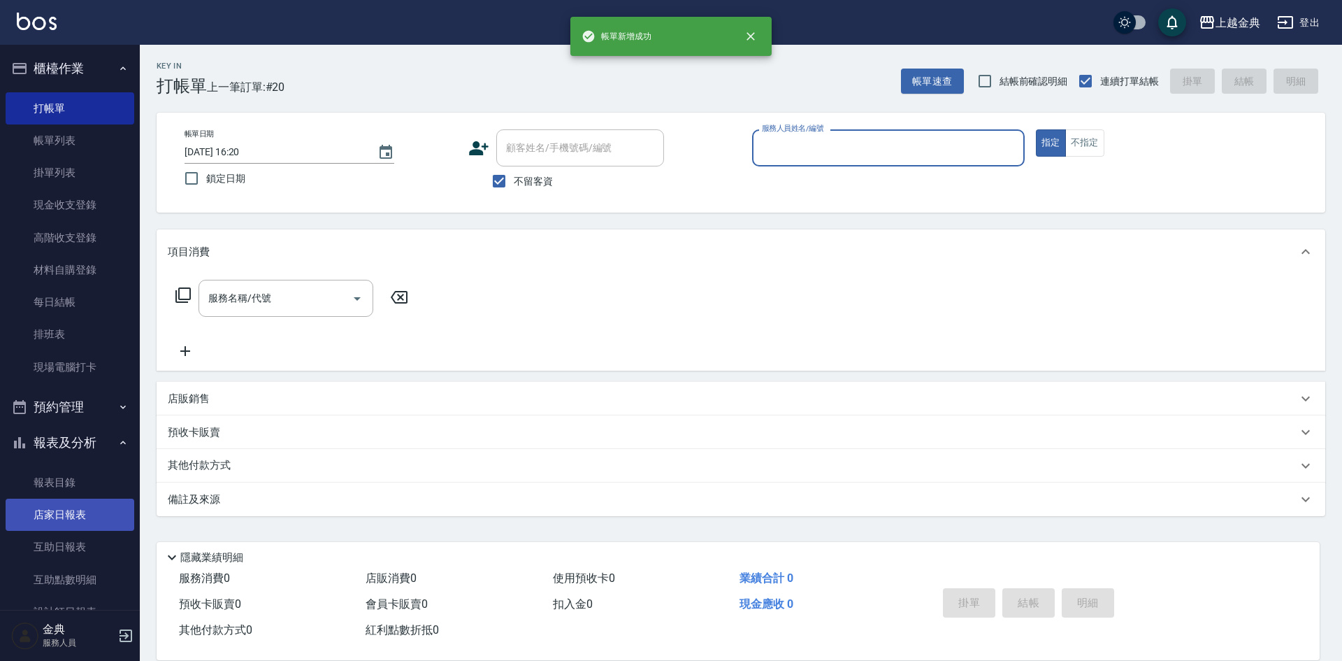
scroll to position [242, 0]
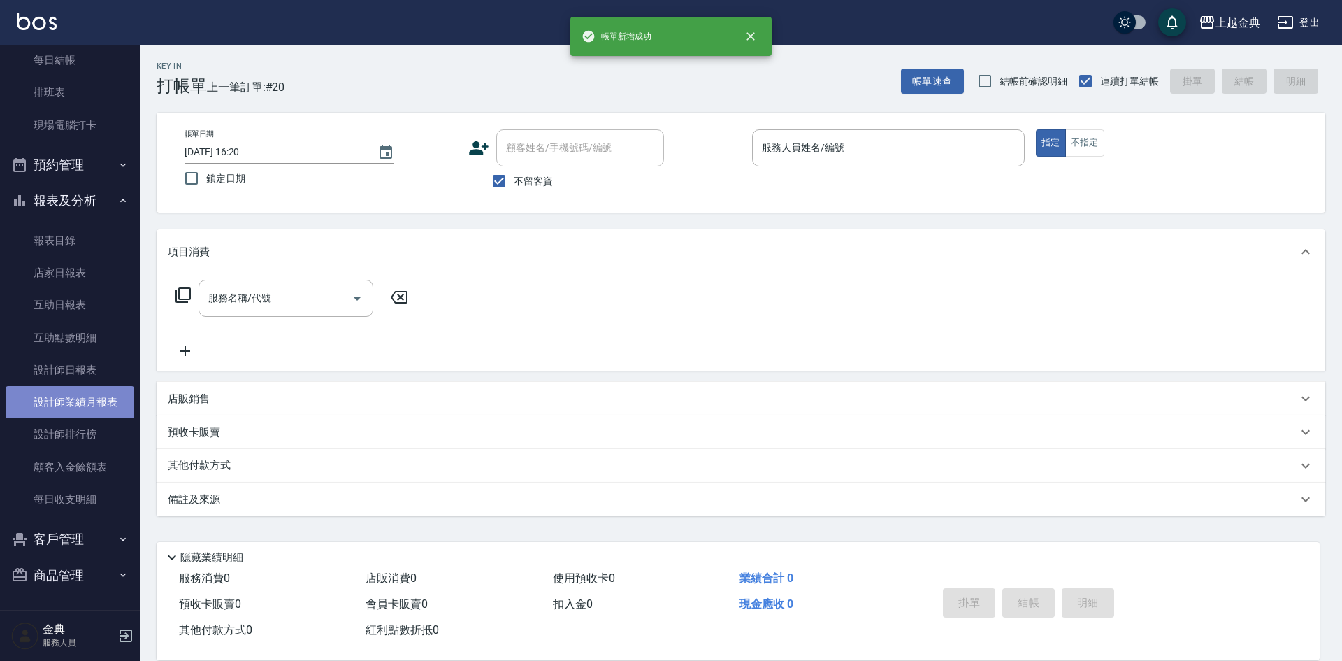
click at [103, 408] on link "設計師業績月報表" at bounding box center [70, 402] width 129 height 32
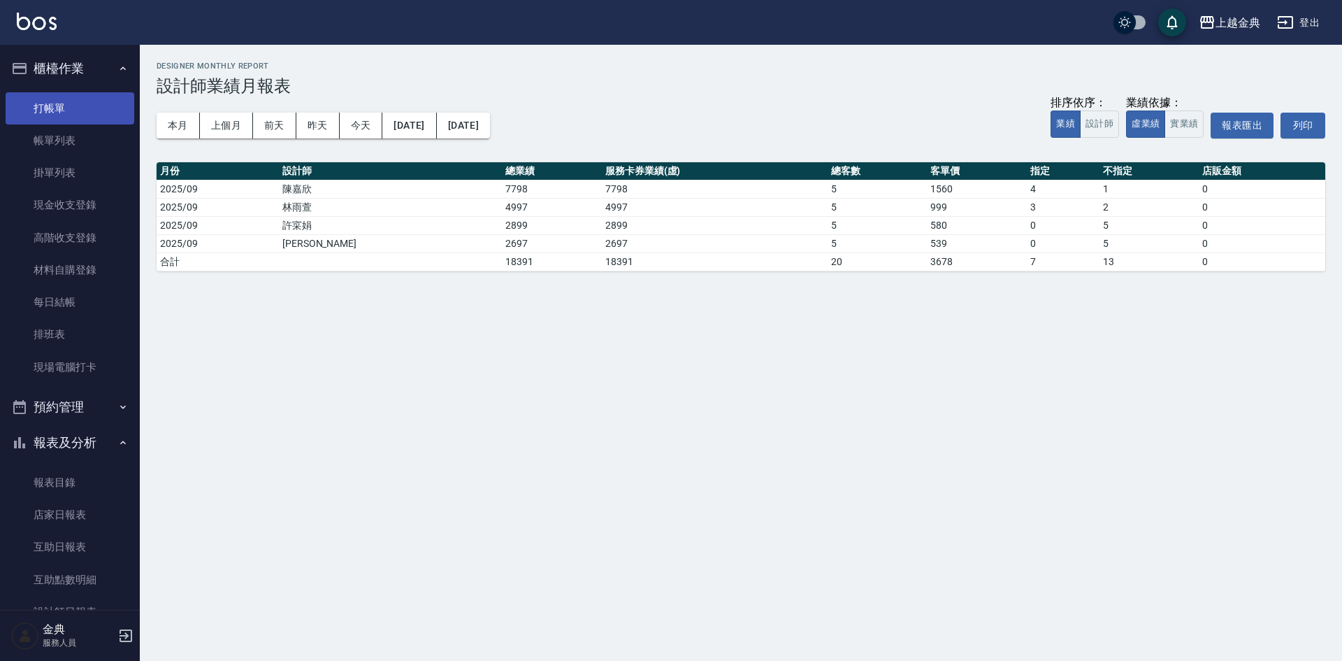
click at [53, 105] on link "打帳單" at bounding box center [70, 108] width 129 height 32
